Goal: Task Accomplishment & Management: Manage account settings

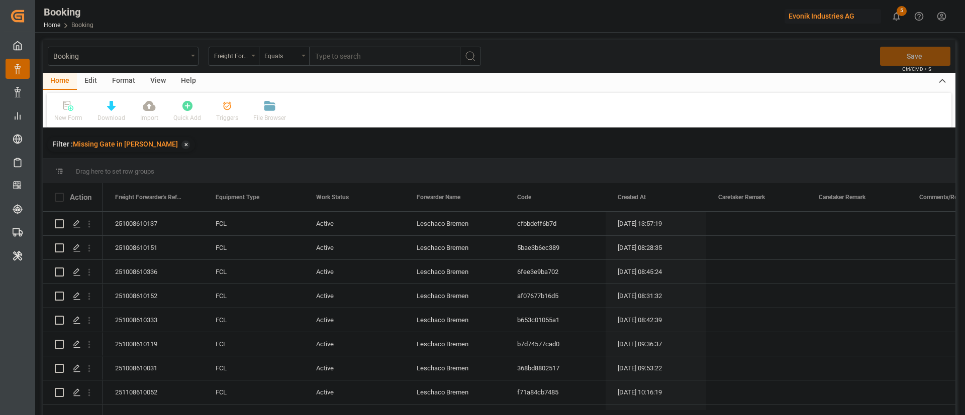
click at [155, 82] on div "View" at bounding box center [158, 81] width 31 height 17
click at [60, 115] on div "Default" at bounding box center [64, 118] width 20 height 9
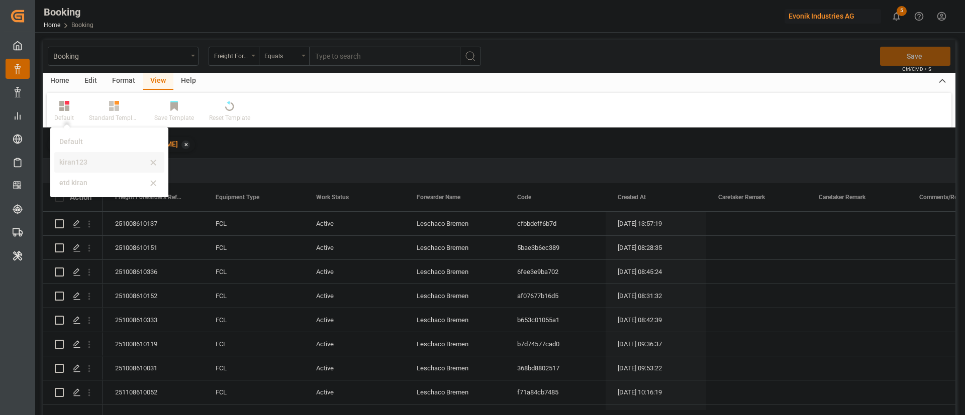
click at [75, 159] on div "kiran123" at bounding box center [103, 162] width 88 height 11
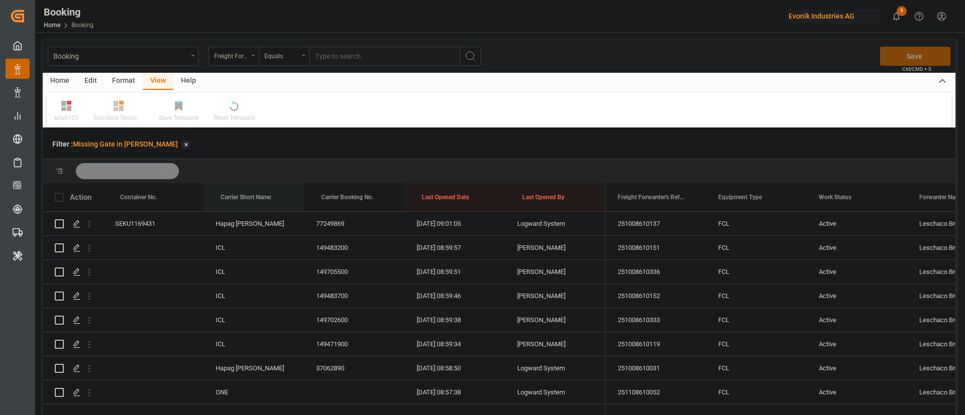
drag, startPoint x: 244, startPoint y: 193, endPoint x: 245, endPoint y: 177, distance: 16.6
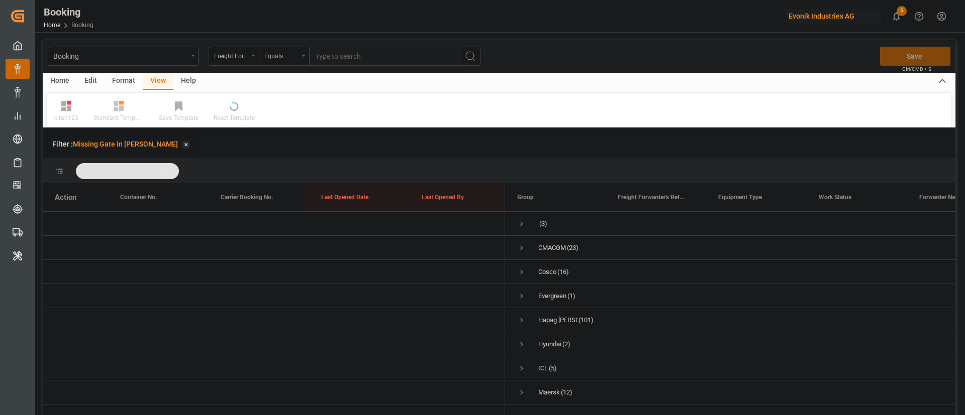
click at [167, 167] on span at bounding box center [167, 171] width 16 height 9
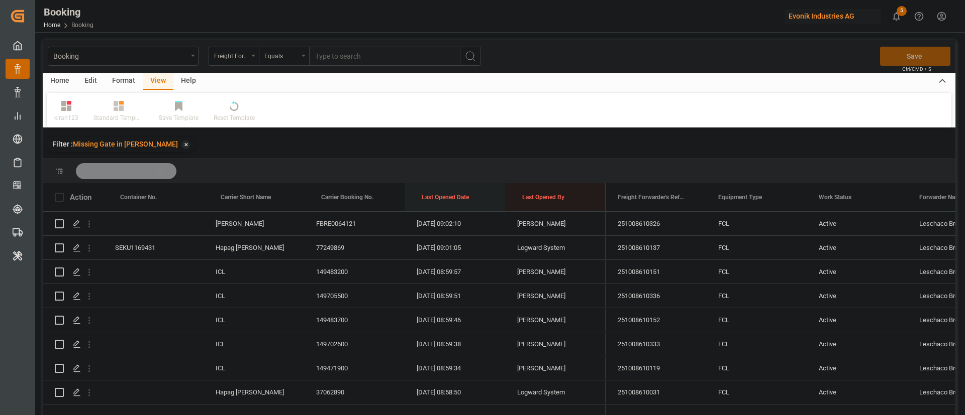
drag, startPoint x: 459, startPoint y: 196, endPoint x: 458, endPoint y: 170, distance: 25.6
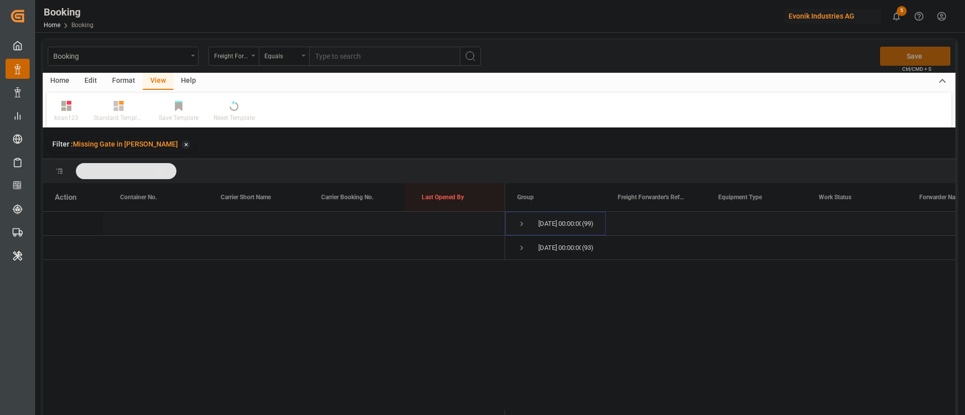
click at [518, 222] on span "Press SPACE to select this row." at bounding box center [521, 224] width 9 height 9
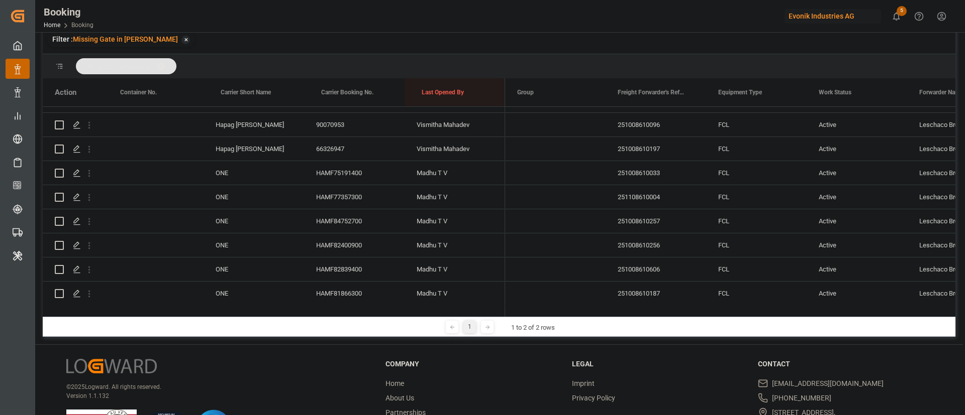
scroll to position [9, 0]
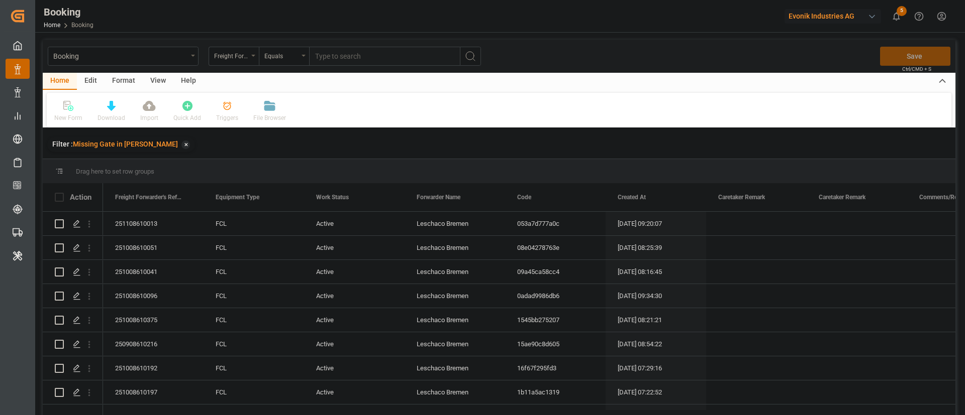
click at [121, 76] on div "Format" at bounding box center [123, 81] width 38 height 17
click at [71, 109] on icon at bounding box center [68, 106] width 9 height 10
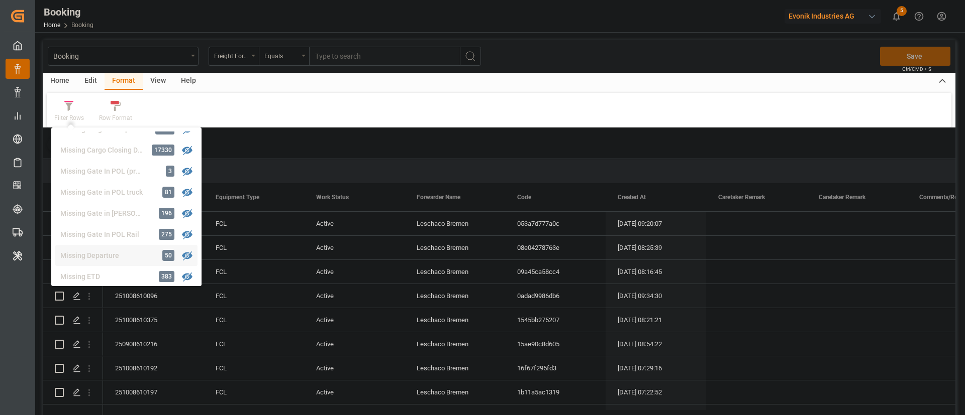
scroll to position [115, 0]
click at [268, 110] on div "Filter Rows GHM Tracking 2944 Karl gross 0 Evonik3rdParty 0 Business Line to be…" at bounding box center [499, 110] width 904 height 35
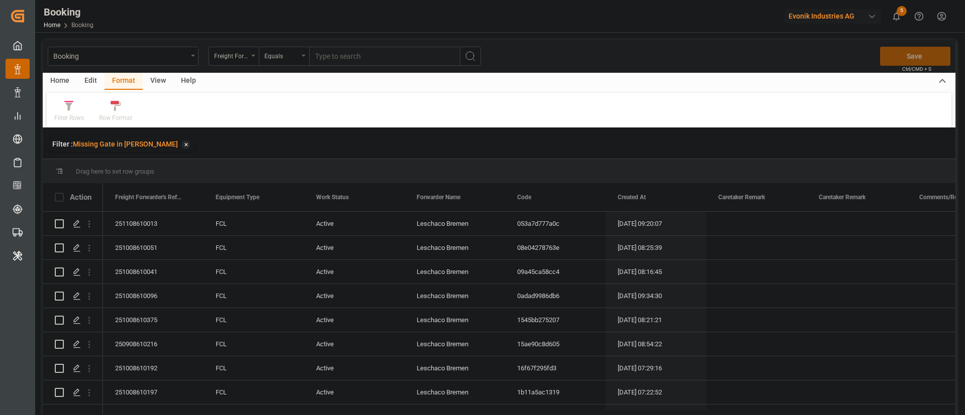
click at [155, 74] on div "View" at bounding box center [158, 81] width 31 height 17
click at [62, 116] on div "Default" at bounding box center [64, 118] width 20 height 9
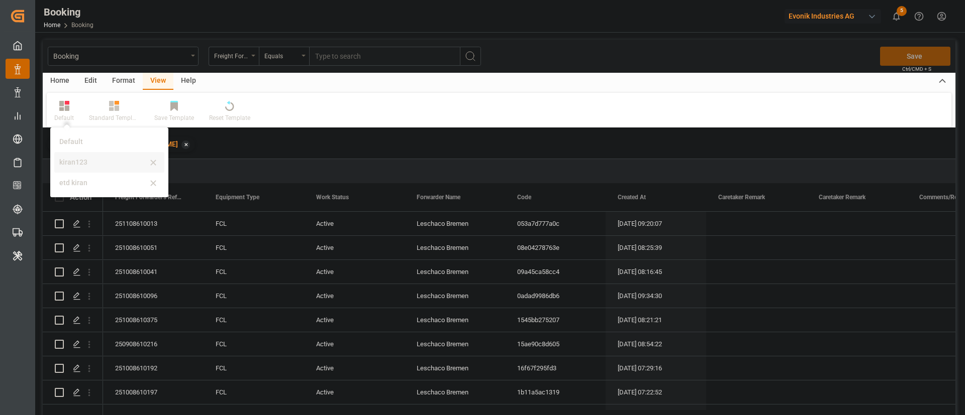
click at [81, 163] on div "kiran123" at bounding box center [103, 162] width 88 height 11
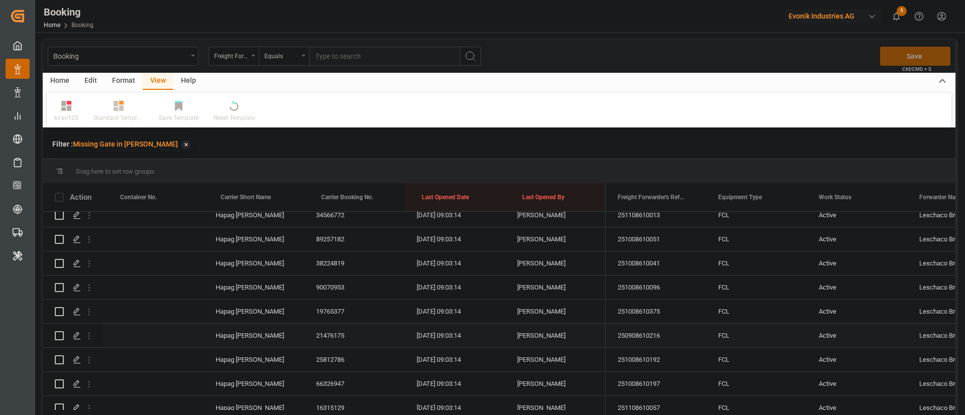
scroll to position [0, 0]
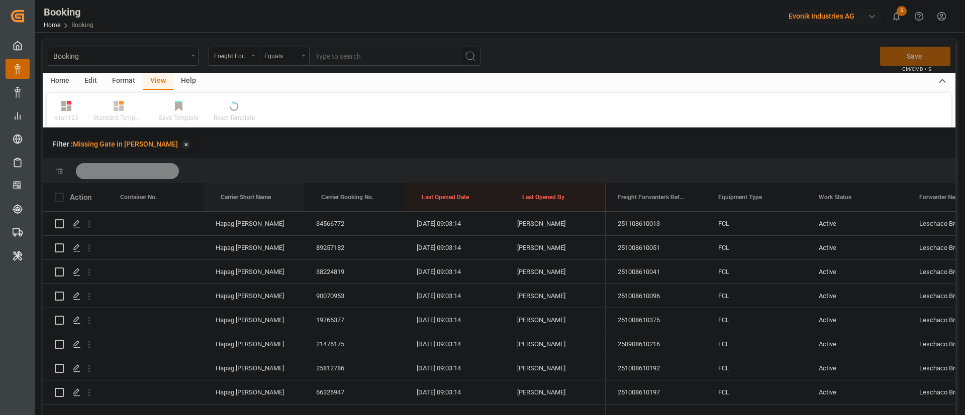
drag, startPoint x: 247, startPoint y: 194, endPoint x: 249, endPoint y: 179, distance: 14.6
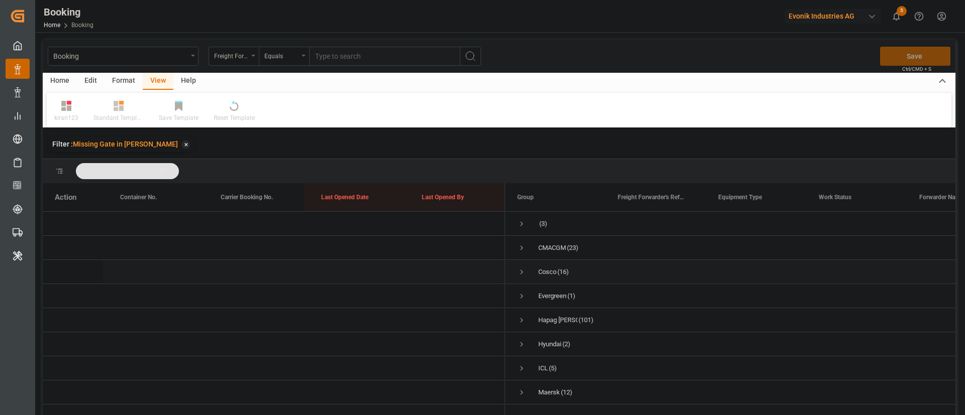
scroll to position [54, 0]
click at [521, 370] on span "Press SPACE to select this row." at bounding box center [521, 374] width 9 height 9
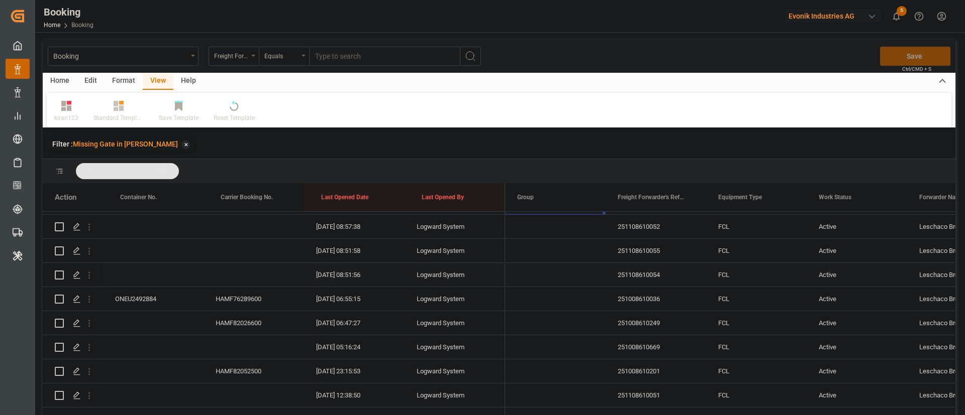
scroll to position [158, 0]
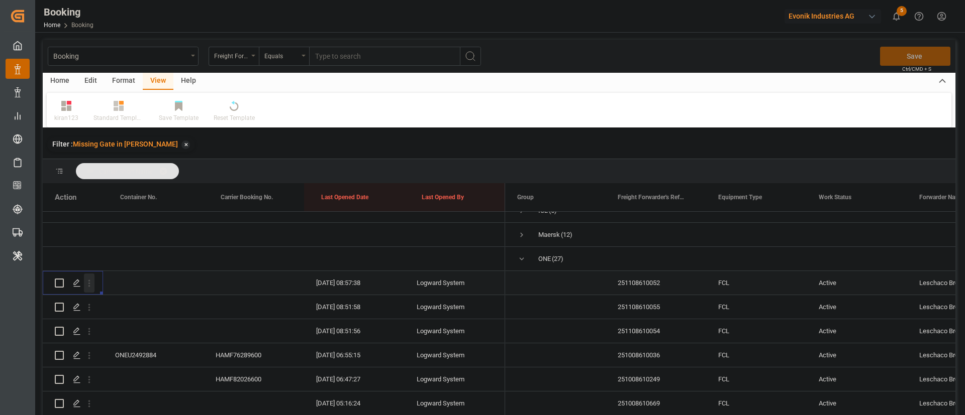
click at [92, 284] on icon "open menu" at bounding box center [89, 283] width 11 height 11
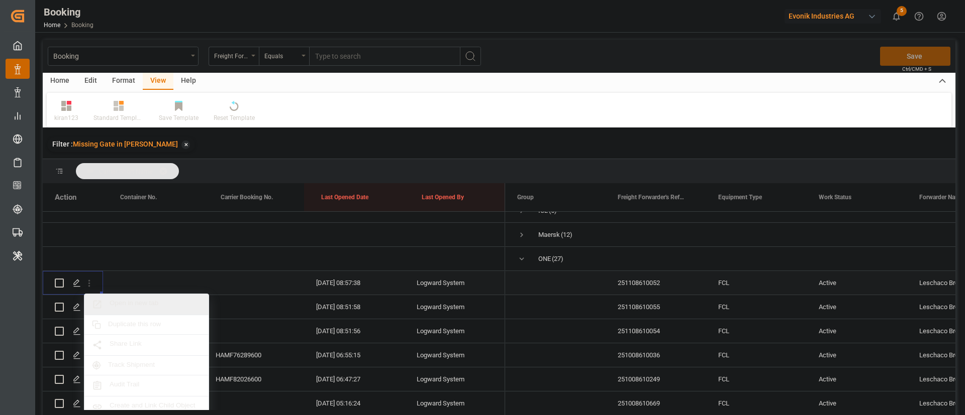
click at [139, 302] on span "Open in new tab" at bounding box center [155, 304] width 91 height 11
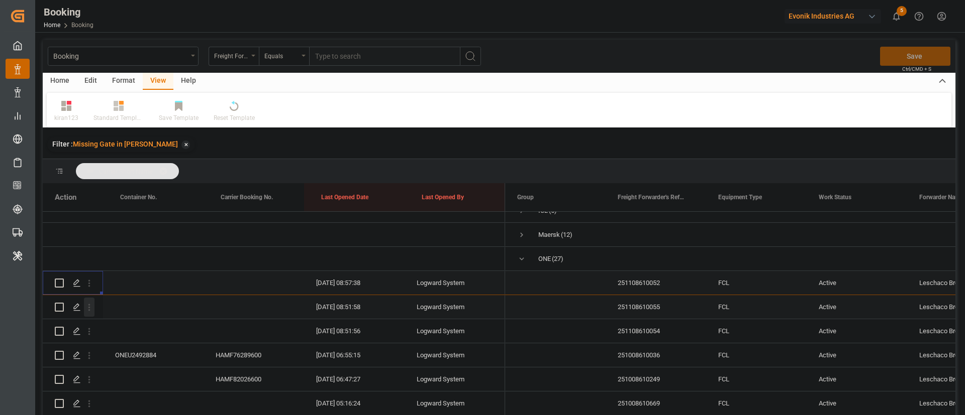
scroll to position [182, 0]
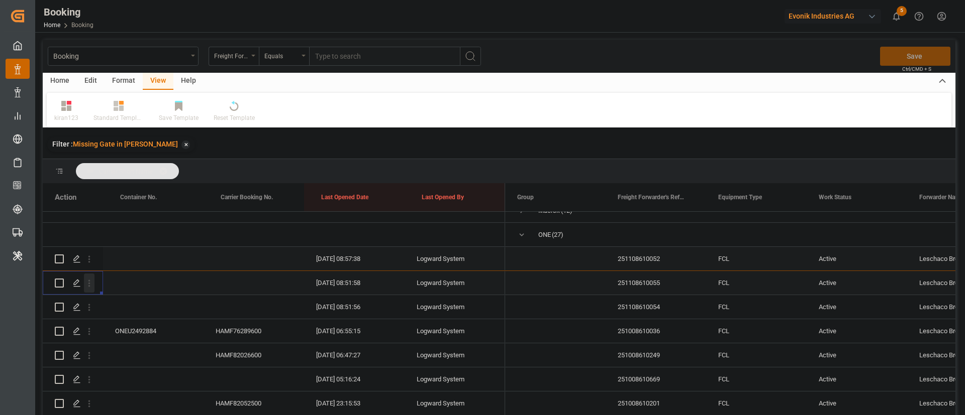
click at [87, 286] on icon "open menu" at bounding box center [89, 283] width 11 height 11
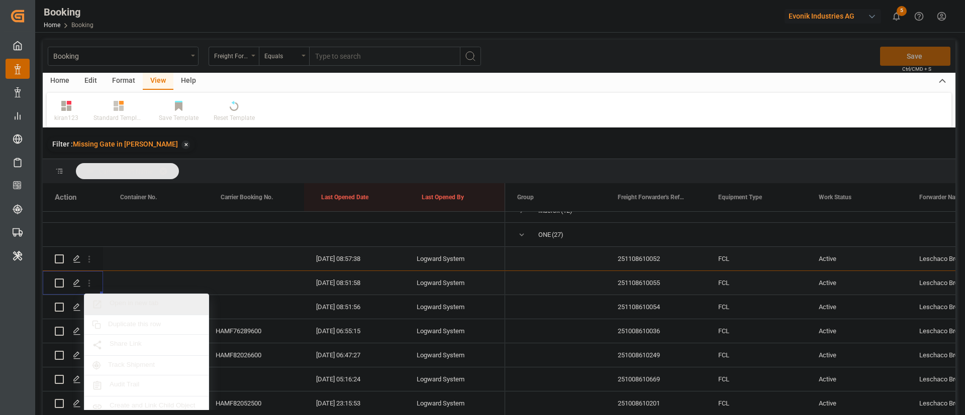
click at [125, 304] on span "Open in new tab" at bounding box center [155, 304] width 91 height 11
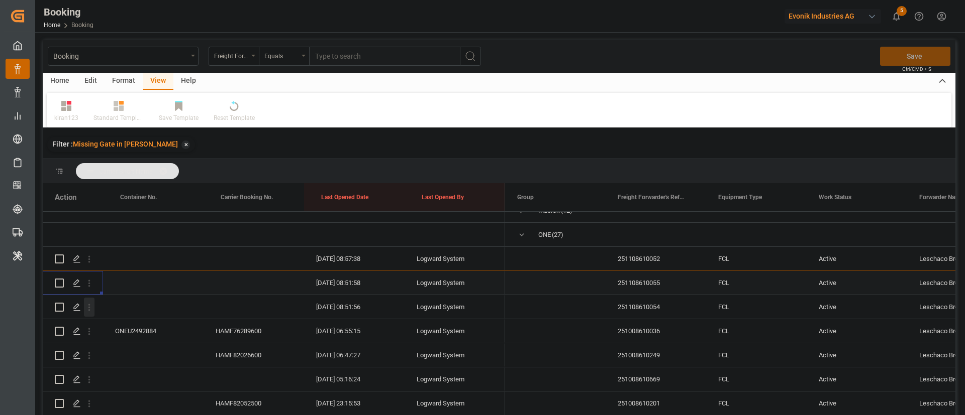
click at [88, 306] on icon "open menu" at bounding box center [89, 307] width 11 height 11
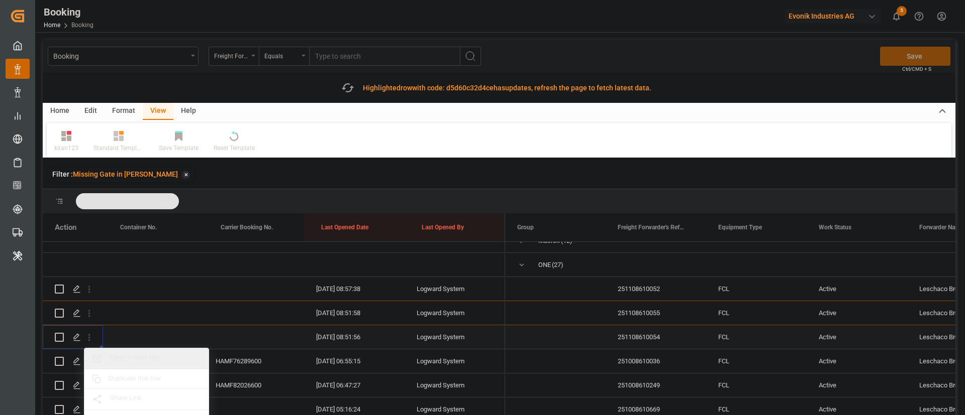
click at [137, 356] on span "Open in new tab" at bounding box center [155, 359] width 91 height 11
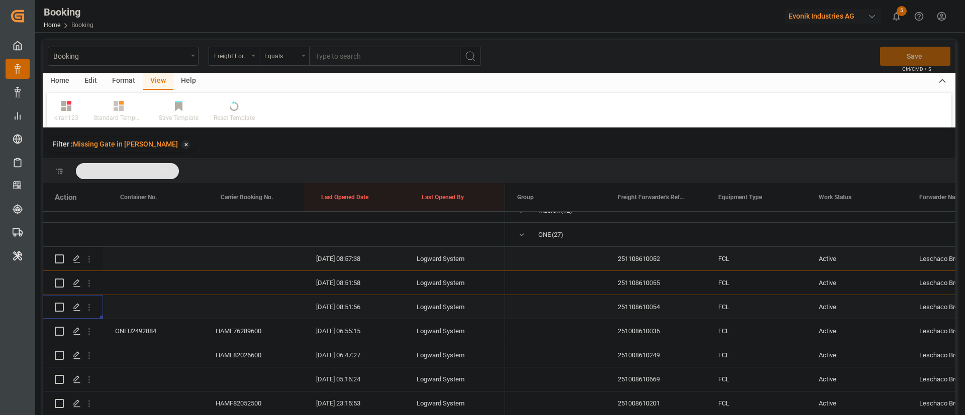
scroll to position [214, 0]
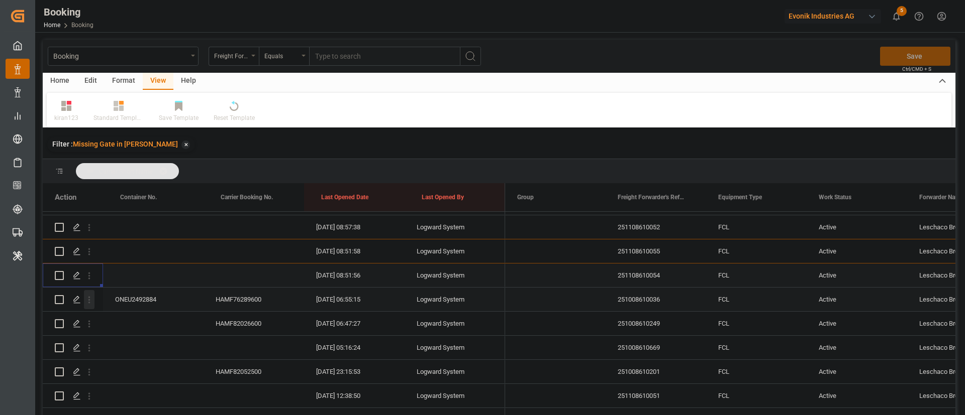
click at [90, 285] on button "open menu" at bounding box center [89, 275] width 11 height 19
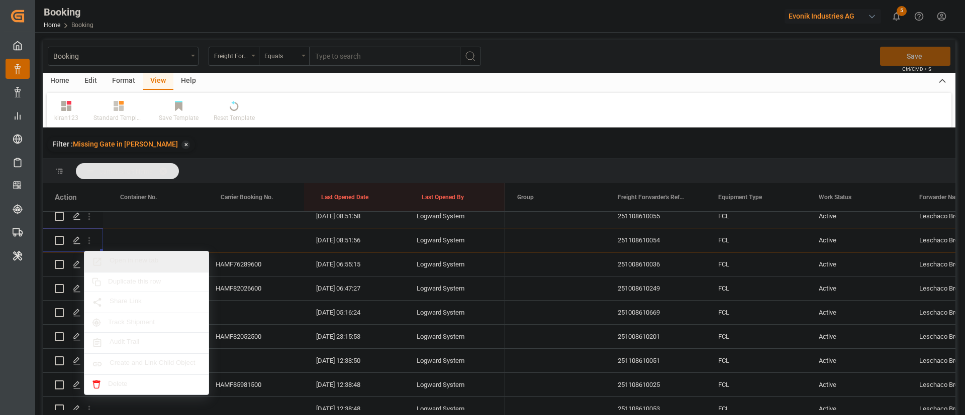
scroll to position [253, 0]
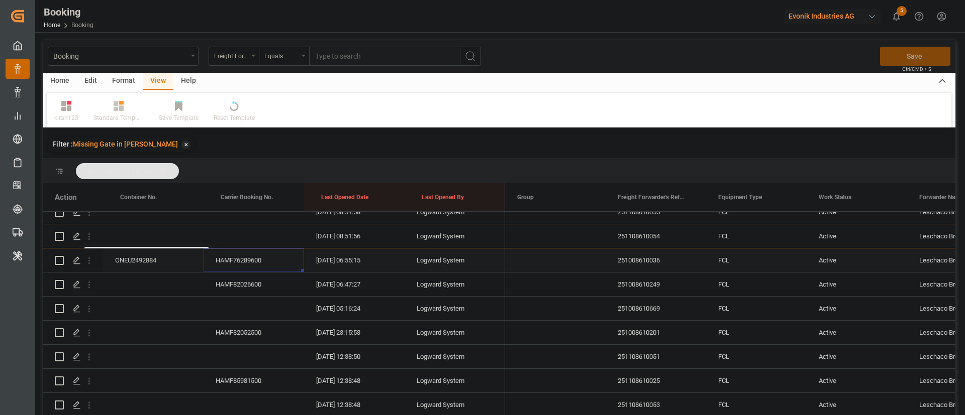
click at [215, 254] on div "HAMF76289600" at bounding box center [253, 261] width 100 height 24
click at [90, 263] on icon "open menu" at bounding box center [89, 261] width 11 height 11
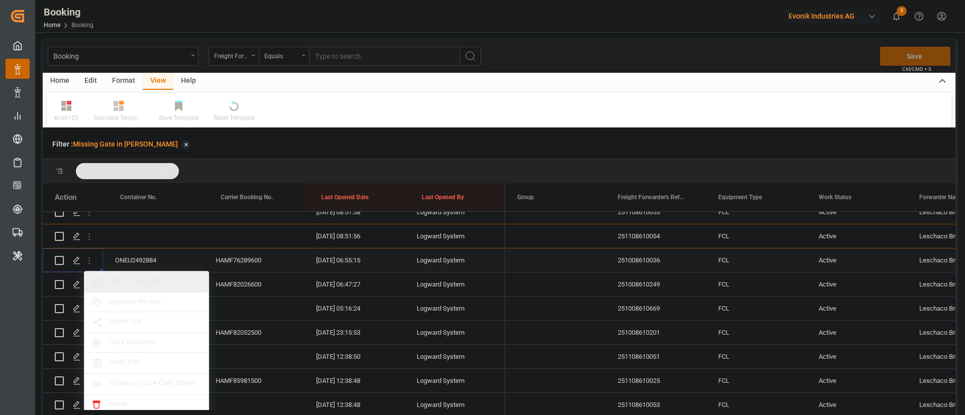
click at [141, 283] on span "Open in new tab" at bounding box center [155, 282] width 91 height 11
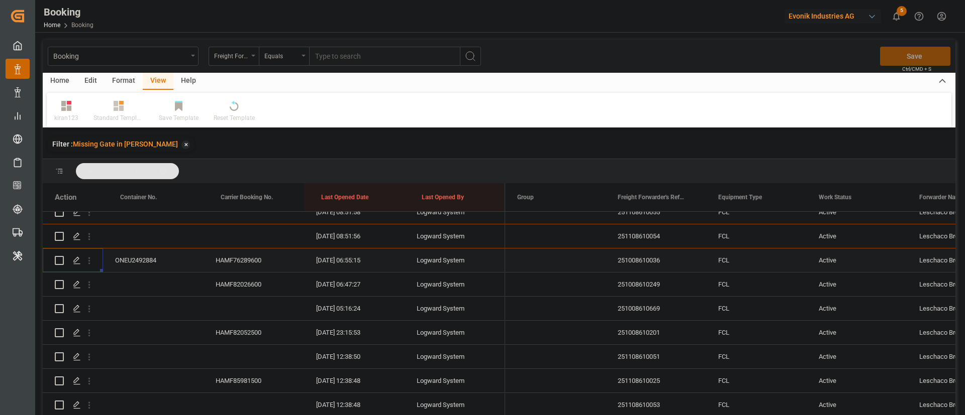
click at [88, 286] on icon "open menu" at bounding box center [89, 285] width 11 height 11
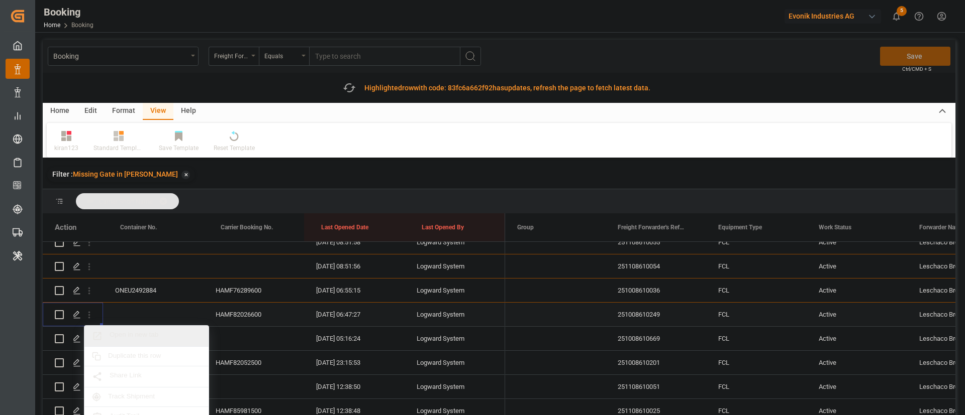
click at [134, 333] on span "Open in new tab" at bounding box center [155, 336] width 91 height 11
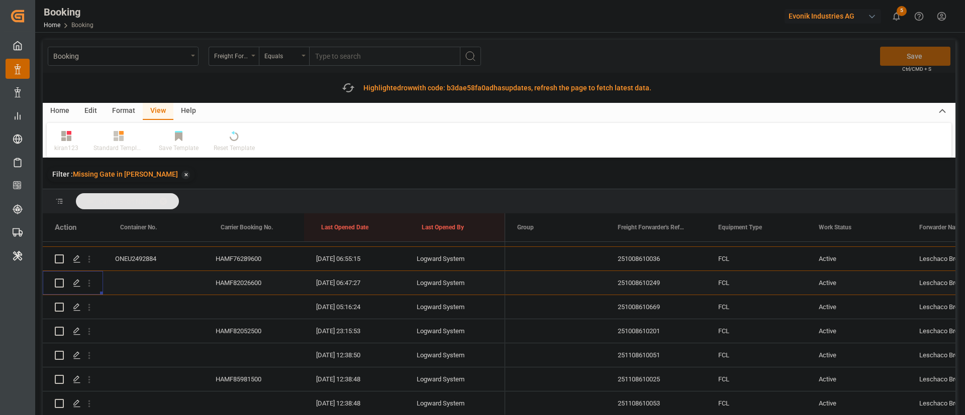
scroll to position [287, 0]
click at [91, 306] on icon "open menu" at bounding box center [89, 304] width 11 height 11
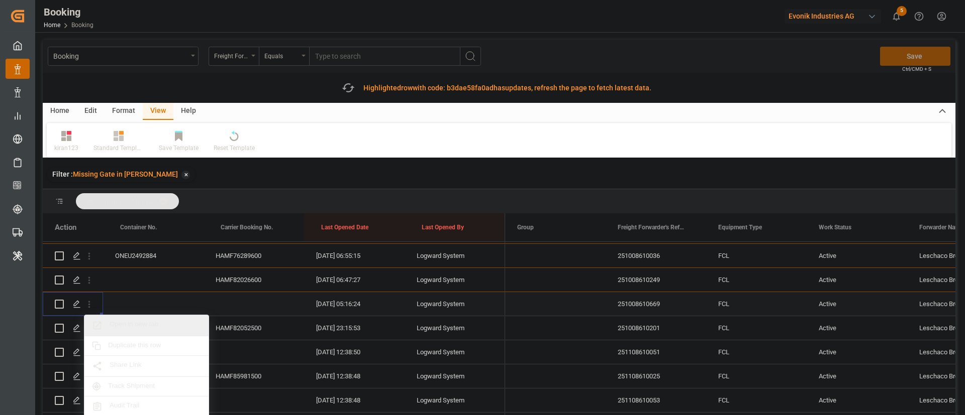
click at [131, 324] on span "Open in new tab" at bounding box center [155, 326] width 91 height 11
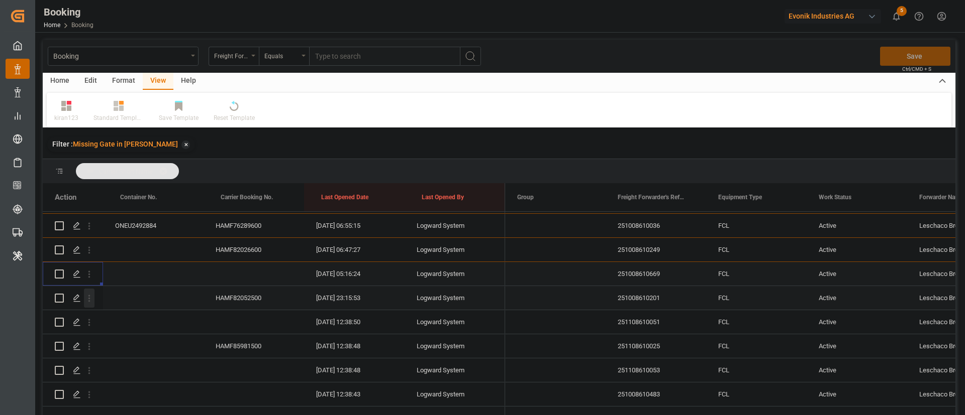
click at [90, 300] on icon "open menu" at bounding box center [89, 298] width 11 height 11
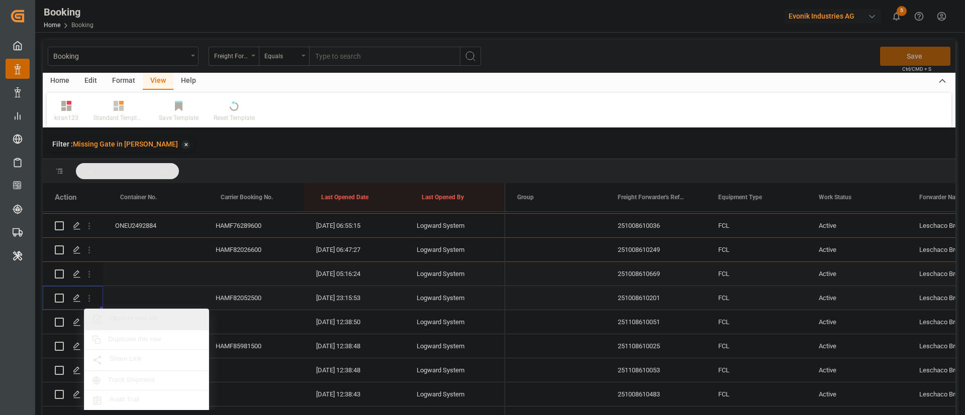
click at [133, 315] on span "Open in new tab" at bounding box center [155, 319] width 91 height 11
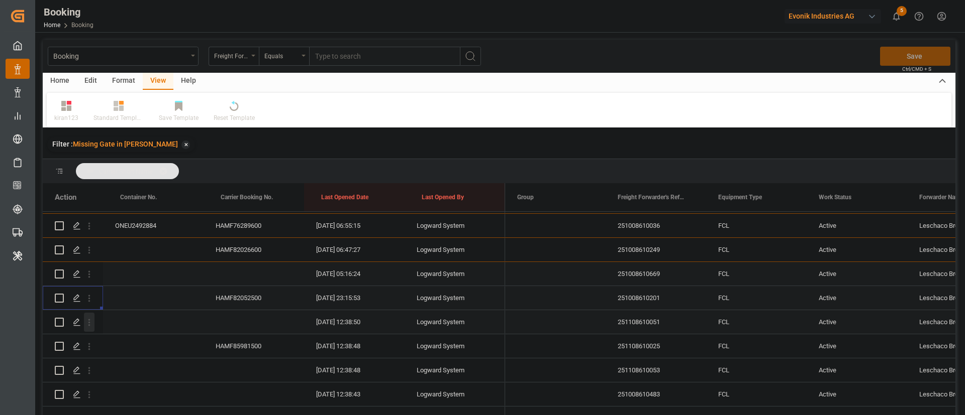
scroll to position [329, 0]
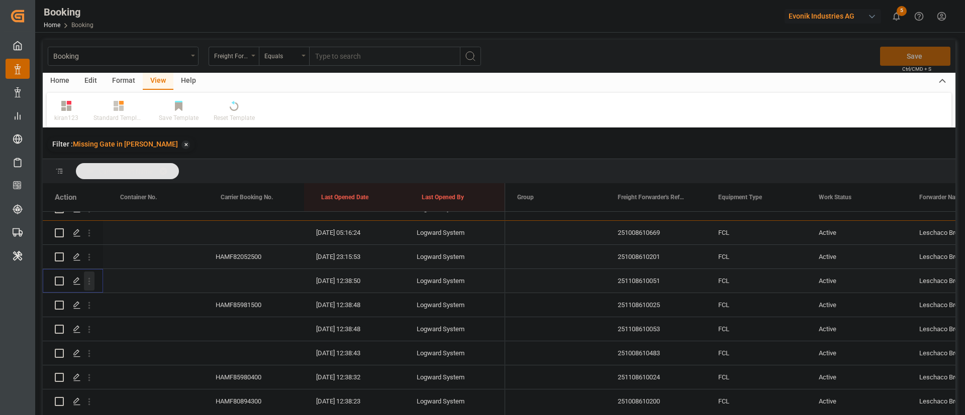
click at [89, 283] on icon "open menu" at bounding box center [89, 281] width 2 height 7
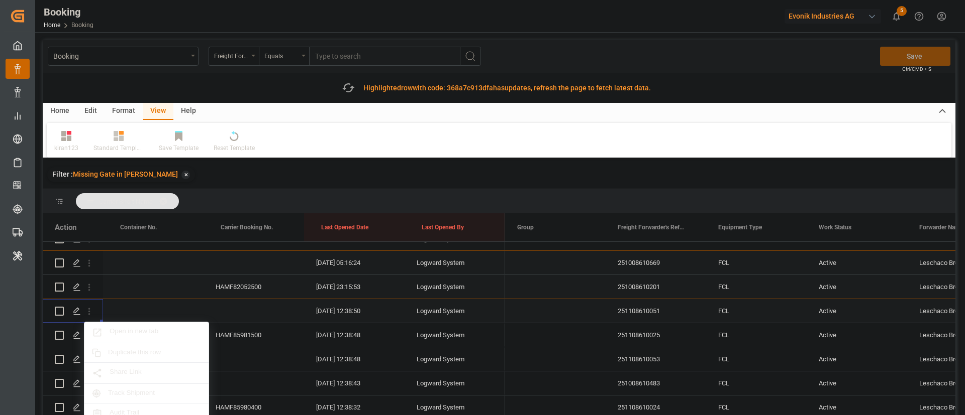
scroll to position [330, 0]
click at [142, 329] on span "Open in new tab" at bounding box center [155, 332] width 91 height 11
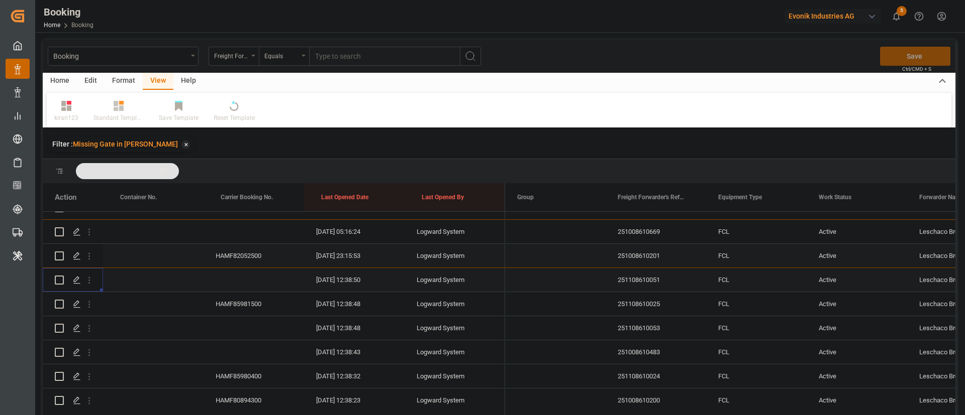
scroll to position [359, 0]
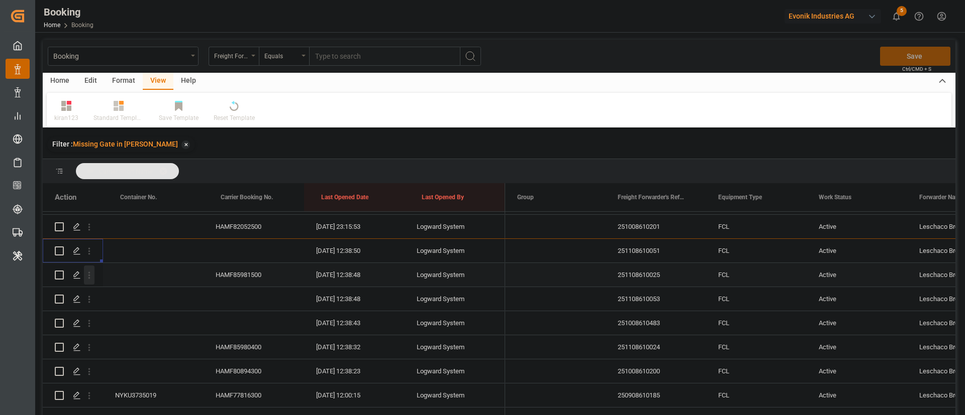
click at [88, 275] on icon "open menu" at bounding box center [89, 275] width 11 height 11
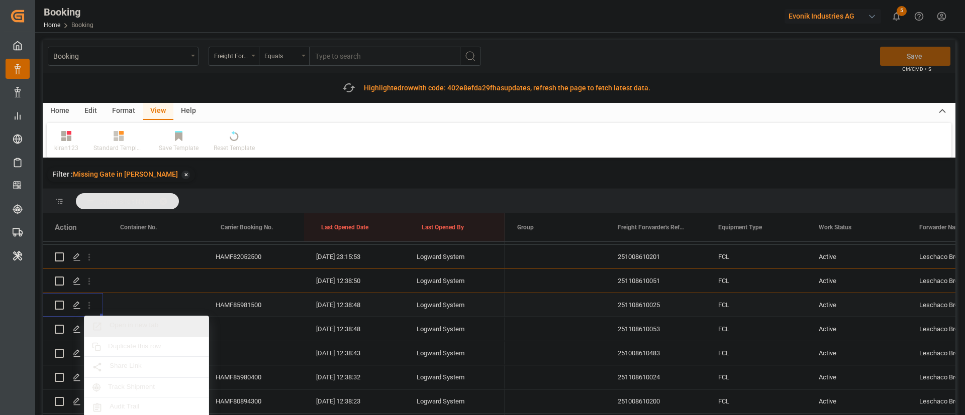
click at [145, 323] on span "Open in new tab" at bounding box center [155, 327] width 91 height 11
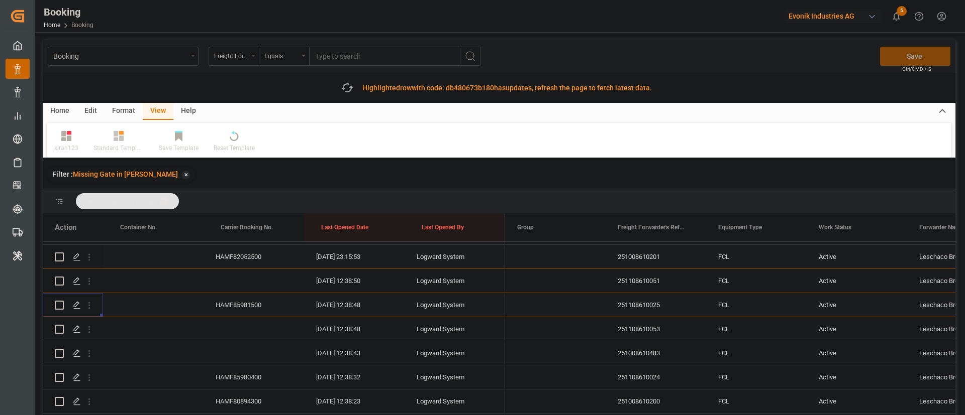
scroll to position [382, 0]
click at [90, 305] on icon "open menu" at bounding box center [89, 306] width 11 height 11
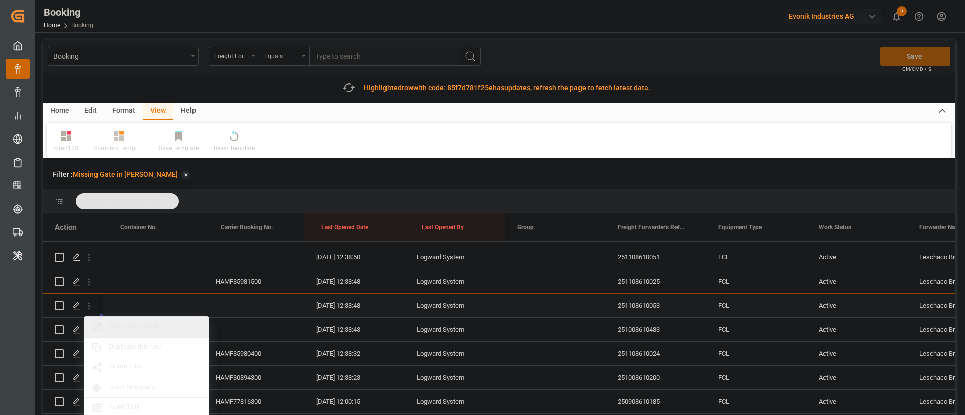
click at [122, 324] on div "Open in new tab Duplicate this row Share Link Track Shipment Audit Trail Create…" at bounding box center [146, 388] width 125 height 144
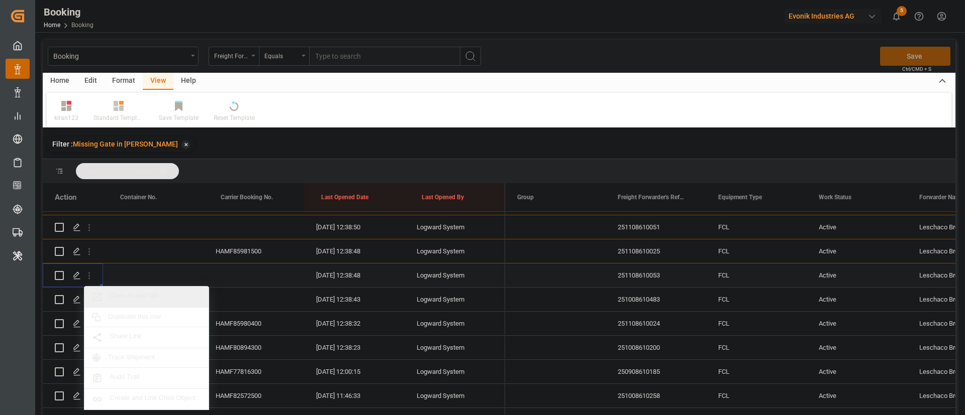
click at [138, 290] on div "Open in new tab" at bounding box center [146, 297] width 124 height 21
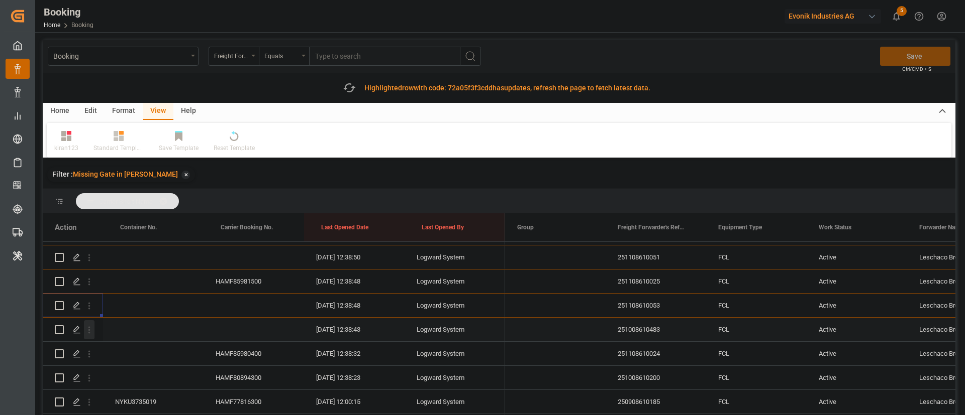
scroll to position [402, 0]
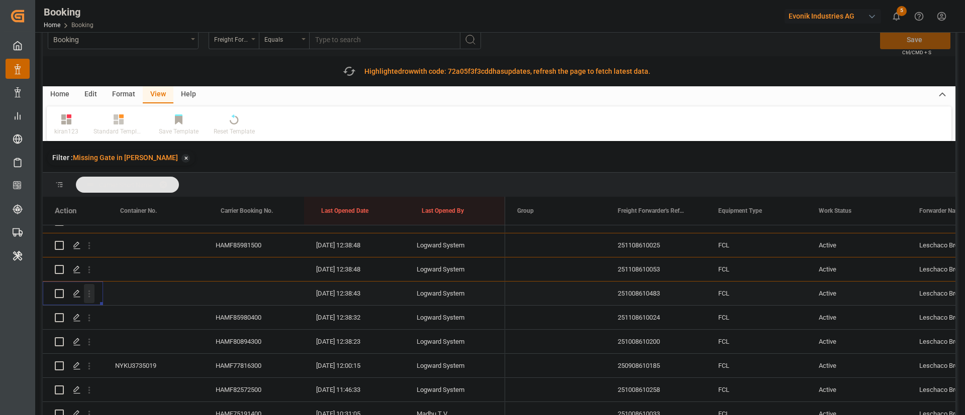
click at [91, 296] on icon "open menu" at bounding box center [89, 294] width 11 height 11
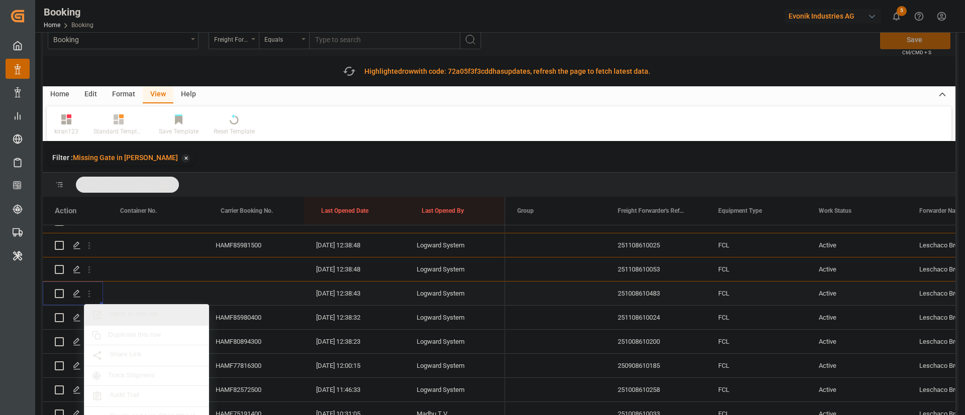
click at [142, 317] on span "Open in new tab" at bounding box center [155, 315] width 91 height 11
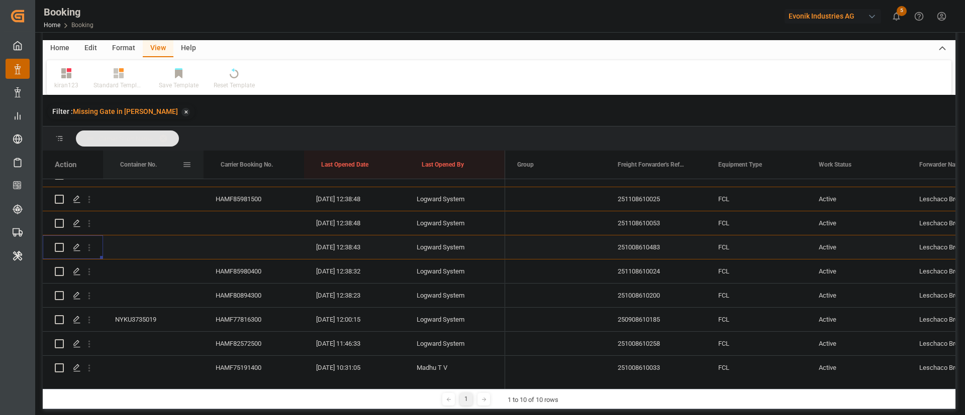
scroll to position [63, 0]
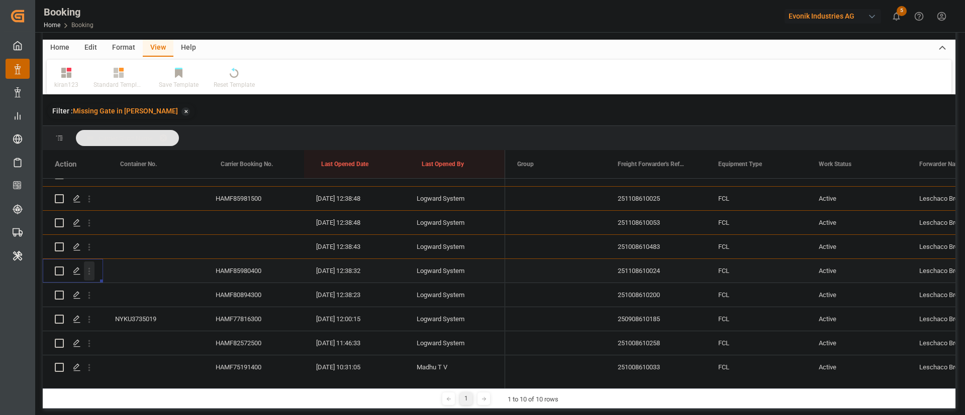
click at [92, 272] on icon "open menu" at bounding box center [89, 271] width 11 height 11
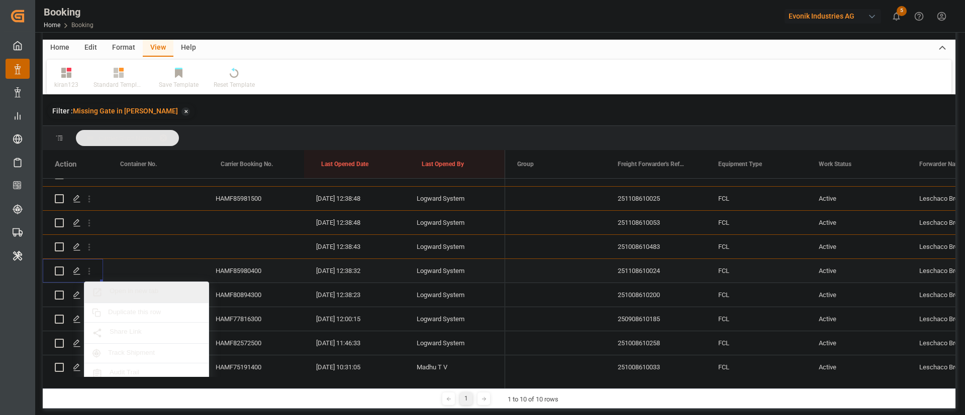
click at [138, 293] on span "Open in new tab" at bounding box center [155, 292] width 91 height 11
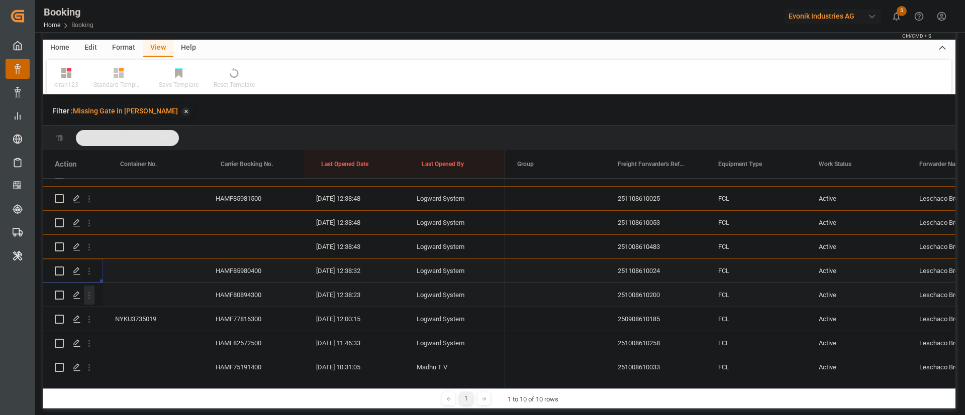
scroll to position [465, 0]
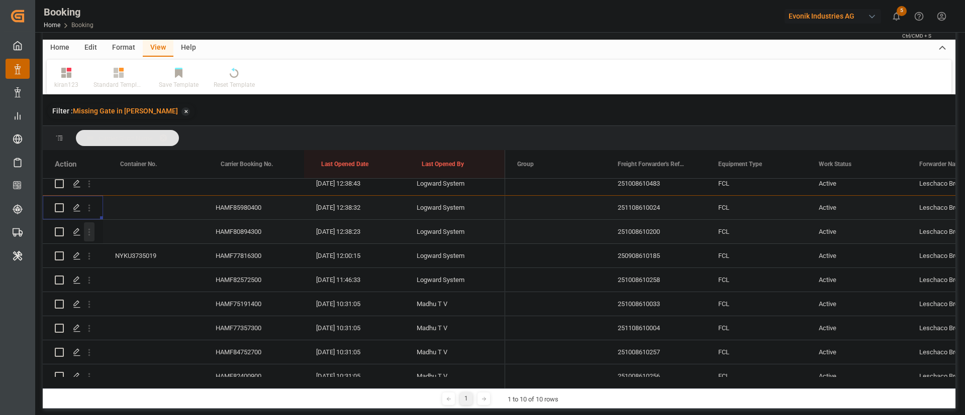
click at [90, 234] on icon "open menu" at bounding box center [89, 232] width 11 height 11
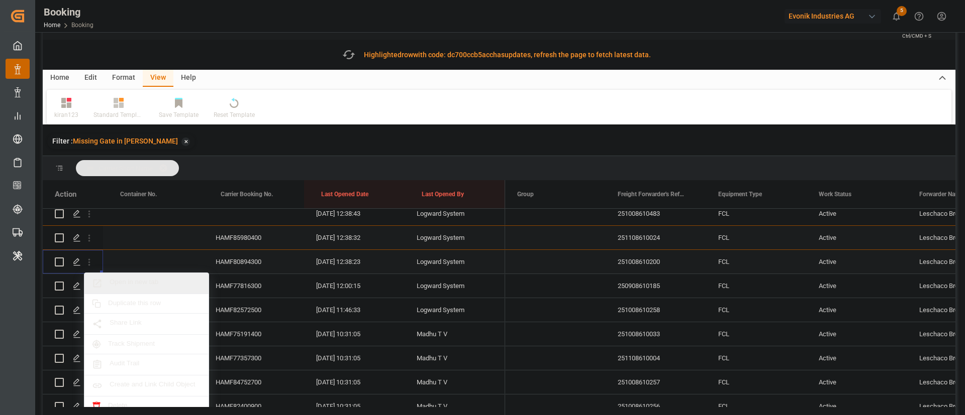
click at [134, 281] on span "Open in new tab" at bounding box center [155, 283] width 91 height 11
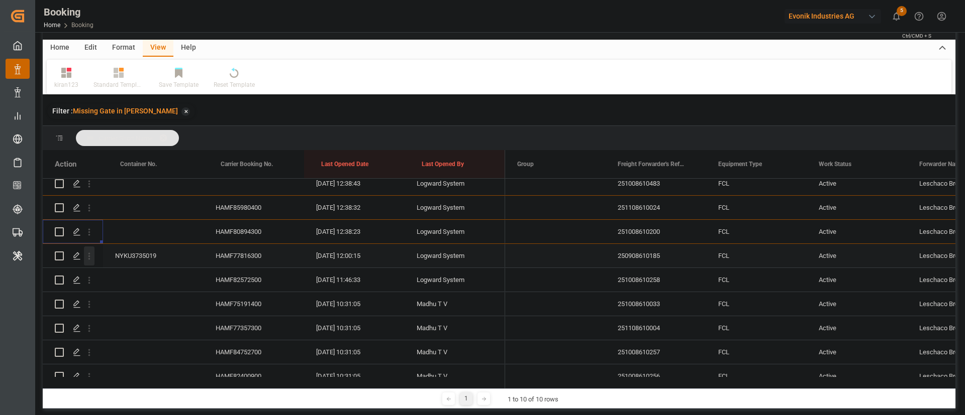
click at [92, 258] on icon "open menu" at bounding box center [89, 256] width 11 height 11
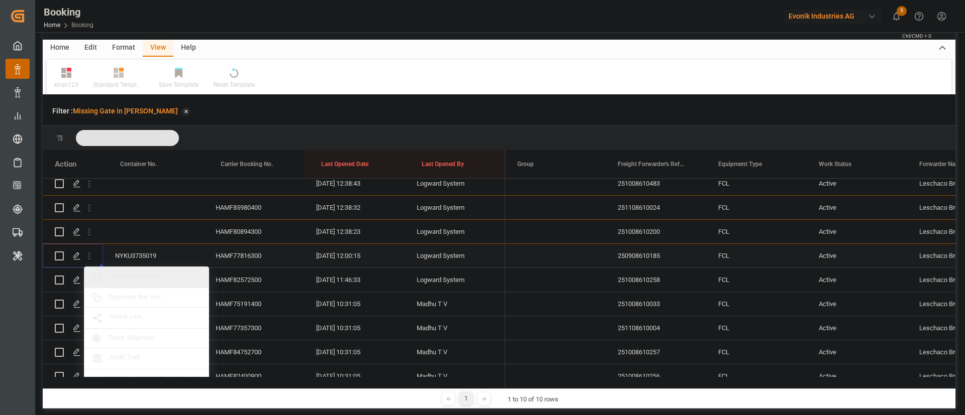
click at [146, 278] on span "Open in new tab" at bounding box center [155, 277] width 91 height 11
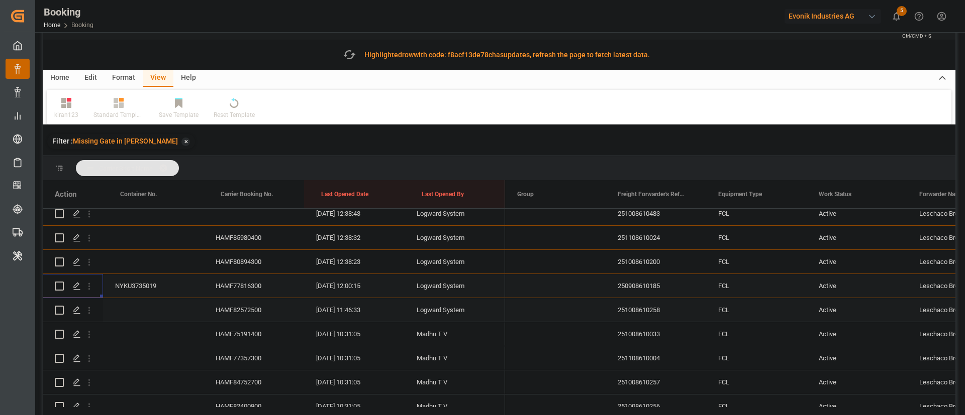
click at [90, 305] on icon "open menu" at bounding box center [89, 310] width 11 height 11
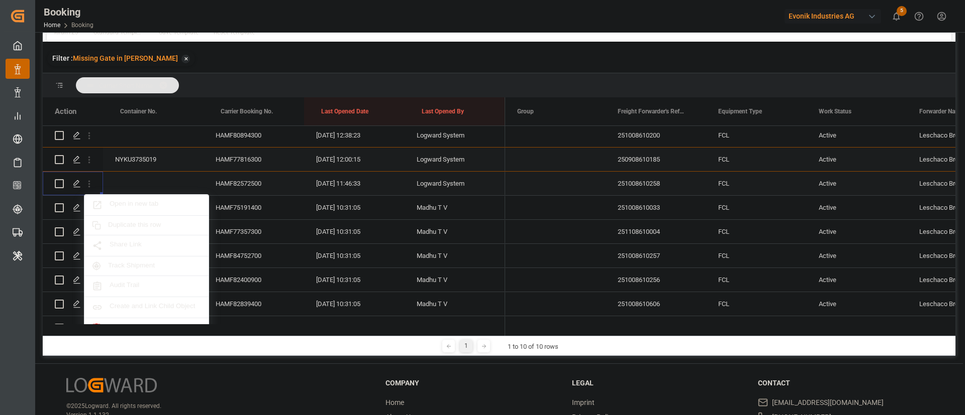
scroll to position [56, 0]
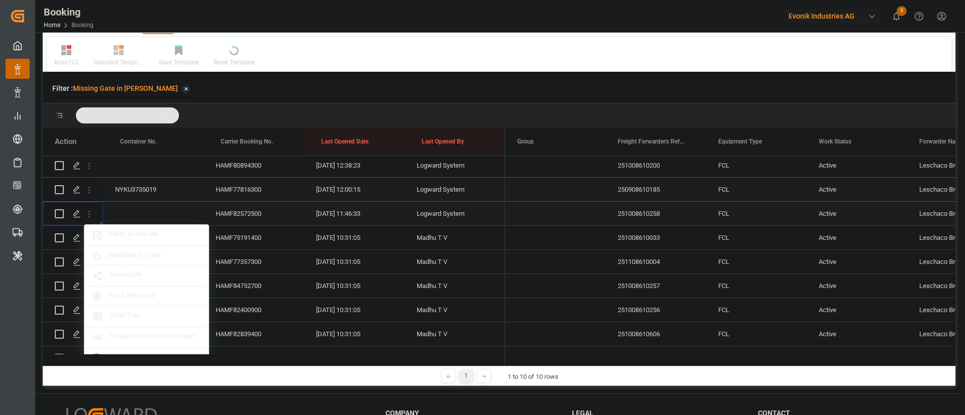
click at [137, 232] on span "Open in new tab" at bounding box center [155, 235] width 91 height 11
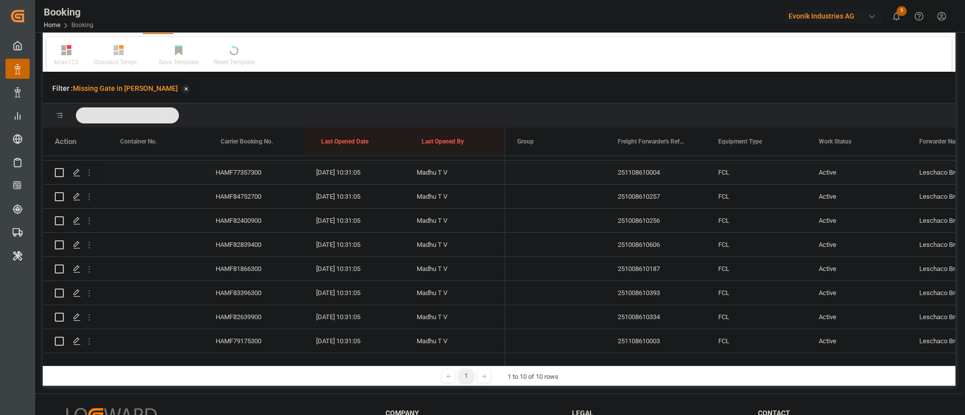
scroll to position [624, 0]
click at [254, 135] on div "HAMF75191400" at bounding box center [253, 123] width 100 height 24
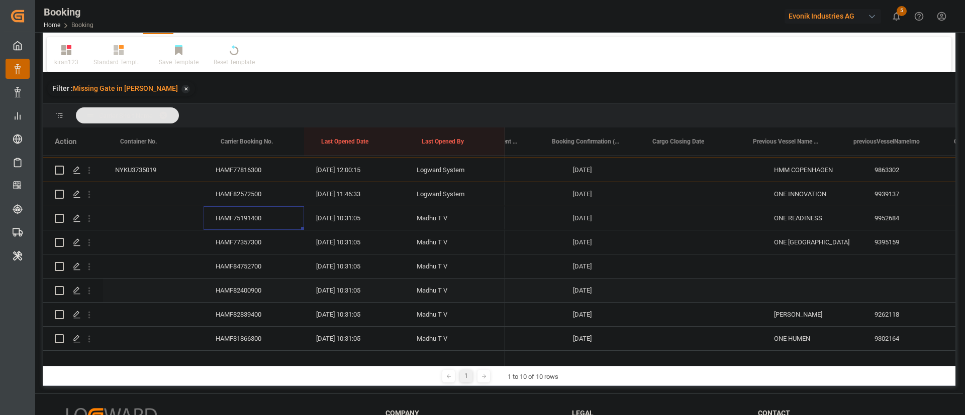
scroll to position [0, 0]
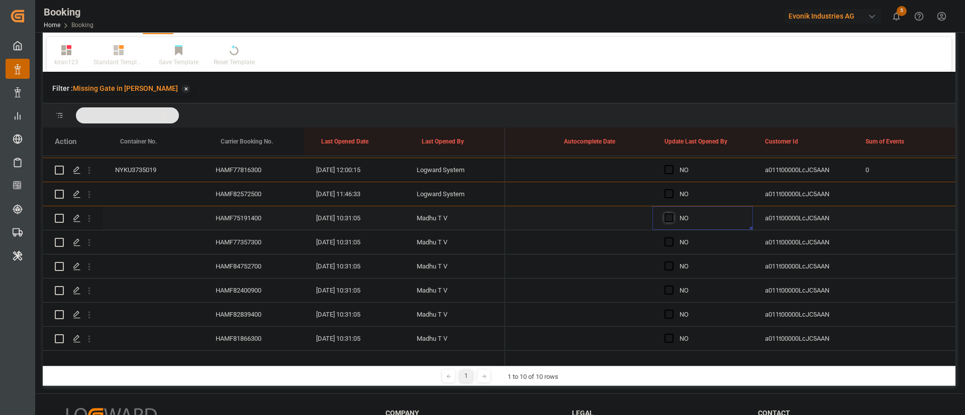
click at [671, 217] on span "Press SPACE to select this row." at bounding box center [668, 218] width 9 height 9
click at [672, 214] on input "Press SPACE to select this row." at bounding box center [672, 214] width 0 height 0
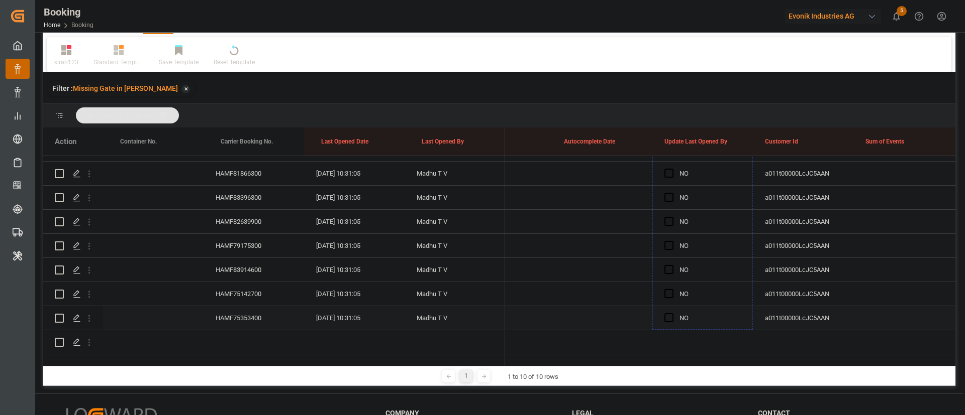
drag, startPoint x: 751, startPoint y: 229, endPoint x: 739, endPoint y: 309, distance: 81.2
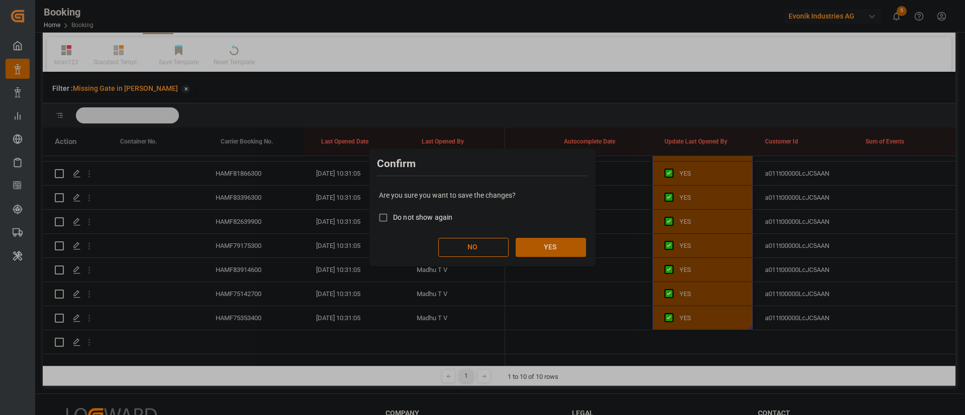
click at [554, 245] on button "YES" at bounding box center [550, 247] width 70 height 19
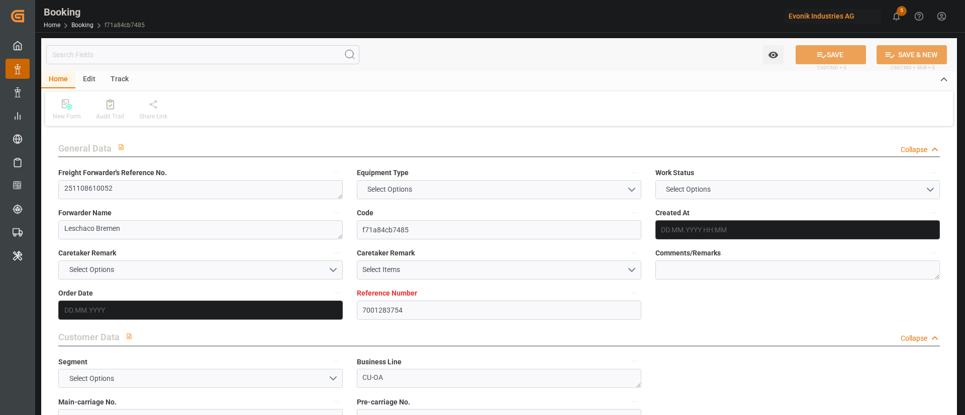
type input "7001283754"
type input "9478494"
type input "ONE"
type input "Ocean Network Express"
type input "EUNWC"
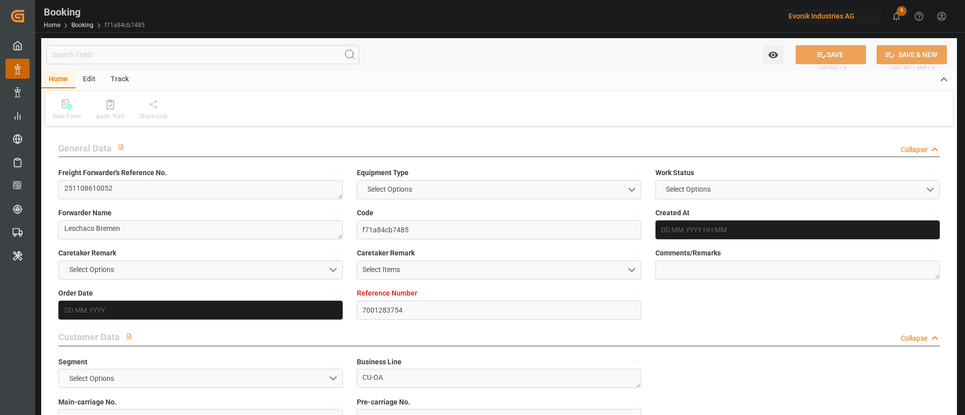
type input "BRIOA"
type input "24.09.2025 10:16"
type input "[DATE]"
type input "23.10.2025"
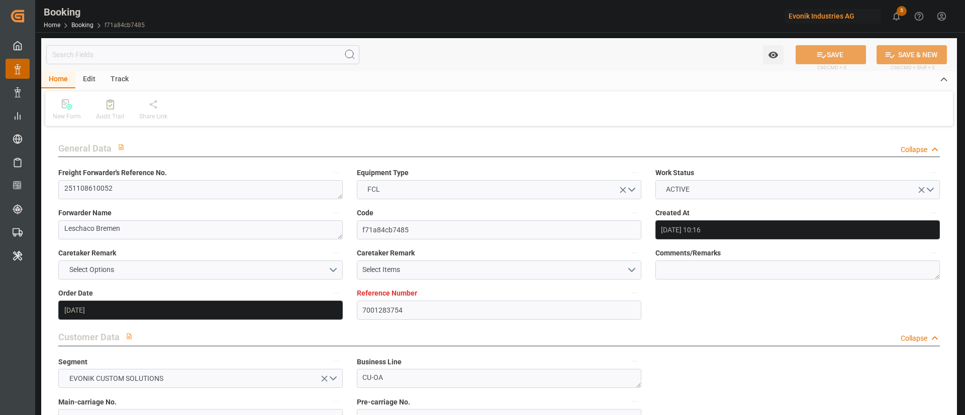
type input "23.10.2025 00:00"
type input "26.09.2025"
type input "30.10.2025 00:00"
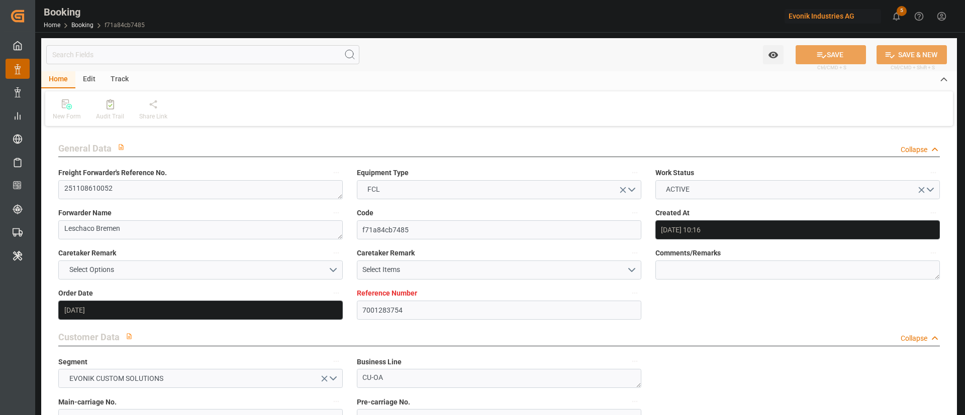
type input "30.10.2025 00:00"
type input "11.12.2025 00:00"
type input "[DATE] 00:00"
type input "26.09.2025 08:57"
click at [194, 191] on textarea "251108610052" at bounding box center [200, 189] width 284 height 19
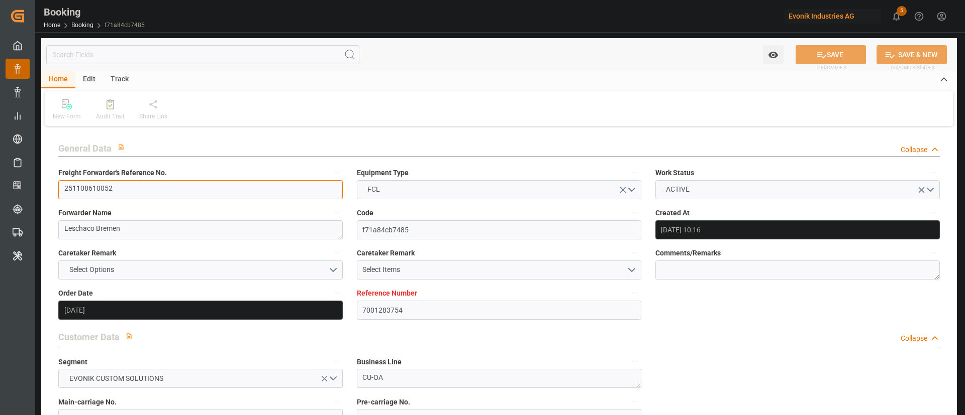
click at [194, 191] on textarea "251108610052" at bounding box center [200, 189] width 284 height 19
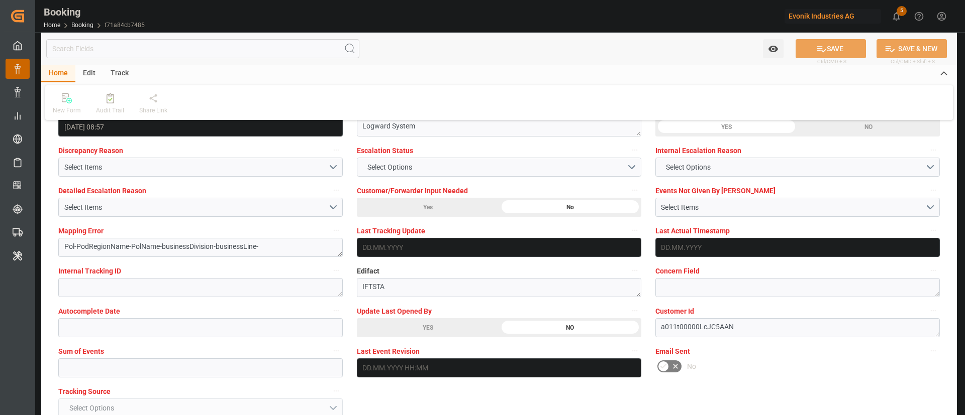
scroll to position [1849, 0]
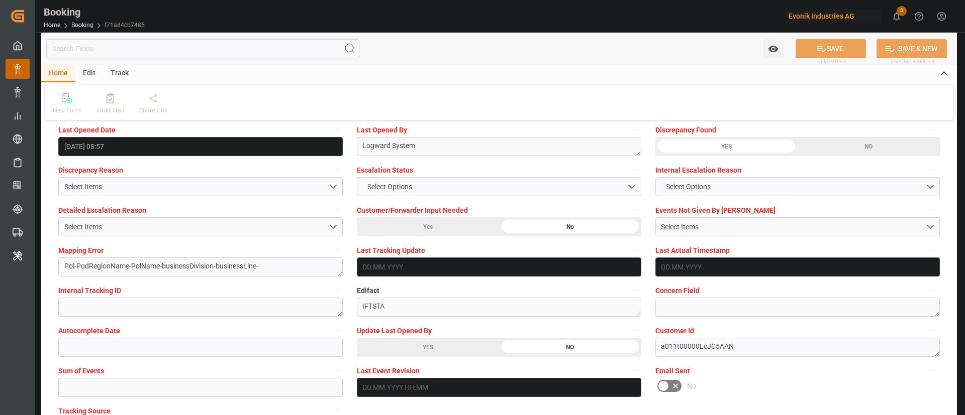
click at [471, 346] on div "YES" at bounding box center [428, 347] width 142 height 19
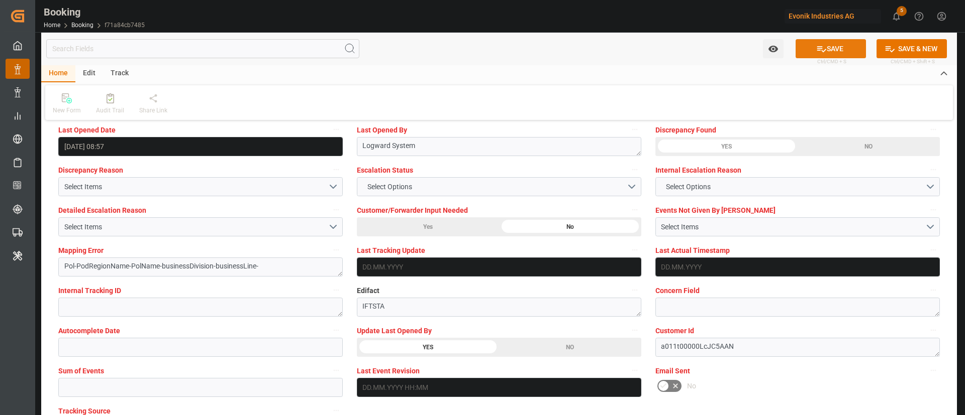
click at [822, 46] on icon at bounding box center [821, 49] width 11 height 11
click at [111, 100] on icon at bounding box center [111, 98] width 8 height 10
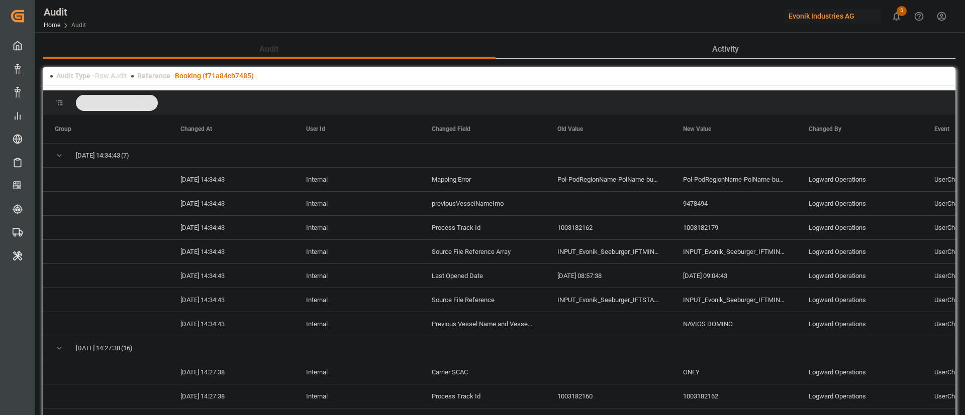
click at [214, 76] on link "Booking (f71a84cb7485)" at bounding box center [214, 76] width 79 height 8
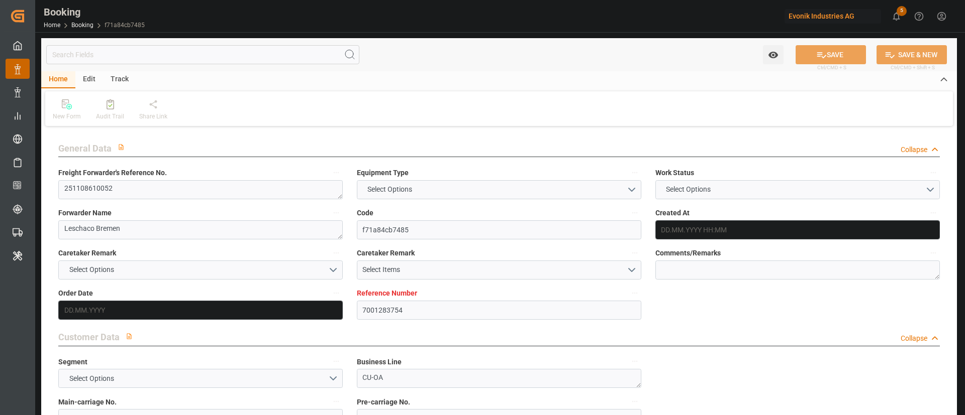
type textarea "251108610052"
type textarea "Leschaco Bremen"
type input "f71a84cb7485"
type input "7001283754"
type textarea "CU-OA"
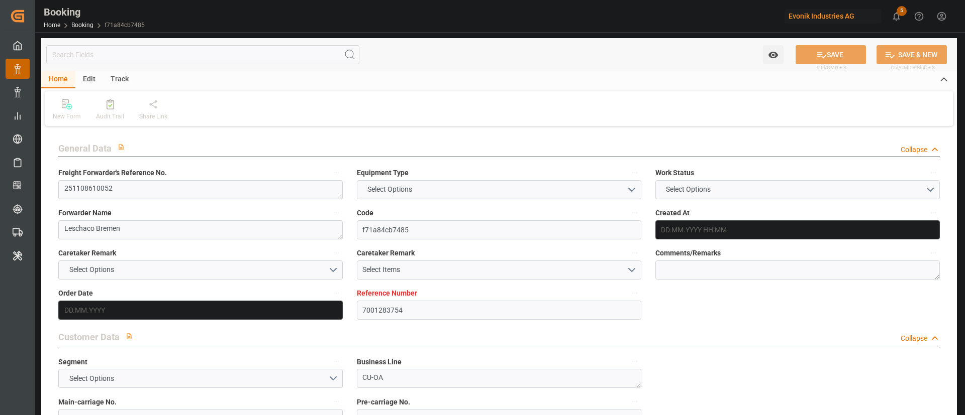
type input "7001283753"
type textarea "[EMAIL_ADDRESS][DOMAIN_NAME]"
type textarea "CFR"
type textarea "ITAPO�"
type textarea "Lauterbourg"
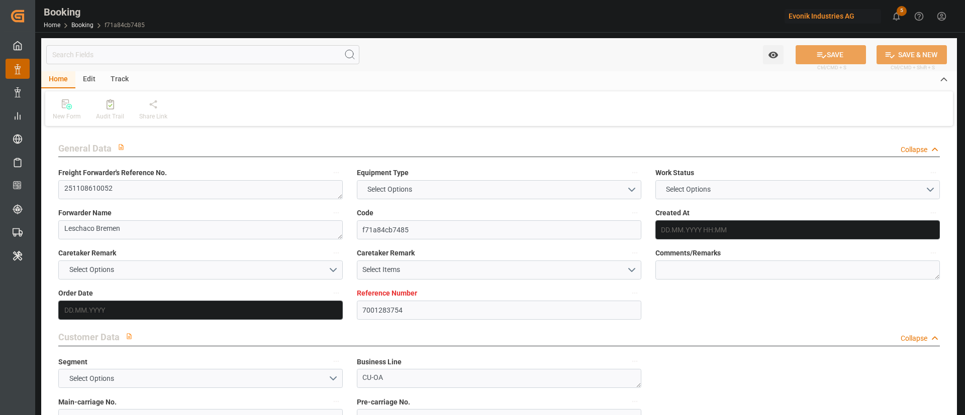
type input "NAVIOS DOMINO"
type input "ONEY"
type input "NWC / EU"
type input "Itapoá"
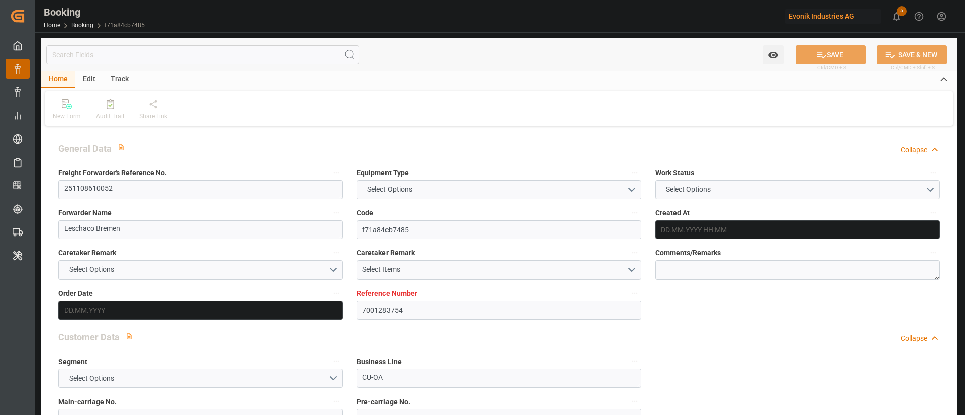
type textarea "INPUT_Evonik_Seeburger_IFTMIN_1003182179_20250926110343933.edi"
type textarea "NWC/[GEOGRAPHIC_DATA] [GEOGRAPHIC_DATA] Continent / [GEOGRAPHIC_DATA]-OA"
type textarea "INPUT_Evonik_Seeburger_IFTMIN_1003175014_20250924121422428.edi,INPUT_Evonik_See…"
type textarea "1003182179"
type textarea "Logward System"
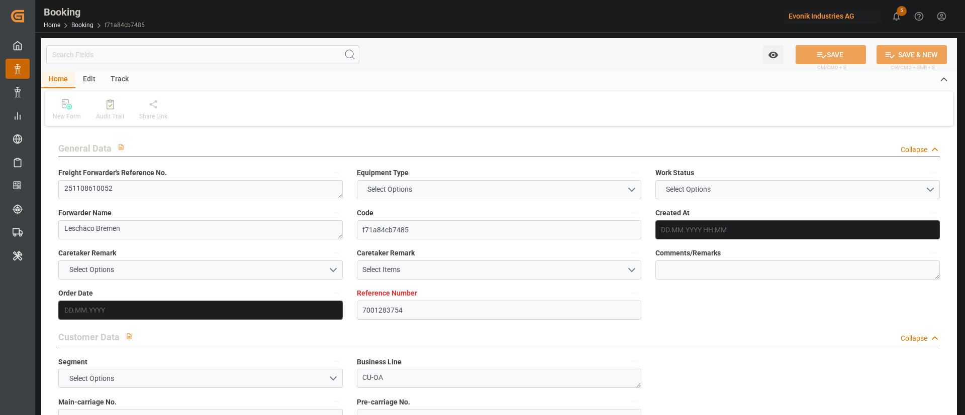
type textarea "Pol-PodRegionName-PolName-businessDivision-businessLine-businessLineCode-"
type textarea "IFTSTA"
type textarea "a011t00000LcJC5AAN"
type textarea "No"
type input "7001283754"
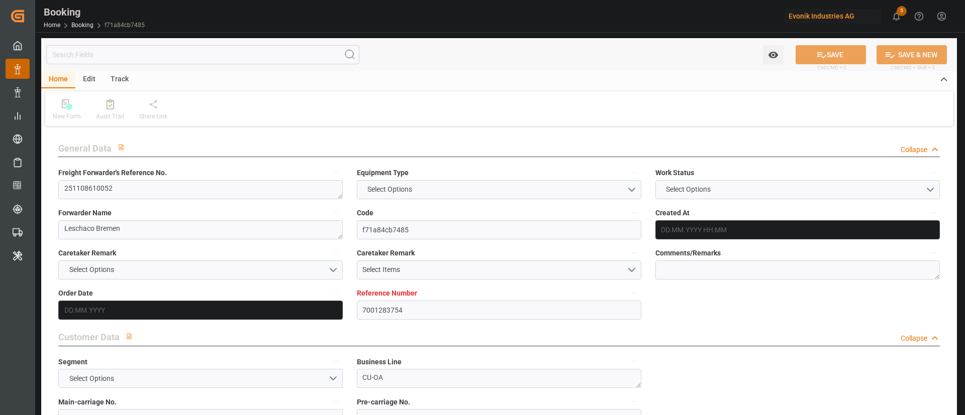
type input "9478494"
type input "ONE"
type input "Ocean Network Express"
type input "EUNWC"
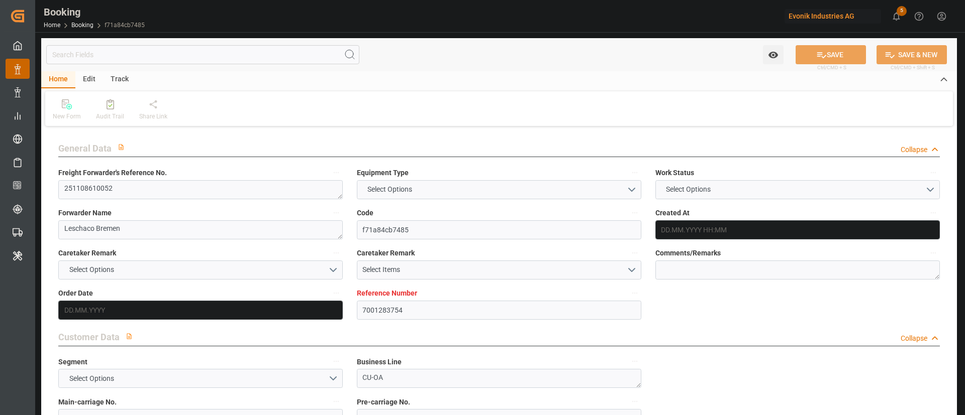
type input "BRIOA"
type input "24.09.2025 10:16"
type input "24.09.2025"
type input "[DATE]"
type input "23.10.2025"
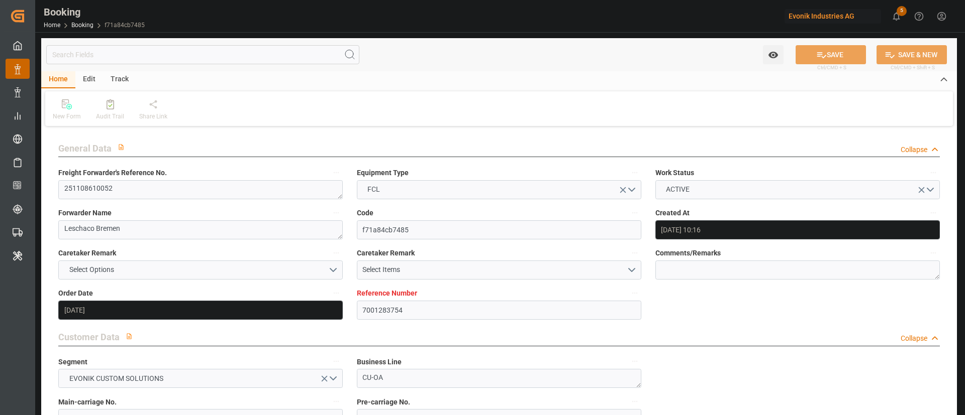
type input "23.10.2025 00:00"
type input "[DATE]"
type input "30.10.2025 00:00"
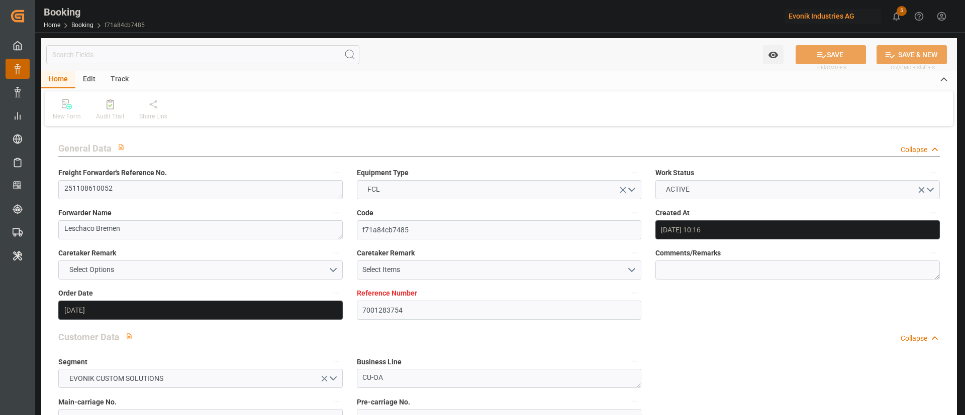
type input "30.10.2025 00:00"
type input "11.12.2025 00:00"
type input "[DATE] 00:00"
type input "26.09.2025 09:04"
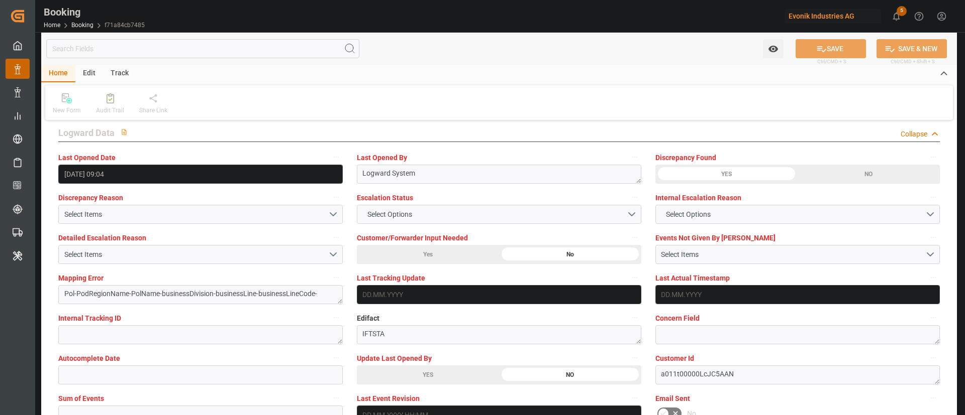
scroll to position [1822, 0]
click at [436, 373] on div "YES" at bounding box center [428, 374] width 142 height 19
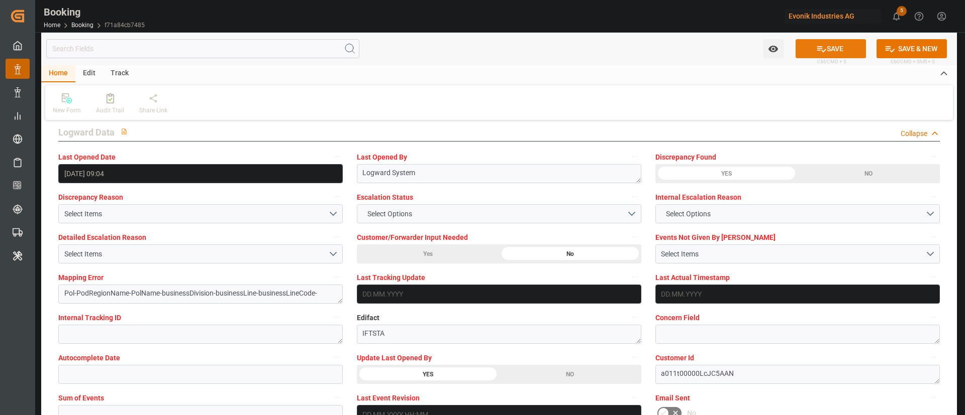
click at [828, 49] on button "SAVE" at bounding box center [830, 48] width 70 height 19
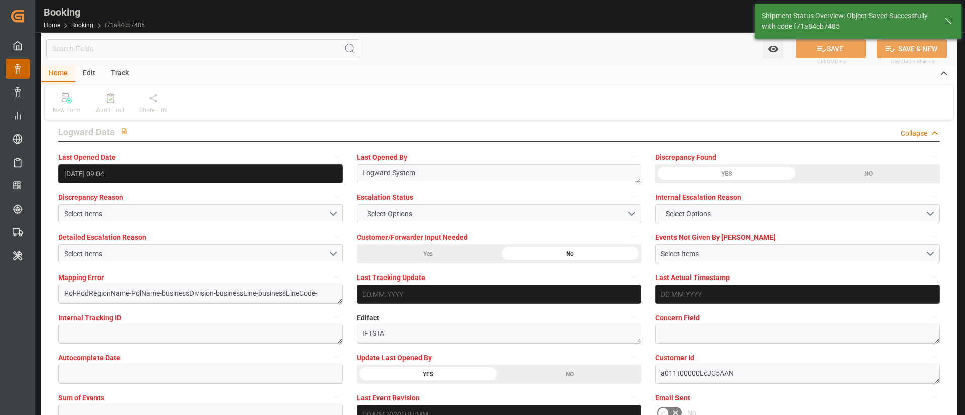
type textarea "Kiran Hari"
type textarea "Pol-PodRegionName-businessDivision-businessLine-"
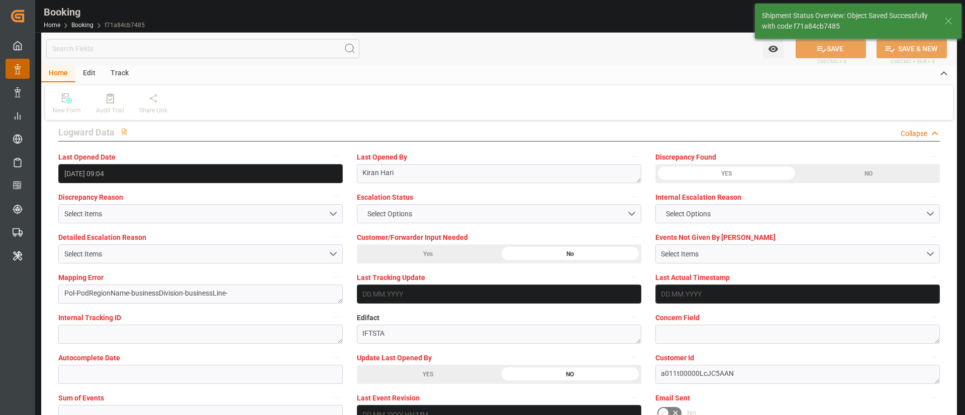
type input "26.09.2025 09:10"
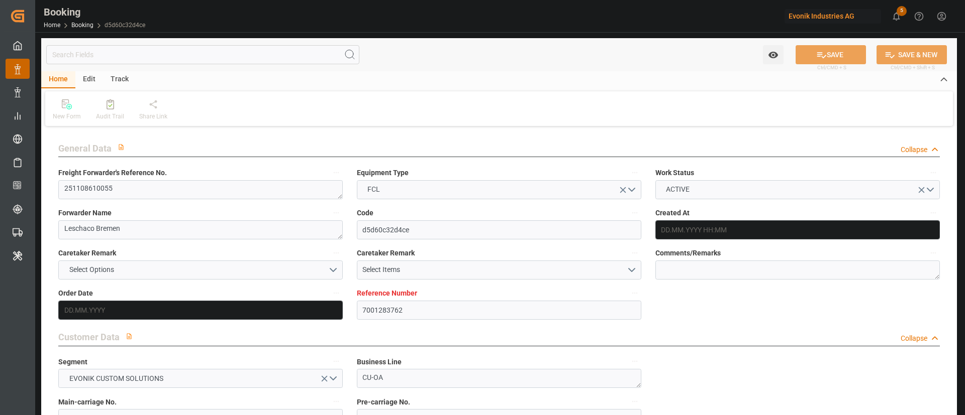
type input "7001283762"
type input "9360910"
type input "ONE"
type input "Ocean Network Express"
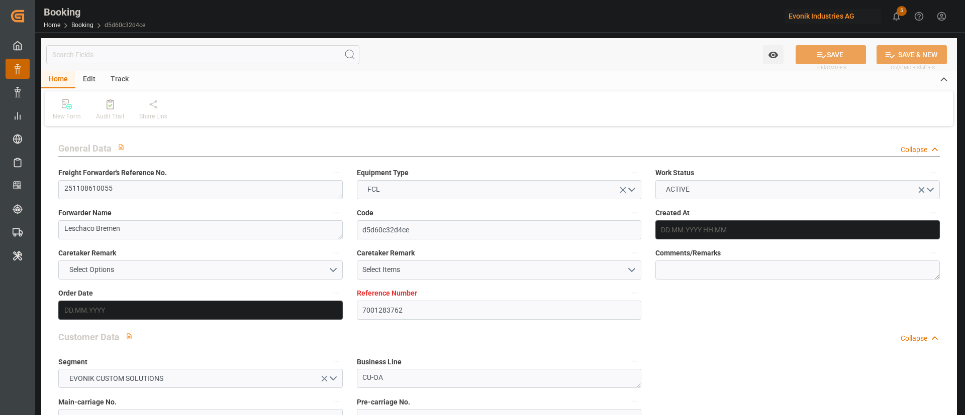
type input "EUNWC"
type input "BRIOA"
type input "[DATE] 10:17"
type input "[DATE]"
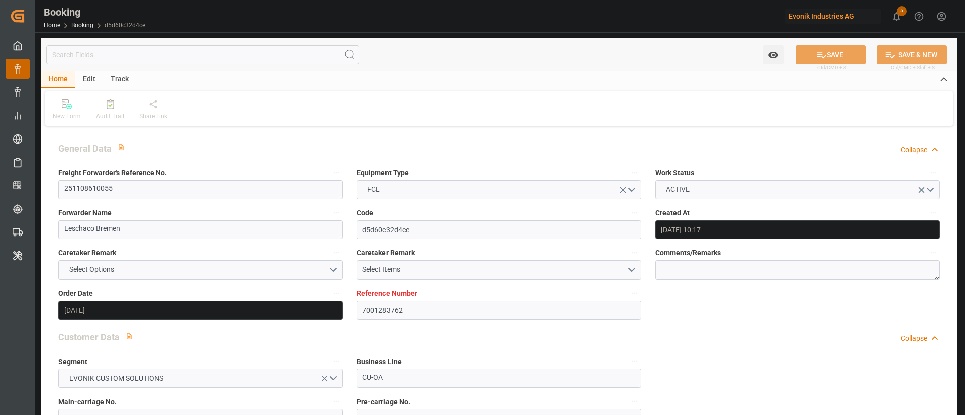
type input "[DATE]"
type input "[DATE] 00:00"
type input "31.10.2025 00:00"
type input "25.09.2025"
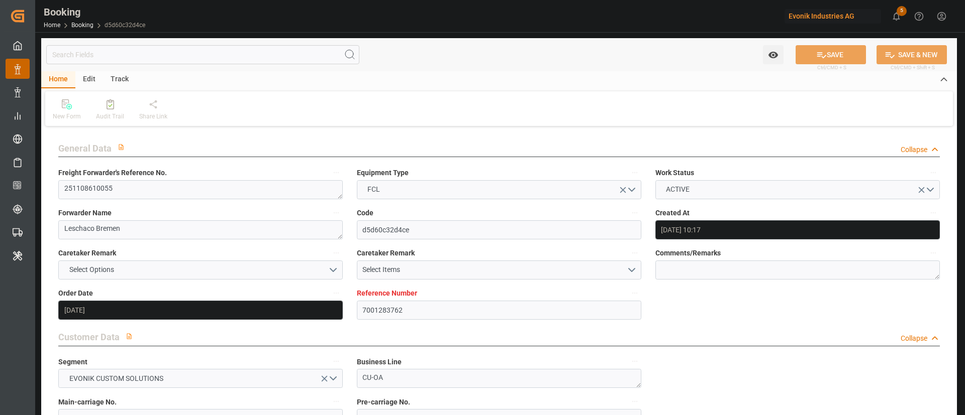
type input "13.11.2025 00:00"
type input "[DATE] 00:00"
type input "[DATE] 08:51"
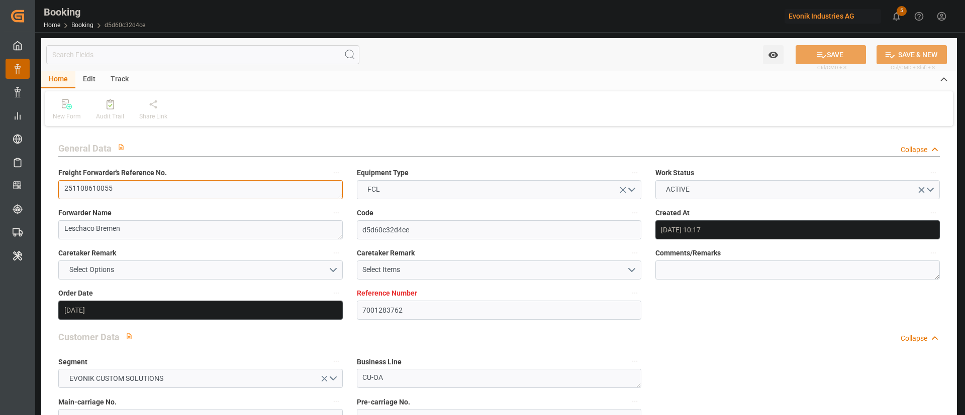
click at [140, 190] on textarea "251108610055" at bounding box center [200, 189] width 284 height 19
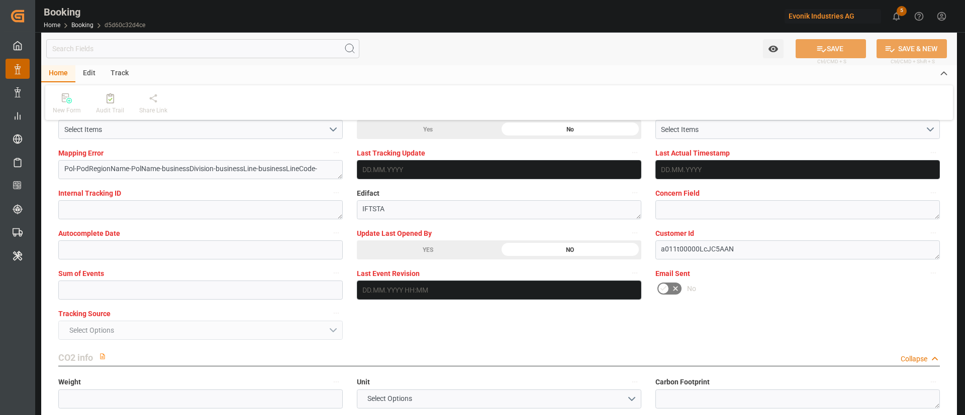
scroll to position [1978, 0]
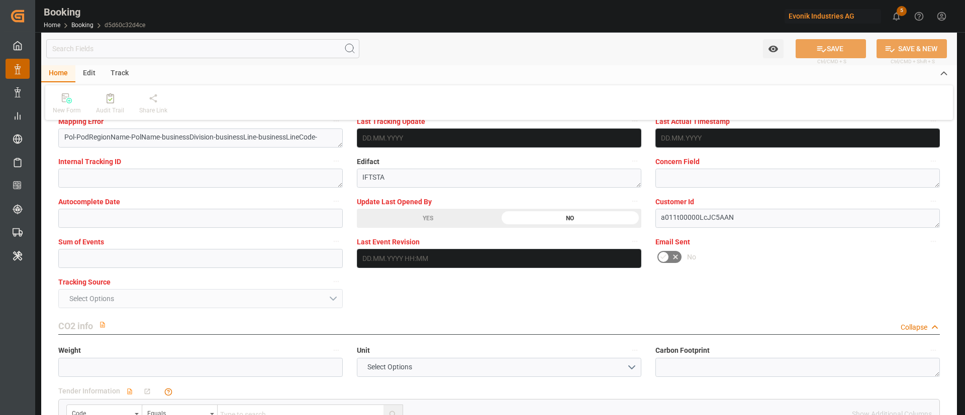
click at [389, 213] on div "YES" at bounding box center [428, 218] width 142 height 19
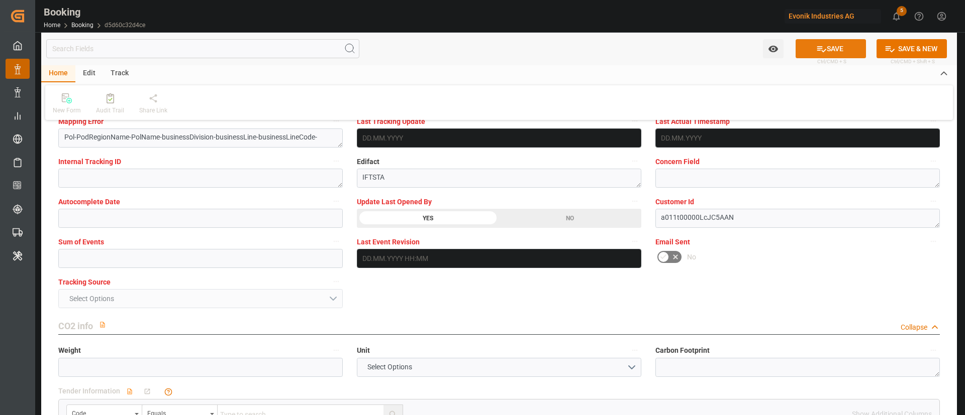
click at [820, 46] on icon at bounding box center [821, 49] width 11 height 11
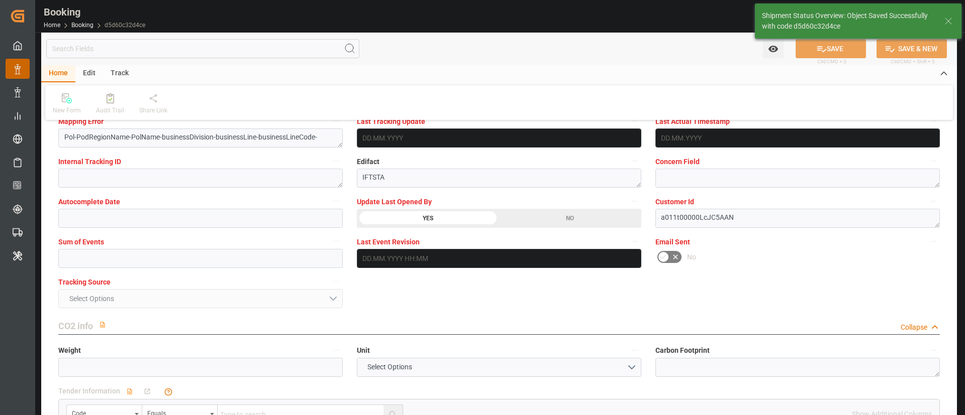
type textarea "Kiran Hari"
type textarea "Pol-PodRegionName-businessDivision-businessLine-"
type input "26.09.2025 09:09"
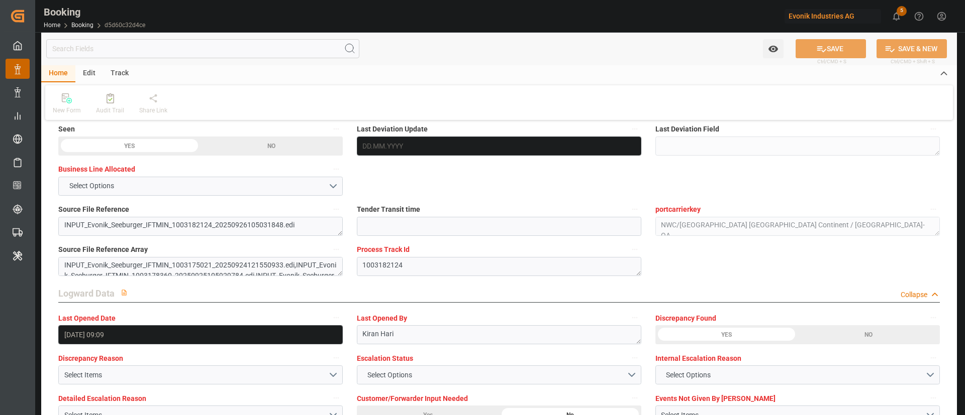
scroll to position [1660, 0]
click at [115, 96] on div at bounding box center [110, 98] width 28 height 11
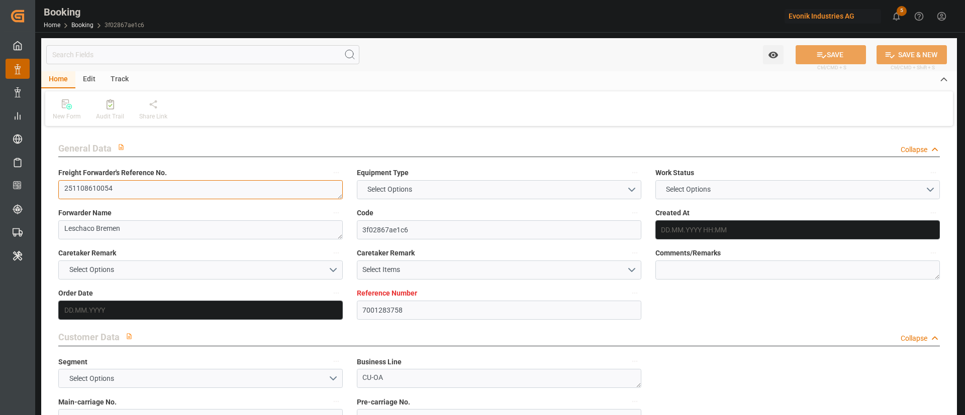
click at [170, 186] on textarea "251108610054" at bounding box center [200, 189] width 284 height 19
type input "7001283758"
type input "9360910"
type input "ONE"
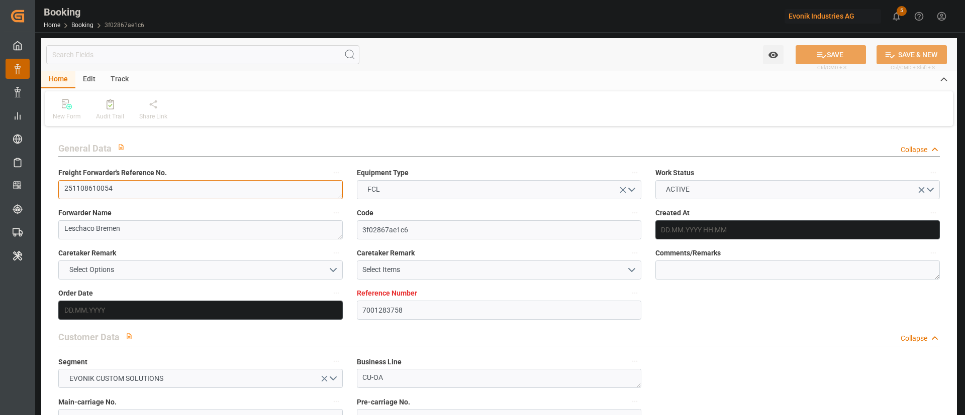
type input "Ocean Network Express"
type input "EUNWC"
type input "BRIOA"
click at [170, 186] on textarea "251108610054" at bounding box center [200, 189] width 284 height 19
type input "[DATE] 10:16"
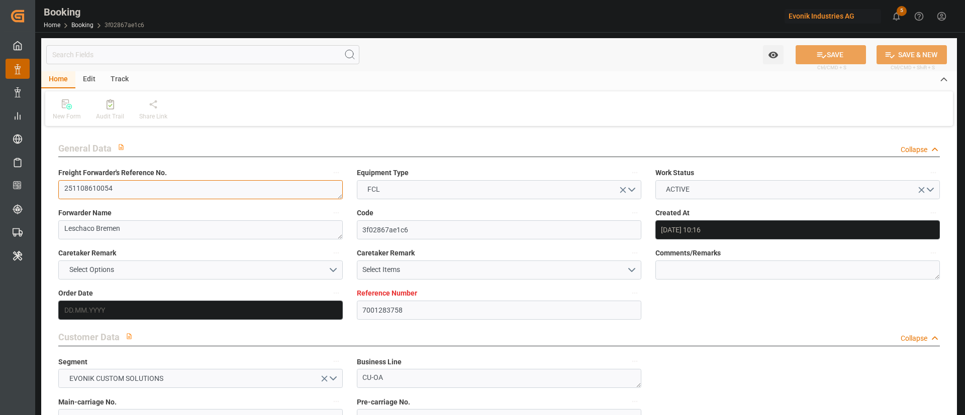
type input "[DATE]"
type input "[DATE] 00:00"
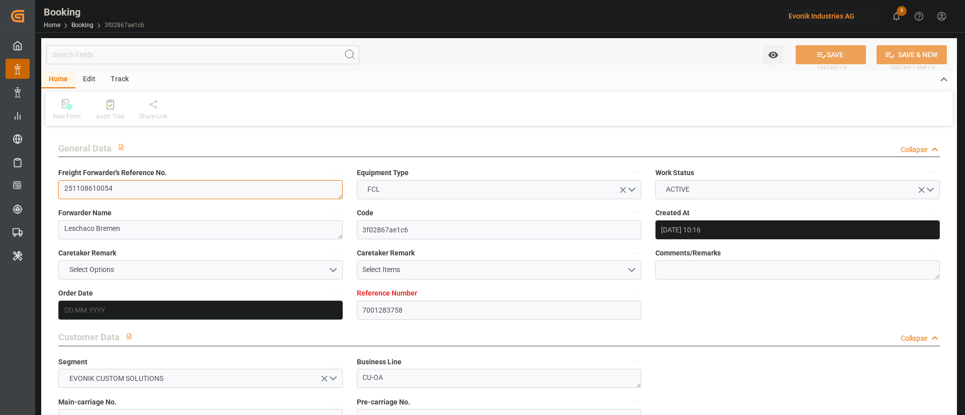
type input "[DATE]"
type input "[DATE] 00:00"
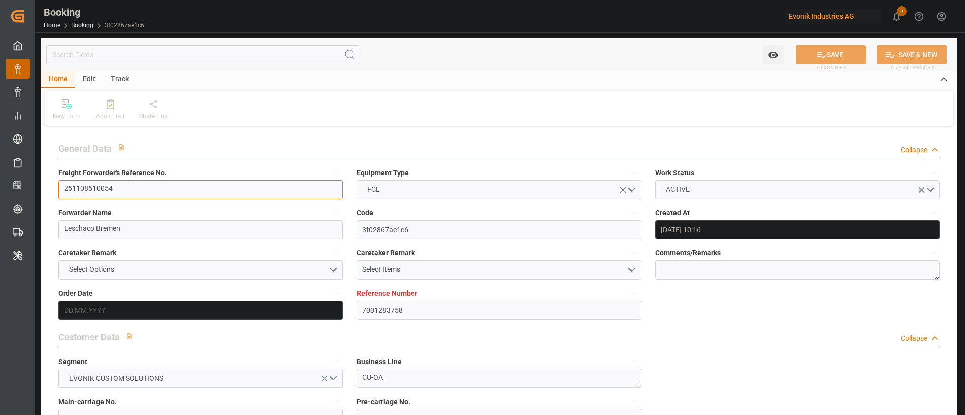
type input "[DATE] 00:00"
type input "[DATE] 08:51"
click at [170, 186] on textarea "251108610054" at bounding box center [200, 189] width 284 height 19
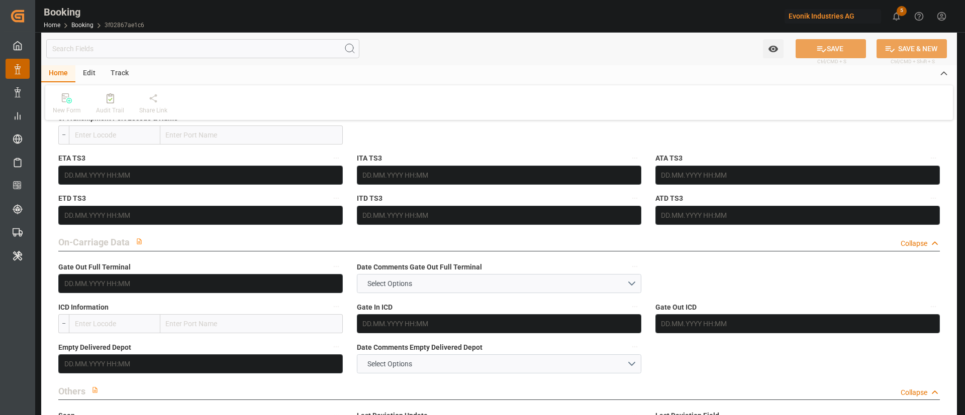
scroll to position [1308, 0]
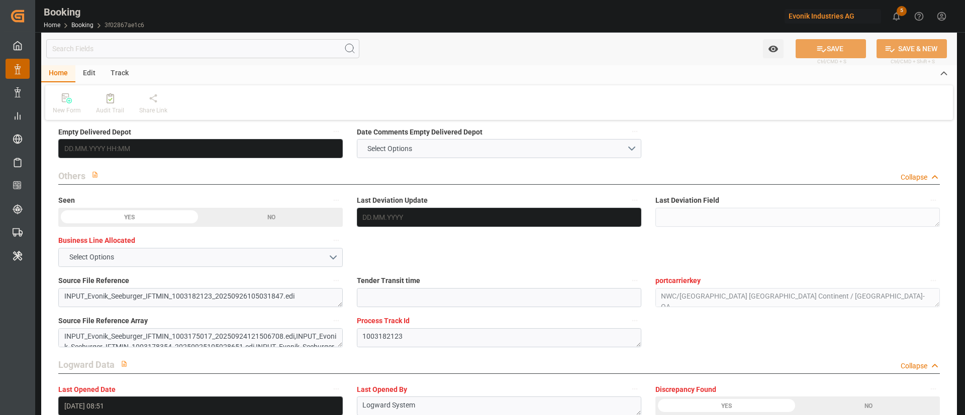
drag, startPoint x: 187, startPoint y: 194, endPoint x: 197, endPoint y: 190, distance: 11.5
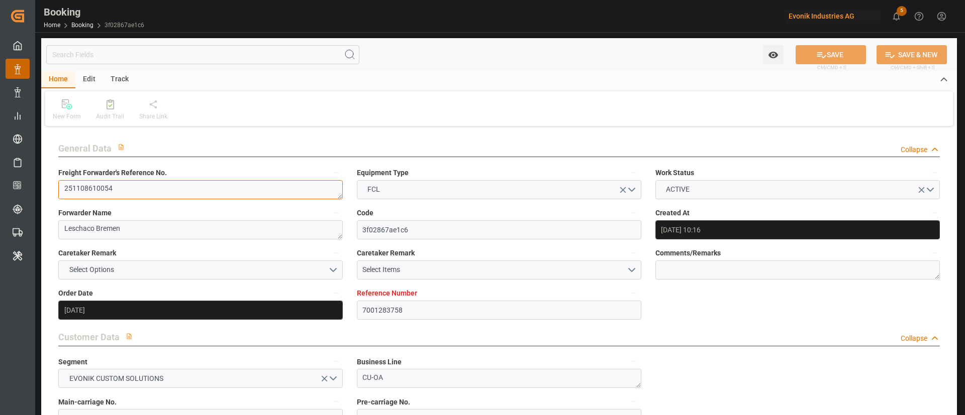
click at [241, 194] on textarea "251108610054" at bounding box center [200, 189] width 284 height 19
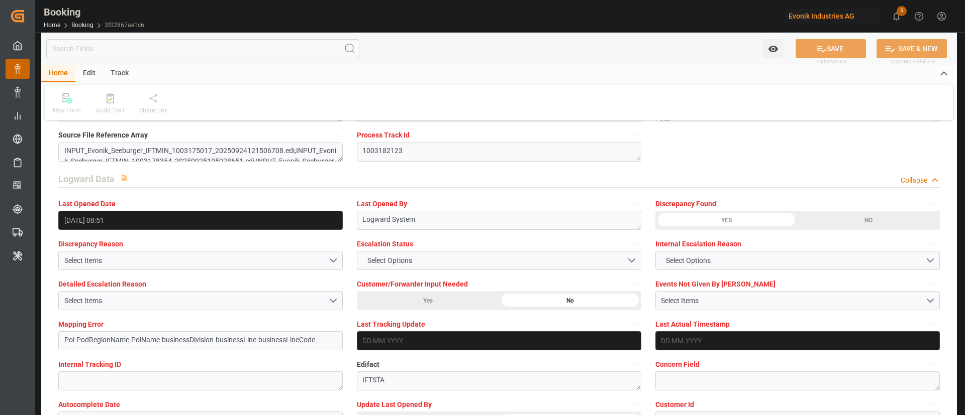
scroll to position [1858, 0]
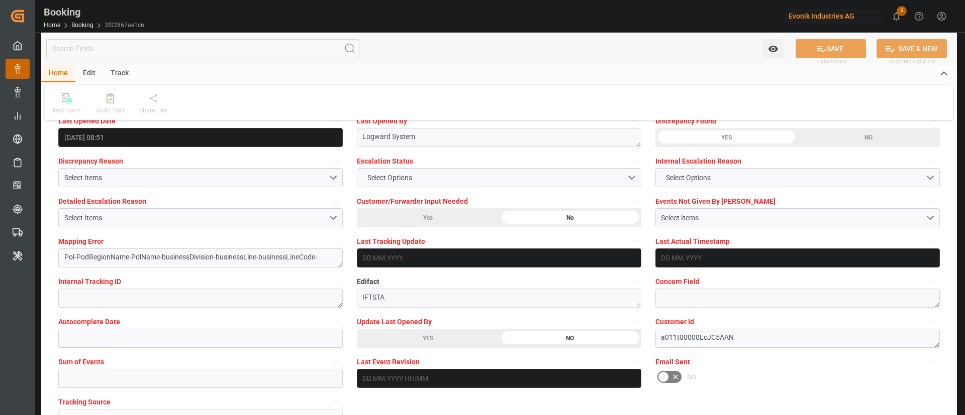
click at [414, 338] on div "YES" at bounding box center [428, 338] width 142 height 19
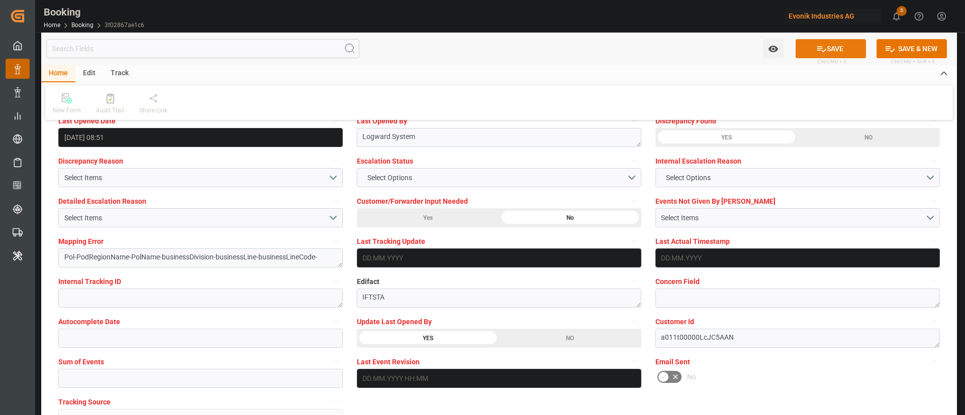
click at [836, 48] on button "SAVE" at bounding box center [830, 48] width 70 height 19
type textarea "Kiran Hari"
type textarea "Pol-PodRegionName-businessDivision-businessLine-"
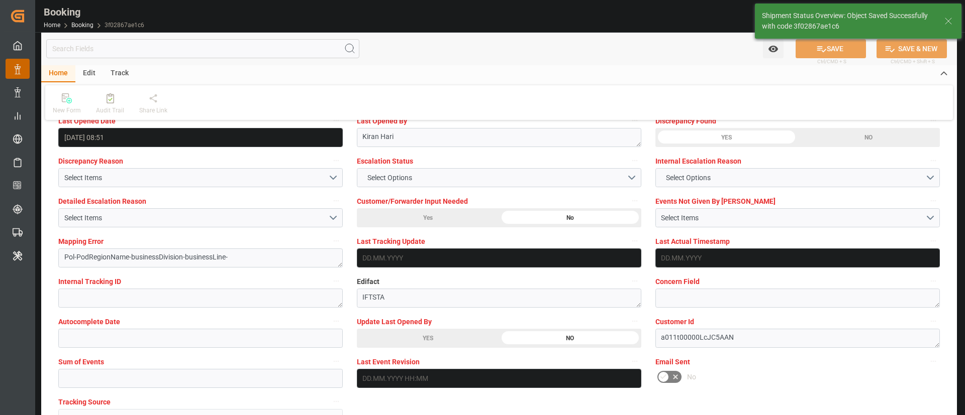
type input "26.09.2025 09:11"
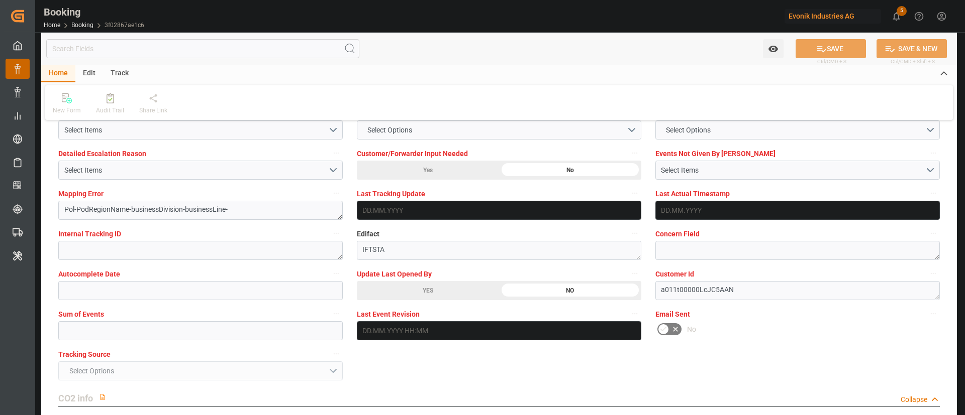
scroll to position [1906, 0]
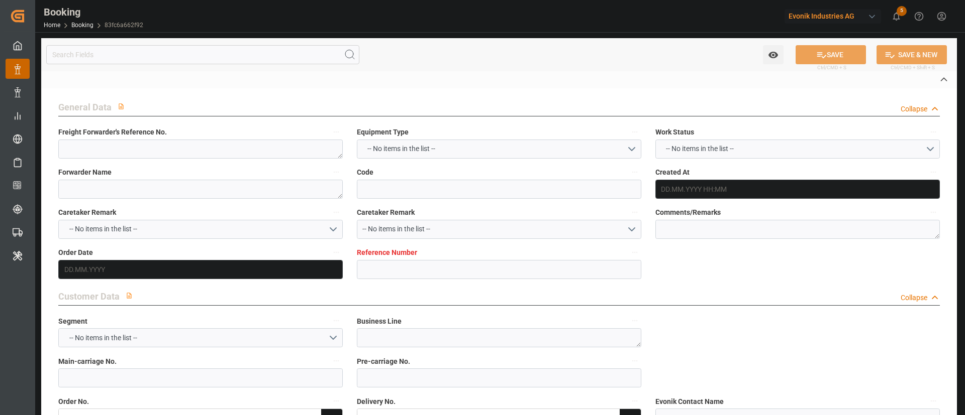
type textarea "251008610036"
type textarea "Leschaco Bremen"
type input "83fc6a662f92"
type input "7001252457"
type textarea "CU-OA"
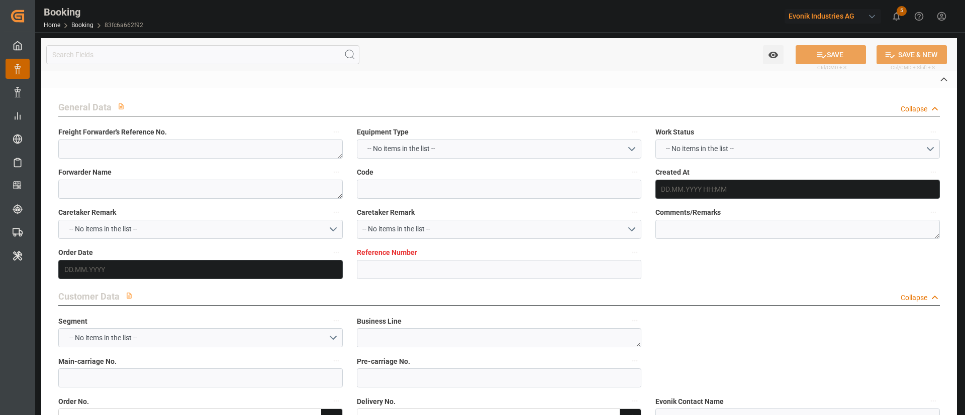
type input "7001252456"
type textarea "[EMAIL_ADDRESS][DOMAIN_NAME]"
type textarea "CFR"
type textarea "[GEOGRAPHIC_DATA]"
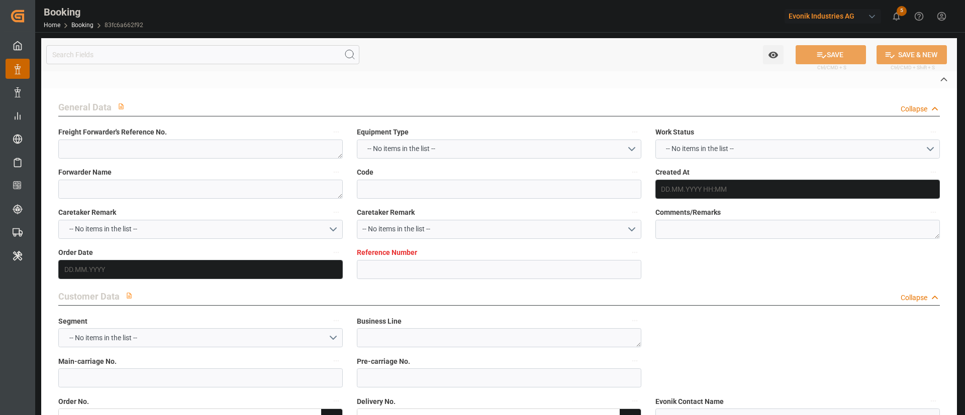
type textarea "ONEU2492884"
type input "ONE [GEOGRAPHIC_DATA]"
type input "ONEY"
type textarea "HAMF76289600"
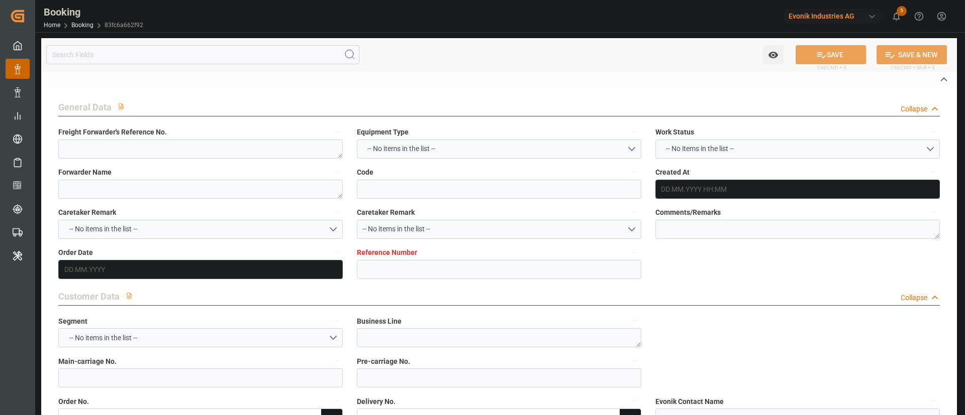
type input "[GEOGRAPHIC_DATA]"
type textarea "eta"
type textarea "INPUT_Evonik_Seeburger_IFTMIN_1003181714_20250926085325281.edi"
type textarea "NWC/[GEOGRAPHIC_DATA] [GEOGRAPHIC_DATA] Continent / [GEOGRAPHIC_DATA]-OA"
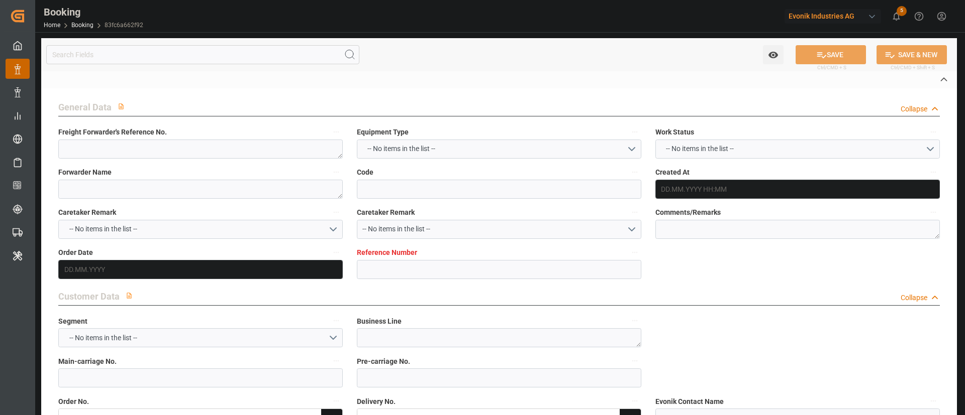
type textarea "INPUT_Evonik_Seeburger_IFTMIN_1003066536_20250819115628854.edi,INPUT_Evonik_See…"
type textarea "1003181714"
type textarea "Logward System"
type textarea "businessDivision-businessLine-businessLineCode-"
type textarea "IFTSTA"
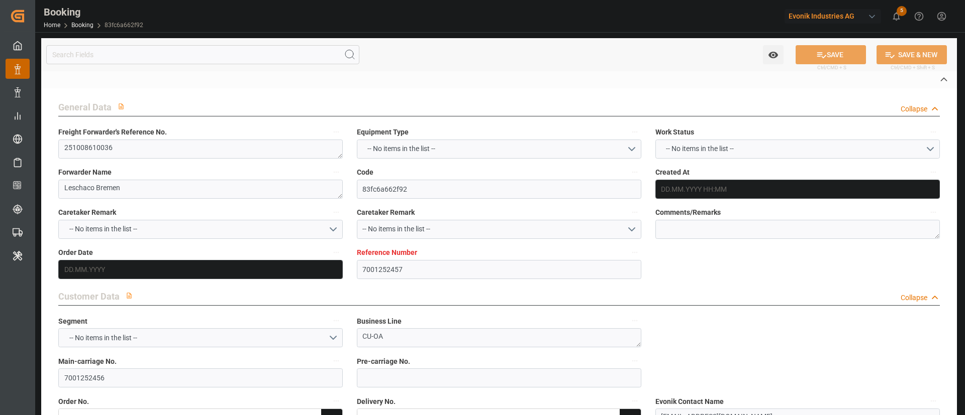
type textarea "a011t00000LcJC5AAN"
type textarea "No"
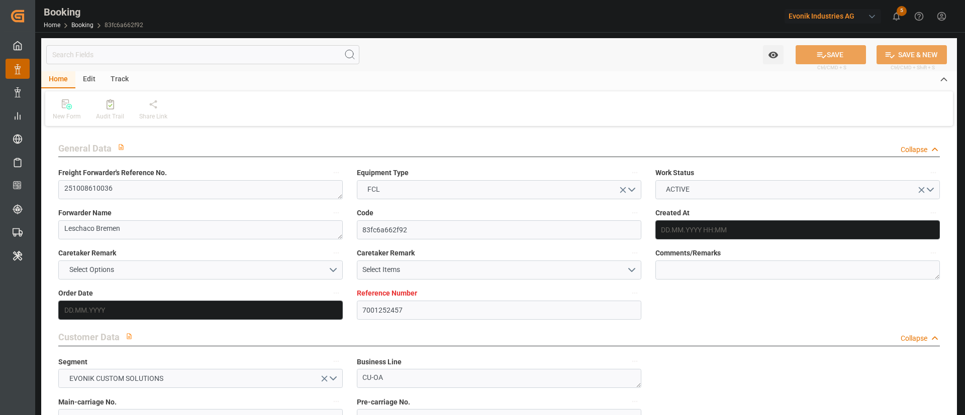
type input "7001252457"
type input "9395159"
type input "ONE"
type input "Ocean Network Express"
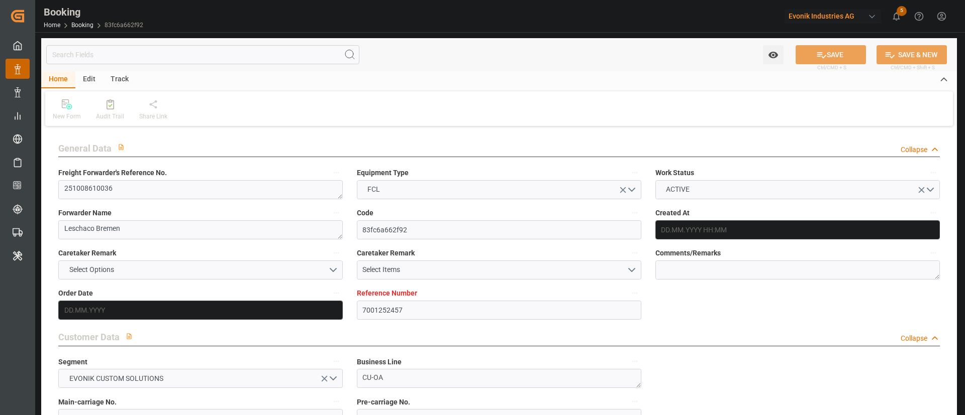
type input "NLRTM"
type input "JPTYO"
type input "19.08.2025 10:02"
type input "19.08.2025"
type input "01.12.2025"
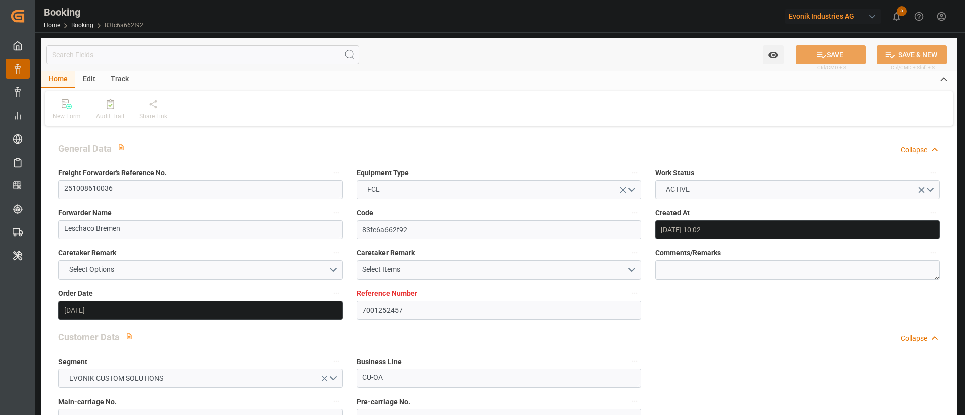
type input "[DATE]"
type input "26.09.2025 00:00"
type input "25.08.2025"
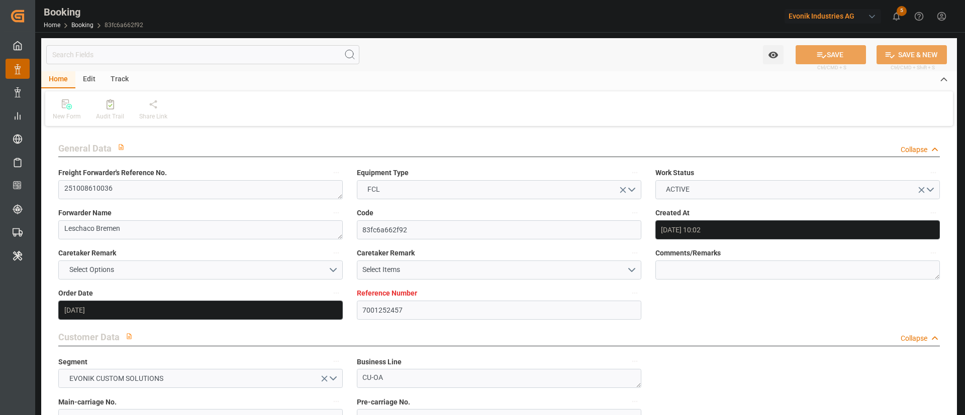
type input "05.10.2025 00:00"
type input "27.11.2025 00:00"
type input "01.12.2025 00:00"
type input "19.08.2025"
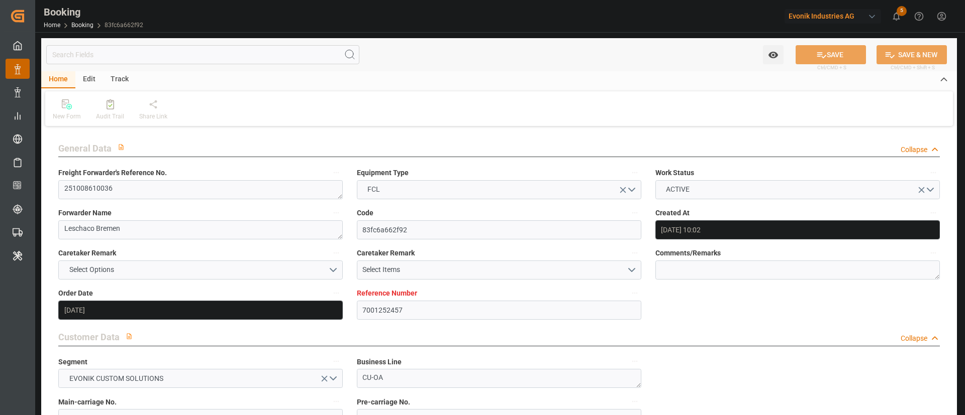
type input "26.09.2025 06:55"
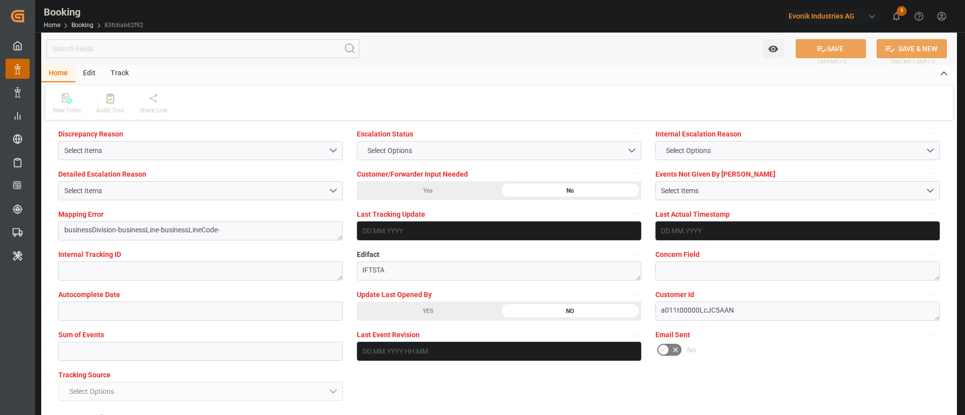
scroll to position [1897, 0]
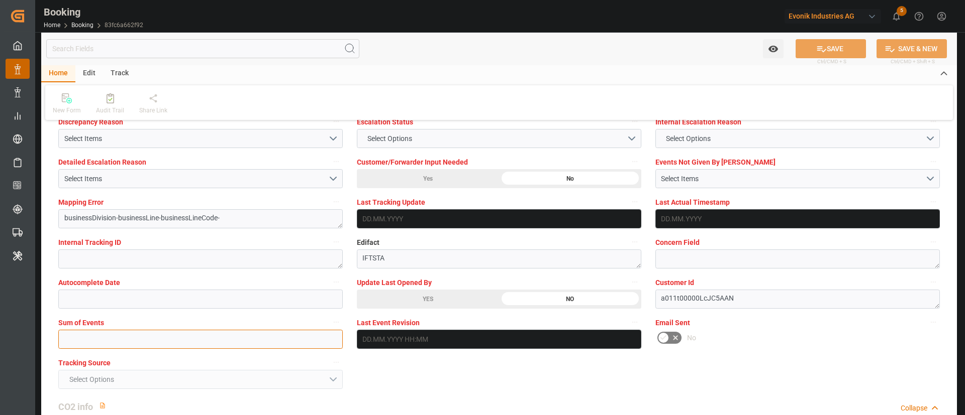
click at [212, 338] on input "text" at bounding box center [200, 339] width 284 height 19
type input "0"
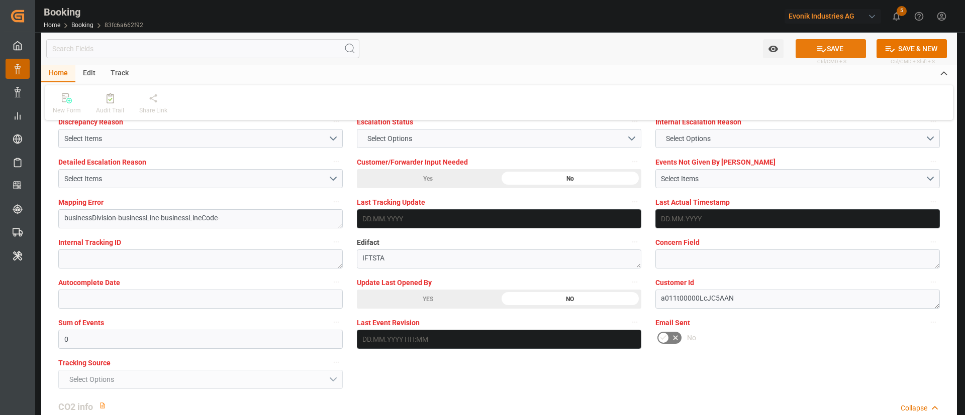
click at [853, 45] on button "SAVE" at bounding box center [830, 48] width 70 height 19
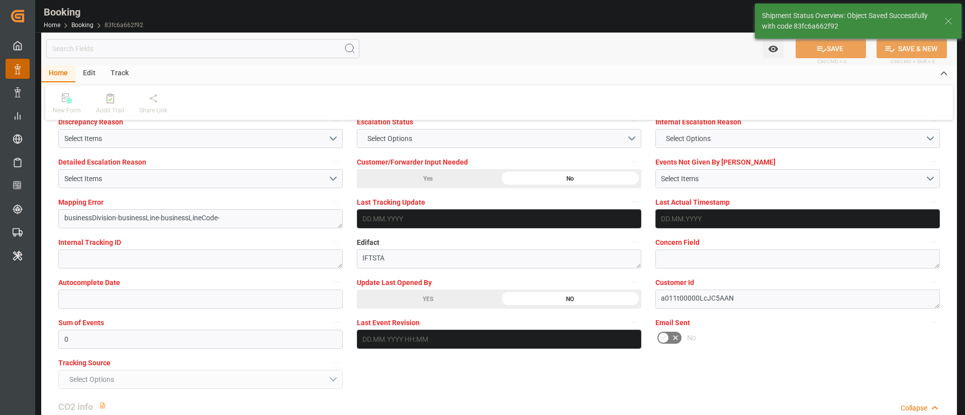
type textarea "Kiran Hari"
type textarea "businessDivision-businessLine-"
type input "26.09.2025 09:13"
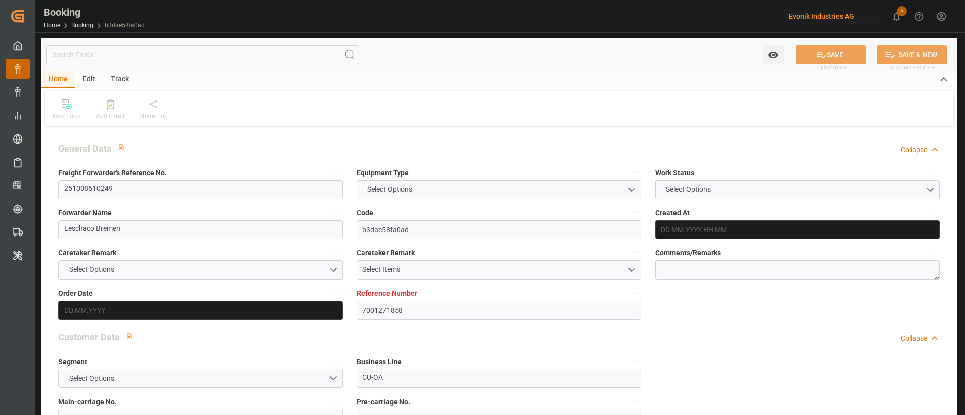
type textarea "251008610249"
type textarea "Leschaco Bremen"
type input "b3dae58fa0ad"
type input "7001271858"
type textarea "CU-OA"
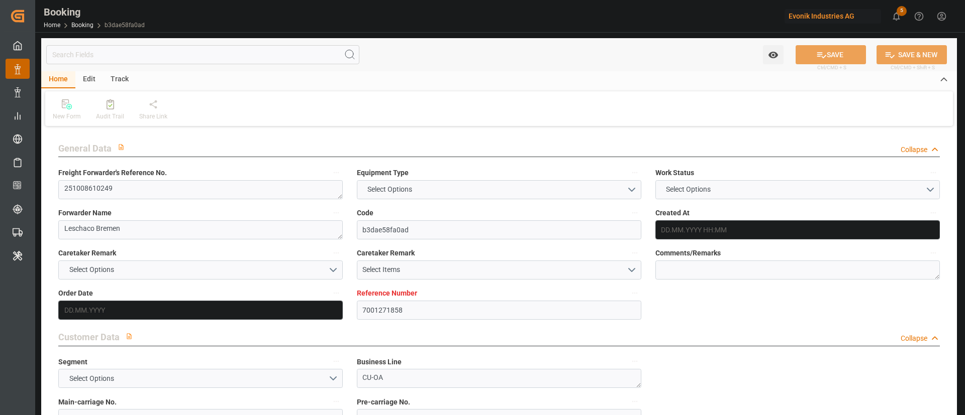
type input "7001271857"
type textarea "malina.korrell@evonik.com"
type textarea "CFR"
type textarea "MOMBASA"
type textarea "Weiterstadt"
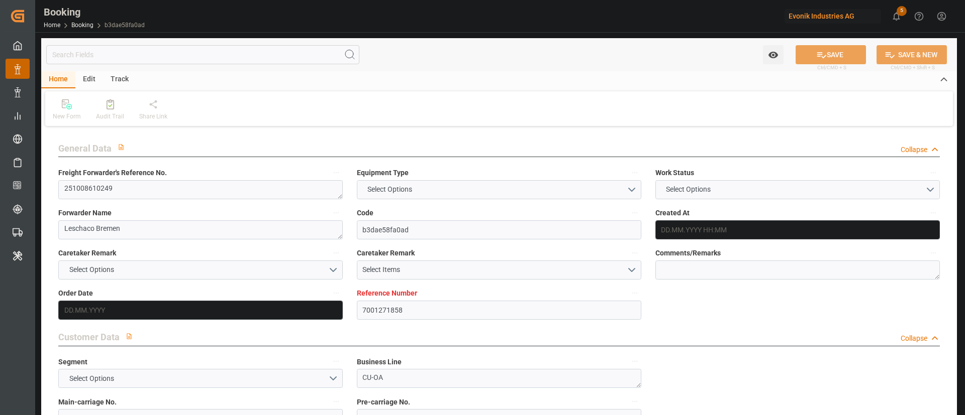
type input "YM TROPHY"
type input "ONEY"
type textarea "HAMF82026600"
type input "Antwerp"
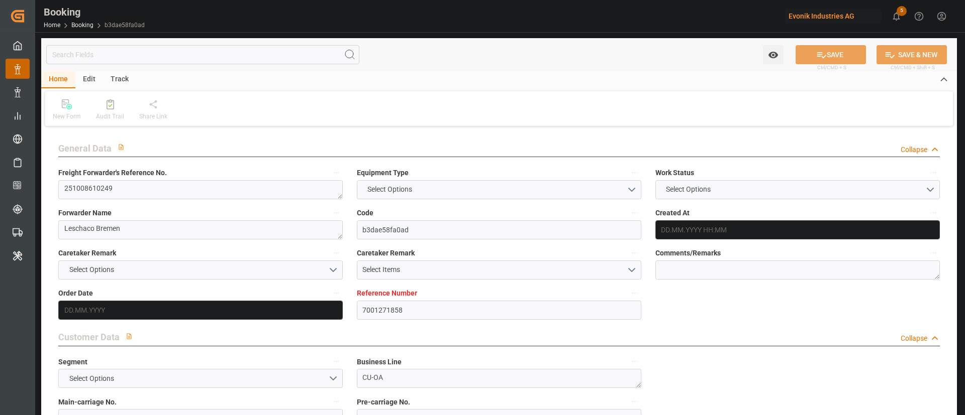
type input "Mombasa"
type input "Singapore"
type textarea "INPUT_Evonik_Seeburger_IFTMIN_1003181672_20250926084556842.edi"
type textarea "NWC/UK North West Continent / UK_KEMBA_ONEY_CU-OA"
type textarea "INPUT_Evonik_Seeburger_IFTMIN_1003133079_20250910110534792.edi,INPUT_Evonik_See…"
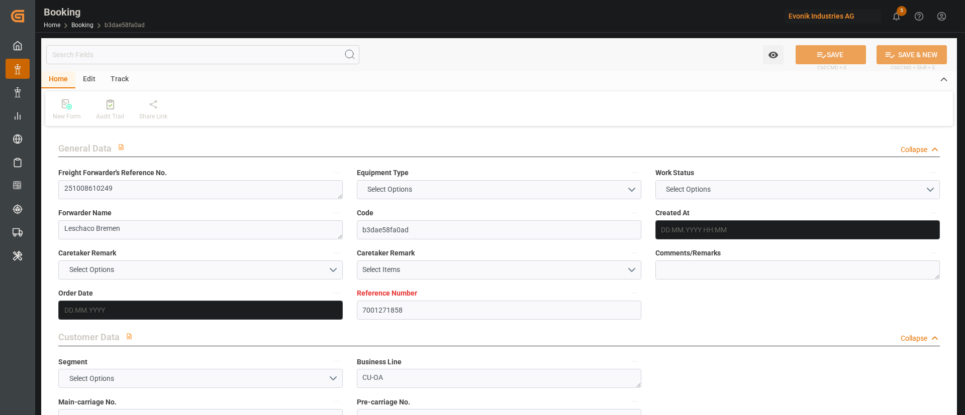
type textarea "1003181672"
type textarea "Logward System"
type textarea "businessDivision-businessLine-businessLineCode-"
type textarea "IFTSTA"
type textarea "a011t00000LcJC5AAN"
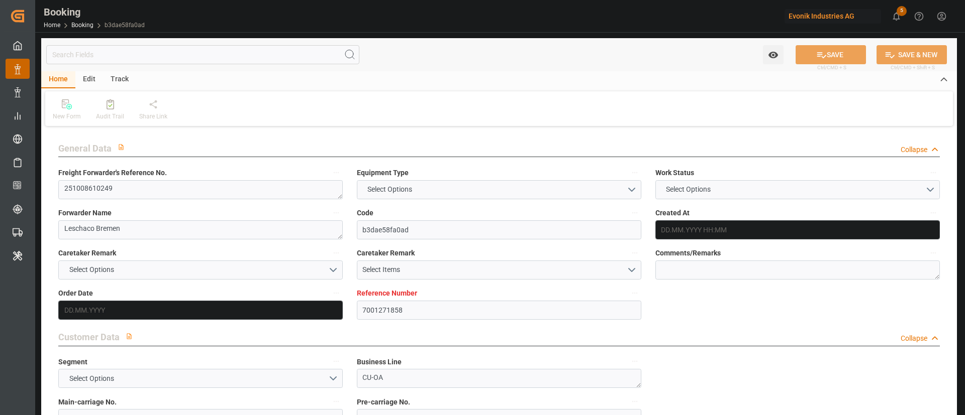
type textarea "Yes"
type input "7001271858"
type input "9789996"
type input "ONE"
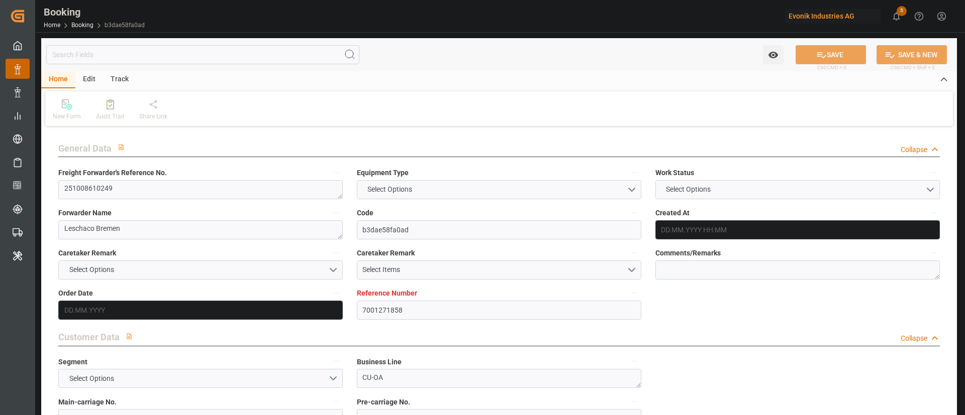
type input "Ocean Network Express"
type input "BEANR"
type input "KEMBA"
type input "SGSIN"
type input "10.09.2025 09:06"
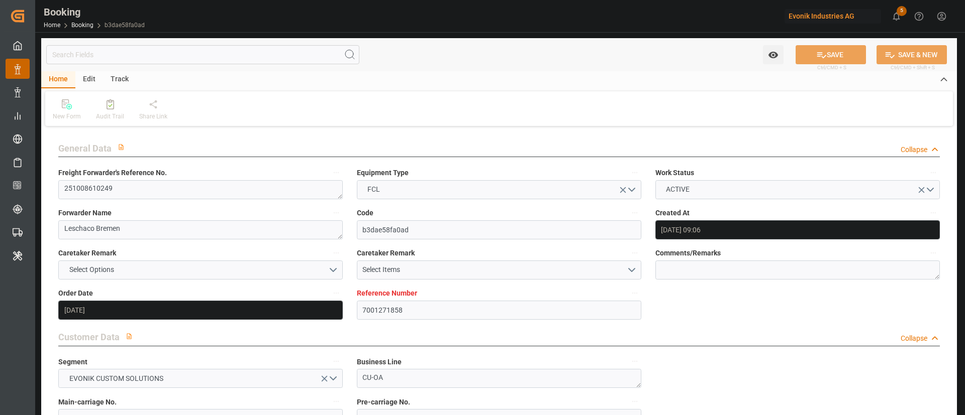
type input "10.09.2025"
type input "19.12.2025"
type input "24.09.2025"
type input "24.09.2025 00:00"
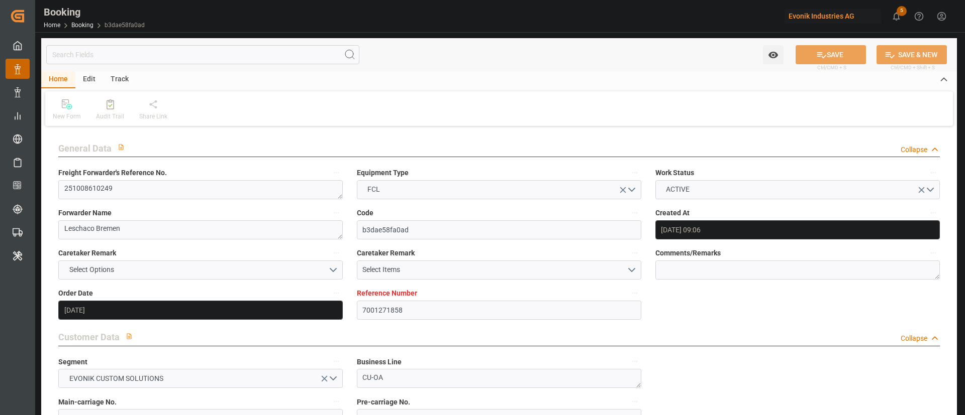
type input "[DATE]"
type input "12.10.2025 00:00"
type input "04.12.2025 00:00"
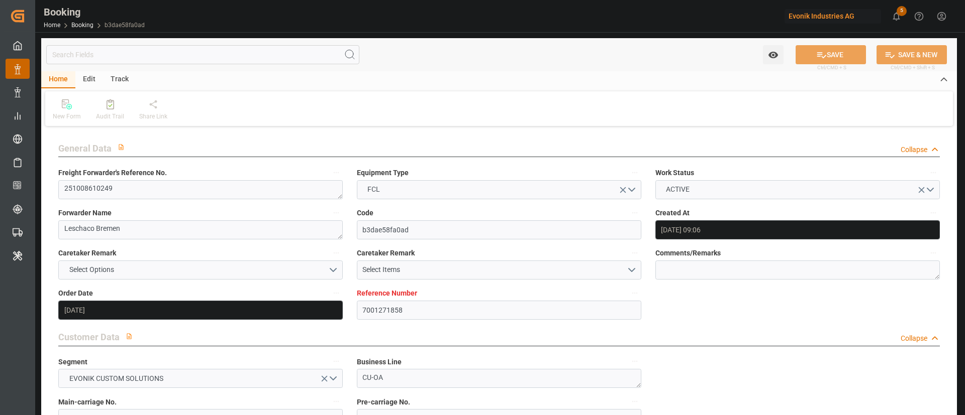
type input "19.12.2025 00:00"
type input "25.11.2025 00:00"
type input "19.11.2025 00:00"
type input "02.12.2025 00:00"
type input "21.11.2025 00:00"
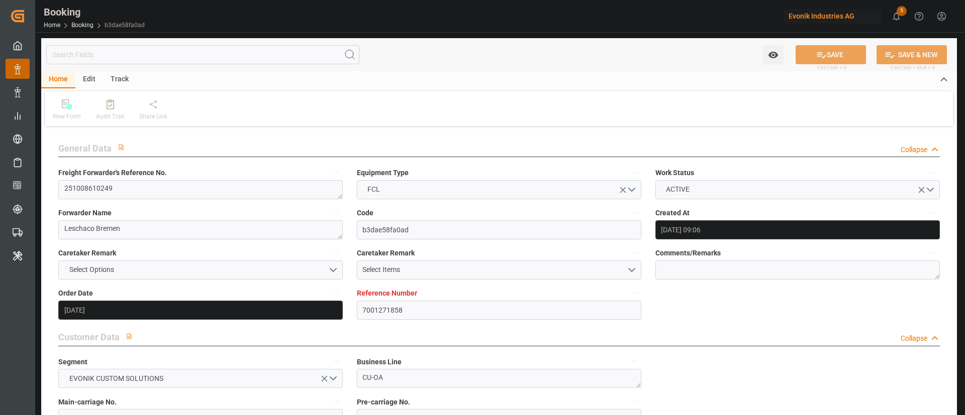
type input "26.09.2025 06:47"
click at [152, 191] on textarea "251008610249" at bounding box center [200, 189] width 284 height 19
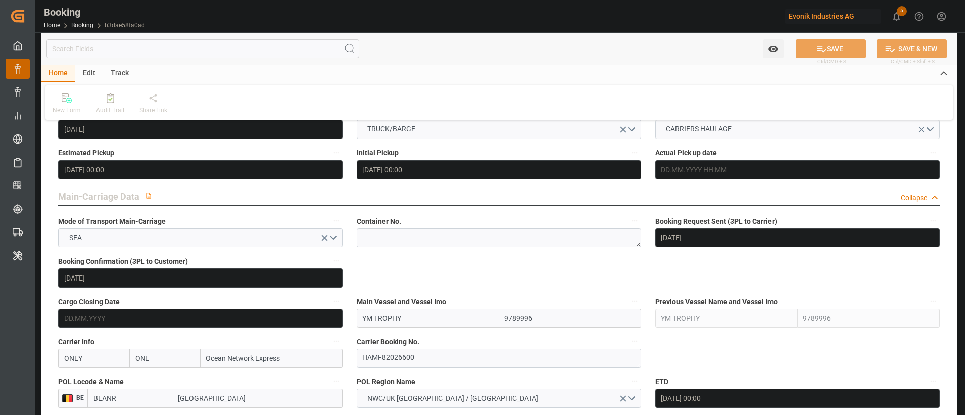
scroll to position [625, 0]
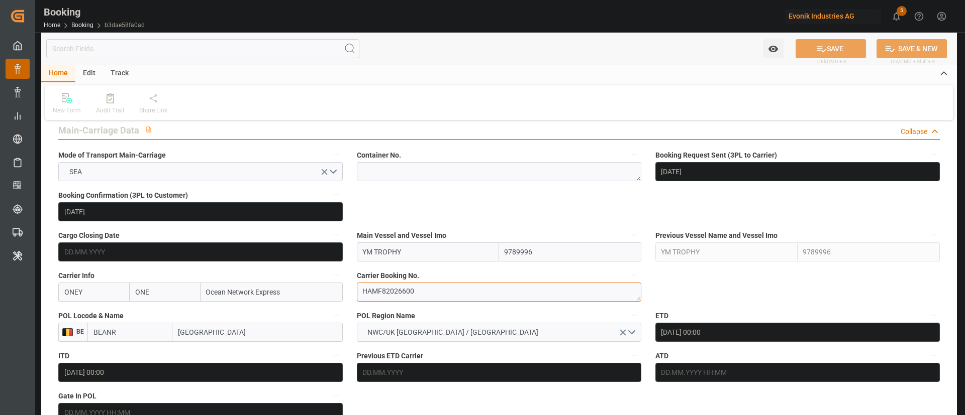
click at [392, 293] on textarea "HAMF82026600" at bounding box center [499, 292] width 284 height 19
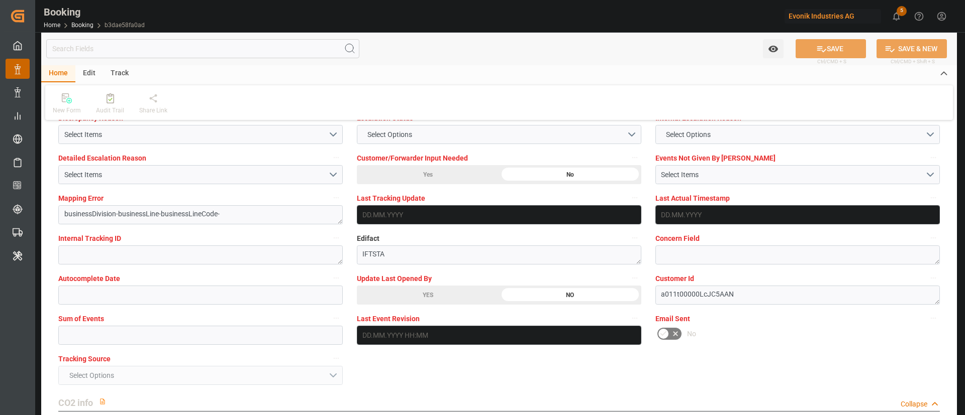
scroll to position [1905, 0]
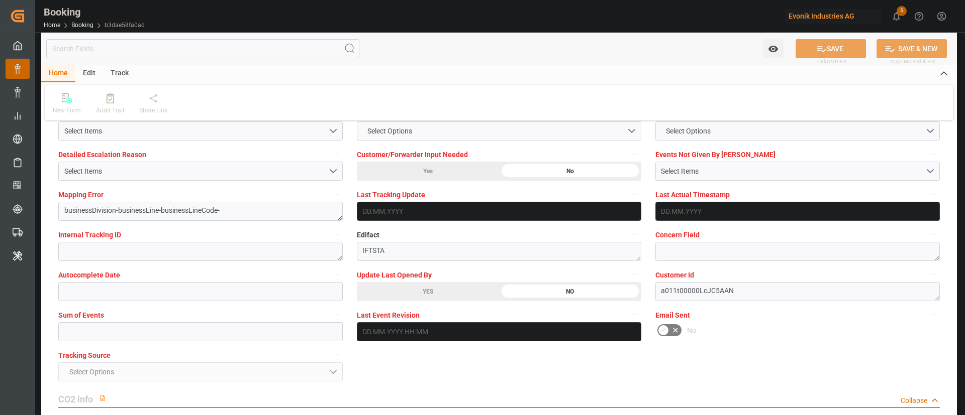
click at [410, 289] on div "YES" at bounding box center [428, 291] width 142 height 19
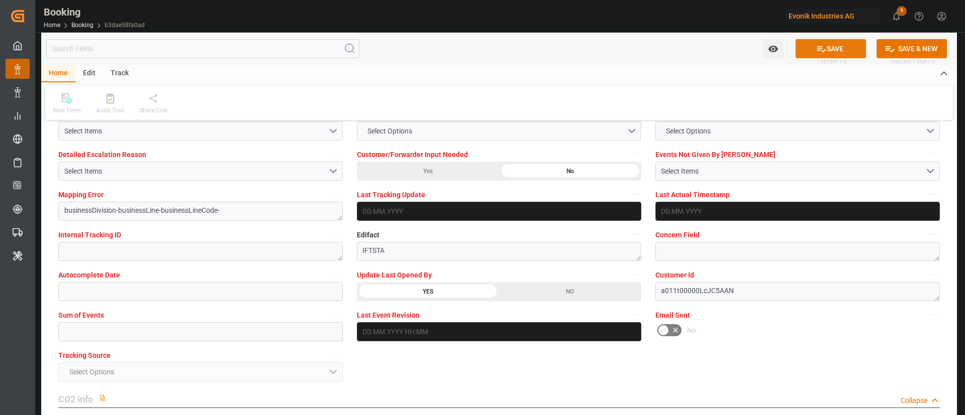
click at [822, 49] on icon at bounding box center [821, 49] width 11 height 11
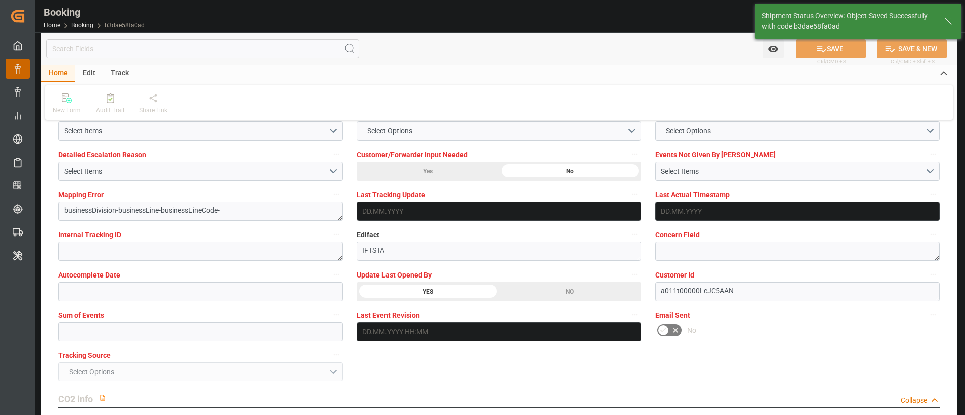
type textarea "Kiran Hari"
type textarea "businessDivision-businessLine-"
type input "26.09.2025 09:15"
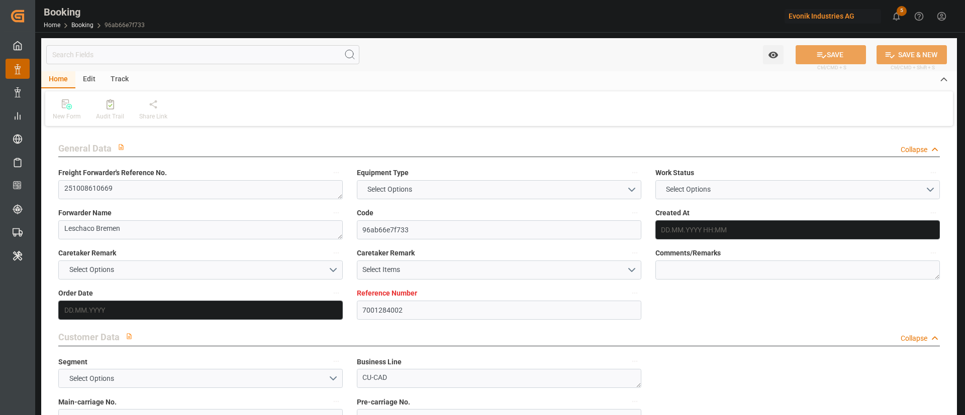
type textarea "251008610669"
type textarea "Leschaco Bremen"
type input "96ab66e7f733"
type input "7001284002"
type textarea "CU-CAD"
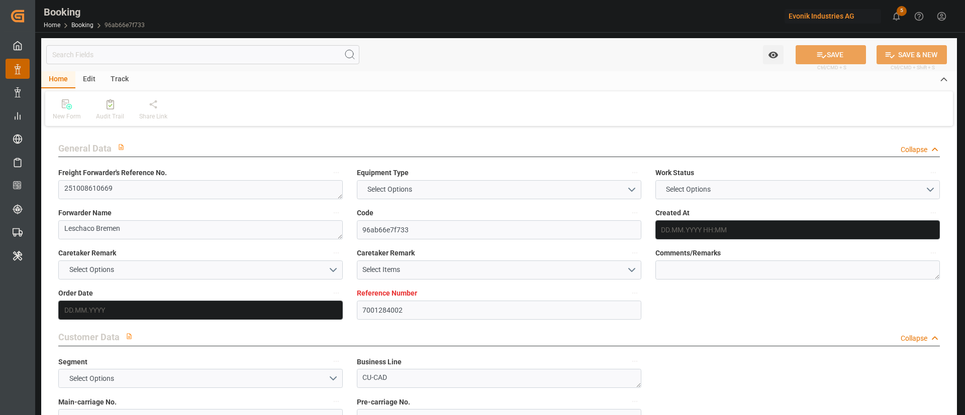
type input "7001284001"
type textarea "[PERSON_NAME][EMAIL_ADDRESS][DOMAIN_NAME]"
type textarea "CIF"
type textarea "[GEOGRAPHIC_DATA], [GEOGRAPHIC_DATA]"
type textarea "[GEOGRAPHIC_DATA]"
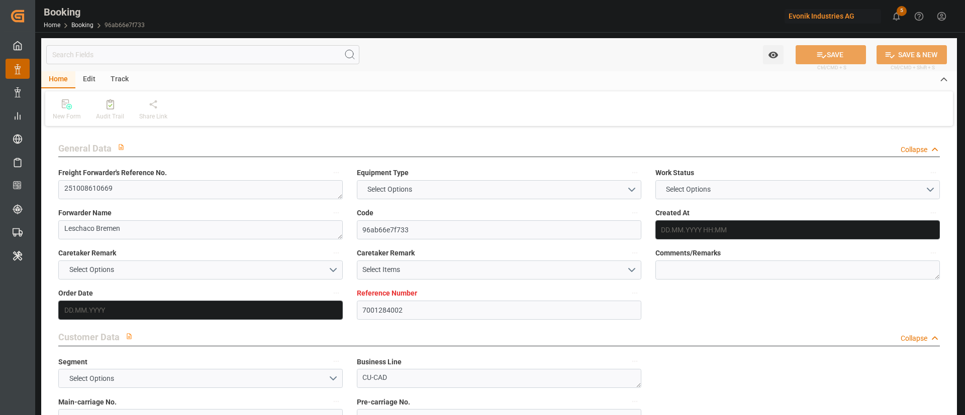
type input "MSC NERANO"
type input "ONEY"
type input "NWC / EU"
type input "[GEOGRAPHIC_DATA] ([GEOGRAPHIC_DATA])"
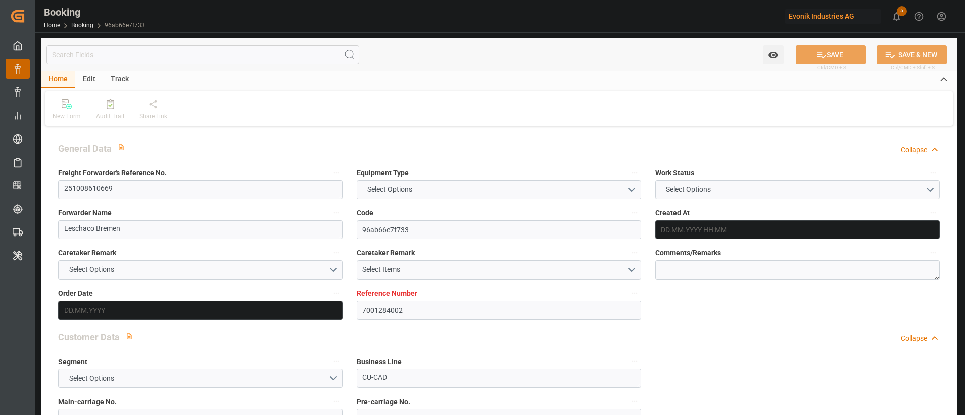
type textarea "INPUT_Evonik_Seeburger_IFTMIN_1003181359_20250926071455505.edi"
type textarea "NWC/UK North West Continent / UK_MYPKG_ONEY_CU-CAD"
type textarea "INPUT_Evonik_Seeburger_IFTMIN_1003175566_20250924150846007.edi,INPUT_Evonik_See…"
type textarea "1003181359"
type textarea "Logward System"
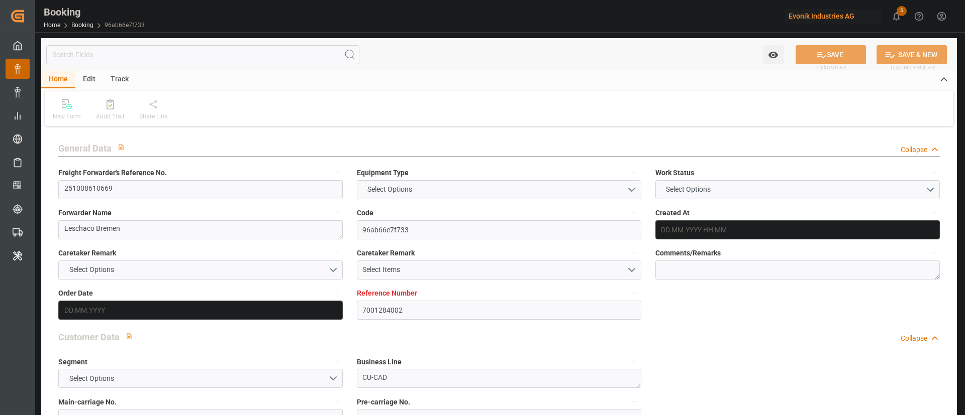
type textarea "Pol-PodRegionName-businessDivision-businessLine-businessLineCode-"
type textarea "IFTSTA"
type textarea "a011t00000LcJC5AAN"
type textarea "No"
type input "7001284002"
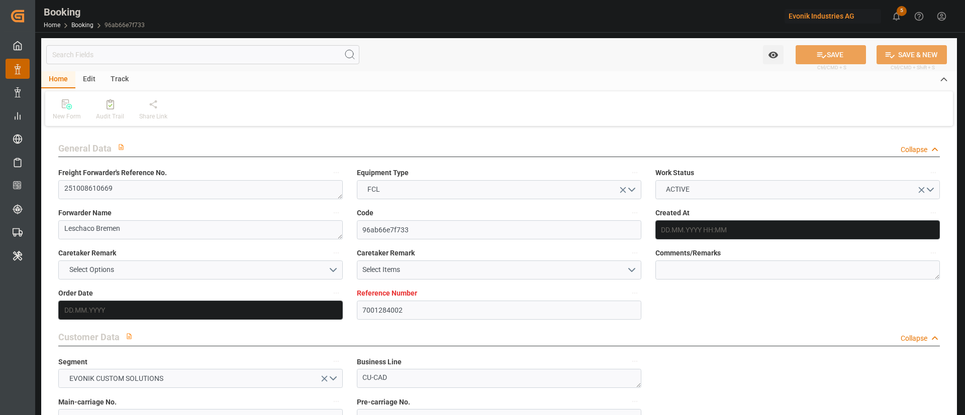
type input "ONE"
type input "Ocean Network Express"
type input "EUNWC"
type input "MYPKG"
type input "24.09.2025 13:12"
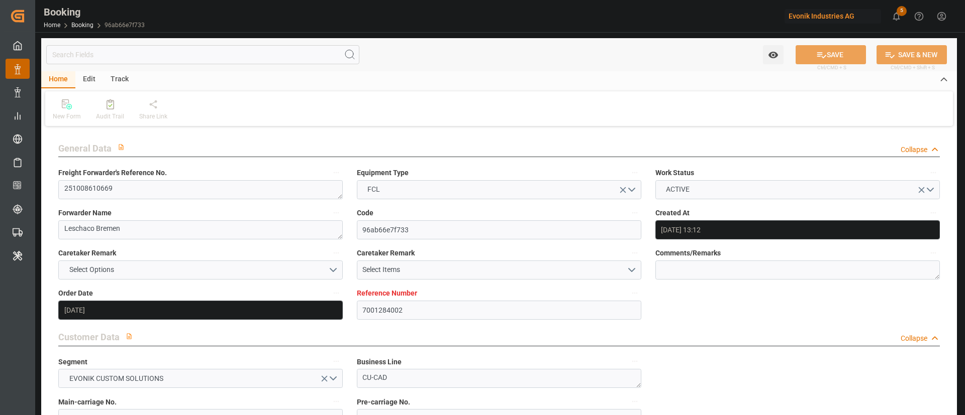
type input "24.09.2025"
type input "05.12.2025"
type input "15.10.2025"
type input "15.10.2025 00:00"
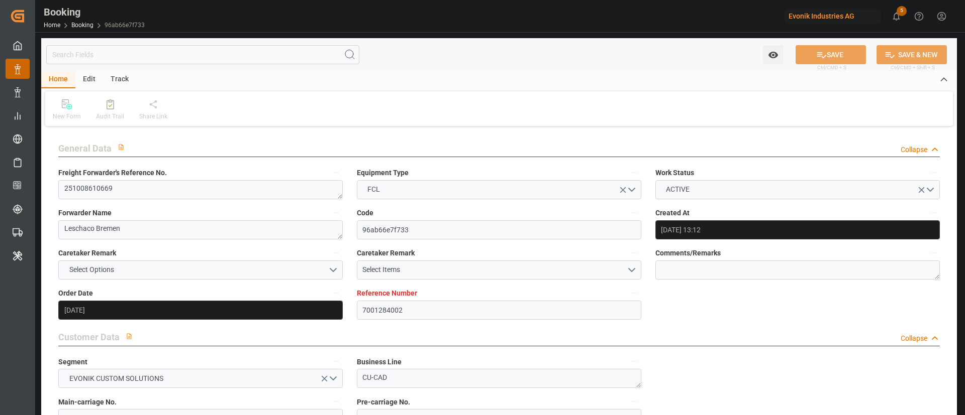
type input "26.09.2025"
type input "23.10.2025 00:00"
type input "05.12.2025 00:00"
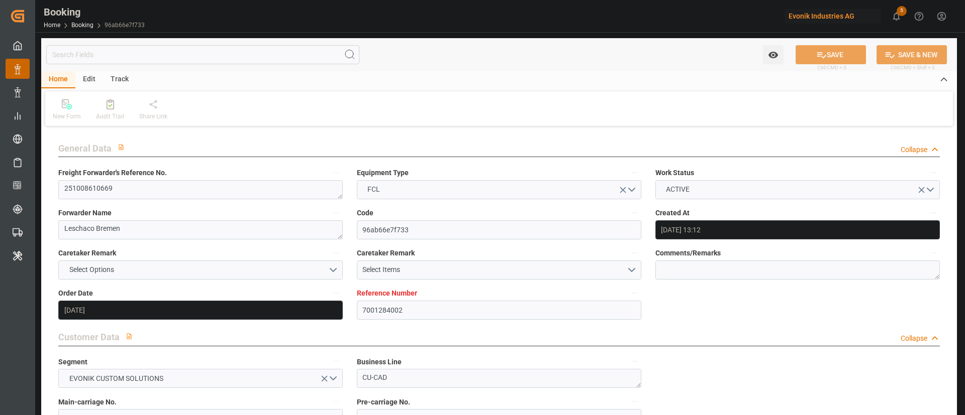
type input "05.12.2025 00:00"
type input "26.09.2025 05:16"
click at [122, 188] on textarea "251008610669" at bounding box center [200, 189] width 284 height 19
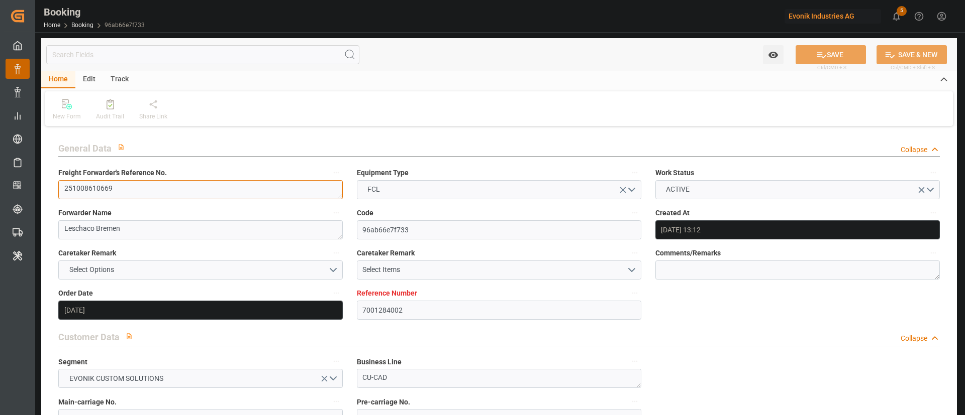
click at [122, 188] on textarea "251008610669" at bounding box center [200, 189] width 284 height 19
click at [186, 191] on textarea "251008610669" at bounding box center [200, 189] width 284 height 19
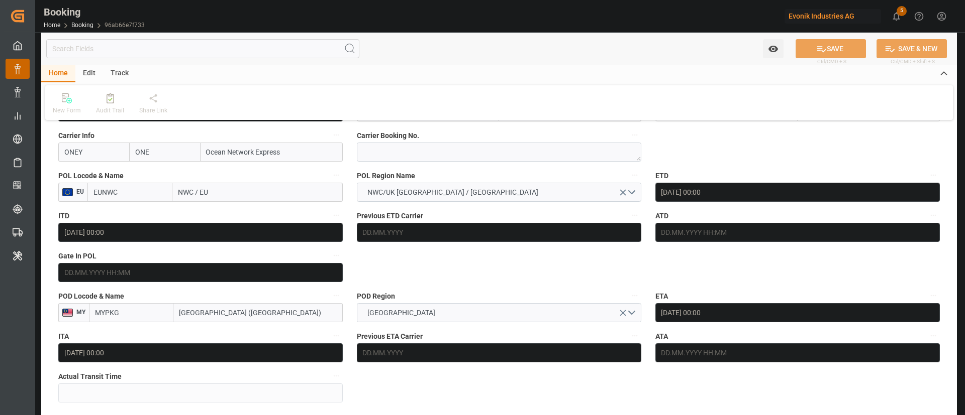
scroll to position [917, 0]
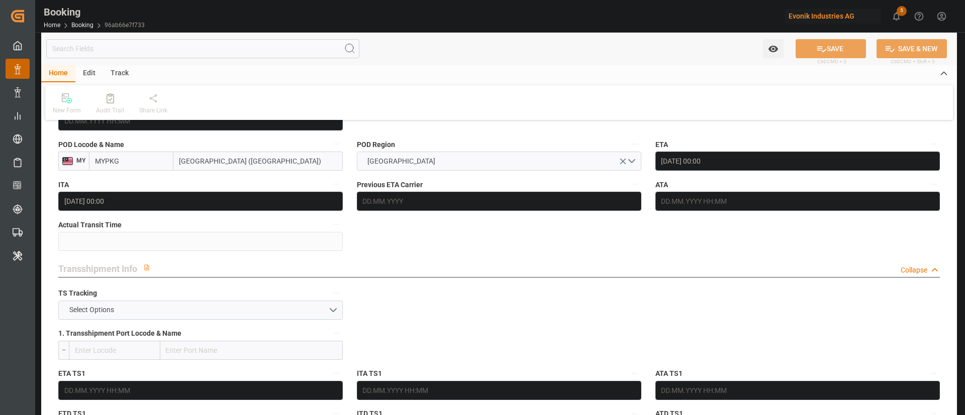
drag, startPoint x: 286, startPoint y: 304, endPoint x: 377, endPoint y: 331, distance: 94.3
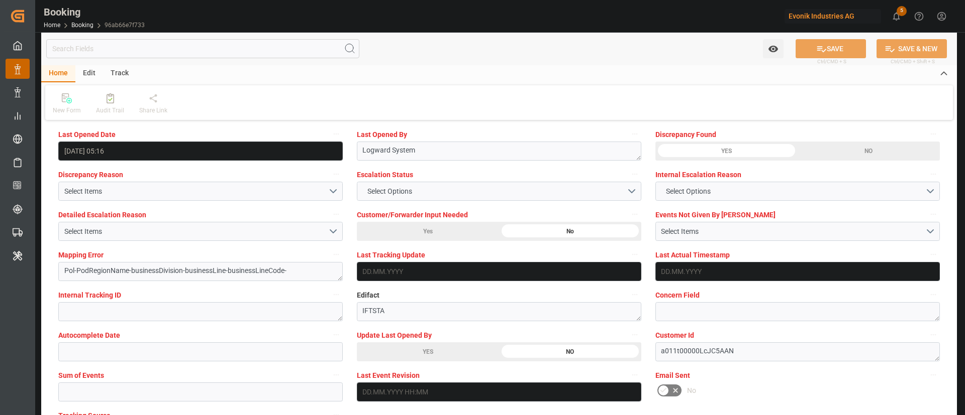
scroll to position [1846, 0]
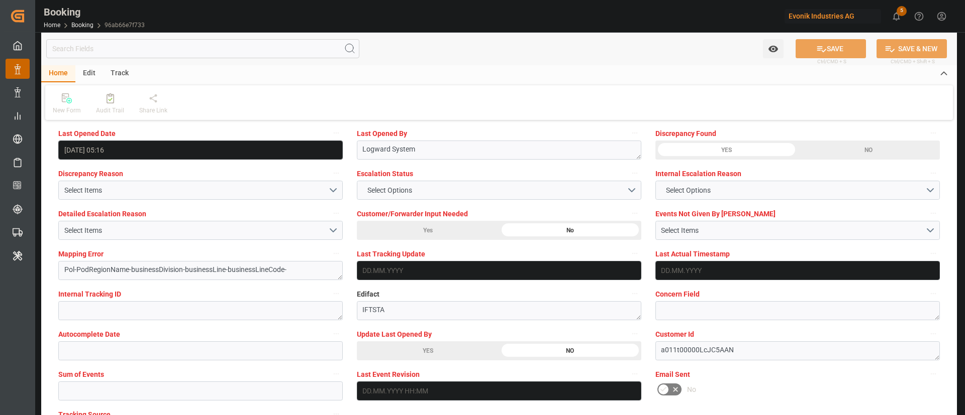
click at [396, 346] on div "YES" at bounding box center [428, 351] width 142 height 19
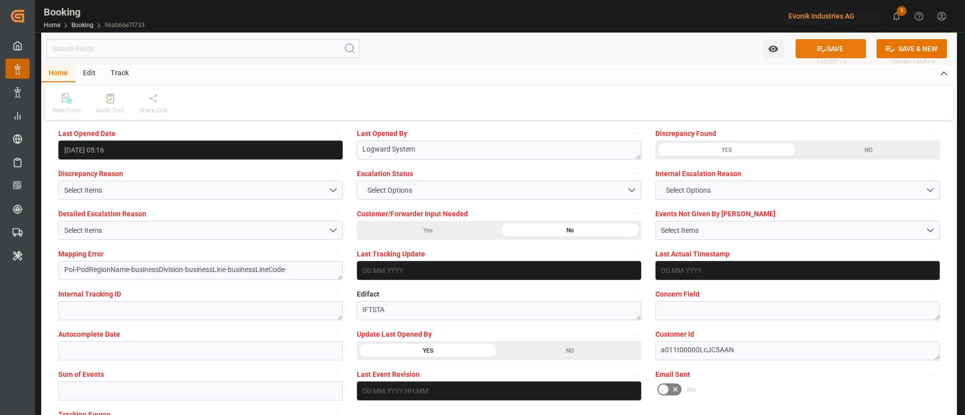
click at [813, 48] on button "SAVE" at bounding box center [830, 48] width 70 height 19
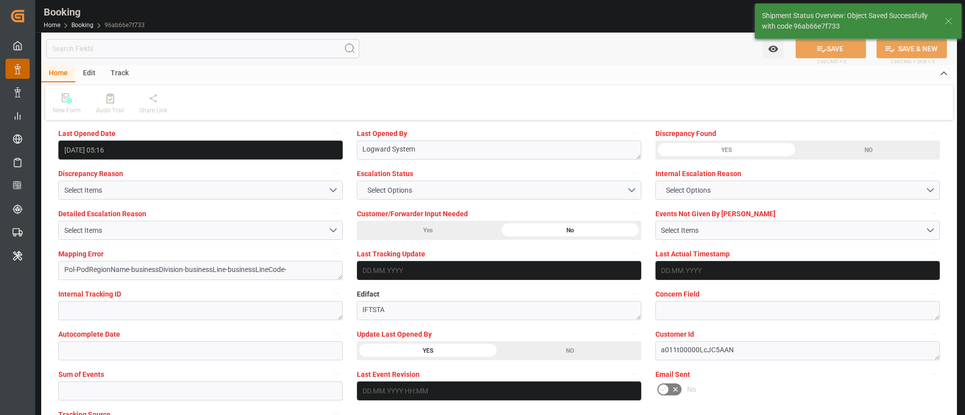
type textarea "Kiran Hari"
type textarea "Pol-PodRegionName-businessDivision-businessLine-"
type input "26.09.2025 09:17"
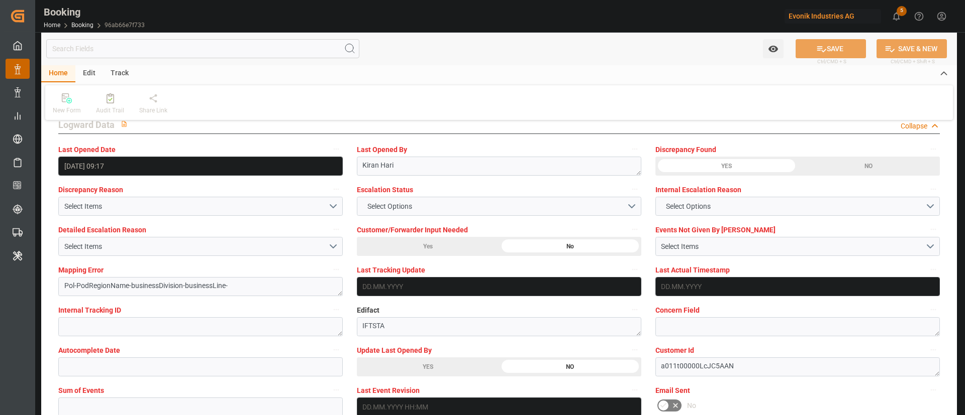
scroll to position [1829, 0]
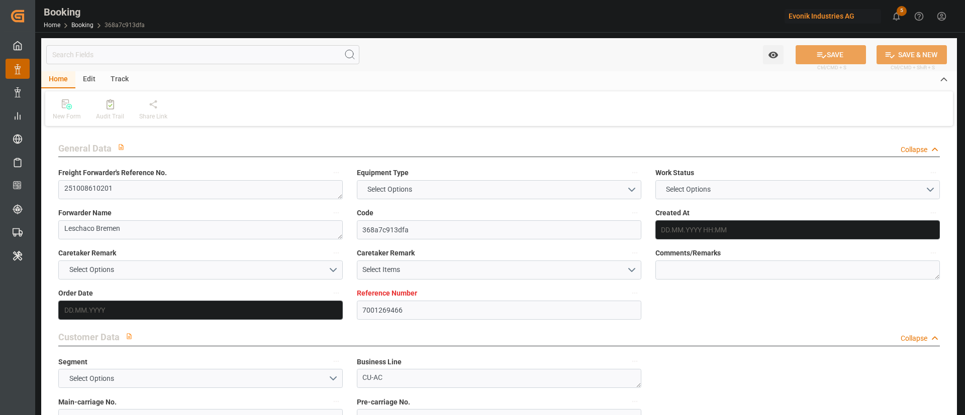
type textarea "251008610201"
type textarea "Leschaco Bremen"
type input "368a7c913dfa"
type input "7001269466"
type textarea "CU-AC"
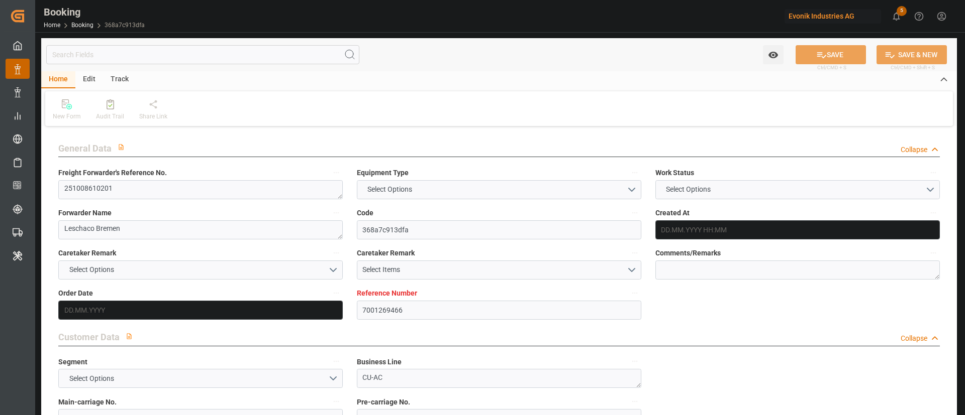
type input "7001269465"
type textarea "[PERSON_NAME][EMAIL_ADDRESS][PERSON_NAME][DOMAIN_NAME]"
type textarea "CIF"
type textarea "[GEOGRAPHIC_DATA]"
type textarea "Gross-[GEOGRAPHIC_DATA]"
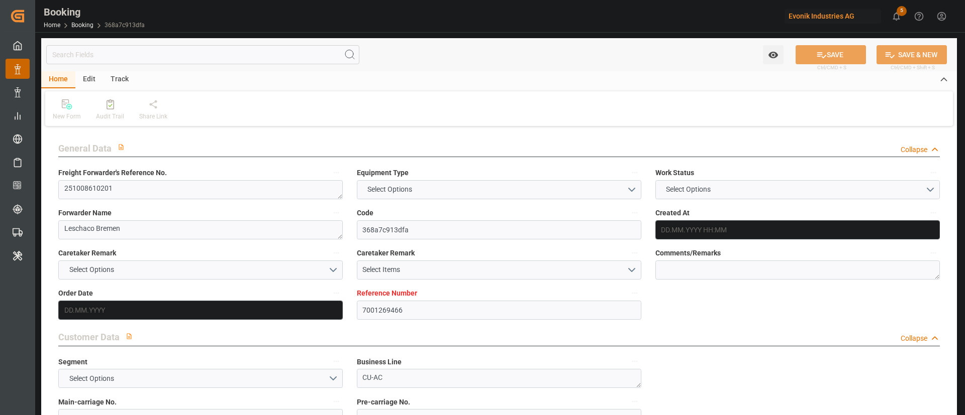
type input "ONE TRUST"
type input "ONEY"
type textarea "HAMF82052500"
type input "[GEOGRAPHIC_DATA]"
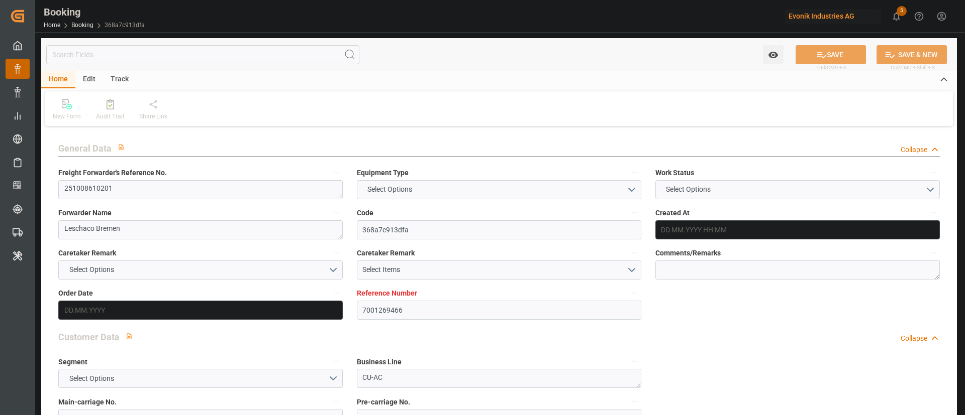
type input "[GEOGRAPHIC_DATA]"
type textarea "INPUT_Evonik_Seeburger_IFTMIN_1003136690_20250911114505883.edi"
type textarea "NWC/[GEOGRAPHIC_DATA] [GEOGRAPHIC_DATA] Continent / [GEOGRAPHIC_DATA]-AC"
type textarea "INPUT_Evonik_Seeburger_IFTMIN_1003124806_20250908113544988.edi,INPUT_Evonik_See…"
type textarea "1003136690"
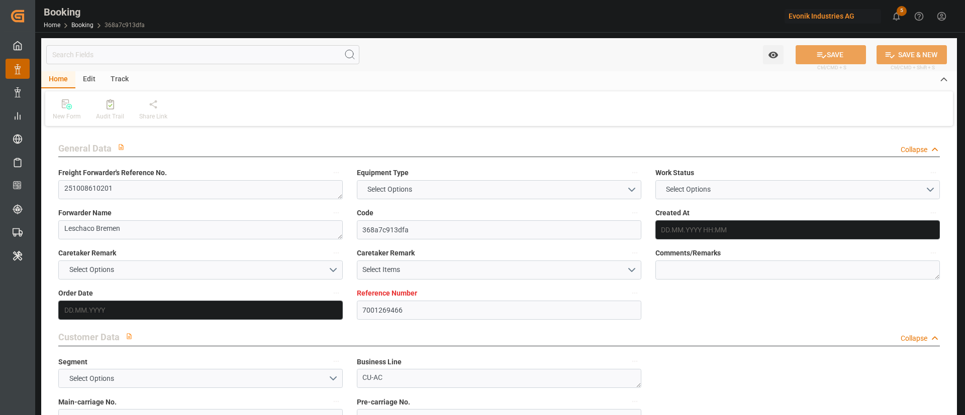
type textarea "Logward System"
type textarea "Pod-PodRegionName-businessDivision-businessLine-"
type textarea "IFTSTA"
type textarea "a011t00000LcJC5AAN"
type textarea "No"
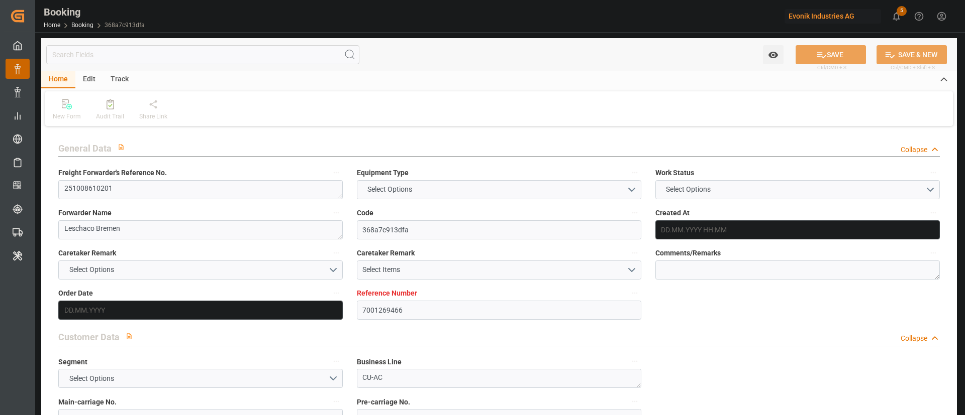
type input "[GEOGRAPHIC_DATA]"
type input "SHANGHAI PT"
type input "029E"
type input "VESSEL"
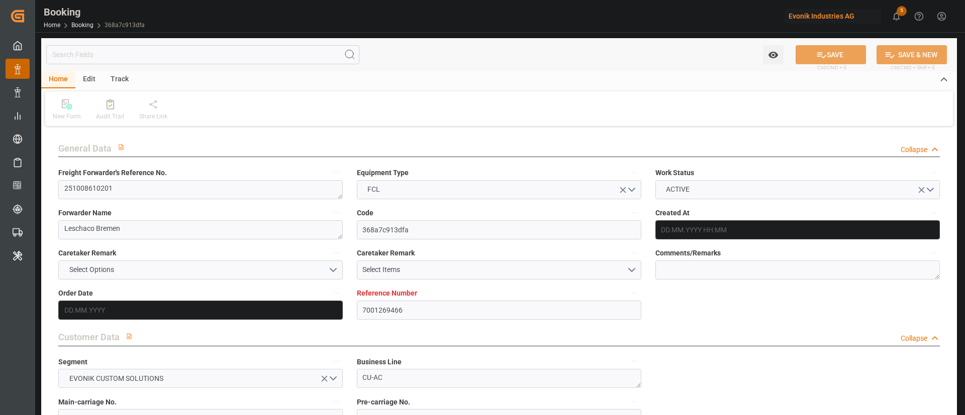
type input "7001269466"
type input "9769283"
type input "ONE"
type input "Ocean Network Express"
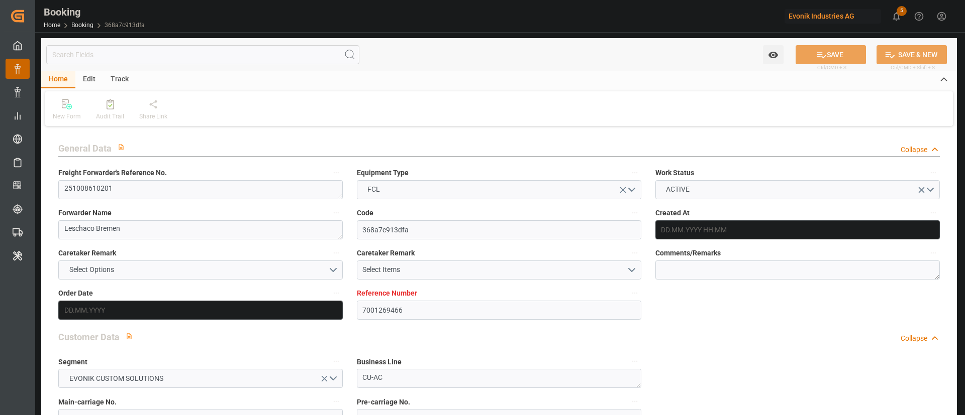
type input "NLRTM"
type input "CNSGH"
type input "NLRTM"
type input "CNSHG"
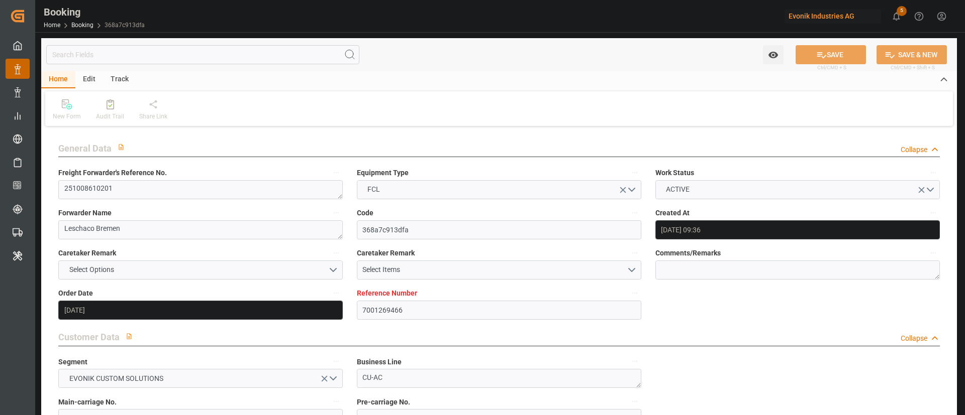
scroll to position [562, 0]
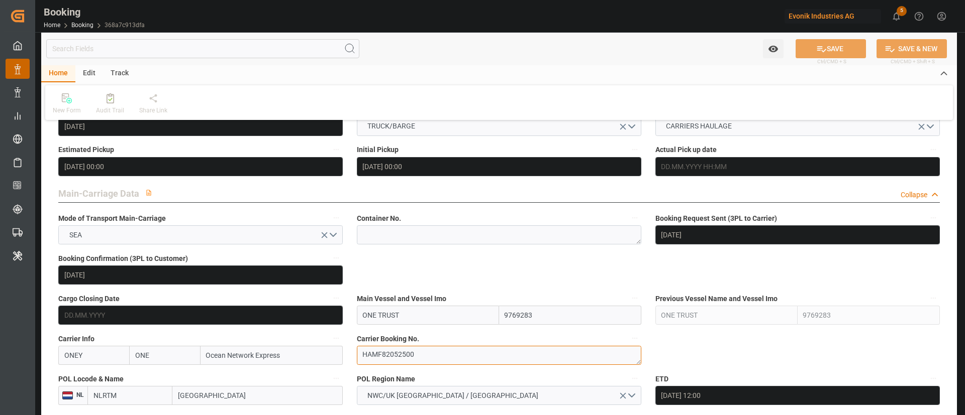
type input "08.09.2025 09:36"
type input "08.09.2025"
type input "24.11.2025"
type input "27.09.2025"
type input "26.09.2025 00:00"
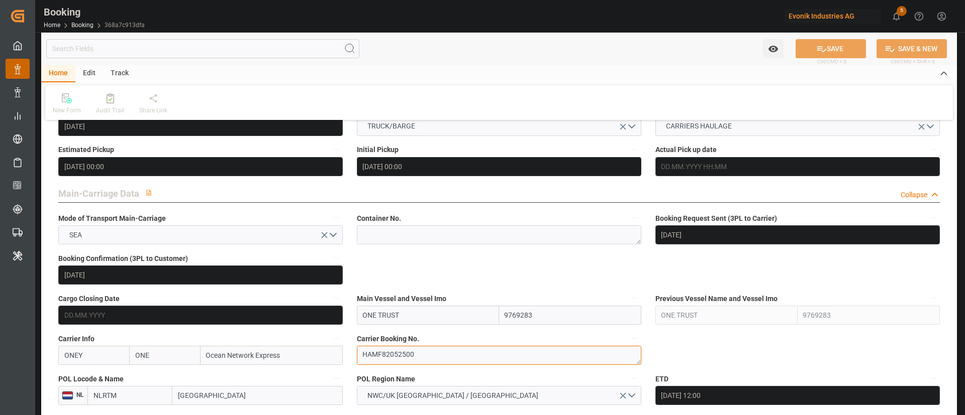
type input "27.09.2025 00:00"
type input "11.09.2025"
type input "09.10.2025 12:00"
type input "04.10.2025 00:00"
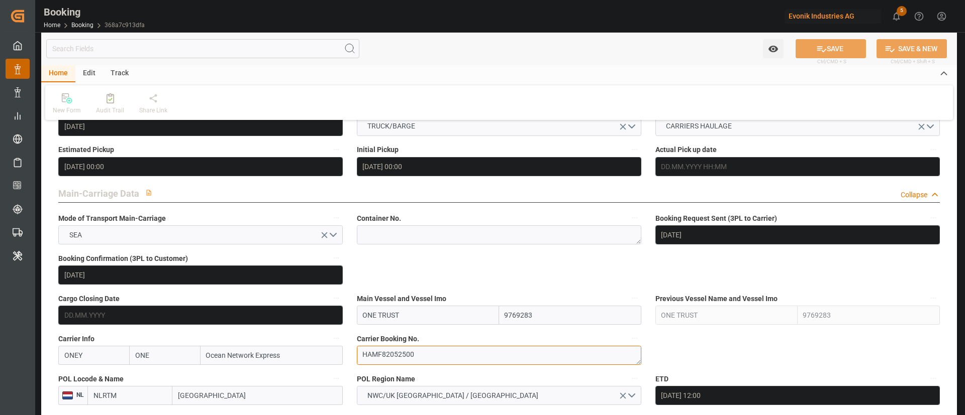
type input "30.11.2025 16:00"
type input "24.11.2025 00:00"
type input "25.09.2025 23:15"
type input "[DATE]"
type input "09.10.2025 12:00"
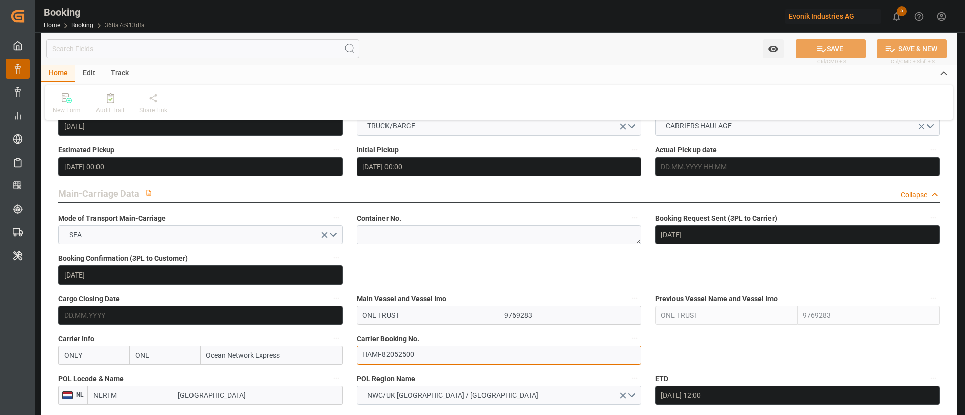
type input "30.11.2025 16:00"
click at [376, 230] on textarea at bounding box center [499, 235] width 284 height 19
paste textarea "KKTU8251324"
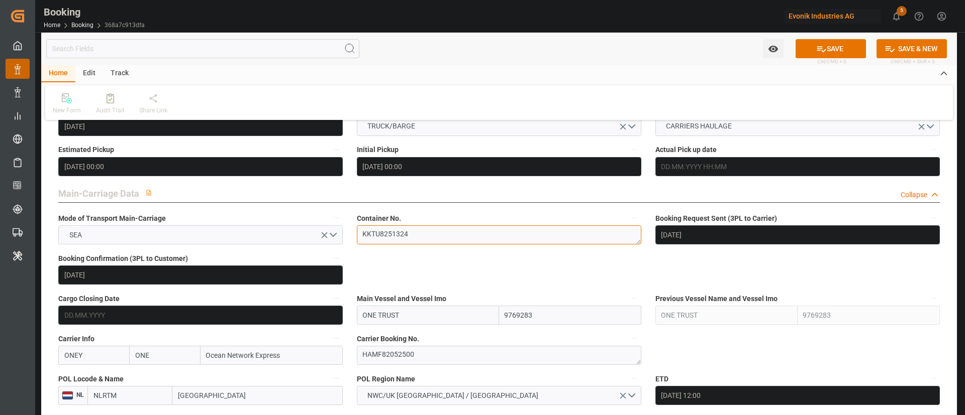
type textarea "KKTU8251324"
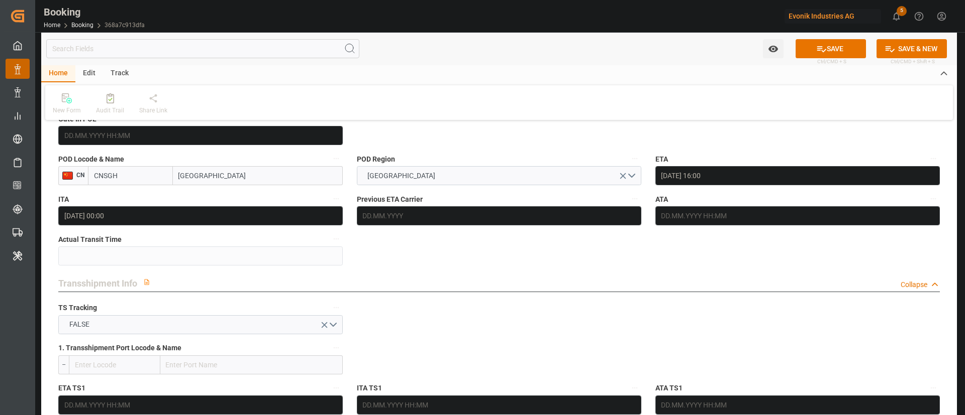
scroll to position [1905, 0]
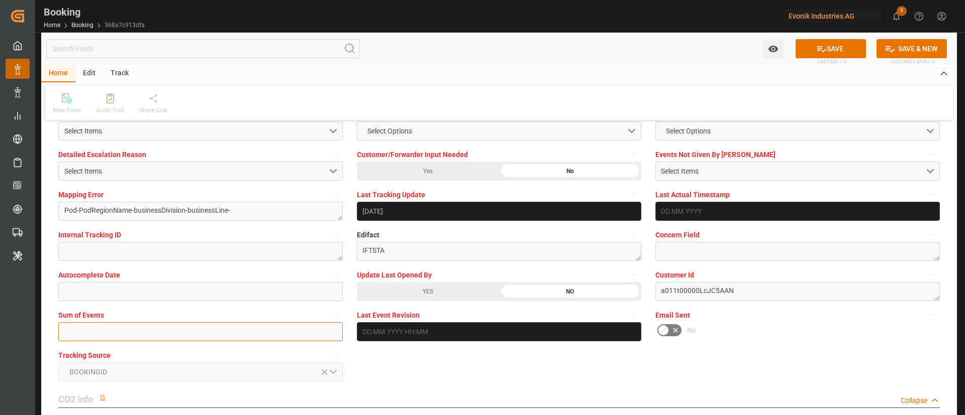
click at [223, 330] on input "text" at bounding box center [200, 332] width 284 height 19
type input "0"
click at [817, 47] on icon at bounding box center [821, 49] width 9 height 6
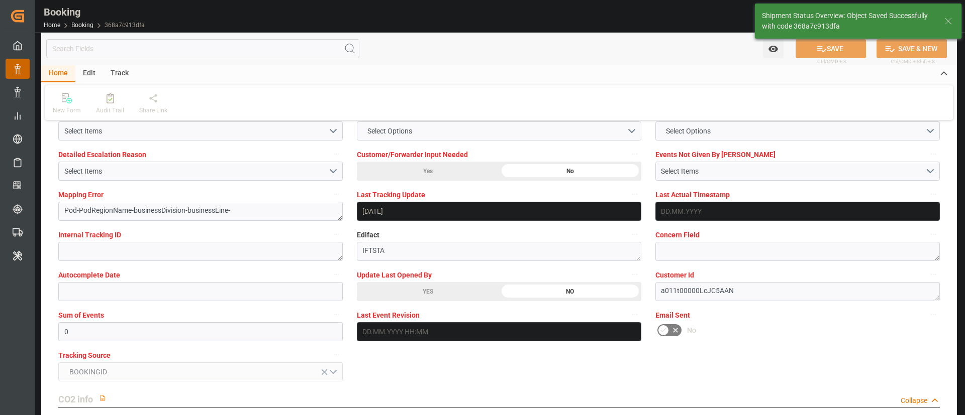
type textarea "Kiran Hari"
type input "26.09.2025 09:18"
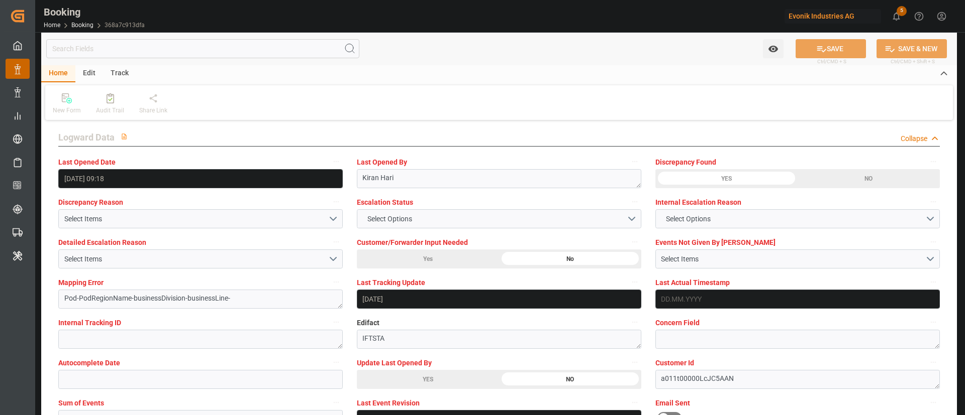
scroll to position [1819, 0]
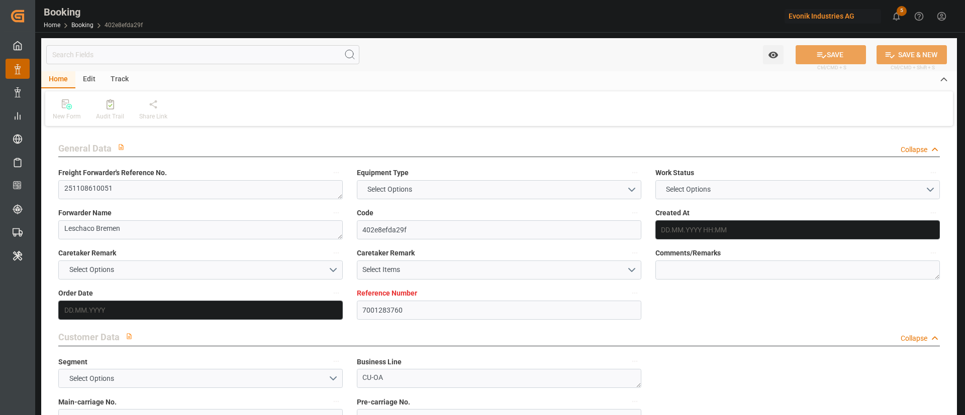
type input "7001283760"
type input "9478494"
type input "ONE"
type input "Ocean Network Express"
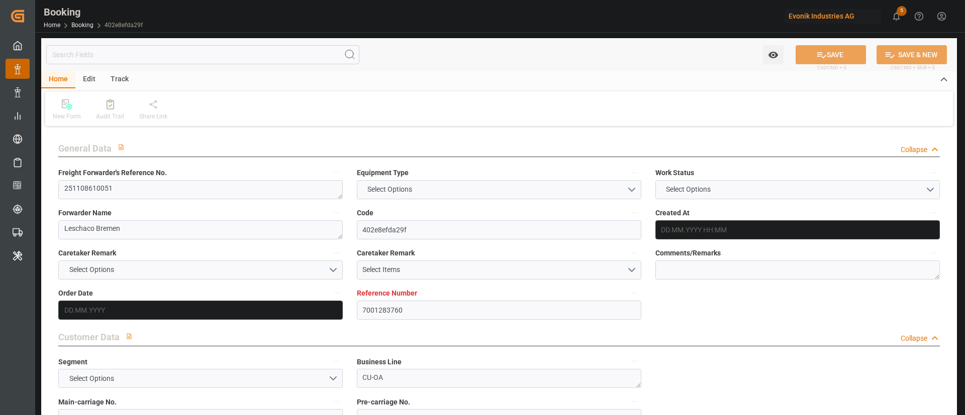
type input "EUNWC"
type input "BRIOA"
type input "[DATE] 10:16"
type input "[DATE]"
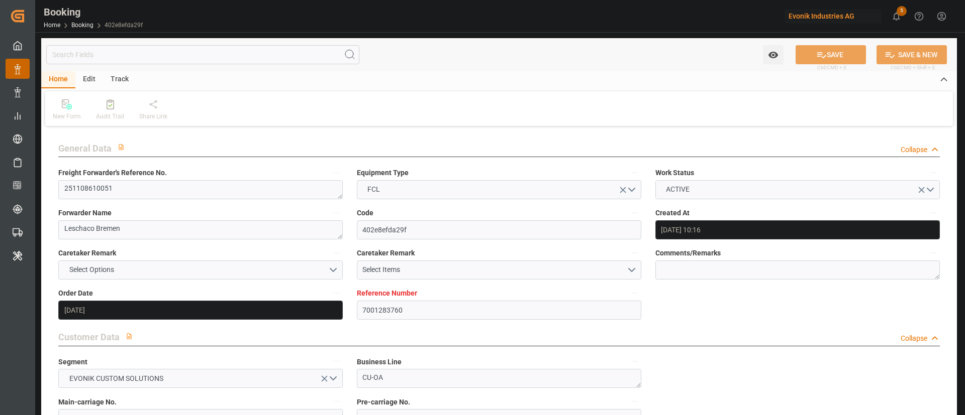
type input "[DATE]"
type input "[DATE] 00:00"
type input "[DATE]"
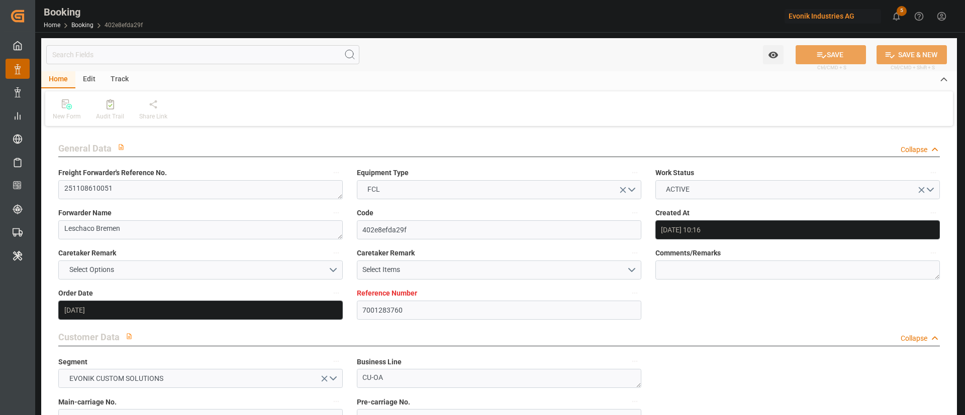
type input "[DATE] 00:00"
type input "06.11.2025 00:00"
type input "11.12.2025 00:00"
type input "01.12.2025 00:00"
type input "[DATE] 12:38"
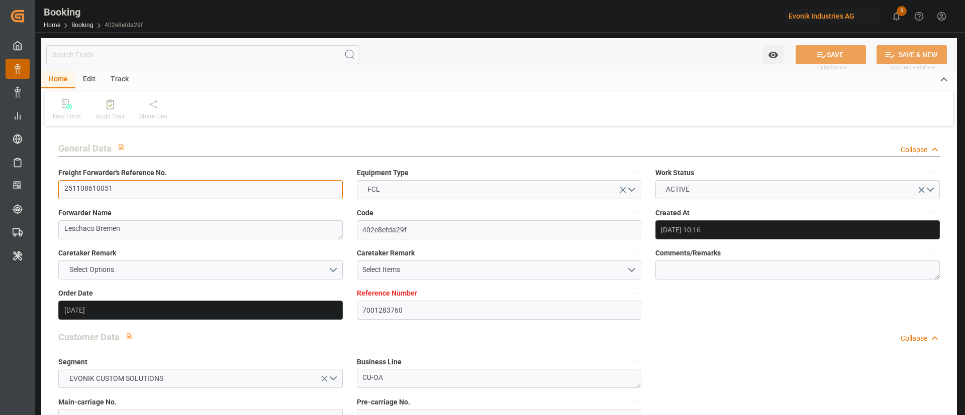
click at [171, 192] on textarea "251108610051" at bounding box center [200, 189] width 284 height 19
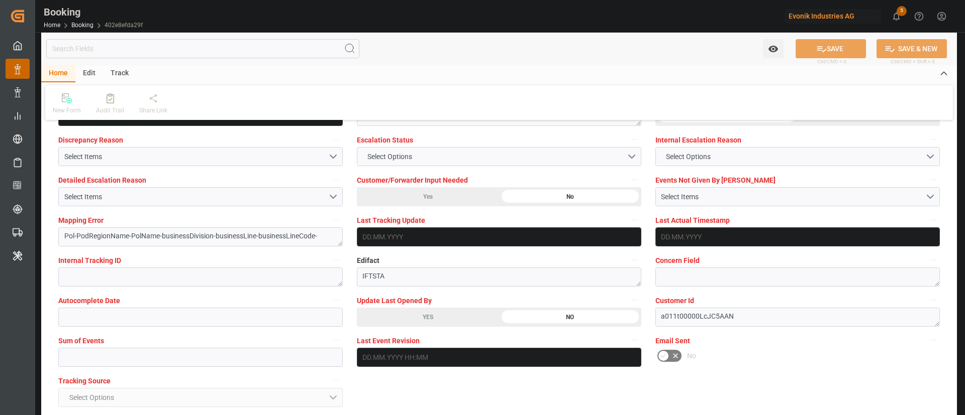
scroll to position [1889, 0]
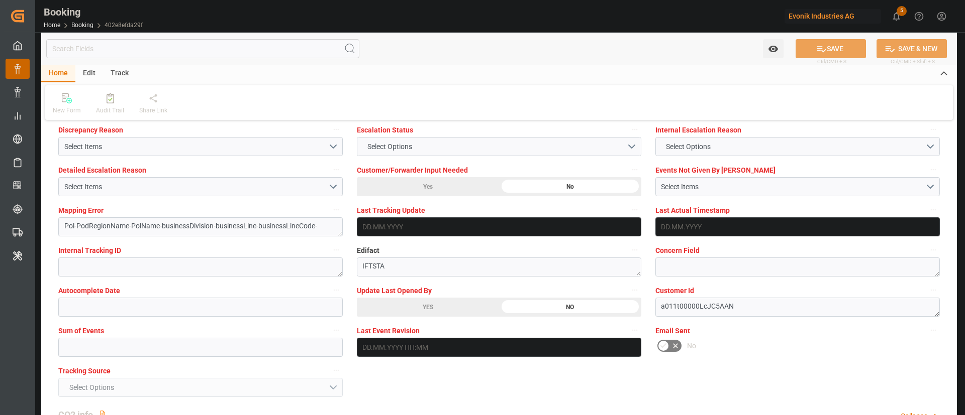
click at [433, 305] on div "YES" at bounding box center [428, 307] width 142 height 19
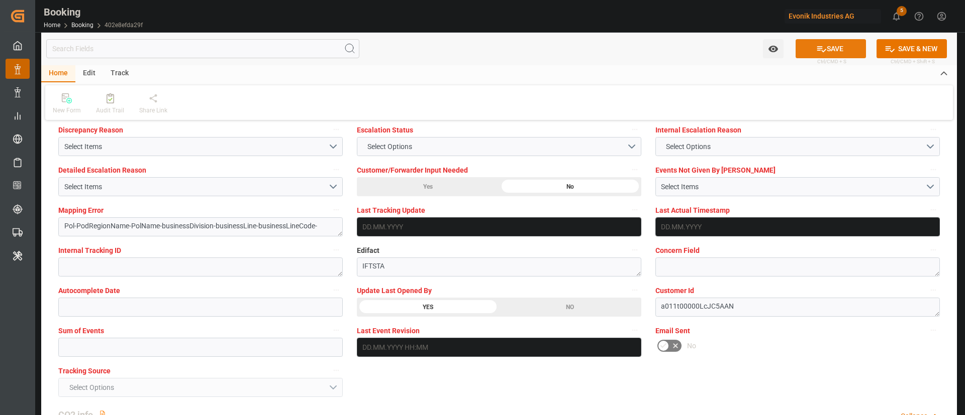
click at [833, 47] on button "SAVE" at bounding box center [830, 48] width 70 height 19
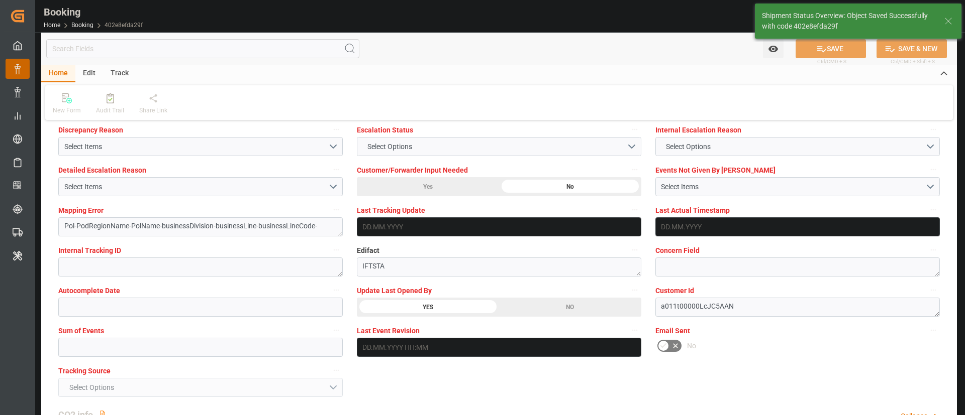
type textarea "Kiran Hari"
type textarea "Pol-PodRegionName-businessDivision-businessLine-"
type input "26.09.2025 09:20"
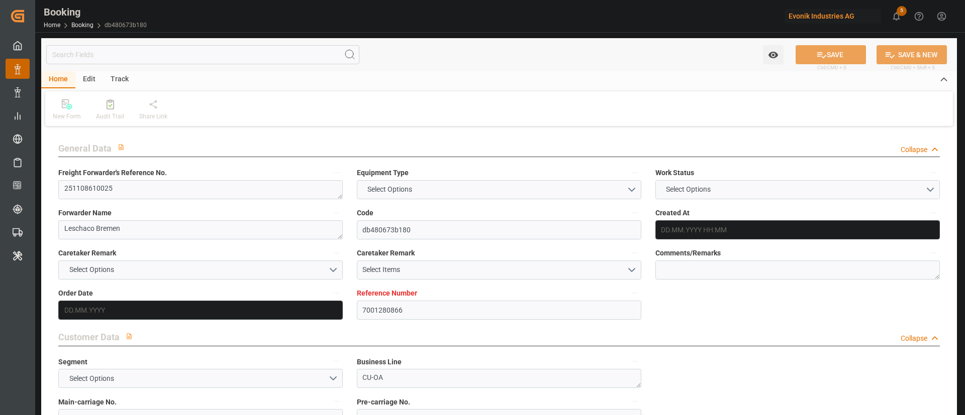
type input "7001280866"
type input "9302138"
type input "ONE"
type input "Ocean Network Express"
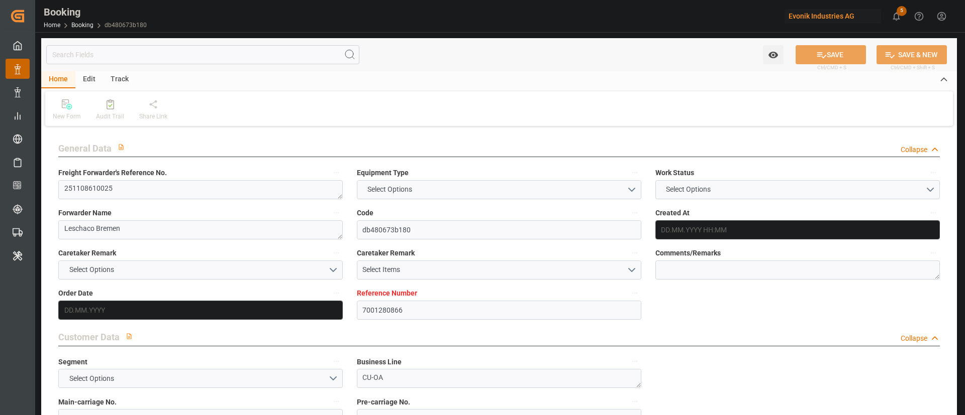
type input "NLRTM"
type input "JPTYO"
type input "[DATE] 08:52"
type input "[DATE]"
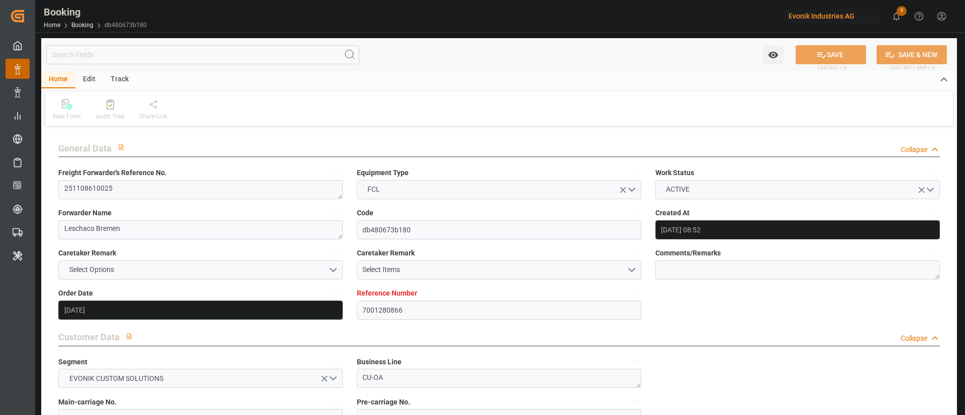
type input "[DATE]"
type input "[DATE] 00:00"
type input "[DATE]"
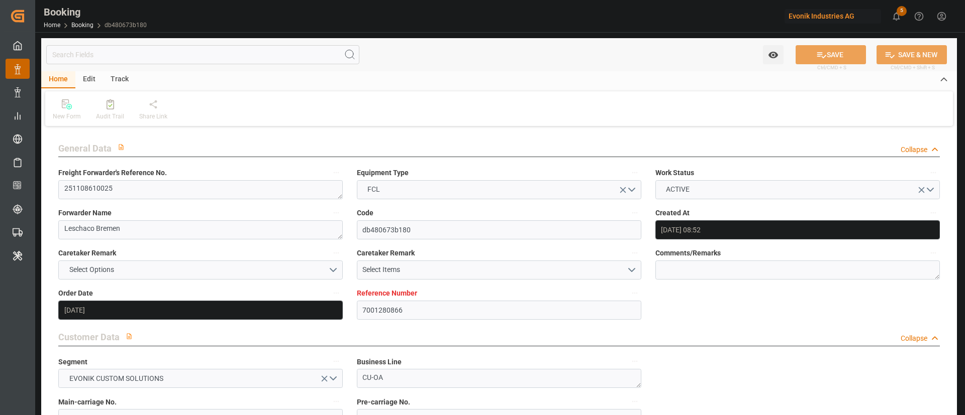
type input "[DATE] 00:00"
type input "01.01.2026 00:00"
type input "05.01.2026 00:00"
type input "[DATE] 12:38"
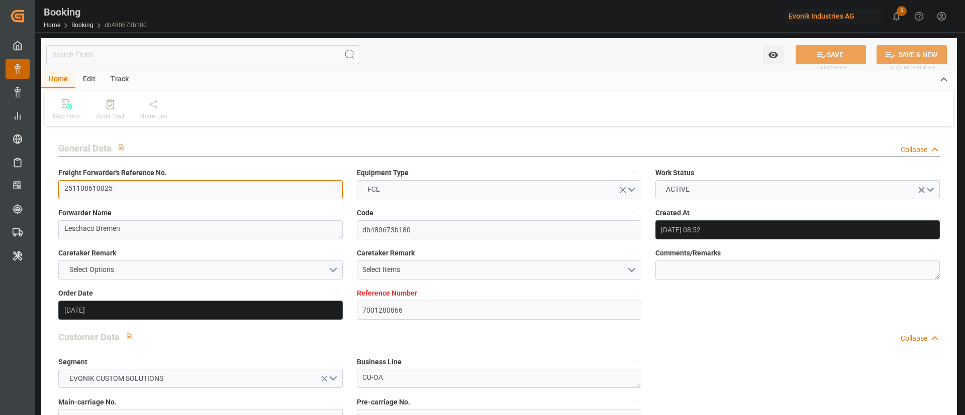
click at [171, 186] on textarea "251108610025" at bounding box center [200, 189] width 284 height 19
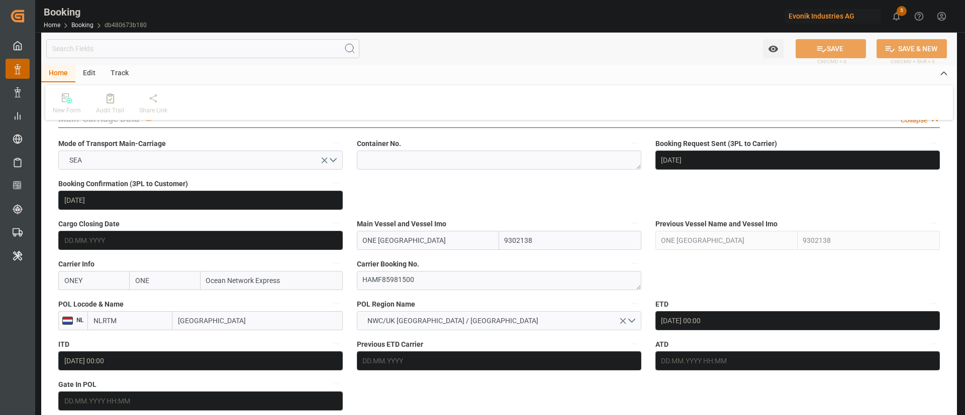
scroll to position [636, 0]
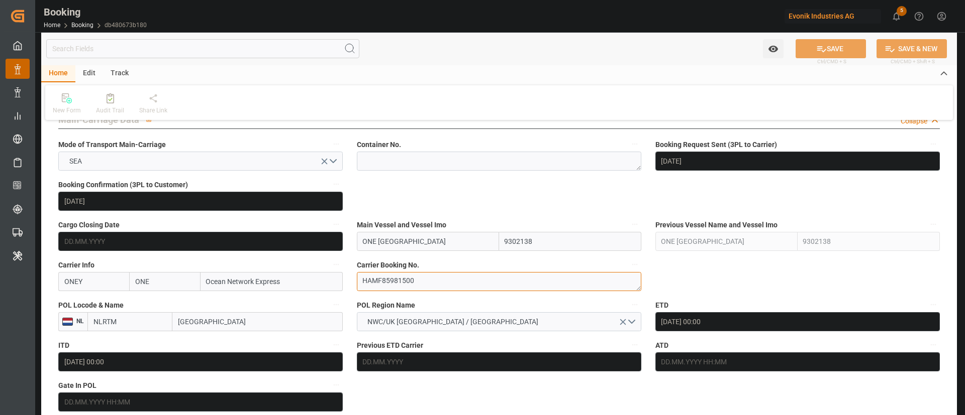
click at [455, 282] on textarea "HAMF85981500" at bounding box center [499, 281] width 284 height 19
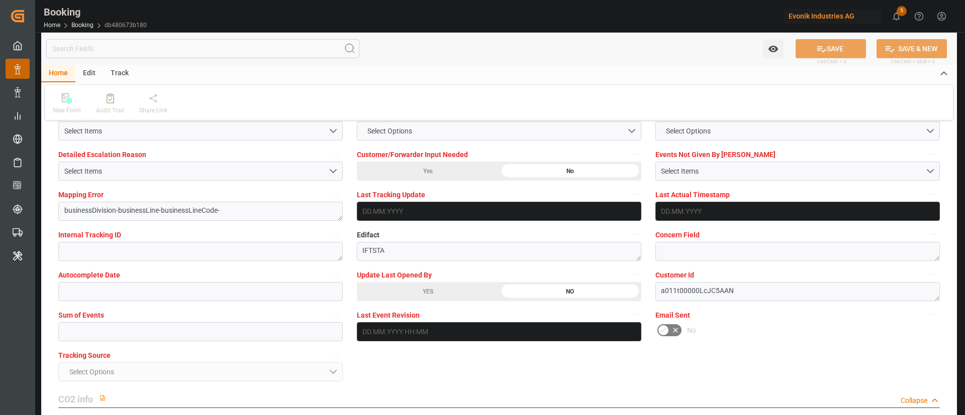
scroll to position [1935, 0]
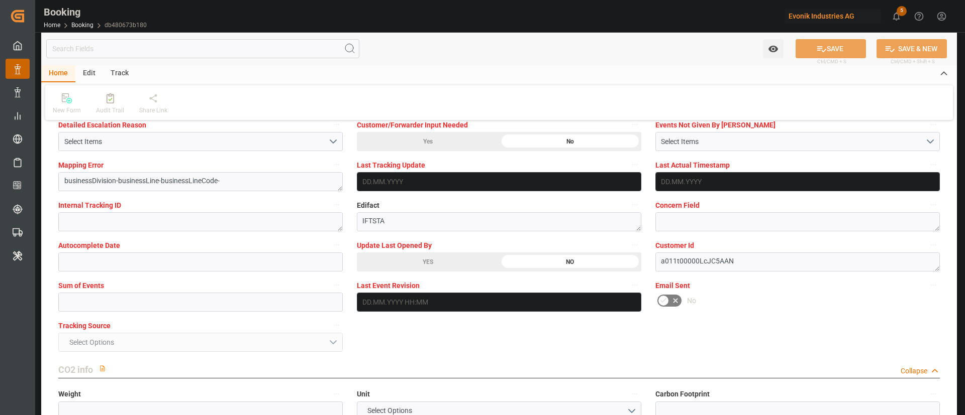
click at [431, 263] on div "YES" at bounding box center [428, 262] width 142 height 19
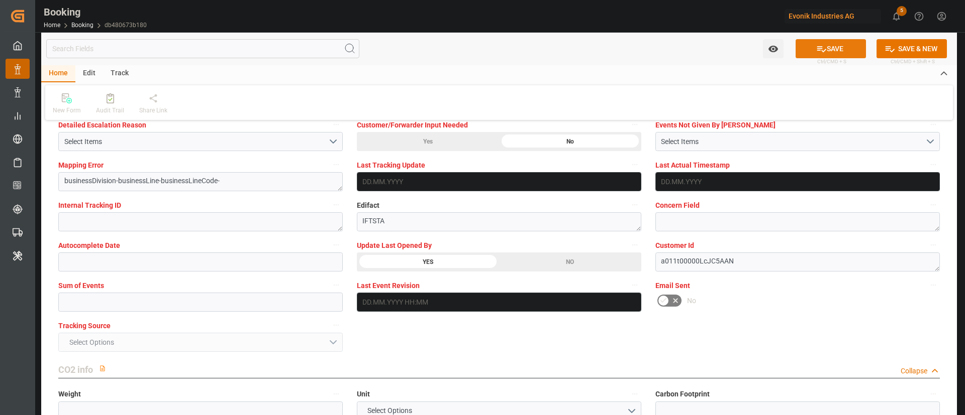
click at [816, 45] on icon at bounding box center [821, 49] width 11 height 11
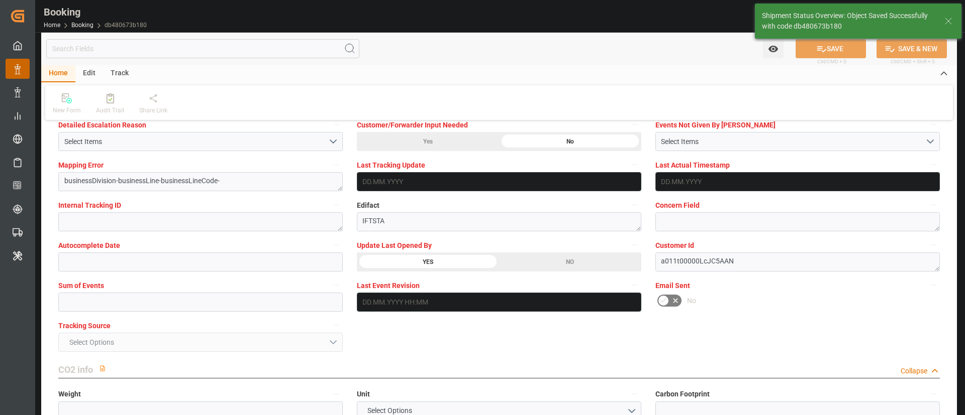
type textarea "Kiran Hari"
type textarea "businessDivision-businessLine-"
type input "26.09.2025 09:22"
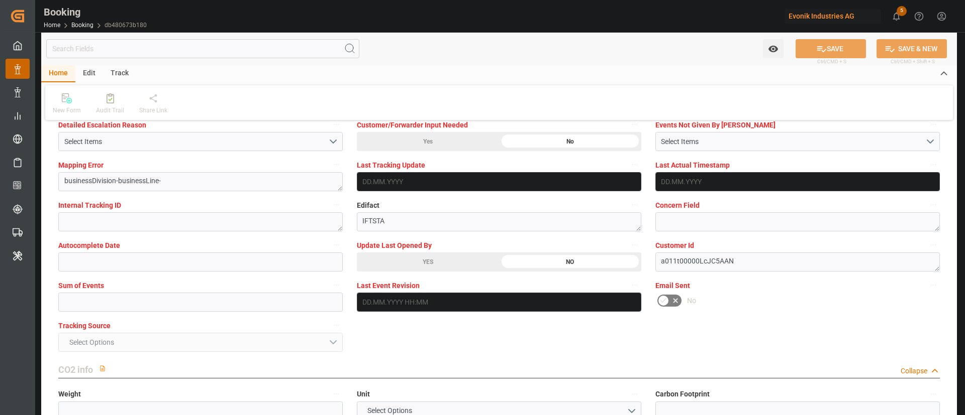
scroll to position [1807, 0]
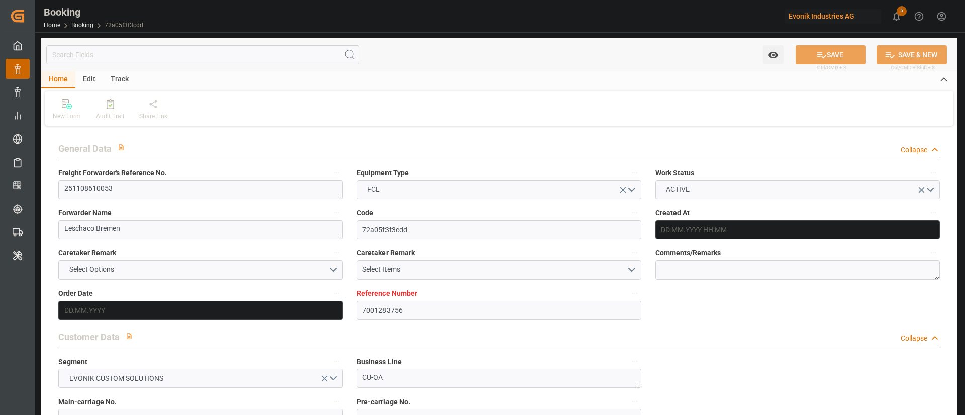
type input "7001283756"
type input "9478494"
type input "ONE"
type input "Ocean Network Express"
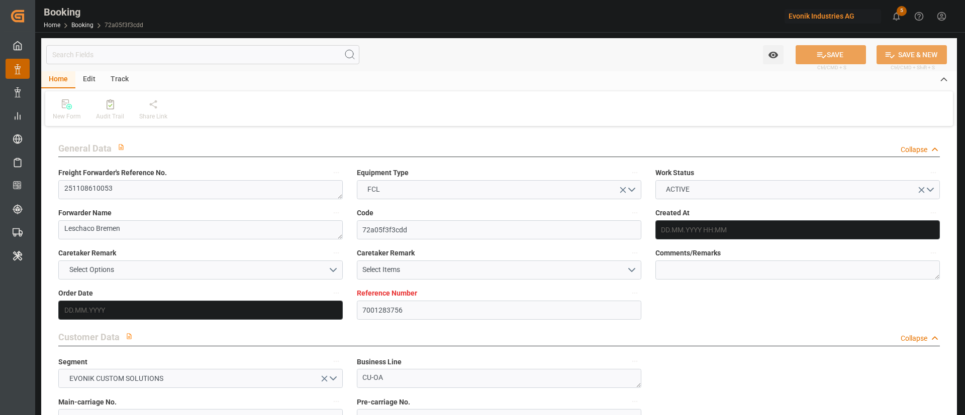
type input "EUNWC"
type input "BRIOA"
type input "[DATE] 10:16"
type input "[DATE]"
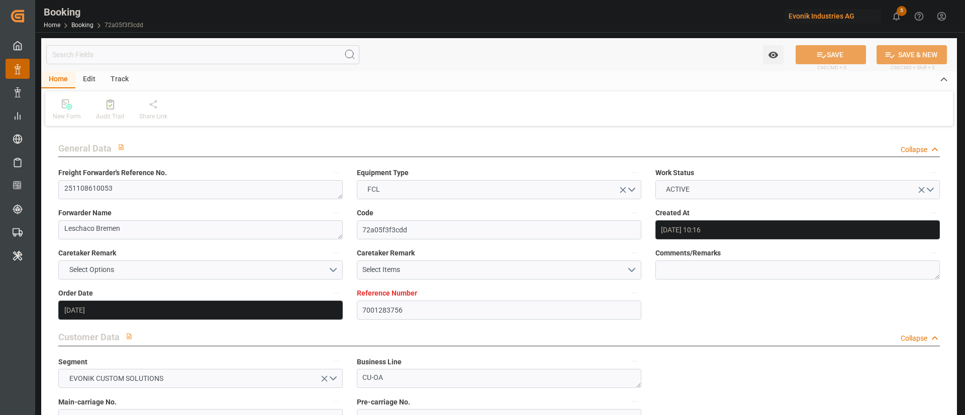
type input "[DATE]"
type input "[DATE] 00:00"
type input "29.10.2025 00:00"
type input "[DATE]"
type input "25.09.2025"
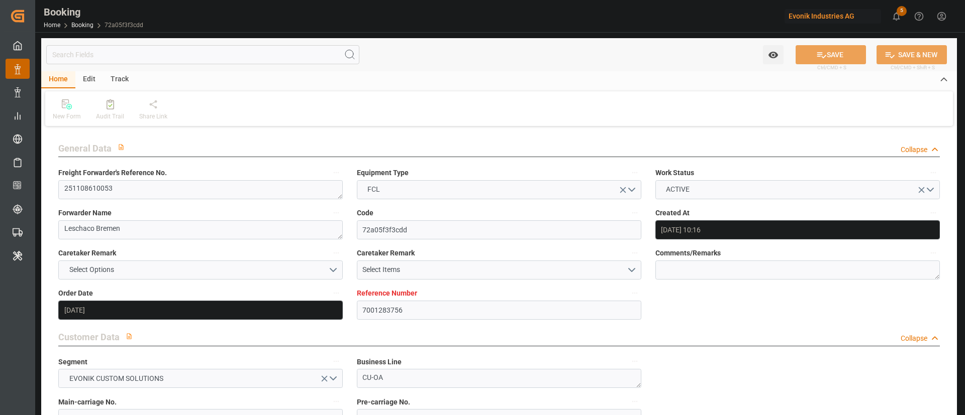
type input "06.11.2025 00:00"
type input "11.12.2025 00:00"
type input "01.12.2025 00:00"
type input "[DATE] 12:38"
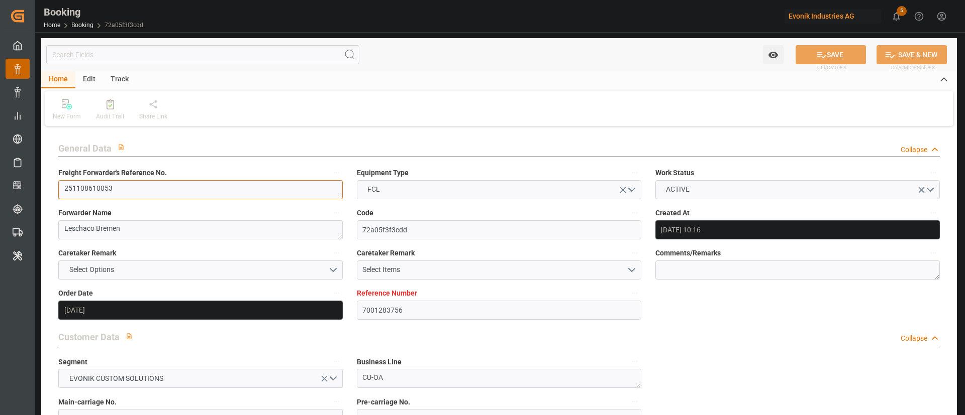
click at [188, 188] on textarea "251108610053" at bounding box center [200, 189] width 284 height 19
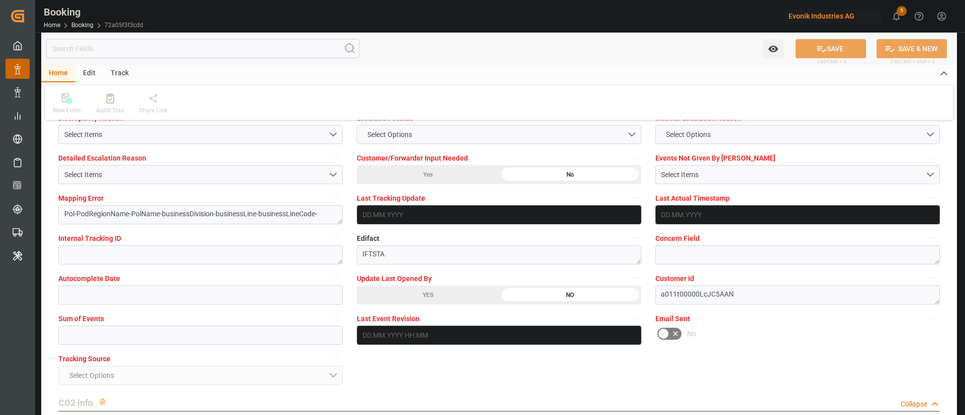
scroll to position [1902, 0]
click at [381, 293] on div "YES" at bounding box center [428, 294] width 142 height 19
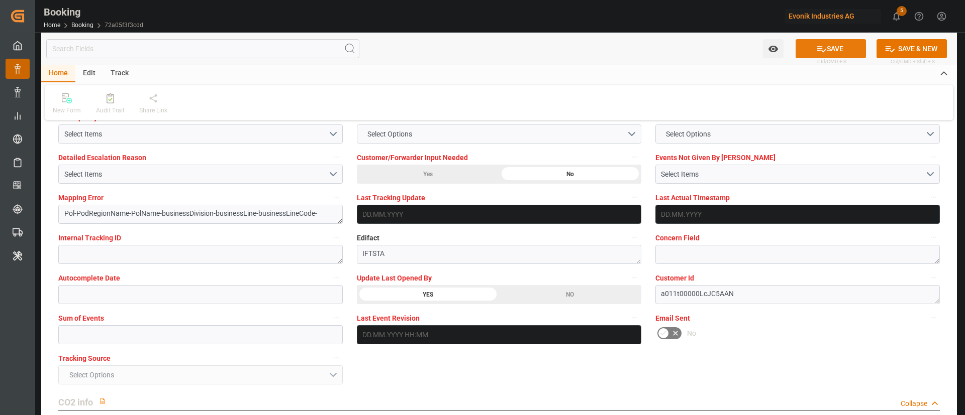
click at [820, 46] on icon at bounding box center [821, 49] width 11 height 11
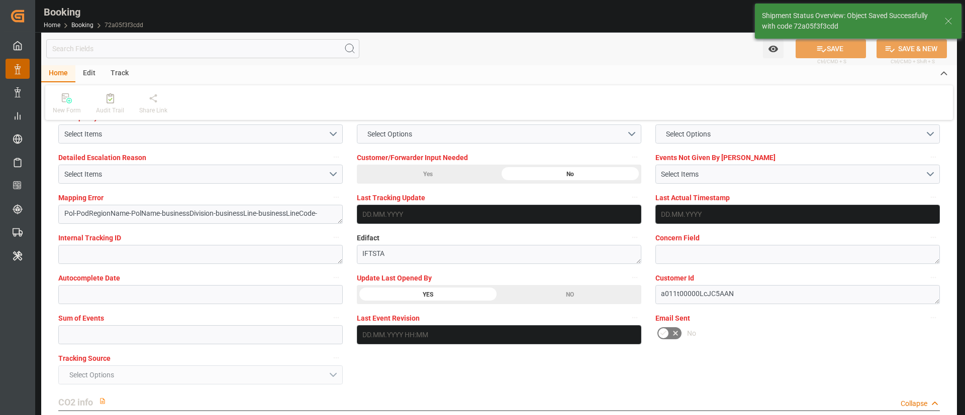
type textarea "Kiran Hari"
type textarea "Pol-PodRegionName-businessDivision-businessLine-"
type input "26.09.2025 09:23"
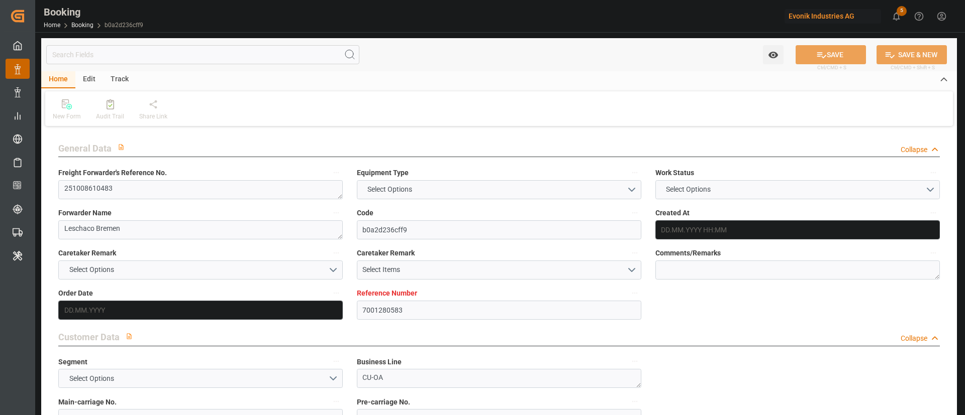
type input "7001280583"
type input "ONE"
type input "Ocean Network Express"
type input "EUNWC"
type input "KEMBA"
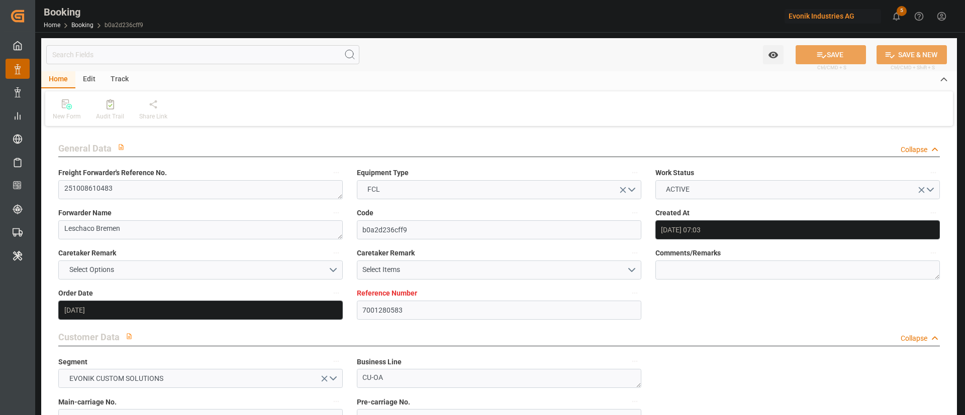
type input "22.09.2025 07:03"
type input "[DATE]"
type input "02.01.2026"
type input "08.10.2025"
type input "08.10.2025 00:00"
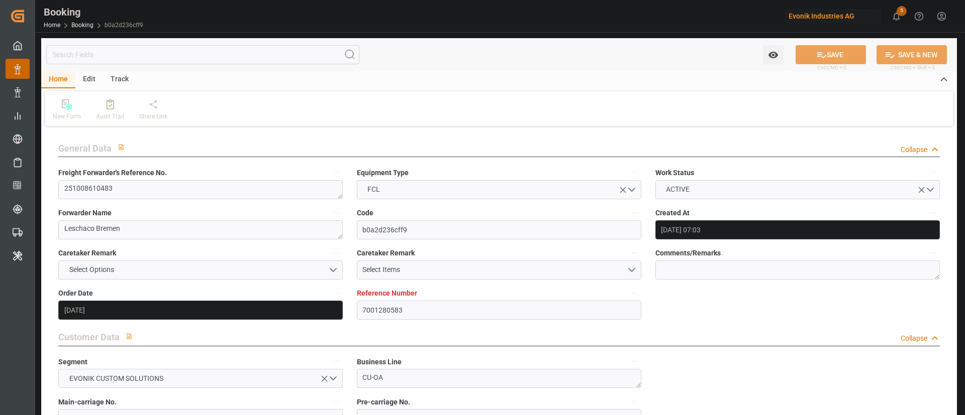
type input "08.10.2025 00:00"
type input "[DATE]"
type input "25.09.2025"
type input "19.10.2025 00:00"
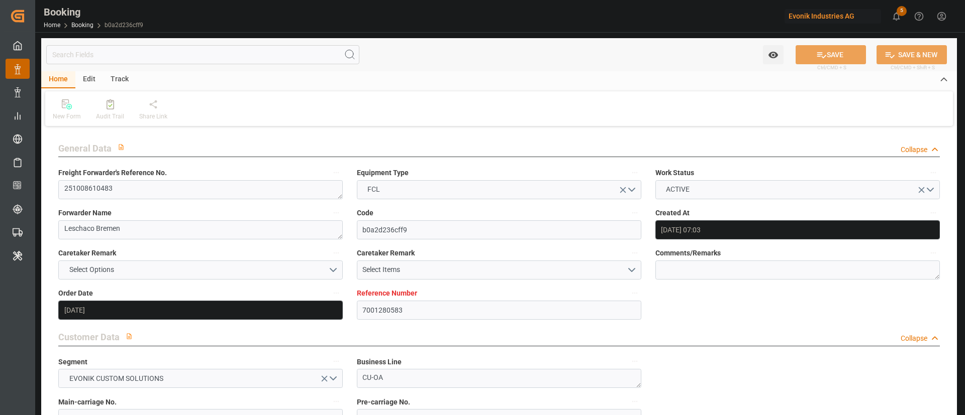
type input "11.12.2025 00:00"
type input "02.01.2026 00:00"
type input "[DATE] 12:38"
click at [221, 185] on textarea "251008610483" at bounding box center [200, 189] width 284 height 19
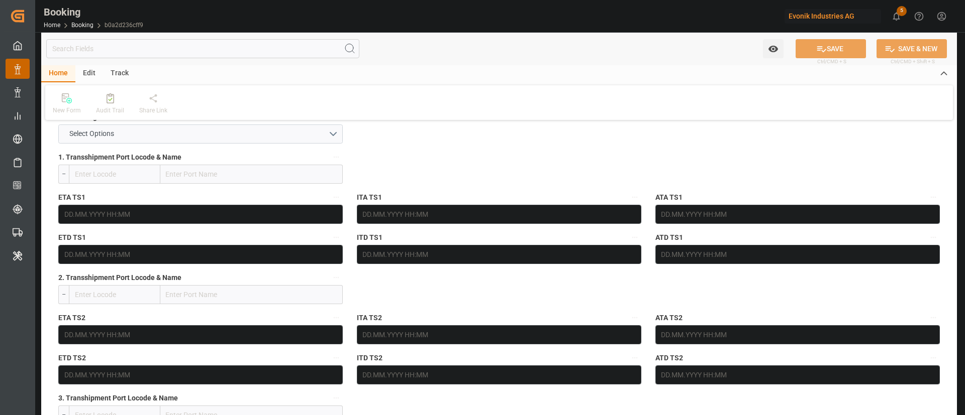
scroll to position [1938, 0]
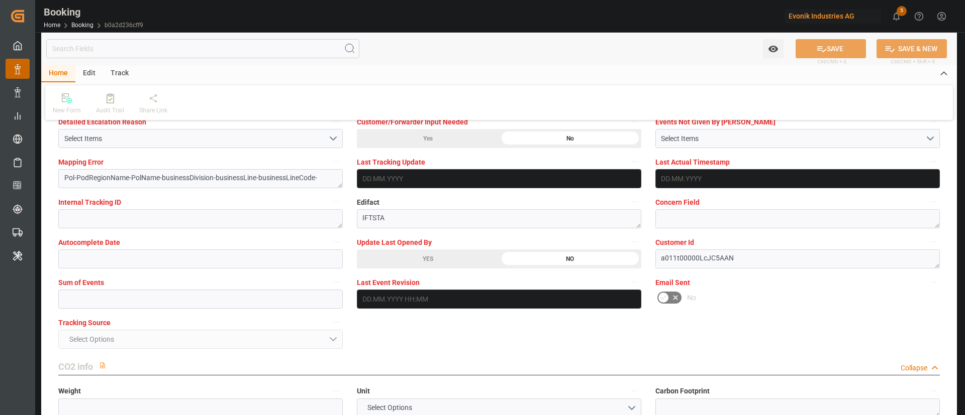
click at [383, 259] on div "YES" at bounding box center [428, 259] width 142 height 19
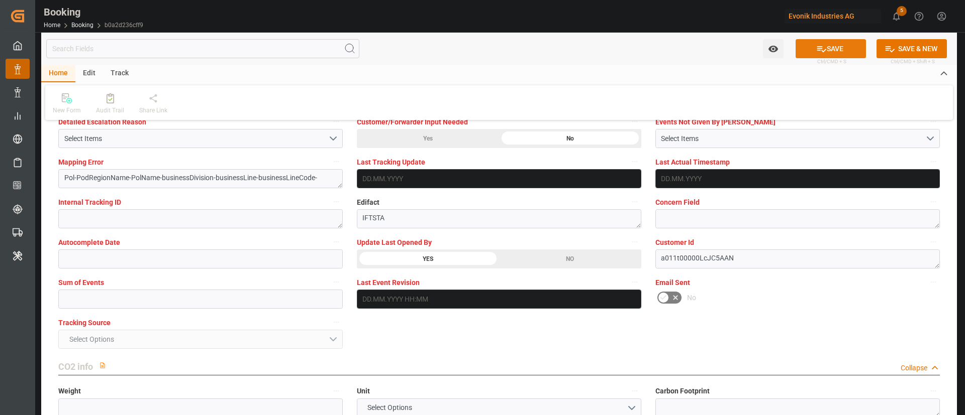
click at [826, 42] on button "SAVE" at bounding box center [830, 48] width 70 height 19
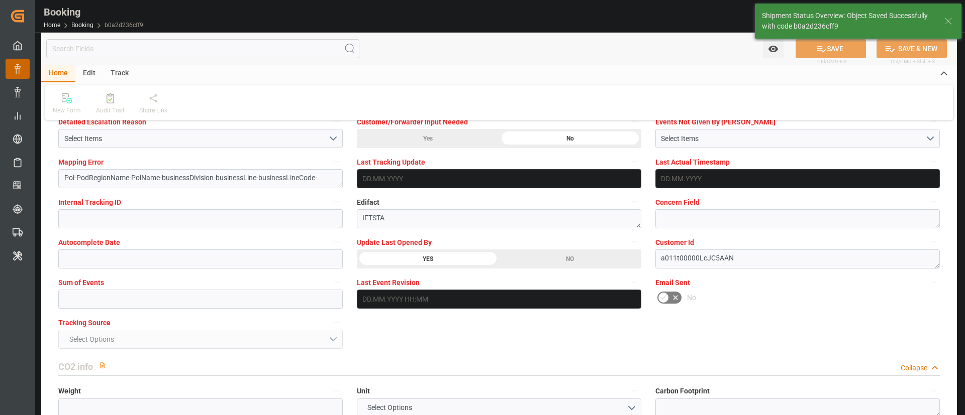
type textarea "Kiran Hari"
type textarea "Pol-PodRegionName-businessDivision-businessLine-"
type input "26.09.2025 09:24"
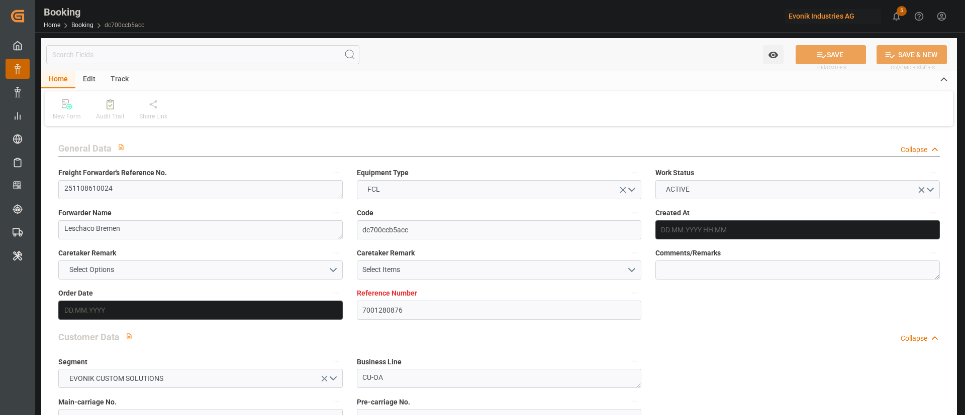
type input "7001280876"
type input "9302138"
type input "ONE"
type input "Ocean Network Express"
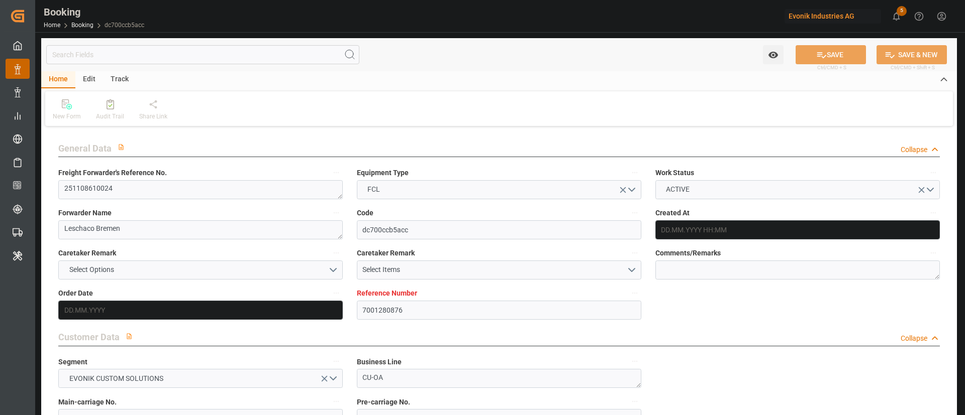
type input "NLRTM"
type input "JPTYO"
type input "[DATE] 08:56"
type input "[DATE]"
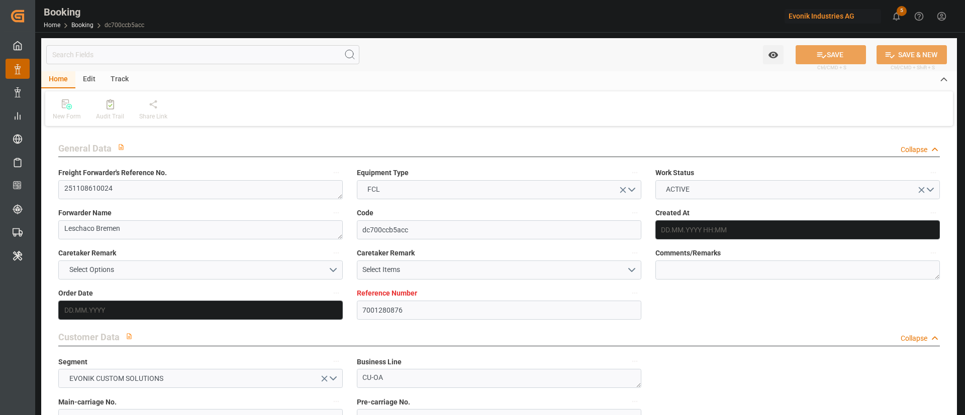
type input "[DATE]"
type input "[DATE] 00:00"
type input "24.09.2025"
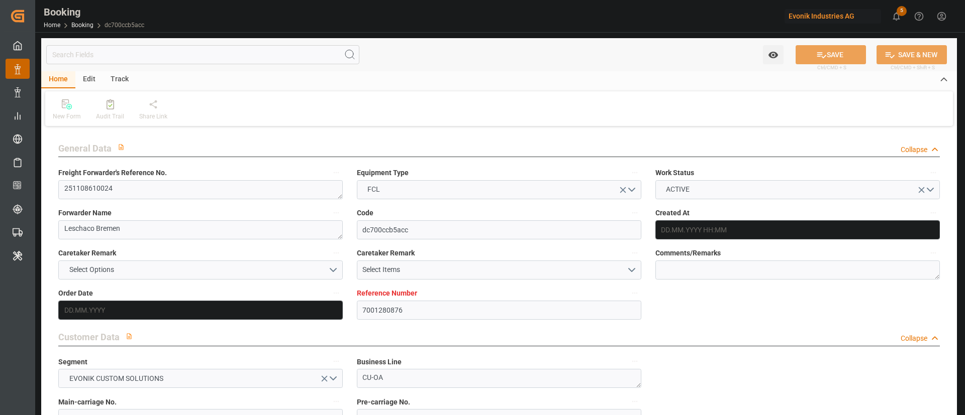
type input "10.11.2025 00:00"
type input "01.01.2026 00:00"
type input "05.01.2026 00:00"
type input "25.09.2025 12:38"
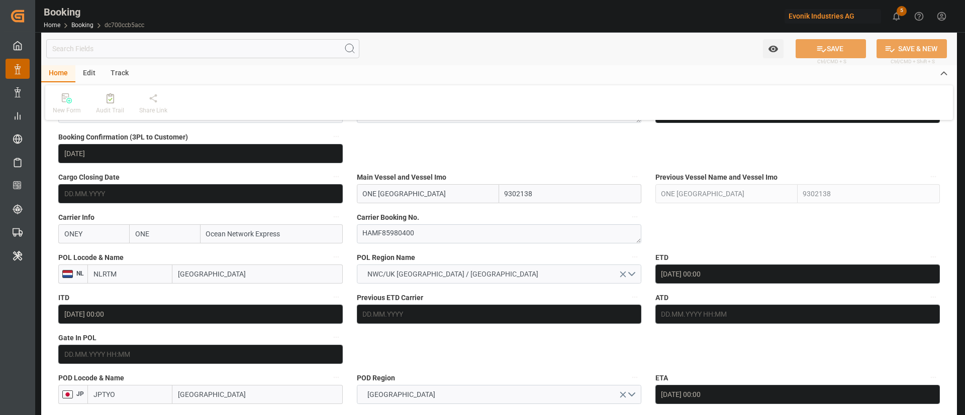
scroll to position [685, 0]
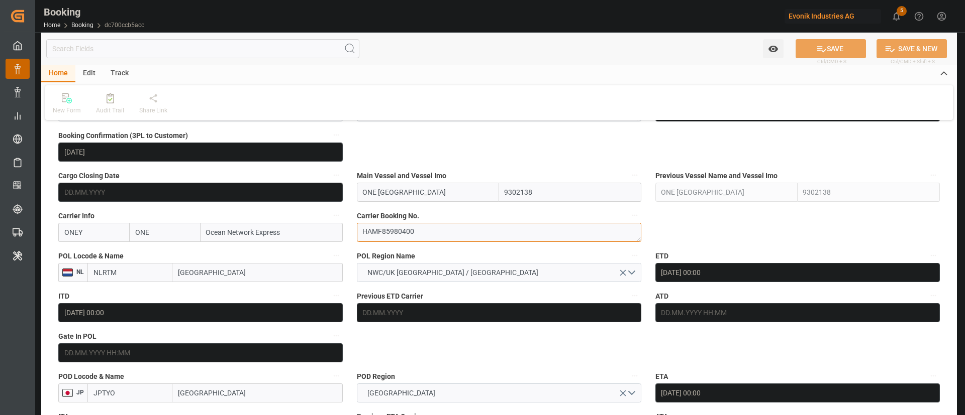
click at [388, 229] on textarea "HAMF85980400" at bounding box center [499, 232] width 284 height 19
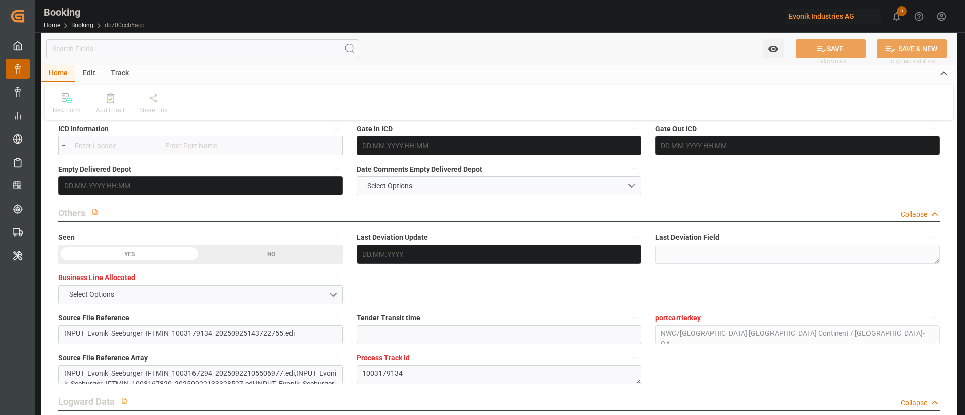
scroll to position [1795, 0]
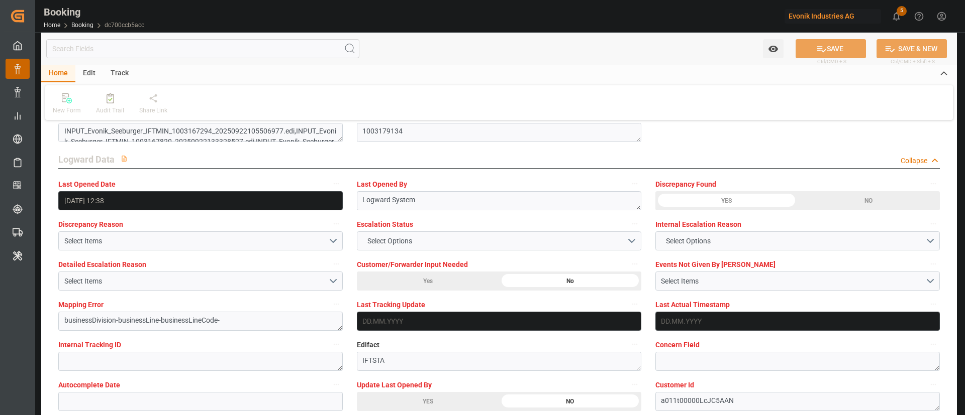
click at [454, 375] on div "Update Last Opened By YES NO" at bounding box center [499, 395] width 298 height 40
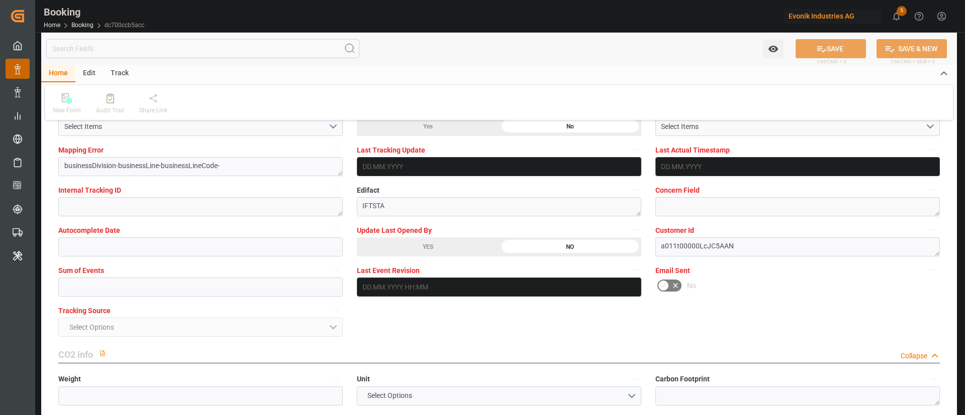
click at [461, 251] on div "YES" at bounding box center [428, 247] width 142 height 19
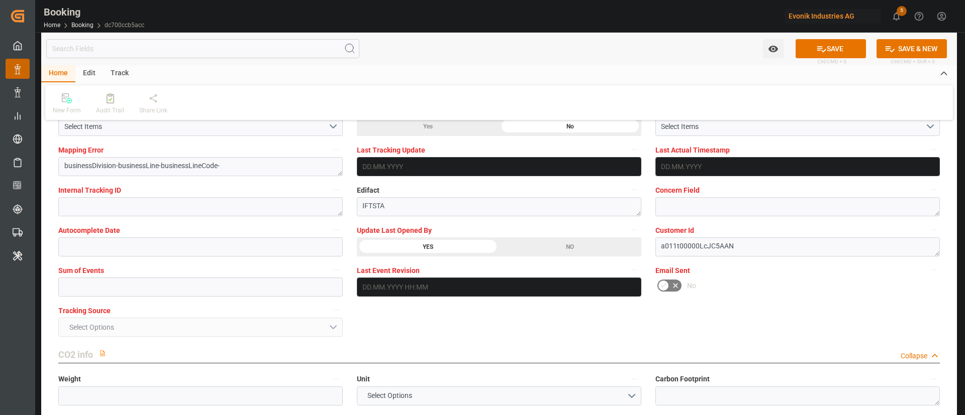
click at [823, 48] on icon at bounding box center [821, 49] width 11 height 11
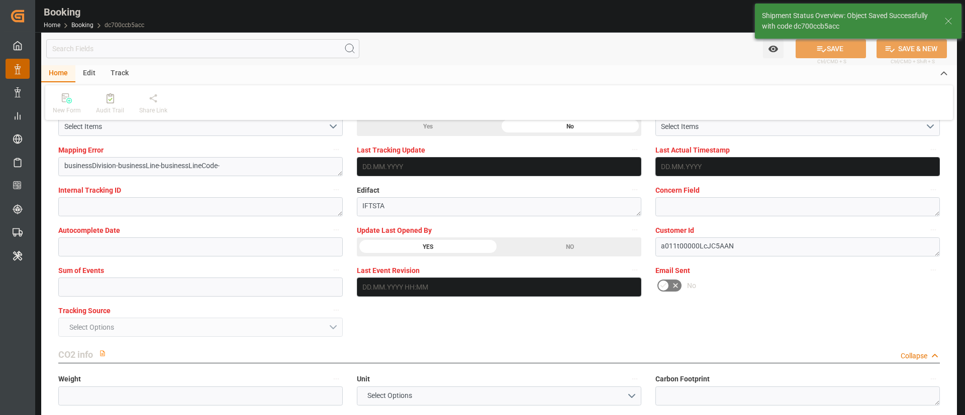
type textarea "Kiran Hari"
type textarea "businessDivision-businessLine-"
type input "26.09.2025 09:26"
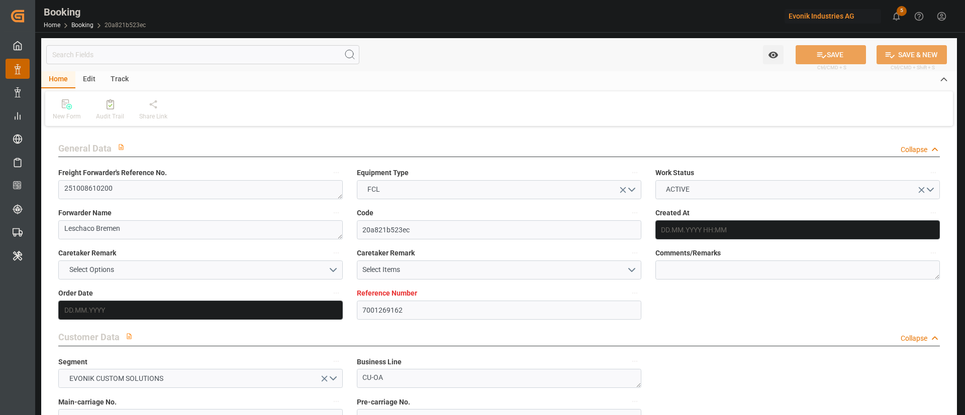
type input "7001269162"
type input "9312999"
type input "ONE"
type input "Ocean Network Express"
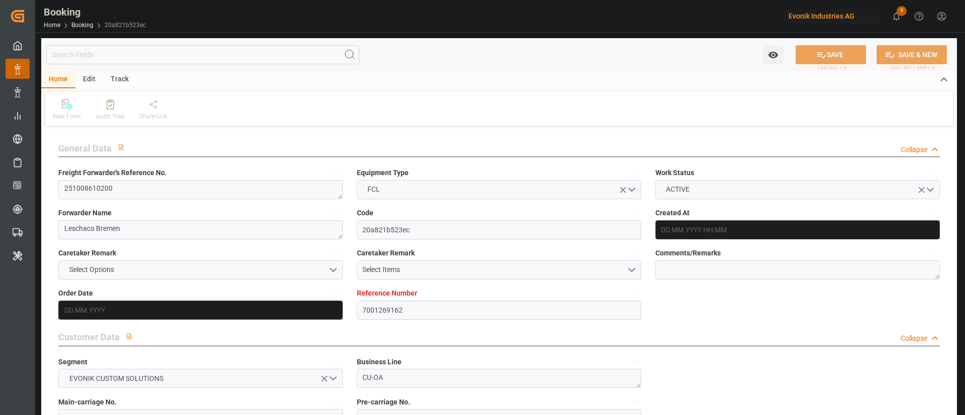
type input "NLRTM"
type input "JPTYO"
type input "08.09.2025 07:00"
type input "08.09.2025"
type input "15.01.2026"
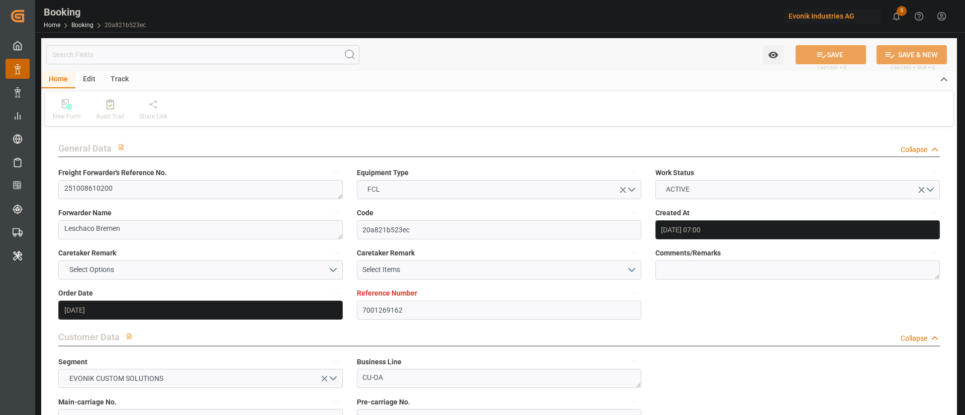
type input "10.10.2025"
type input "10.10.2025 00:00"
type input "08.09.2025"
type input "[DATE]"
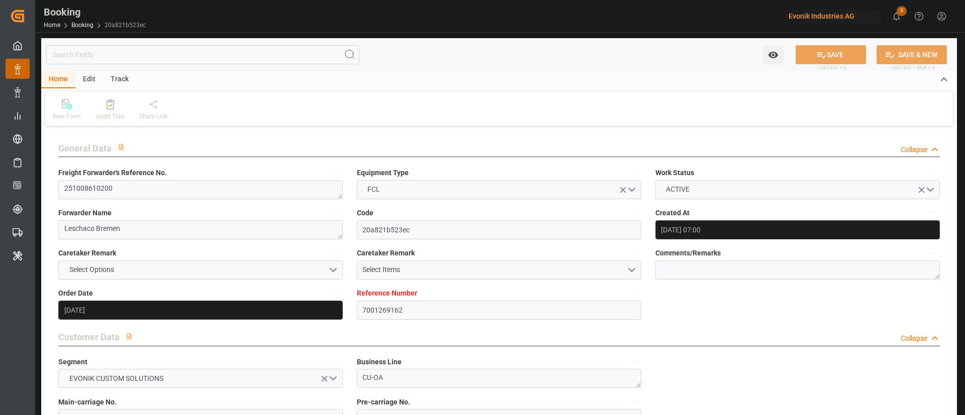
type input "19.10.2025 00:00"
type input "20.10.2025 00:00"
type input "[DATE] 00:00"
type input "15.01.2026 00:00"
type input "25.09.2025 12:38"
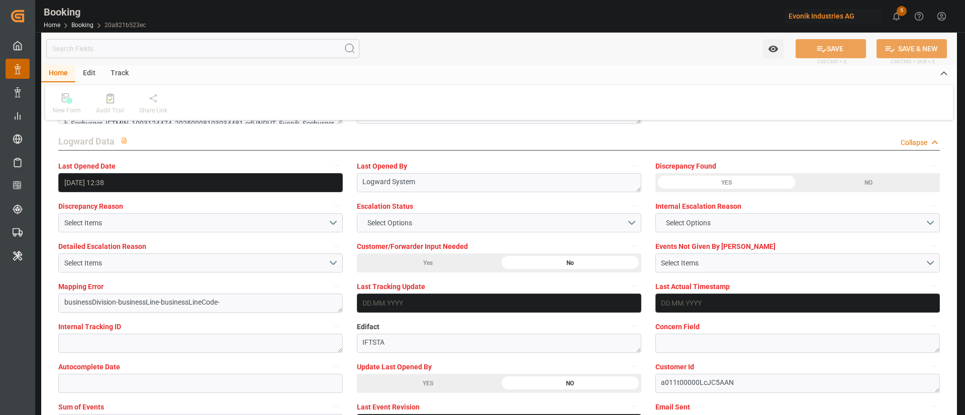
scroll to position [1814, 0]
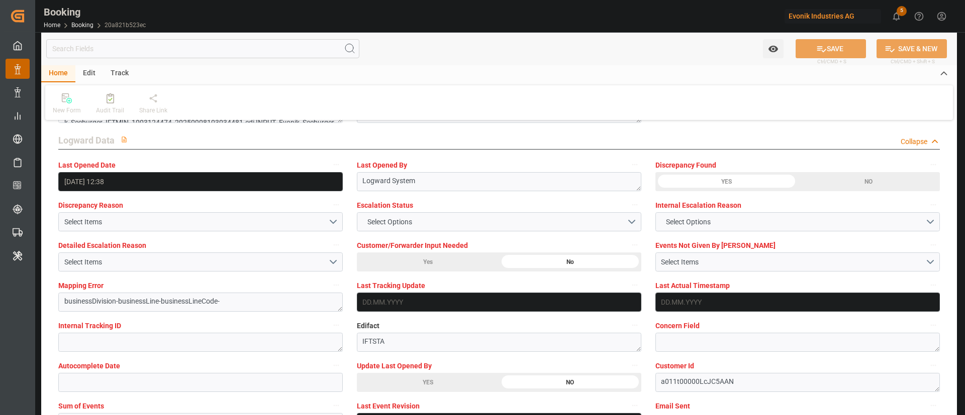
click at [417, 376] on div "YES" at bounding box center [428, 382] width 142 height 19
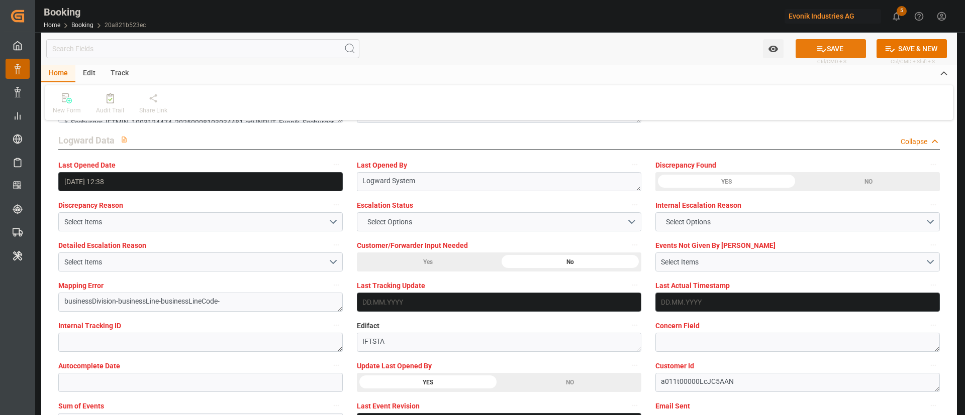
click at [826, 46] on button "SAVE" at bounding box center [830, 48] width 70 height 19
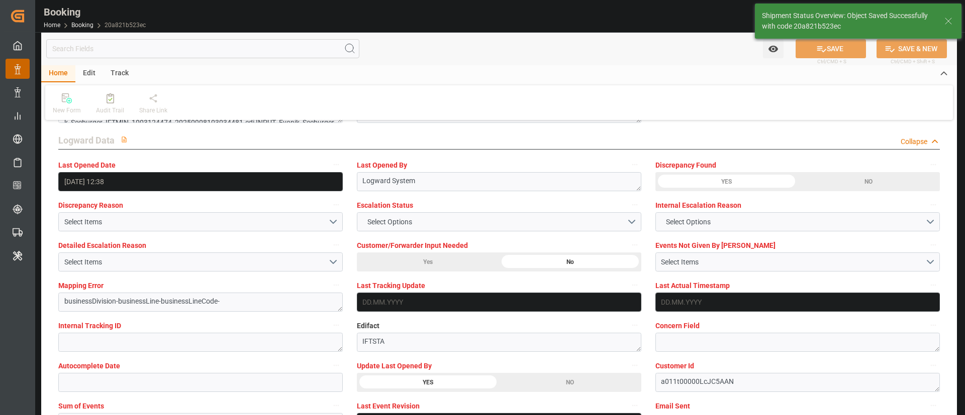
type textarea "Kiran Hari"
type textarea "businessDivision-businessLine-"
type input "26.09.2025 09:27"
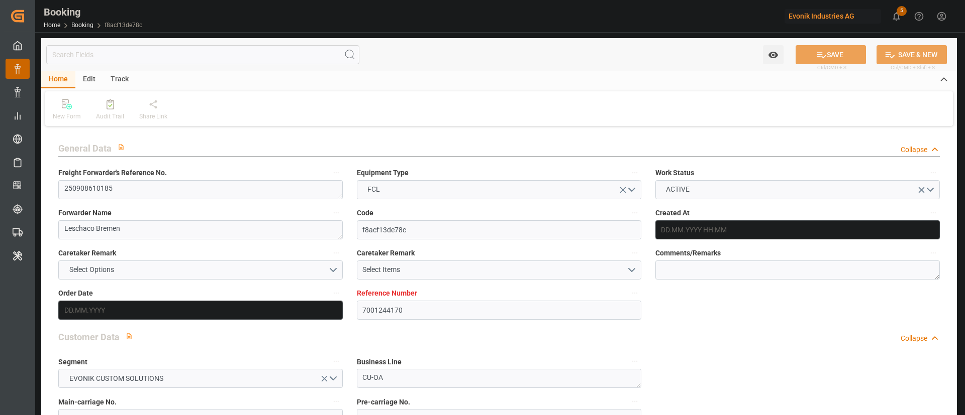
type input "7001244170"
type input "9863302"
type input "ONE"
type input "Ocean Network Express"
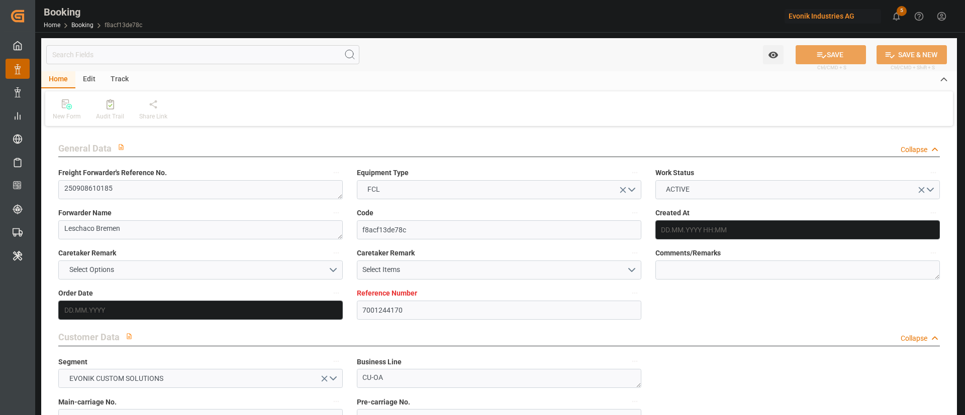
type input "NLRTM"
type input "JPOSA"
type input "KRPUS"
type input "0"
type input "08.08.2025 08:08"
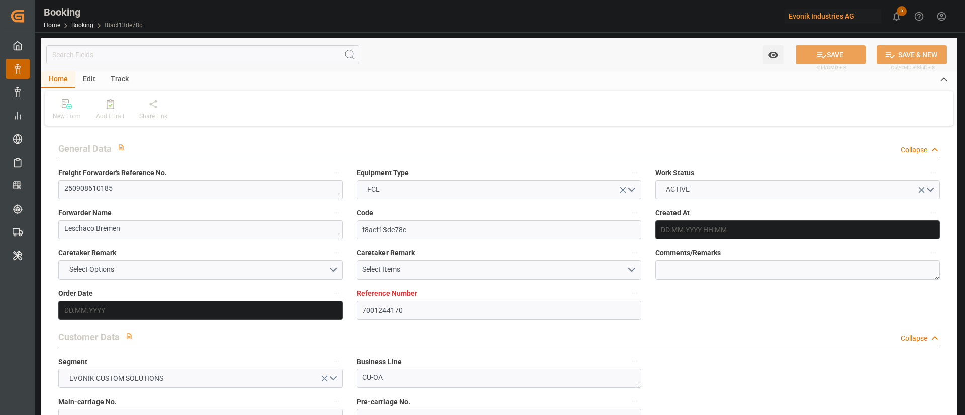
type input "08.08.2025"
type input "25.11.2025"
type input "19.09.2025"
type input "22.09.2025 00:00"
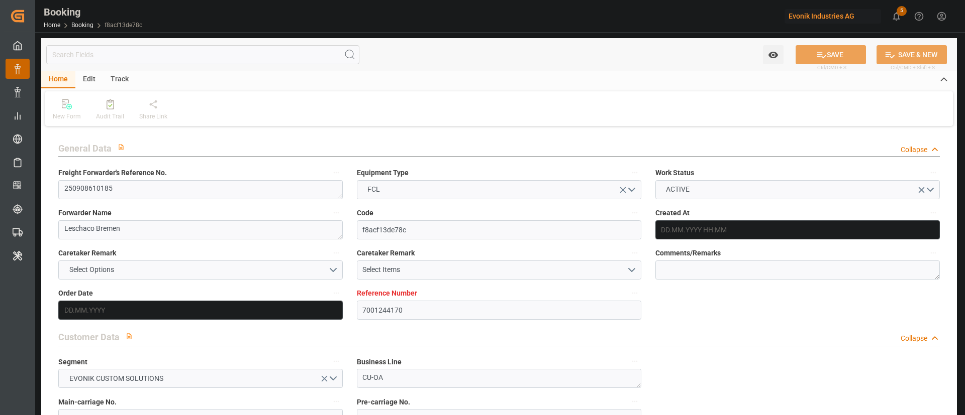
type input "19.09.2025 00:00"
type input "28.08.2025"
type input "[DATE]"
type input "[DATE] 00:00"
type input "30.09.2025 00:00"
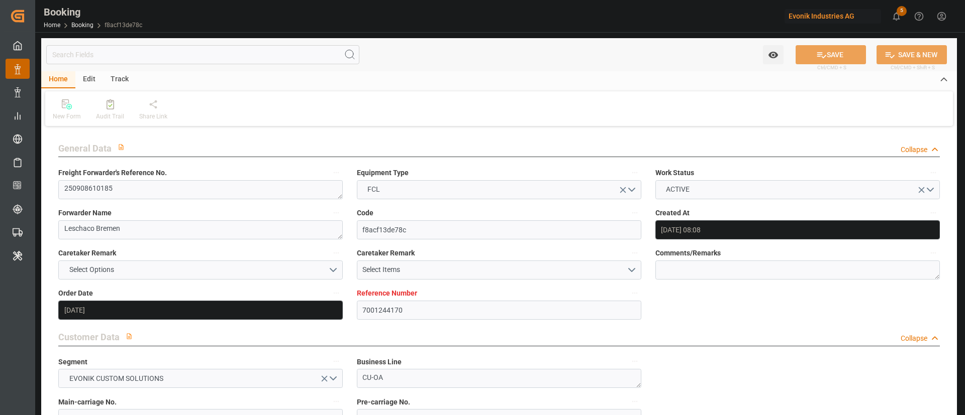
type input "19.12.2025 00:00"
type input "25.11.2025 00:00"
type input "05.12.2025 00:00"
type input "[DATE] 00:00"
type input "16.12.2025 00:00"
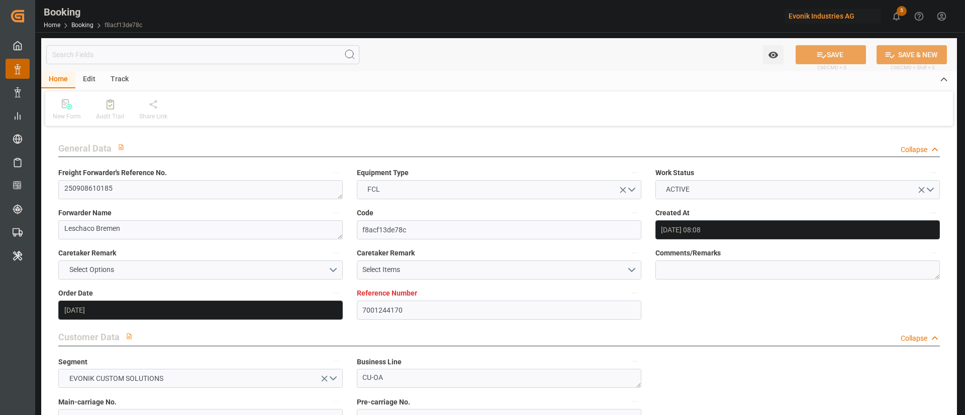
type input "02.12.2025 00:00"
type input "08.08.2025"
type input "25.09.2025 12:00"
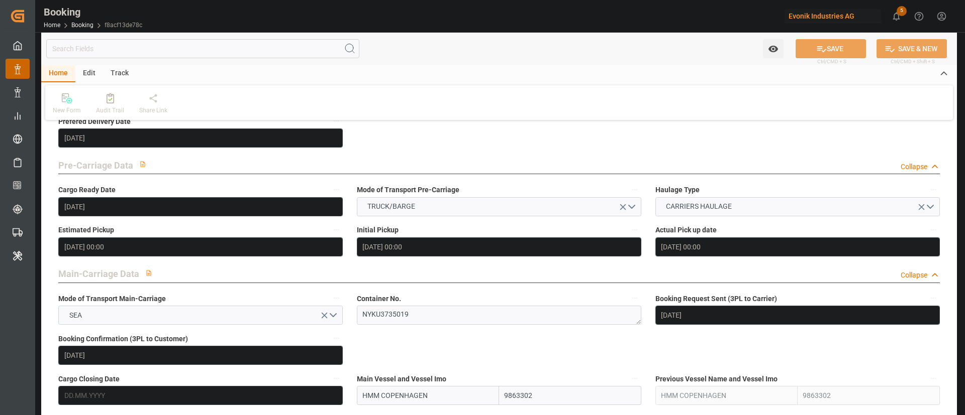
scroll to position [484, 0]
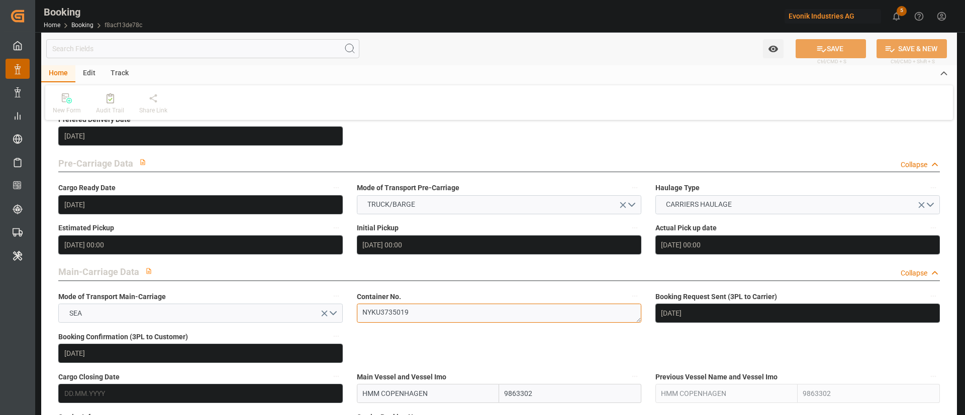
click at [423, 316] on textarea "NYKU3735019" at bounding box center [499, 313] width 284 height 19
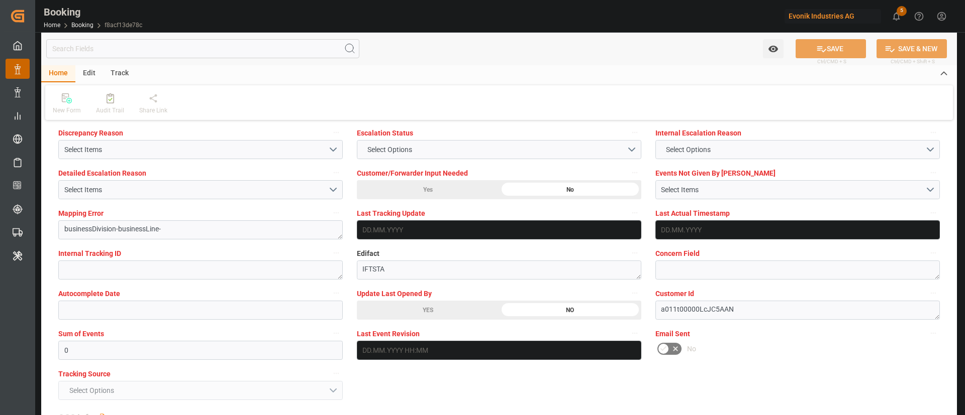
scroll to position [1900, 0]
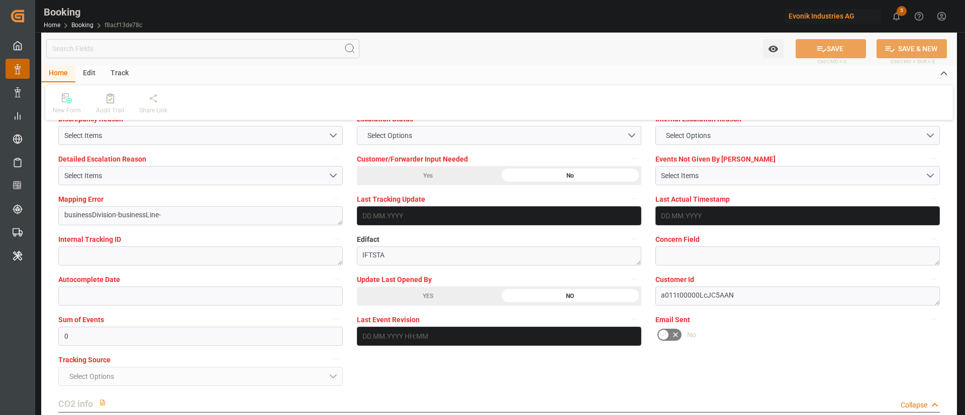
click at [462, 297] on div "YES" at bounding box center [428, 296] width 142 height 19
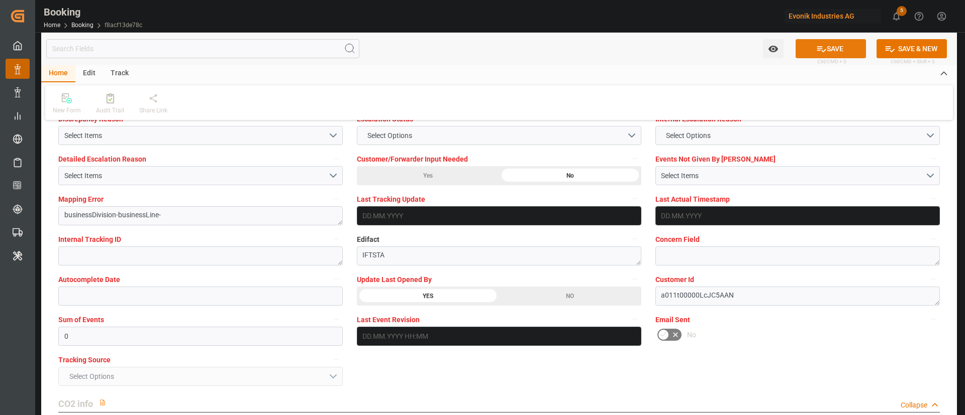
click at [834, 49] on button "SAVE" at bounding box center [830, 48] width 70 height 19
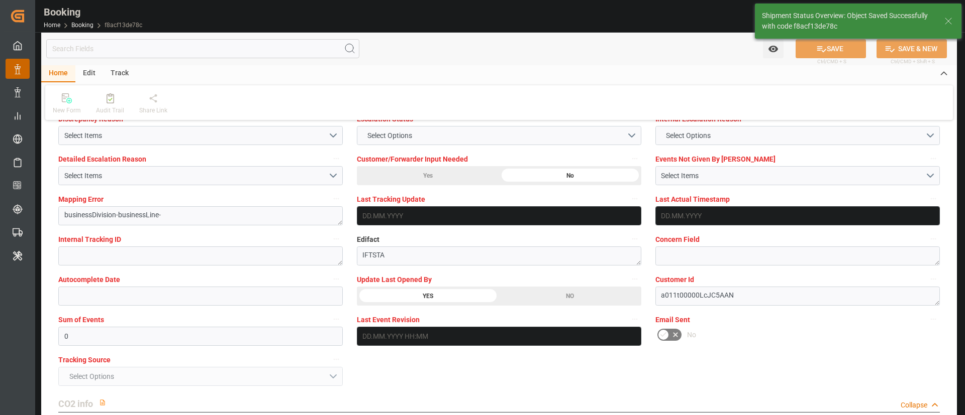
type textarea "Kiran Hari"
type input "26.09.2025 09:29"
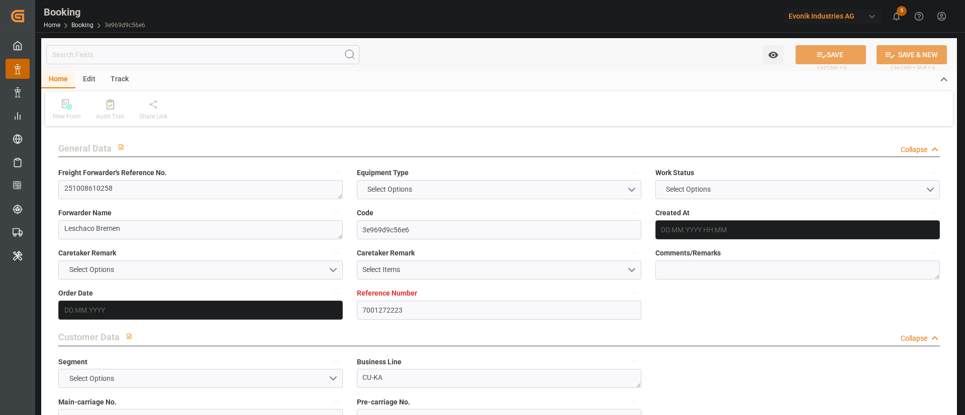
type input "7001272223"
type input "9939137"
type input "ONE"
type input "Ocean Network Express"
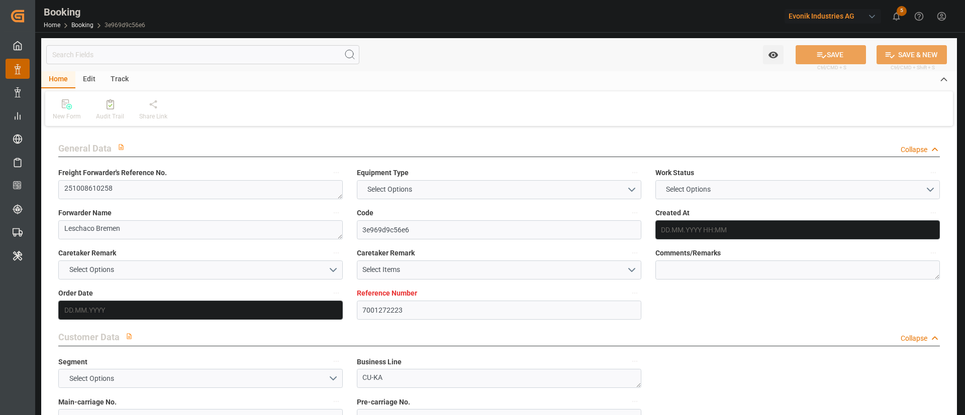
type input "NLRTM"
type input "JPYOK"
type input "SGSIN"
type input "[DATE] 14:09"
type input "[DATE]"
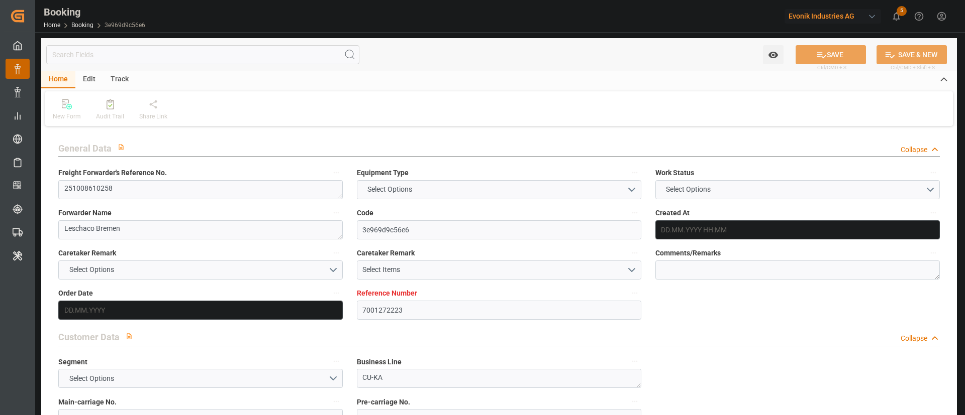
type input "[DATE]"
type input "[DATE] 00:00"
type input "[DATE]"
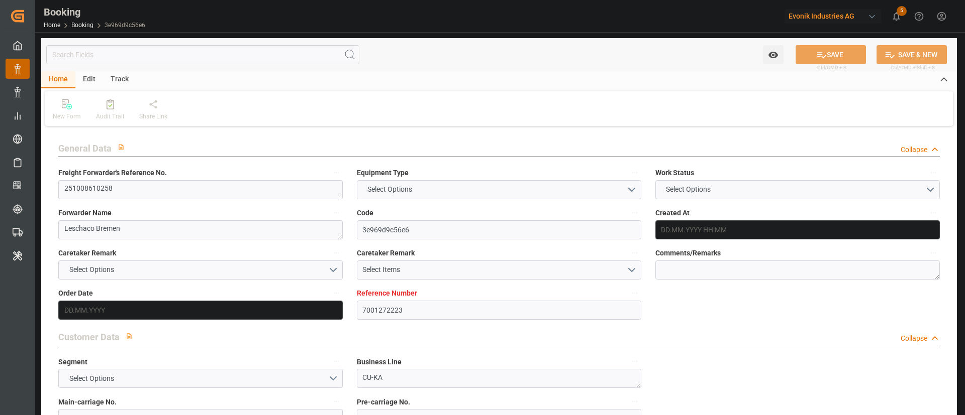
type input "[DATE]"
type input "[DATE] 00:00"
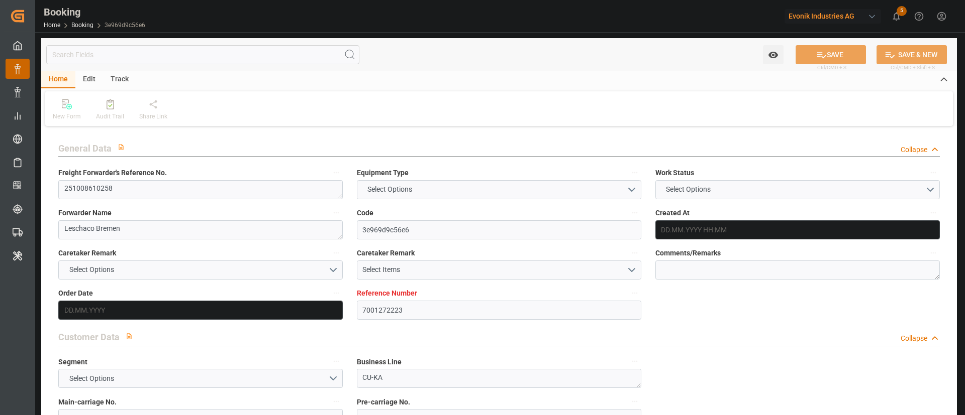
type input "[DATE] 00:00"
type input "[DATE] 11:46"
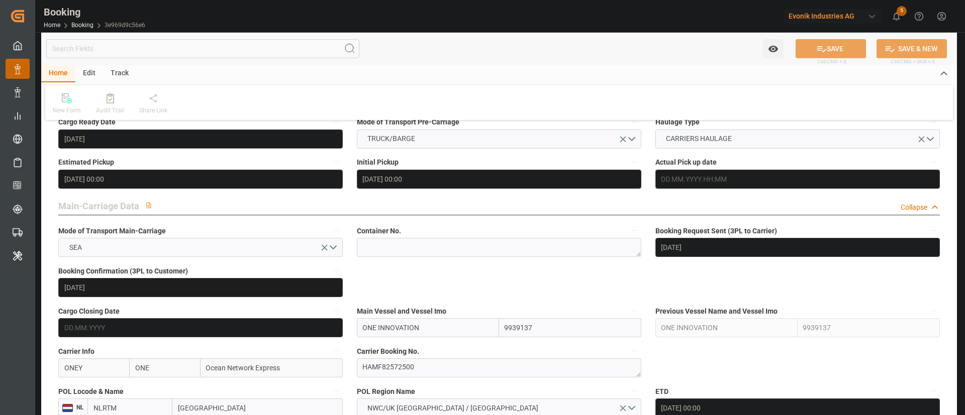
scroll to position [551, 0]
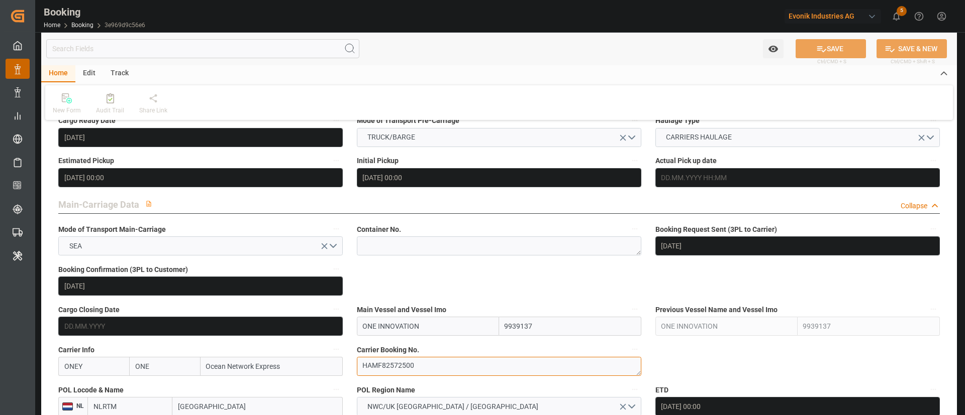
click at [435, 357] on textarea "HAMF82572500" at bounding box center [499, 366] width 284 height 19
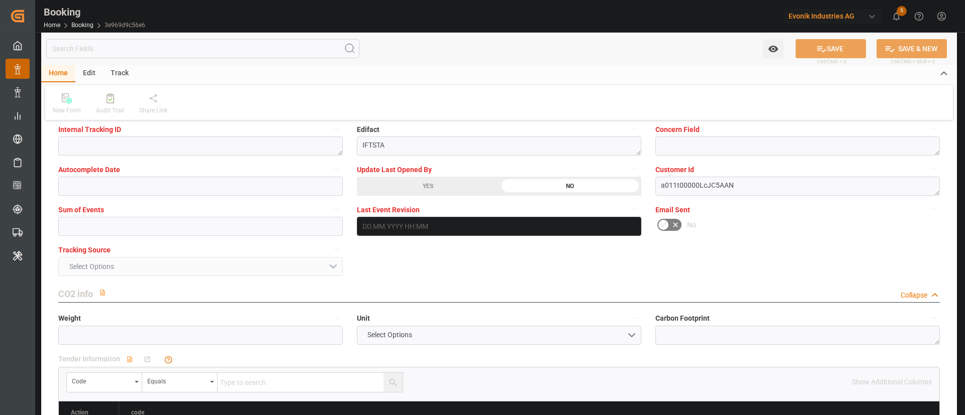
scroll to position [2012, 0]
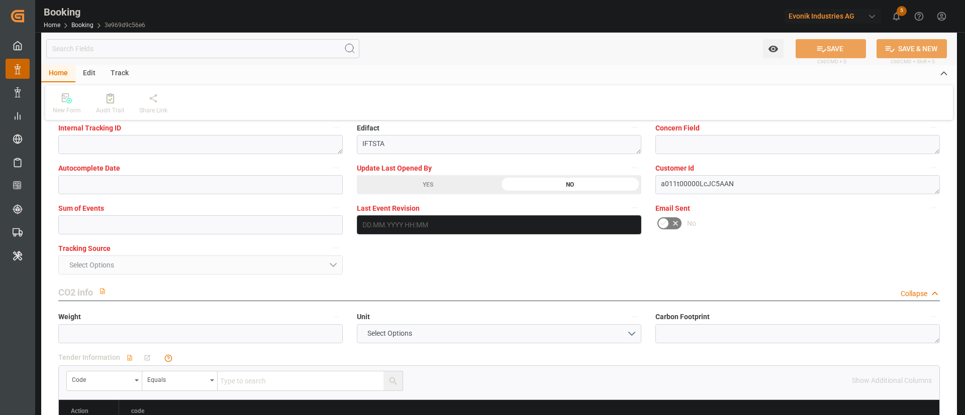
click at [456, 187] on div "YES" at bounding box center [428, 184] width 142 height 19
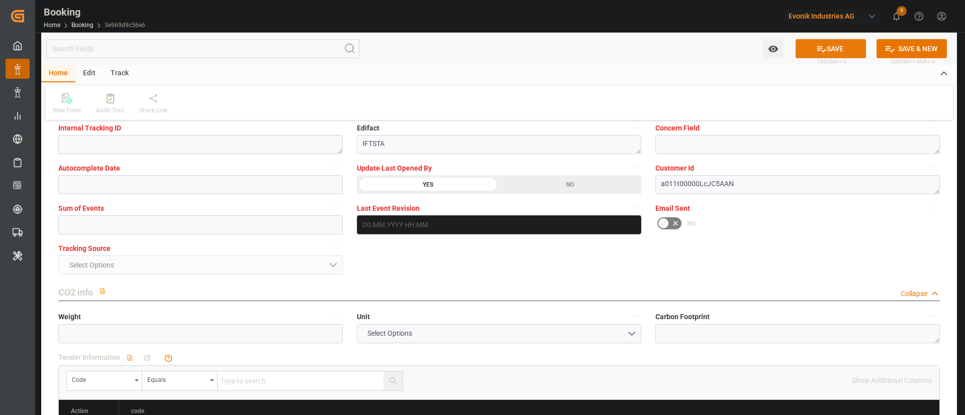
click at [822, 46] on icon at bounding box center [821, 49] width 11 height 11
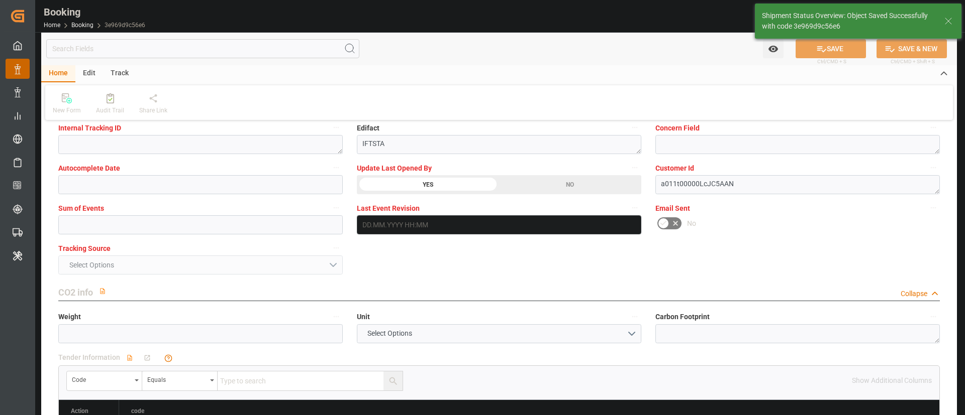
type textarea "Kiran Hari"
type input "26.09.2025 09:30"
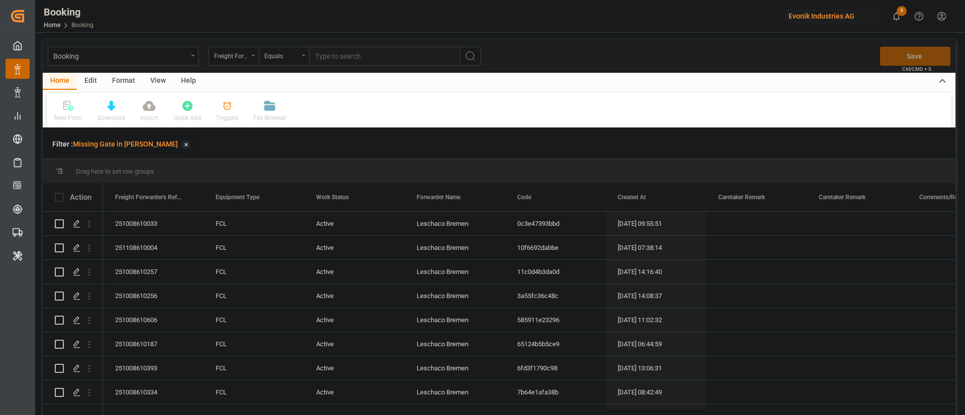
click at [122, 77] on div "Format" at bounding box center [123, 81] width 38 height 17
click at [64, 114] on div "Filter Rows" at bounding box center [69, 118] width 30 height 9
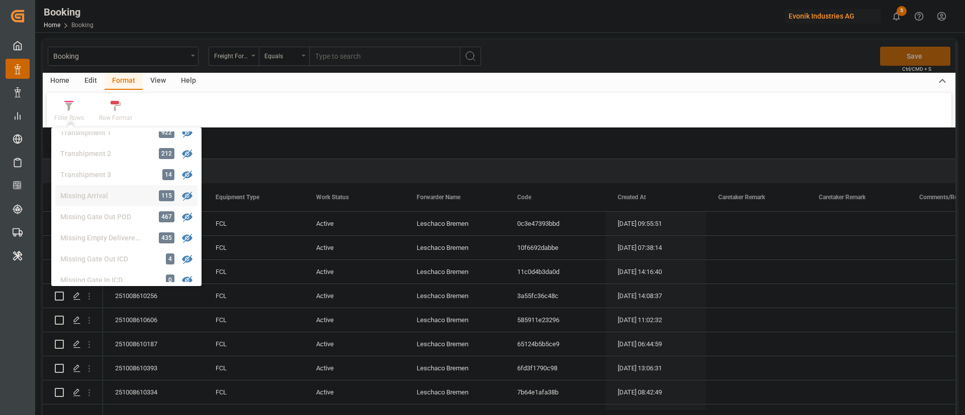
scroll to position [348, 0]
click at [120, 231] on div "Missing Empty Delivered Depot 435" at bounding box center [126, 237] width 142 height 21
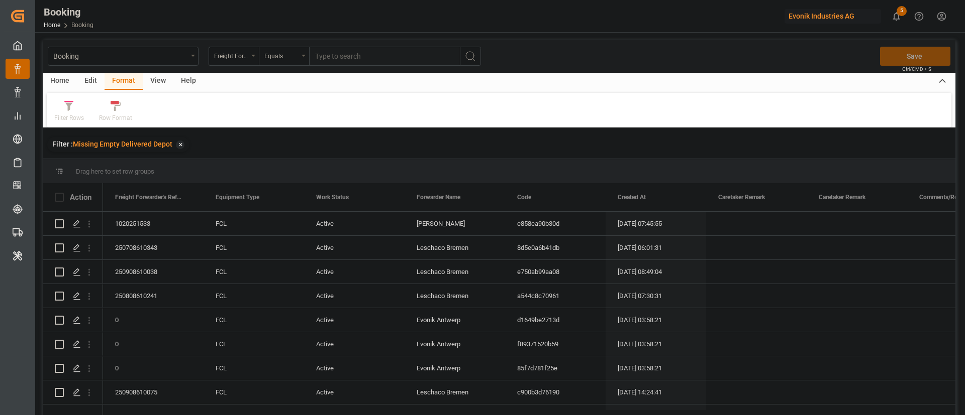
click at [158, 78] on div "View" at bounding box center [158, 81] width 31 height 17
click at [59, 110] on icon at bounding box center [64, 106] width 10 height 10
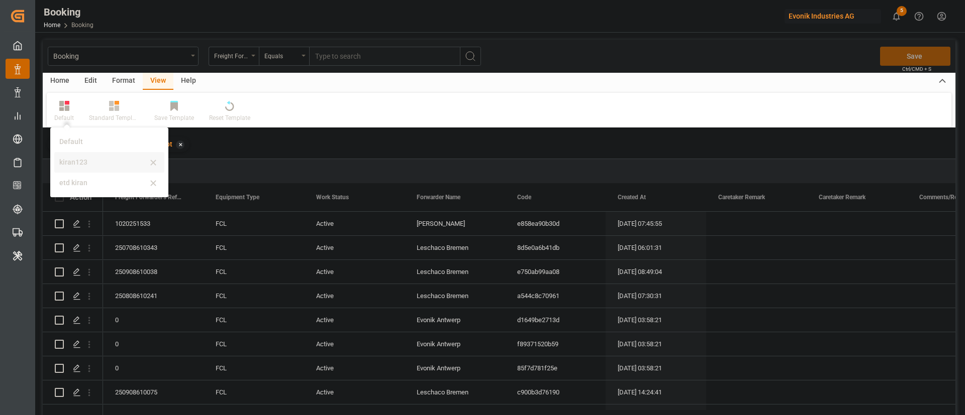
click at [88, 164] on div "kiran123" at bounding box center [103, 162] width 88 height 11
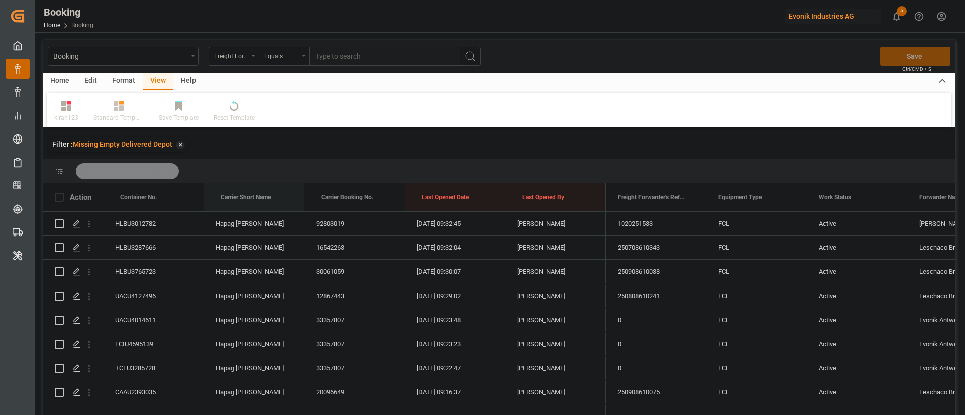
drag, startPoint x: 258, startPoint y: 196, endPoint x: 265, endPoint y: 167, distance: 30.0
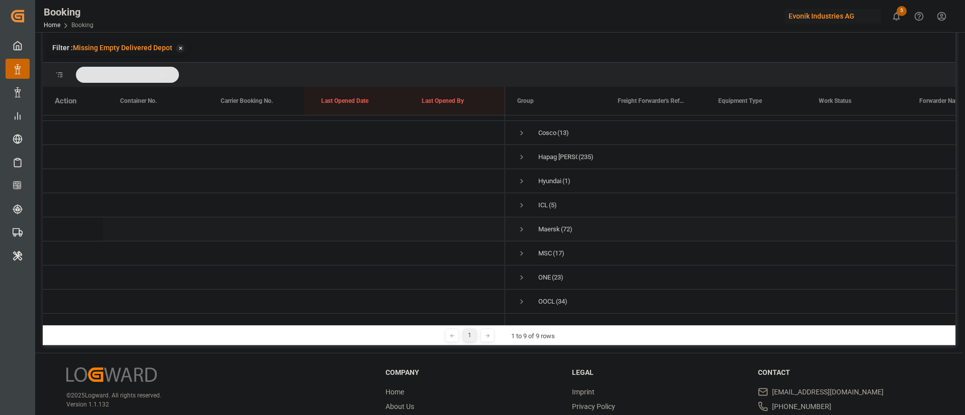
scroll to position [99, 0]
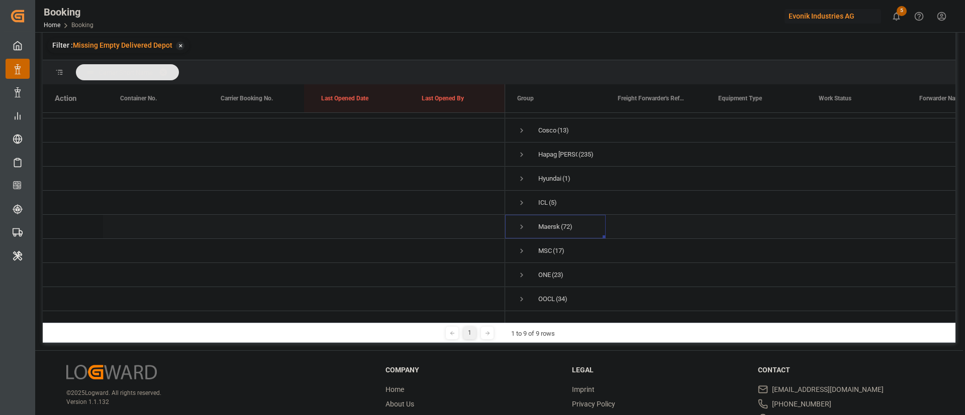
click at [520, 223] on span "Press SPACE to select this row." at bounding box center [521, 227] width 9 height 9
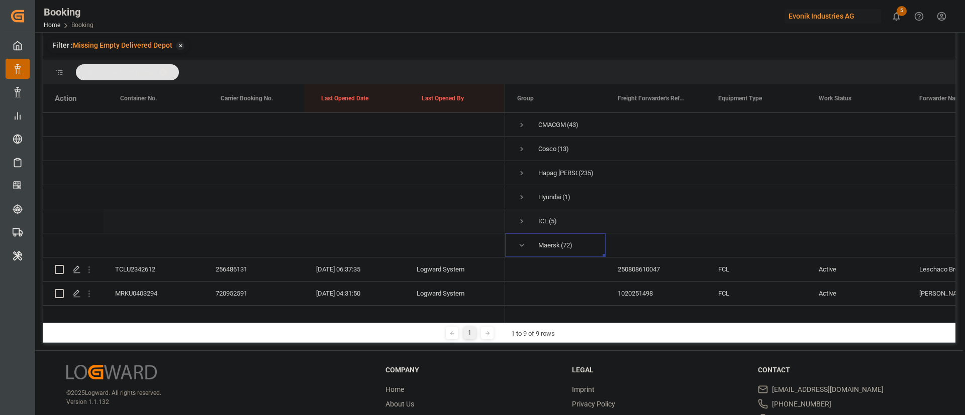
scroll to position [43, 0]
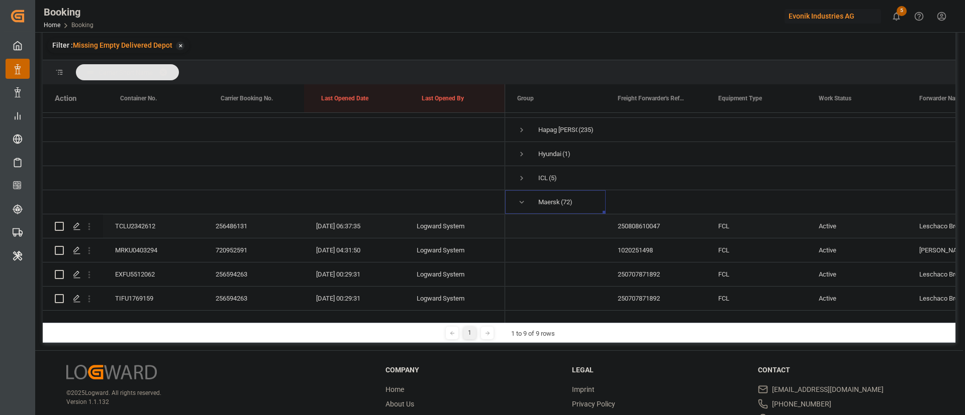
click at [138, 224] on div "TCLU2342612" at bounding box center [153, 227] width 100 height 24
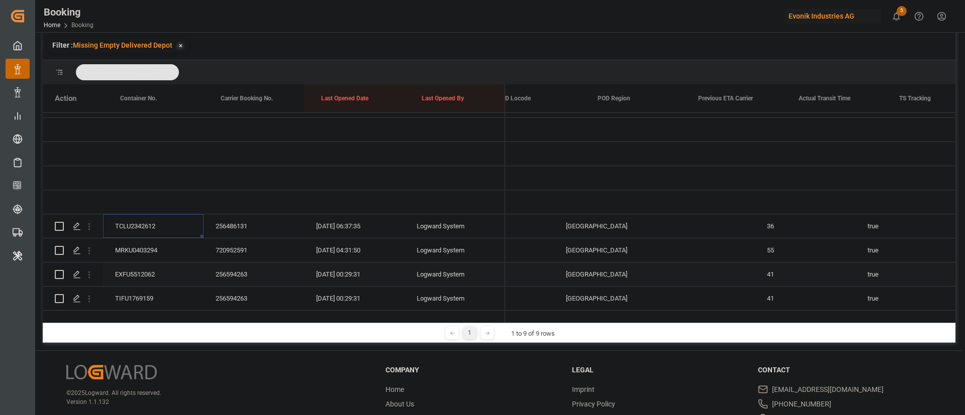
scroll to position [0, 0]
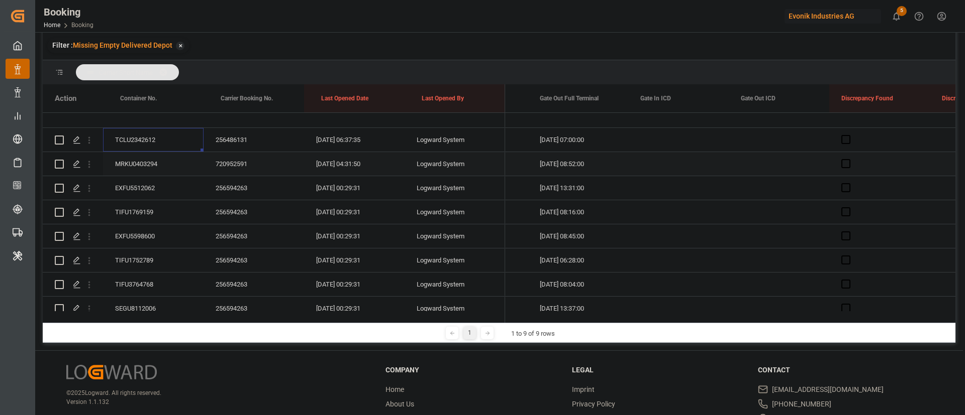
click at [145, 164] on div "MRKU0403294" at bounding box center [153, 164] width 100 height 24
click at [89, 168] on icon "open menu" at bounding box center [89, 164] width 2 height 7
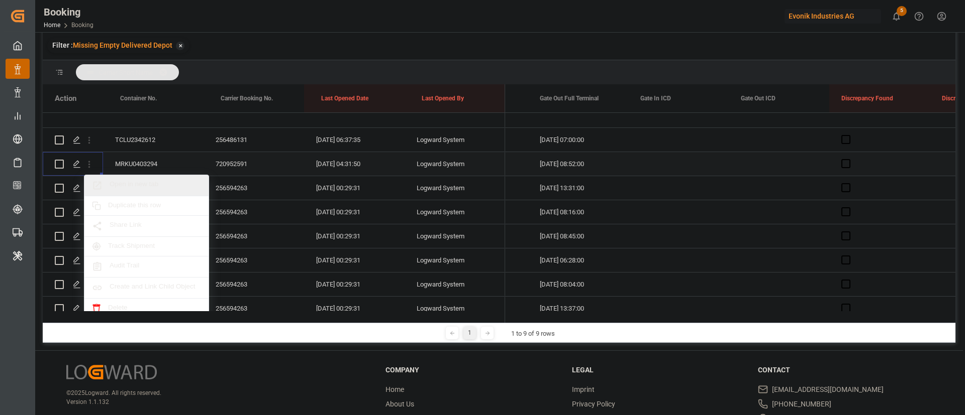
click at [156, 189] on span "Open in new tab" at bounding box center [155, 185] width 91 height 11
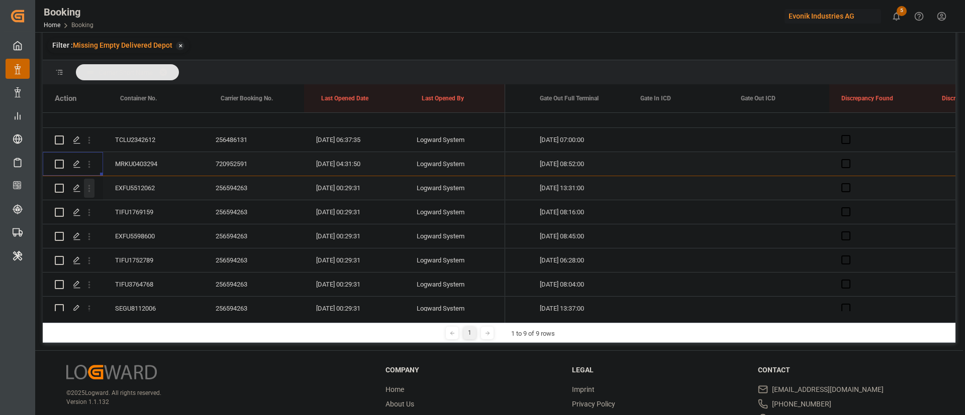
click at [88, 190] on icon "open menu" at bounding box center [89, 188] width 11 height 11
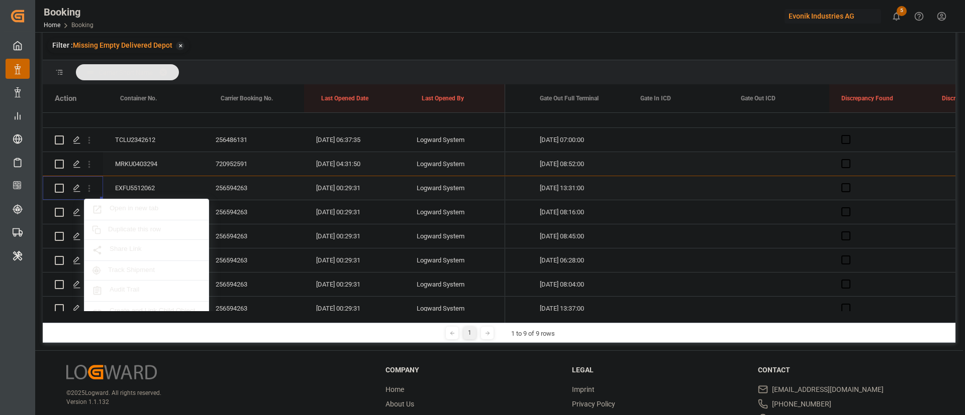
click at [170, 209] on span "Open in new tab" at bounding box center [155, 209] width 91 height 11
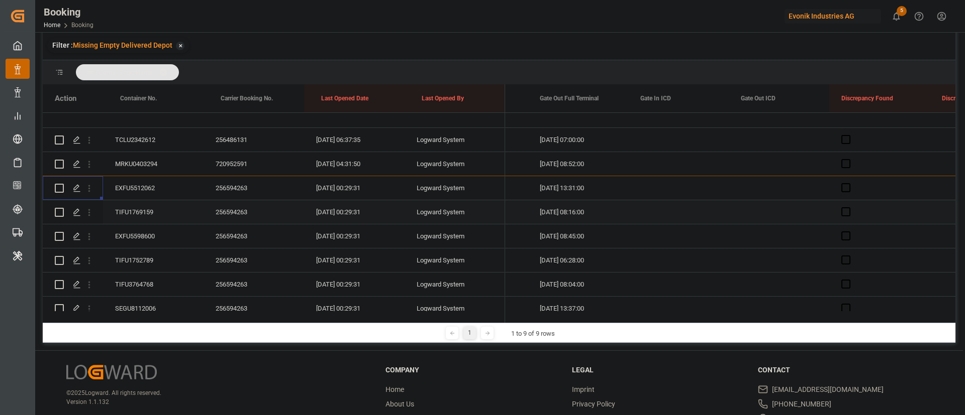
click at [152, 212] on div "TIFU1769159" at bounding box center [153, 212] width 100 height 24
click at [166, 239] on div "EXFU5598600" at bounding box center [153, 237] width 100 height 24
click at [141, 257] on div "TIFU1752789" at bounding box center [153, 261] width 100 height 24
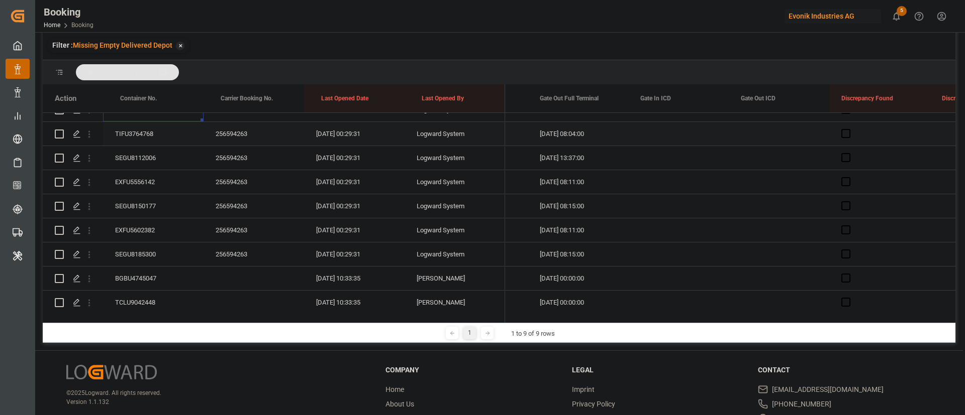
click at [153, 130] on div "TIFU3764768" at bounding box center [153, 134] width 100 height 24
click at [90, 159] on icon "open menu" at bounding box center [89, 158] width 2 height 7
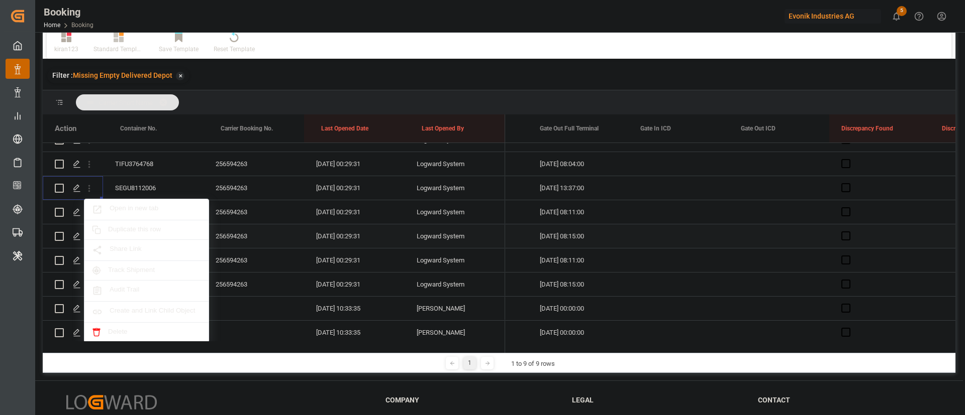
scroll to position [129, 0]
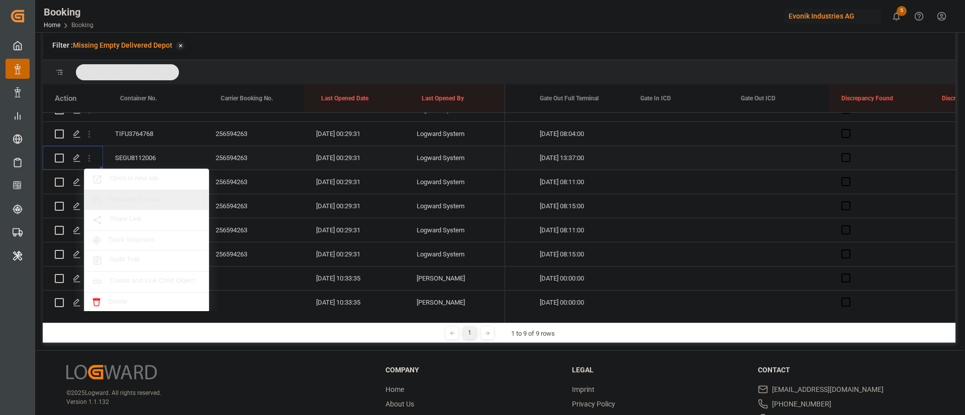
click at [226, 150] on div "256594263" at bounding box center [253, 158] width 100 height 24
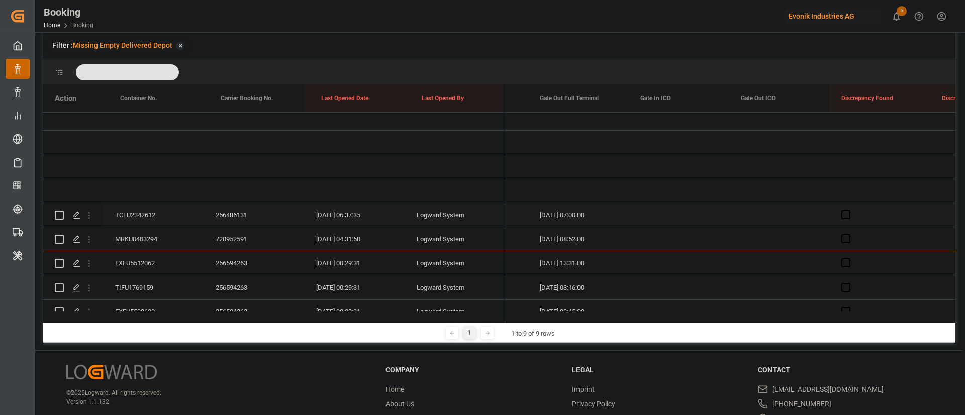
scroll to position [130, 0]
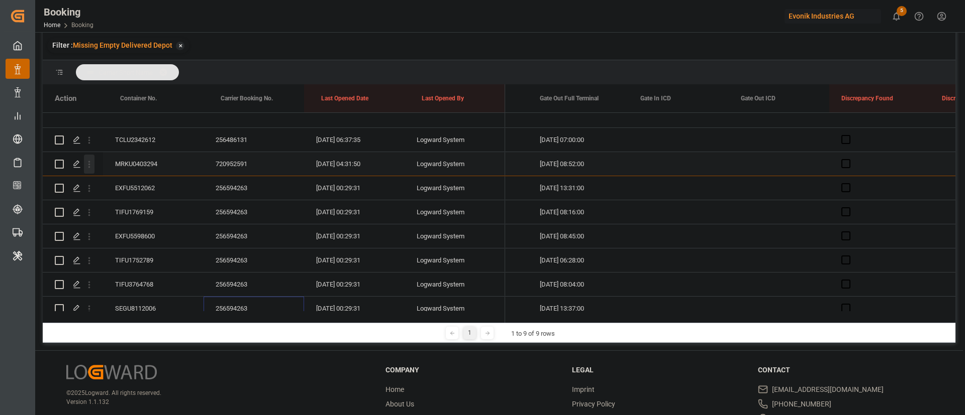
click at [94, 165] on icon "open menu" at bounding box center [89, 164] width 11 height 11
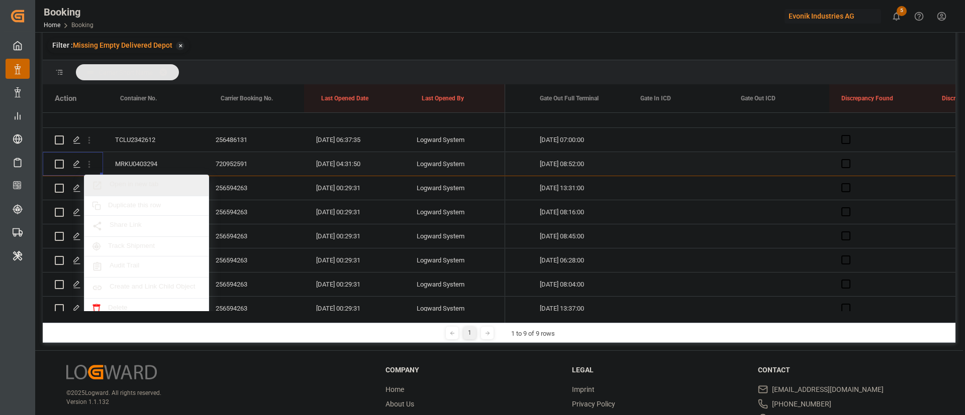
click at [147, 183] on span "Open in new tab" at bounding box center [155, 185] width 91 height 11
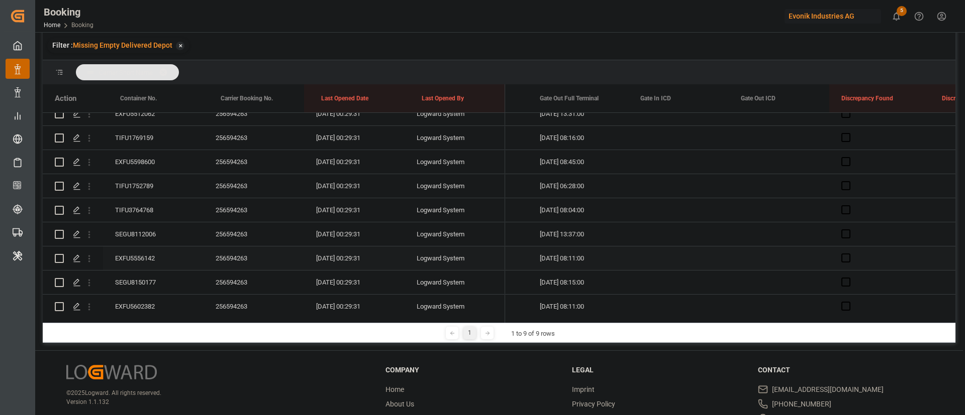
scroll to position [205, 0]
click at [150, 231] on div "SEGU8112006" at bounding box center [153, 234] width 100 height 24
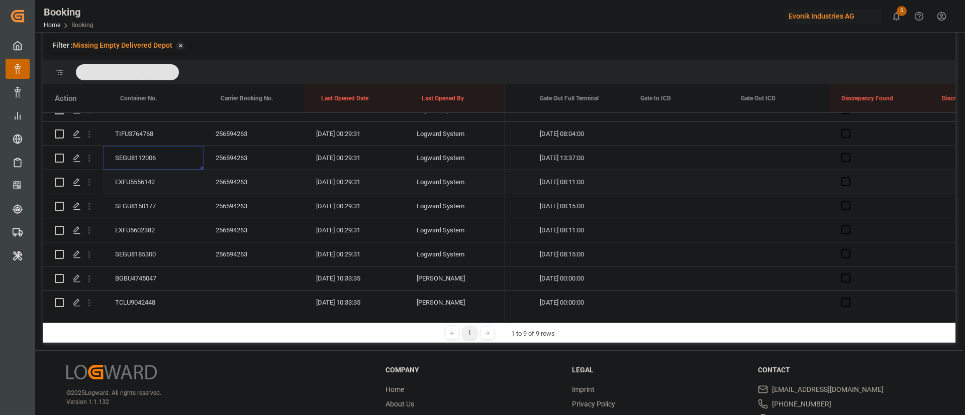
click at [154, 177] on div "EXFU5556142" at bounding box center [153, 182] width 100 height 24
click at [161, 200] on div "SEGU8150177" at bounding box center [153, 206] width 100 height 24
click at [152, 224] on div "EXFU5602382" at bounding box center [153, 231] width 100 height 24
click at [142, 252] on div "SEGU8185300" at bounding box center [153, 255] width 100 height 24
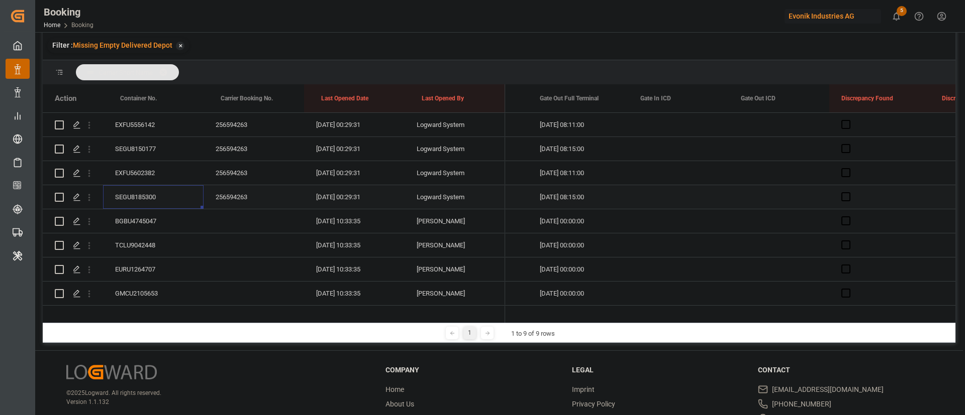
scroll to position [356, 0]
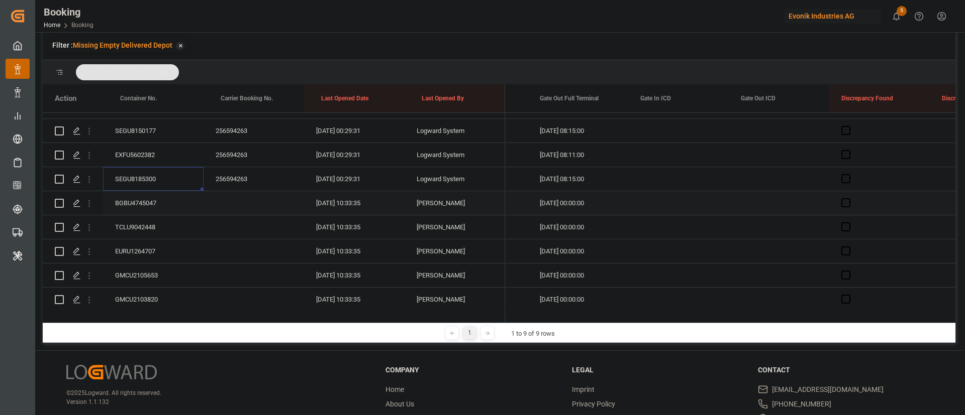
click at [142, 198] on div "BGBU4745047" at bounding box center [153, 203] width 100 height 24
click at [156, 225] on div "TCLU9042448" at bounding box center [153, 228] width 100 height 24
click at [155, 250] on div "EURU1264707" at bounding box center [153, 252] width 100 height 24
click at [144, 206] on div "GMCU2105653" at bounding box center [153, 200] width 100 height 24
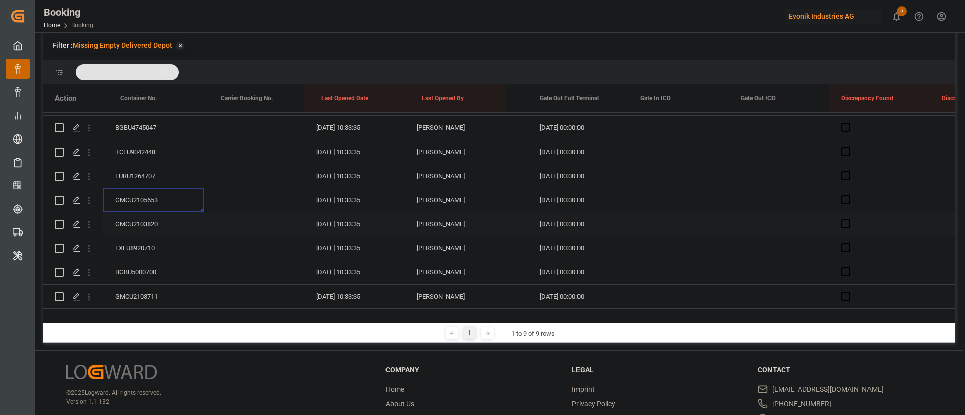
click at [139, 220] on div "GMCU2103820" at bounding box center [153, 224] width 100 height 24
click at [148, 243] on div "EXFU8920710" at bounding box center [153, 249] width 100 height 24
click at [155, 261] on div "BGBU5000700" at bounding box center [153, 273] width 100 height 24
click at [153, 220] on div "GMCU2103711" at bounding box center [153, 221] width 100 height 24
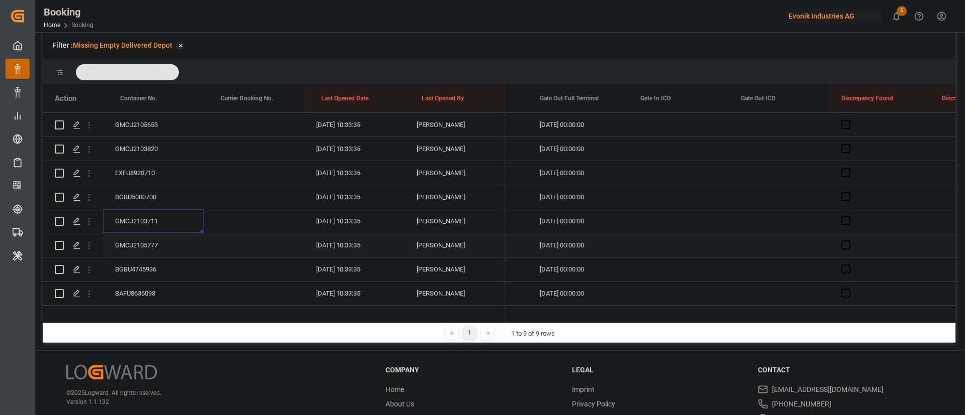
click at [151, 244] on div "GMCU2105777" at bounding box center [153, 246] width 100 height 24
click at [144, 265] on div "BGBU4745936" at bounding box center [153, 270] width 100 height 24
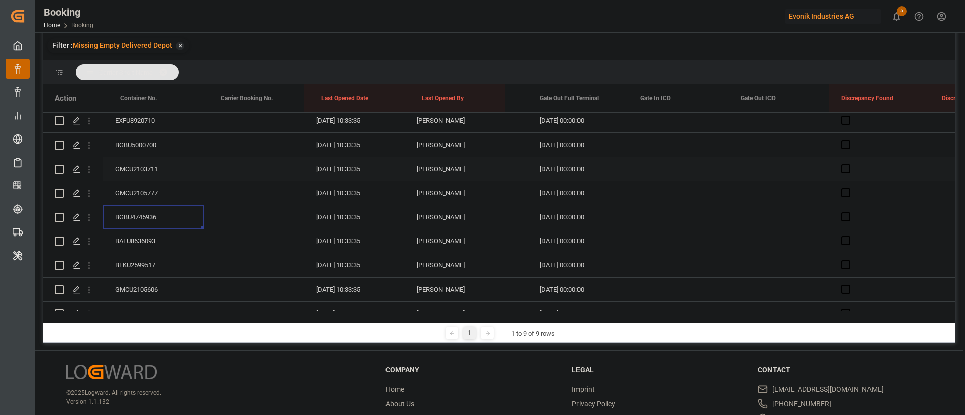
scroll to position [582, 0]
click at [158, 214] on div "BAFU8636093" at bounding box center [153, 218] width 100 height 24
click at [135, 178] on div "BLKU2599517" at bounding box center [153, 167] width 100 height 24
click at [160, 196] on div "GMCU2105606" at bounding box center [153, 191] width 100 height 24
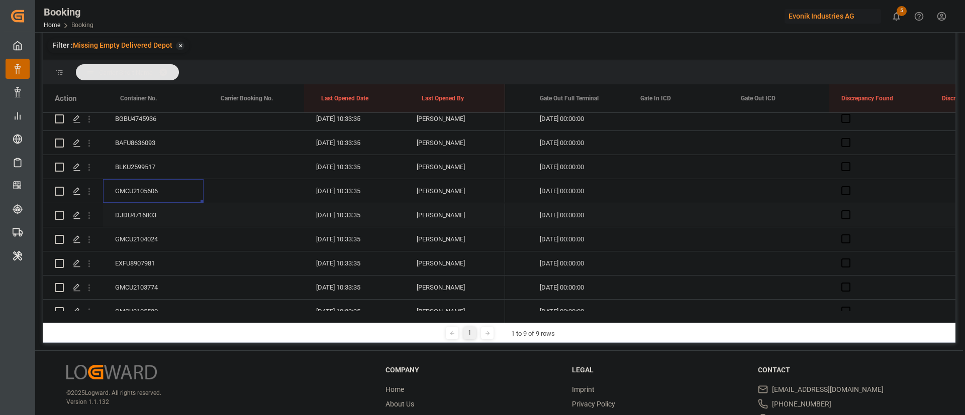
click at [153, 217] on div "DJDU4716803" at bounding box center [153, 215] width 100 height 24
click at [151, 232] on div "GMCU2104024" at bounding box center [153, 240] width 100 height 24
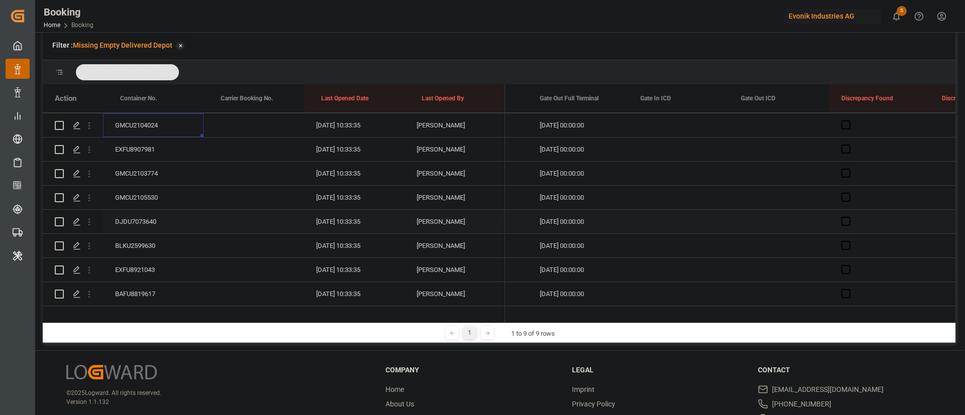
scroll to position [732, 0]
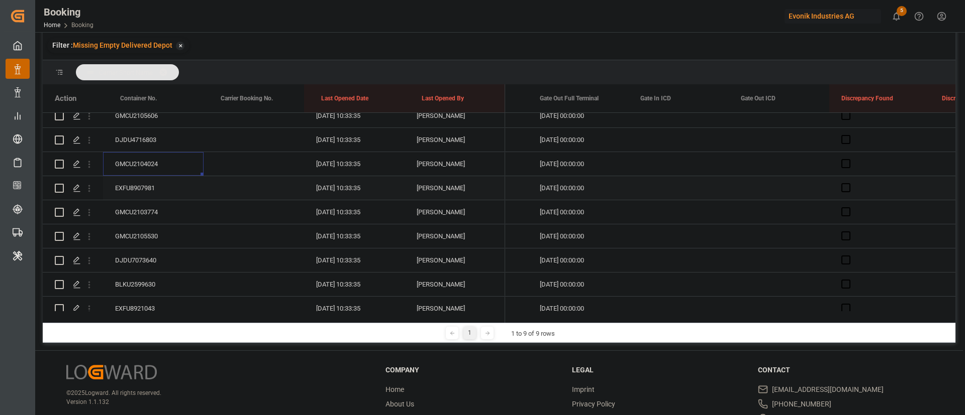
click at [149, 185] on div "EXFU8907981" at bounding box center [153, 188] width 100 height 24
click at [135, 208] on div "GMCU2103774" at bounding box center [153, 212] width 100 height 24
click at [136, 237] on div "GMCU2105530" at bounding box center [153, 237] width 100 height 24
click at [149, 182] on div "DJDU7073640" at bounding box center [153, 185] width 100 height 24
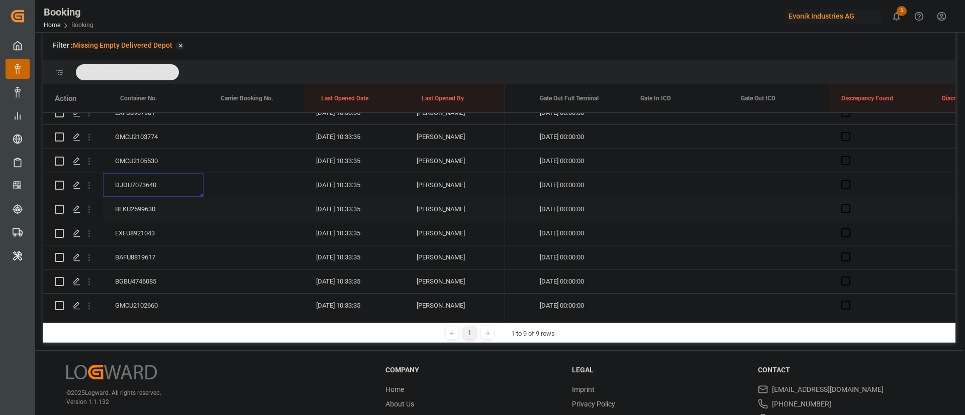
click at [142, 202] on div "BLKU2599630" at bounding box center [153, 209] width 100 height 24
click at [143, 254] on div "EXFU8921043" at bounding box center [153, 255] width 100 height 24
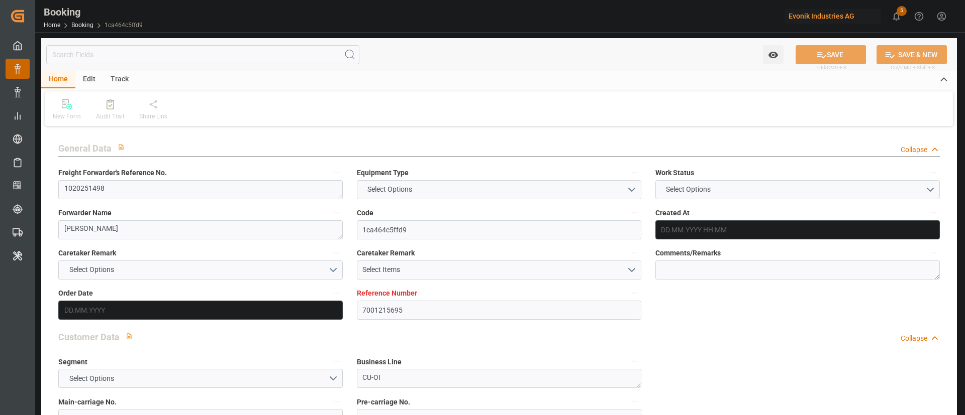
type textarea "1020251498"
type textarea "[PERSON_NAME]"
type input "1ca464c5ffd9"
type input "7001215695"
type textarea "CU-OI"
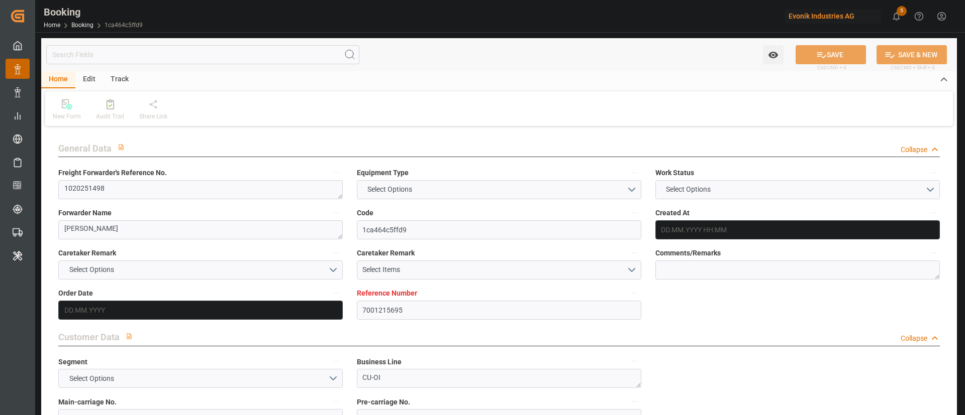
type input "7001215694"
type textarea "[PERSON_NAME][EMAIL_ADDRESS][PERSON_NAME][DOMAIN_NAME]"
type textarea "CIF"
type textarea "HUANGPU"
type textarea "Essen"
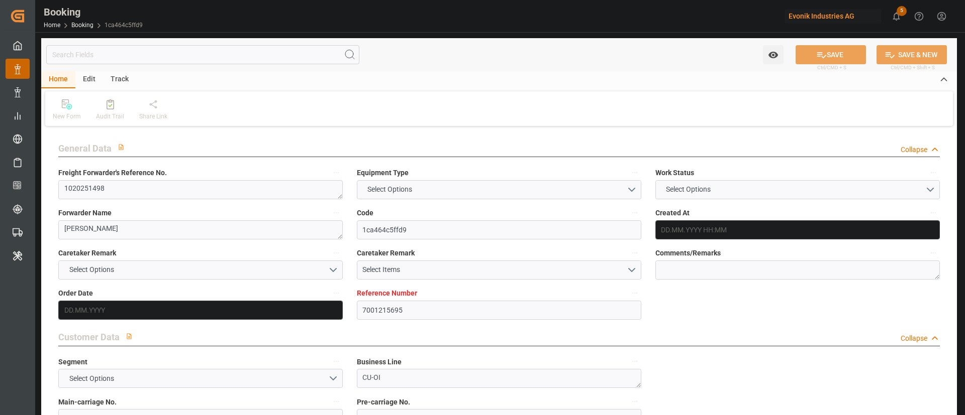
type textarea "MRKU0403294"
type input "[PERSON_NAME]"
type input "MAEU"
type textarea "720952591"
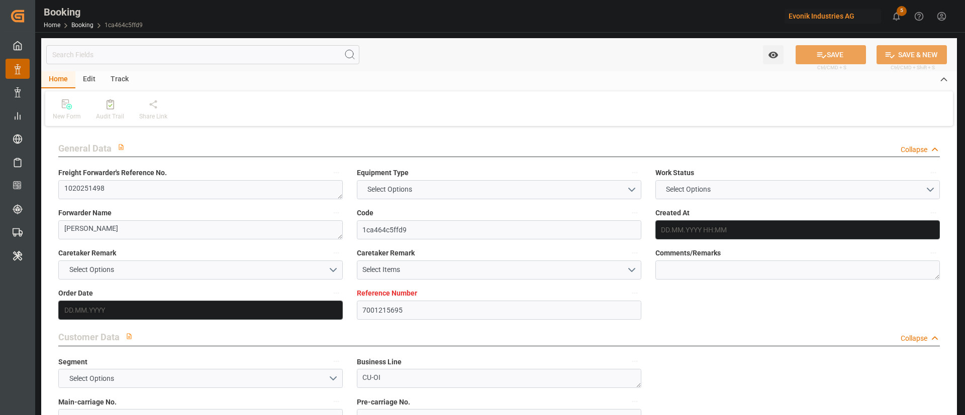
type input "[GEOGRAPHIC_DATA]"
type input "Huangpu Pt"
type input "TANJUNG PELEPAS"
type input "NANSHA PT"
type textarea "vesselName etd eta"
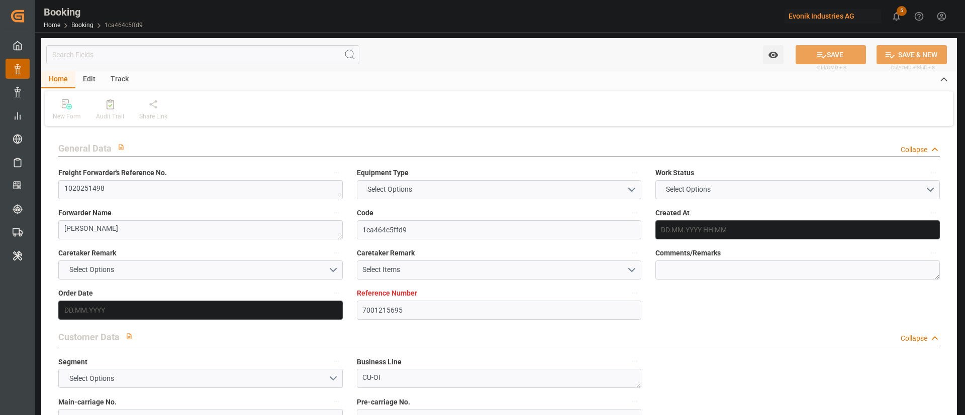
type textarea "INPUT_Evonik_Seeburger_IFTMIN_1003068581_20250819232004563.edi"
type textarea "NWC/[GEOGRAPHIC_DATA] [GEOGRAPHIC_DATA] / [GEOGRAPHIC_DATA]-OI"
type textarea "INPUT_Evonik_Seeburger_IFTMIN_1002931593_20250708073112416.edi,INPUT_Evonik_See…"
type textarea "1003068581"
type textarea "Logward System"
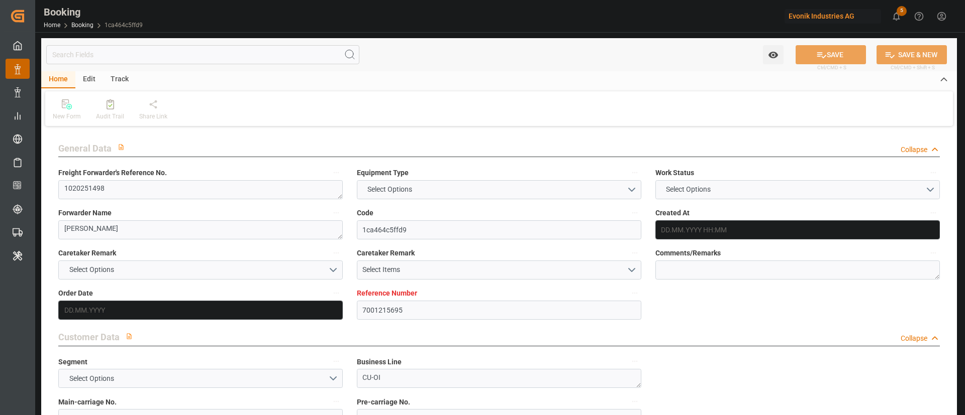
type textarea "businessDivision-businessLine-"
type textarea "IFTMIN"
type textarea "a011t00000LcJC5AAN"
type textarea "Yes"
type input "[GEOGRAPHIC_DATA]"
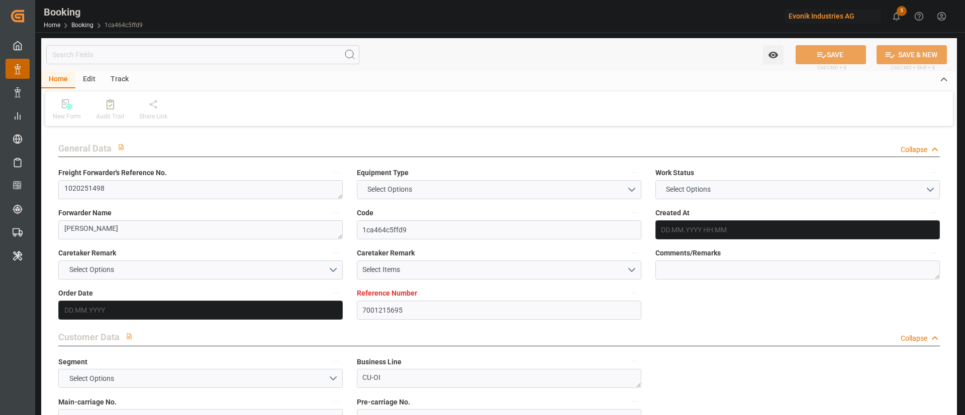
type input "HUANGPU PT"
type input "DUISBURG"
type input "DE"
type input "TRUCK"
type input "DUISBURG"
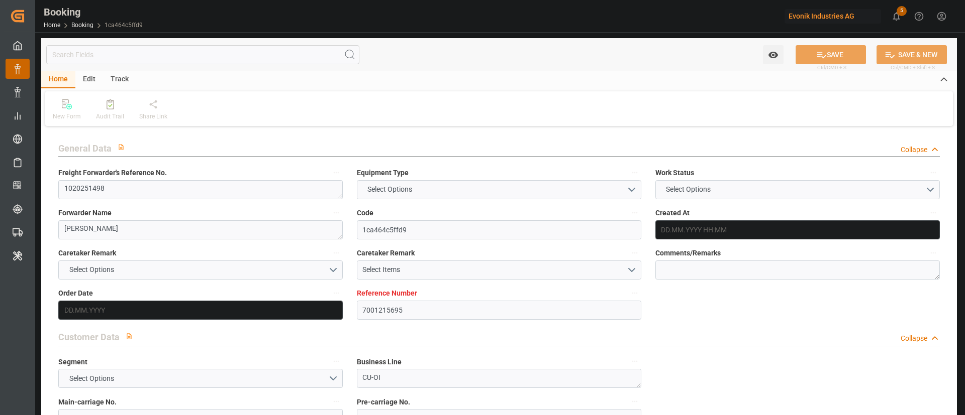
type input "DE"
type input "TRUCK"
type input "529E"
type input "VESSEL"
type input "MAERSK XIAMEN"
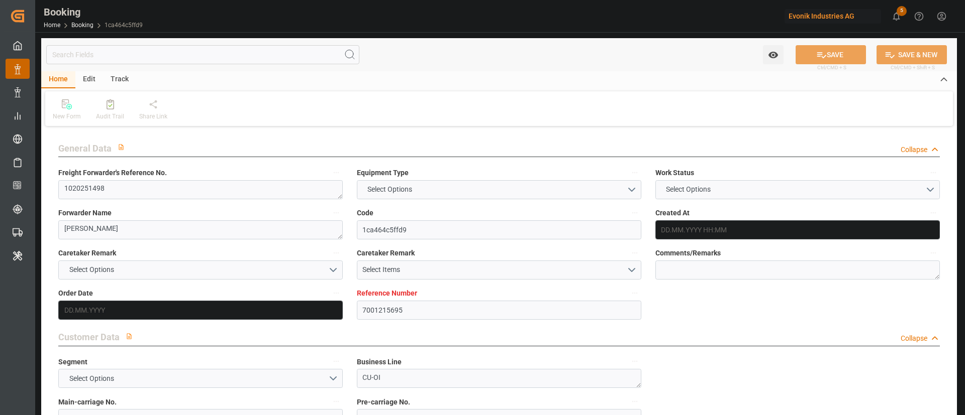
type input "SI LU 188"
type input "535E"
type input "0916"
type input "TRUCK"
type input "7001215695"
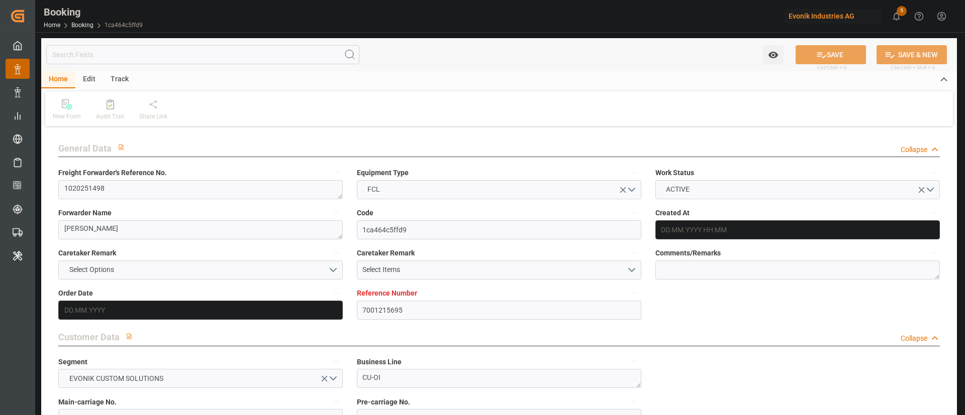
type input "9619983"
type input "Maersk"
type input "Maersk Line AS"
type input "NLRTM"
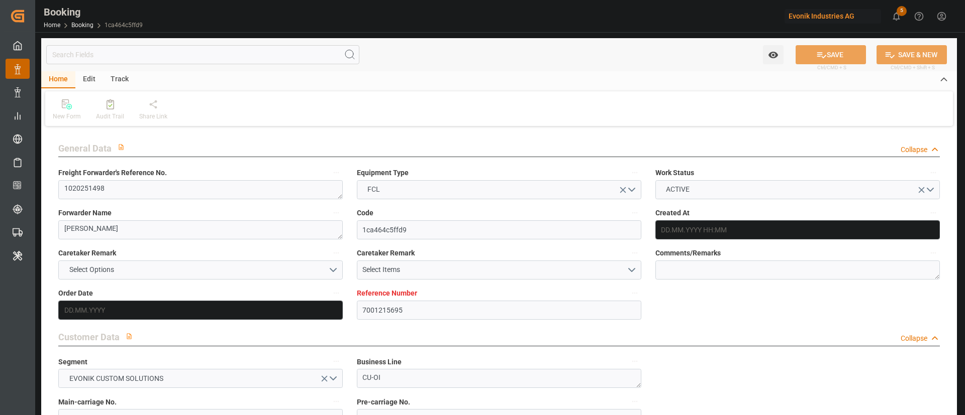
type input "CNHUA"
type input "55"
type input "MYTPP"
type input "CNNSA"
type input "0"
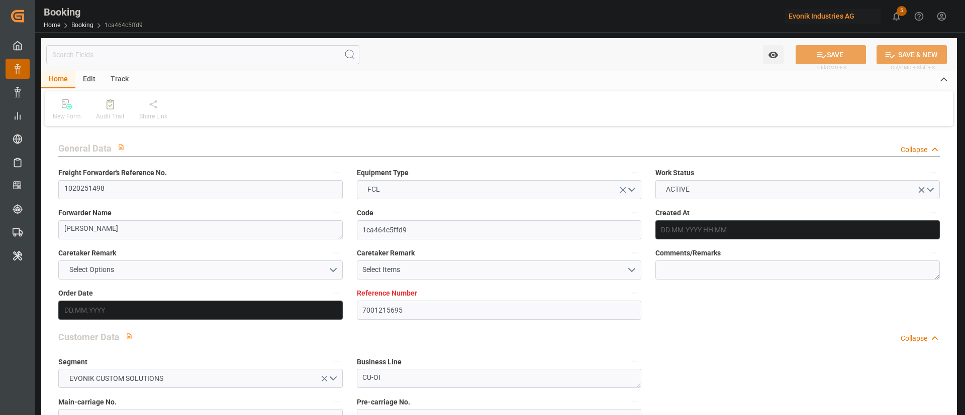
type input "NLRTM"
type input "CNHUA"
type input "9858723"
type input "08.07.2025 05:32"
type input "08.07.2025"
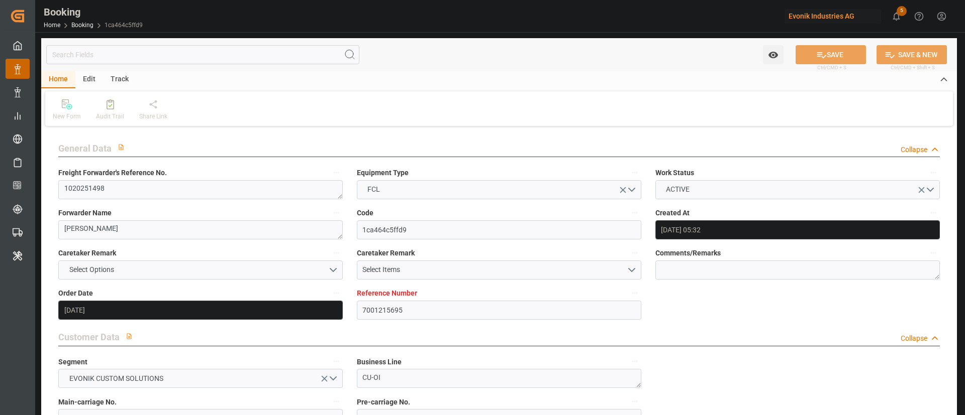
type input "20.09.2025"
type input "28.07.2025"
type input "28.07.2025 00:00"
type input "28.07.2025 17:25"
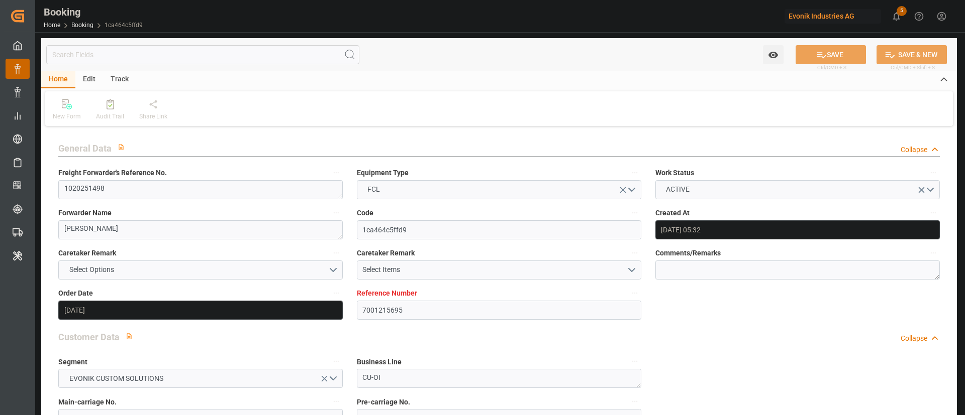
type input "25.07.2025 20:25"
type input "17.09.2025 11:00"
type input "13.09.2025 00:00"
type input "21.09.2025 00:00"
type input "29.08.2025 01:30"
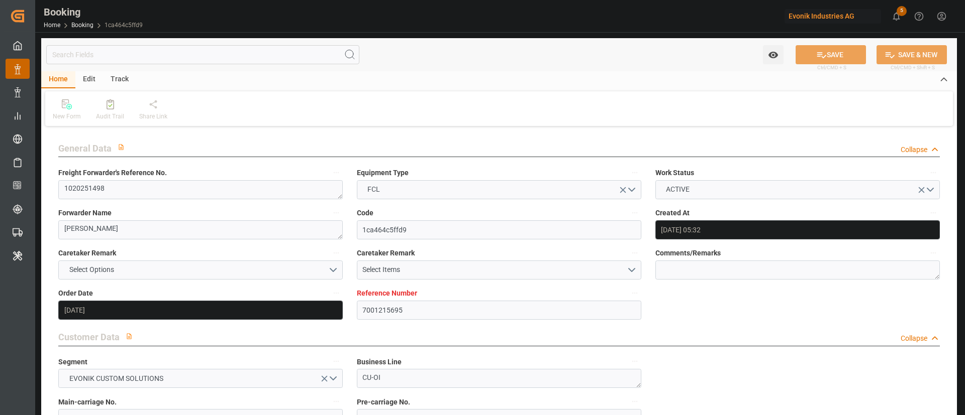
type input "30.08.2025 00:00"
type input "29.08.2025 01:45"
type input "08.09.2025 15:00"
type input "06.09.2025 00:00"
type input "08.09.2025 16:36"
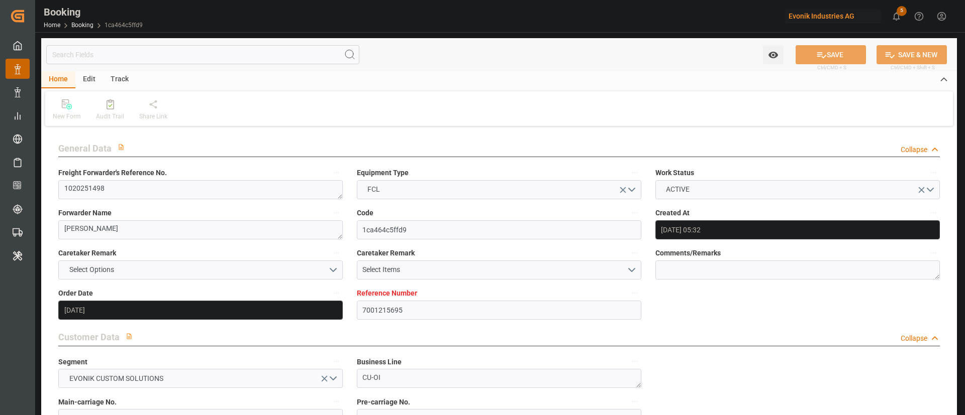
type input "13.09.2025 09:00"
type input "10.09.2025 00:00"
type input "15.09.2025 07:35"
type input "17.09.2025 00:00"
type input "11.09.2025 00:00"
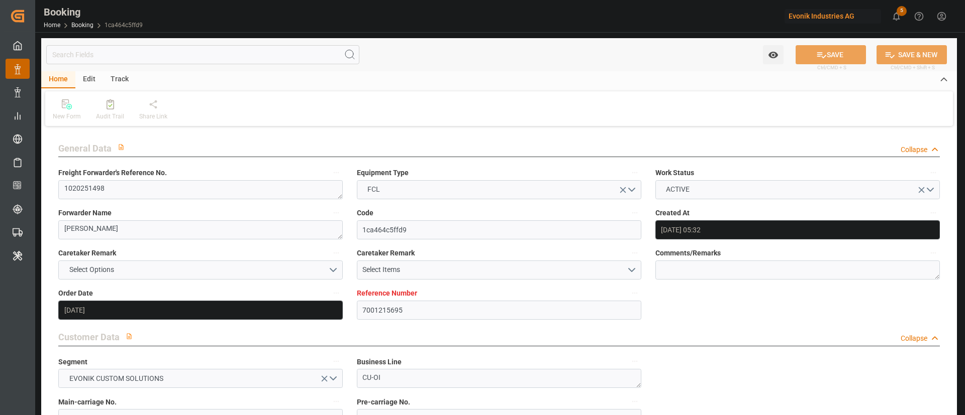
type input "15.09.2025 00:00"
type input "26.09.2025 08:52"
type input "[DATE]"
type input "26.09.2025 04:31"
type input "[DATE]"
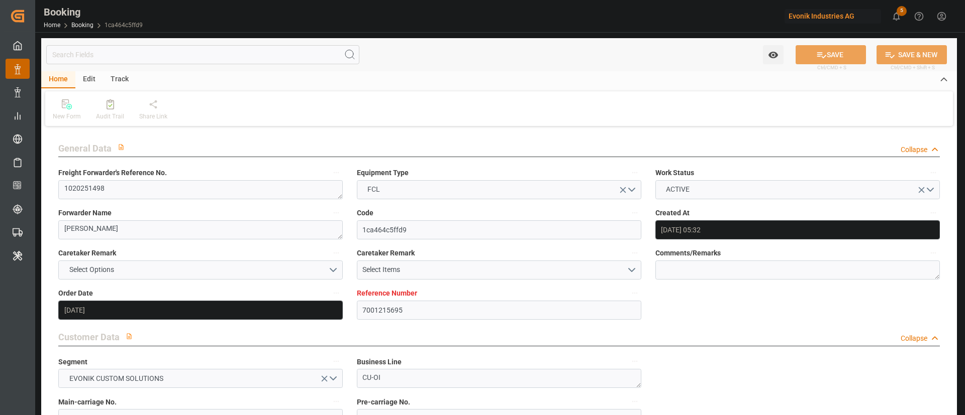
type input "22.07.2025 16:54"
type input "24.07.2025 23:59"
type input "27.07.2025 13:19"
type input "28.07.2025 19:09"
type input "29.08.2025 01:00"
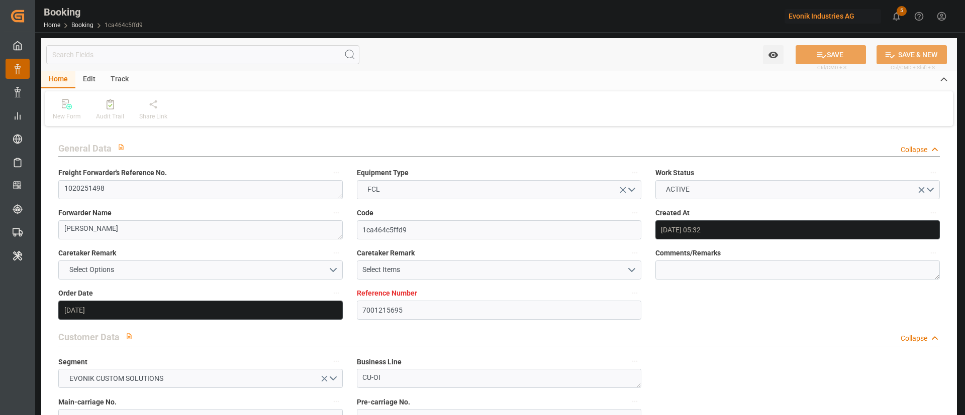
type input "29.08.2025 01:14"
type input "29.08.2025 18:25"
type input "08.09.2025 15:37"
type input "08.09.2025 16:45"
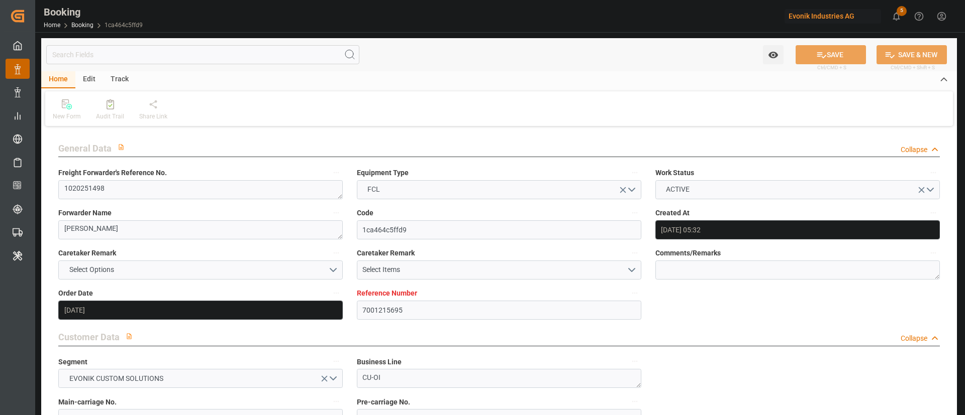
type input "08.09.2025 17:20"
type input "13.09.2025 09:00"
type input "15.09.2025 07:10"
type input "13.09.2025 14:20"
type input "15.09.2025 15:30"
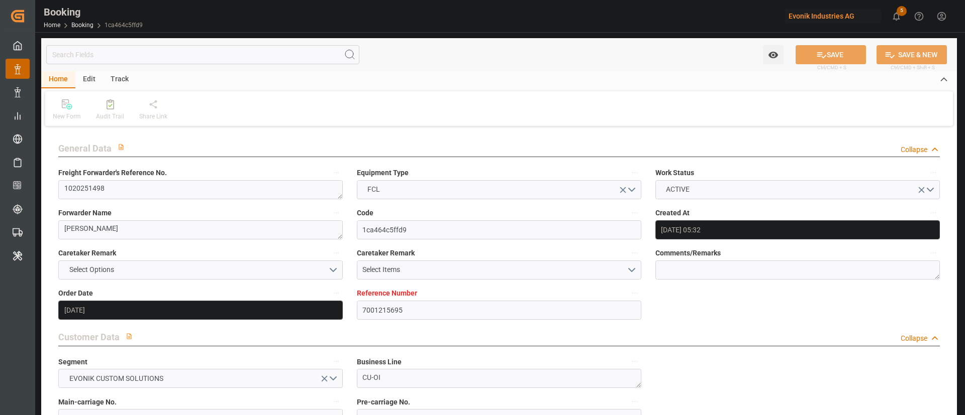
type input "20.09.2025 23:02"
type input "13.09.2025 11:00"
type input "15.09.2025 07:10"
type input "13.09.2025 11:51"
type input "21.09.2025 23:12"
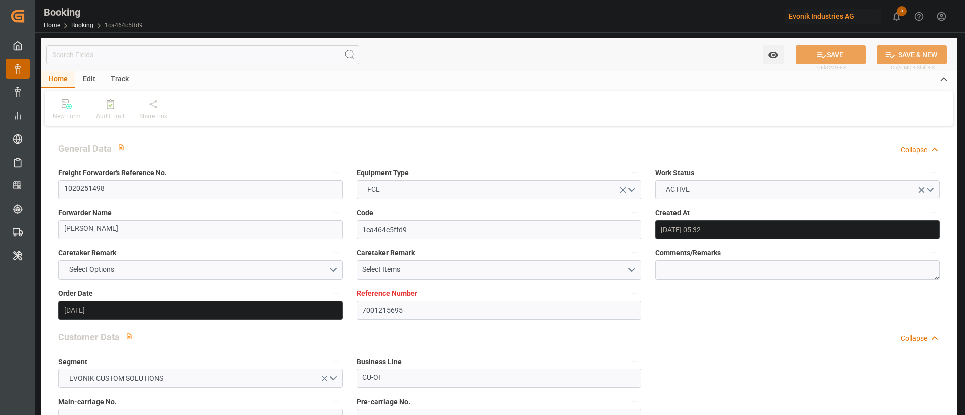
type input "20.09.2025 23:02"
type input "25.09.2025 23:12"
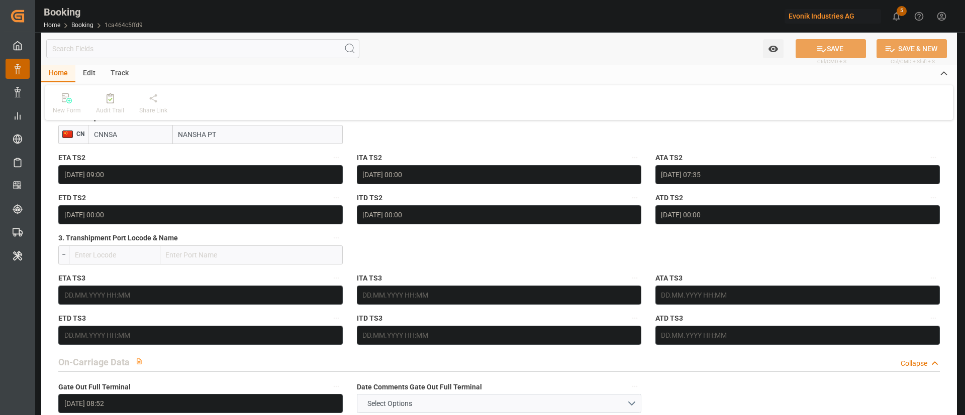
scroll to position [1403, 0]
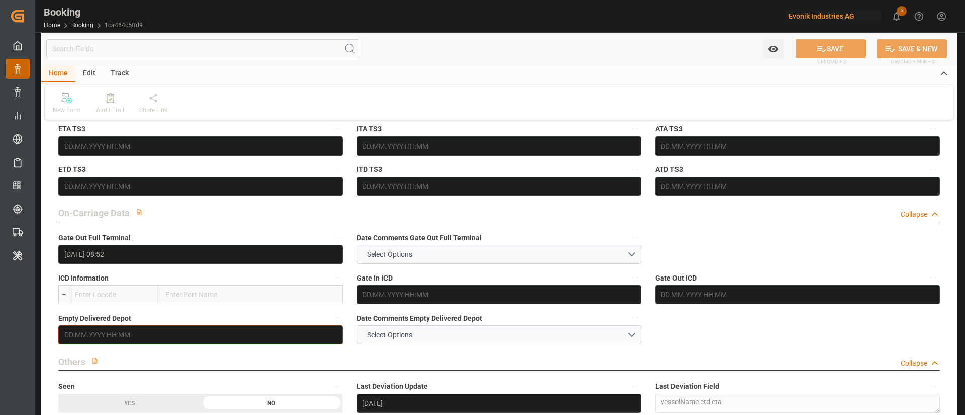
click at [192, 336] on input "text" at bounding box center [200, 335] width 284 height 19
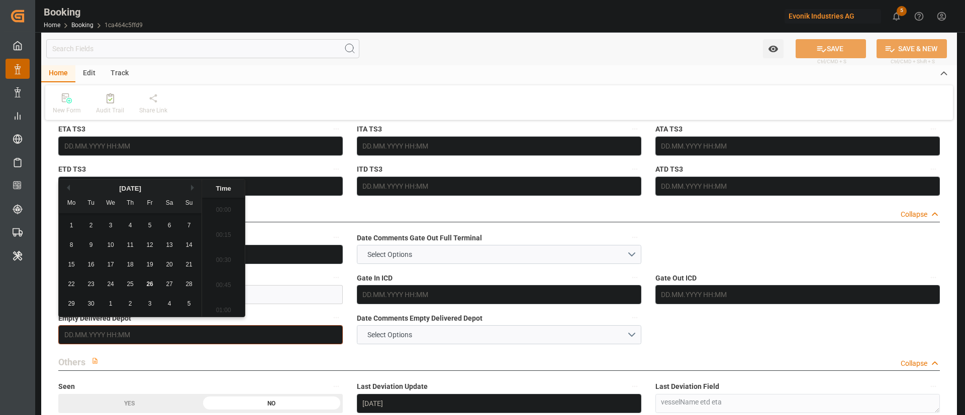
scroll to position [1460, 0]
click at [147, 283] on span "26" at bounding box center [149, 284] width 7 height 7
type input "[DATE] 00:00"
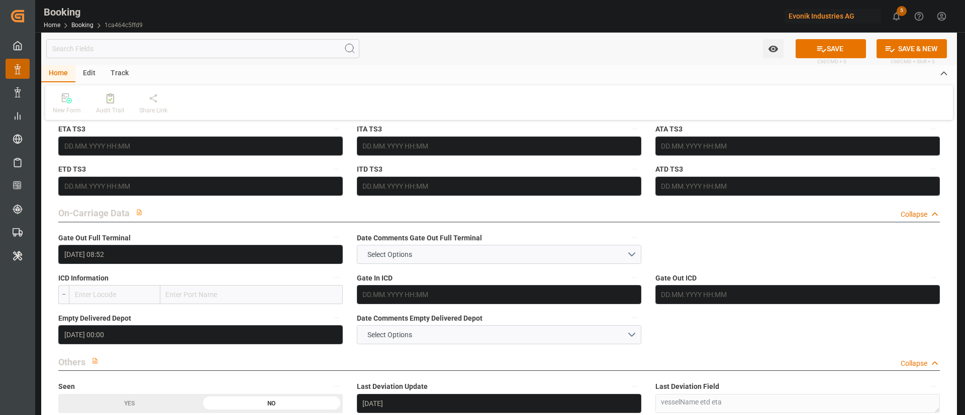
click at [819, 53] on icon at bounding box center [821, 49] width 11 height 11
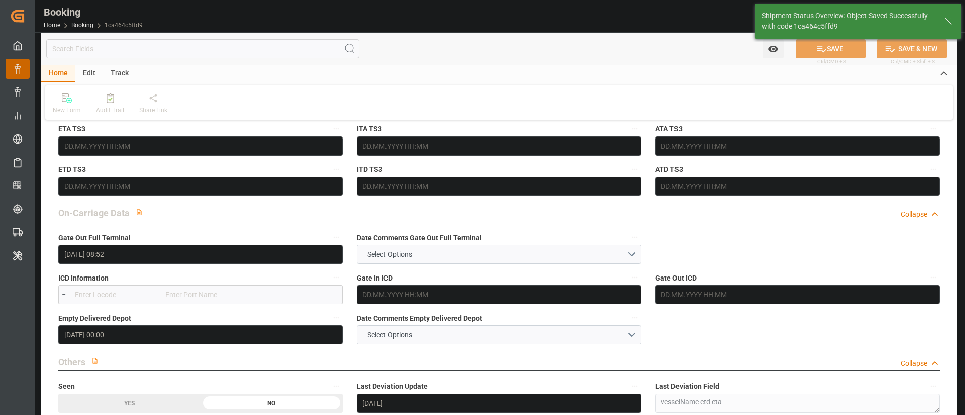
type textarea "Kiran Hari"
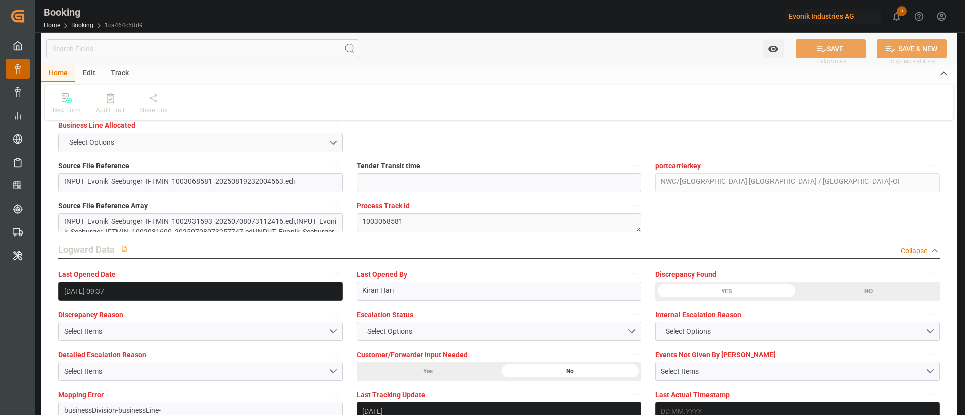
scroll to position [1931, 0]
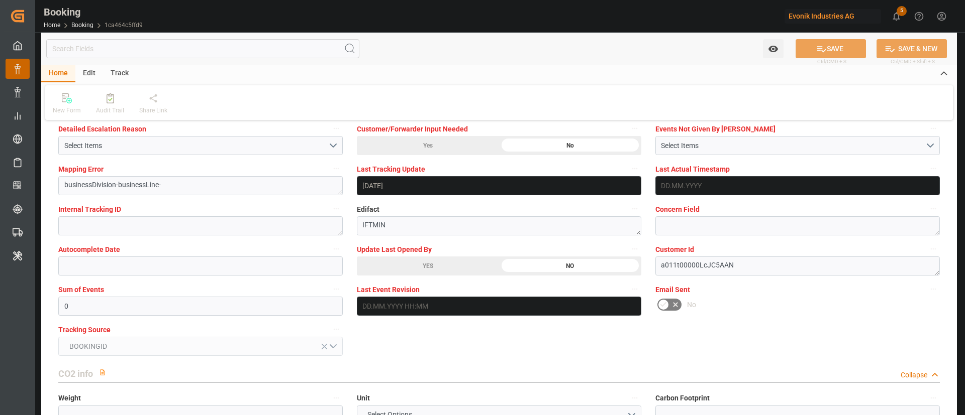
click at [425, 261] on div "YES" at bounding box center [428, 266] width 142 height 19
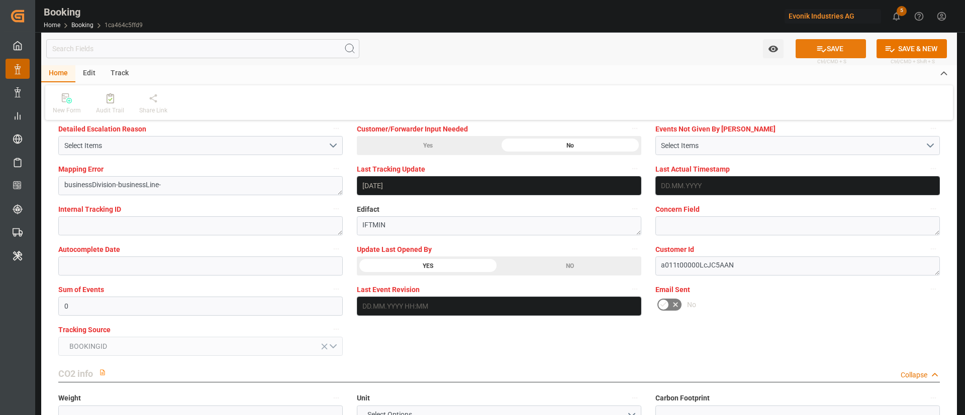
click at [823, 47] on icon at bounding box center [821, 49] width 11 height 11
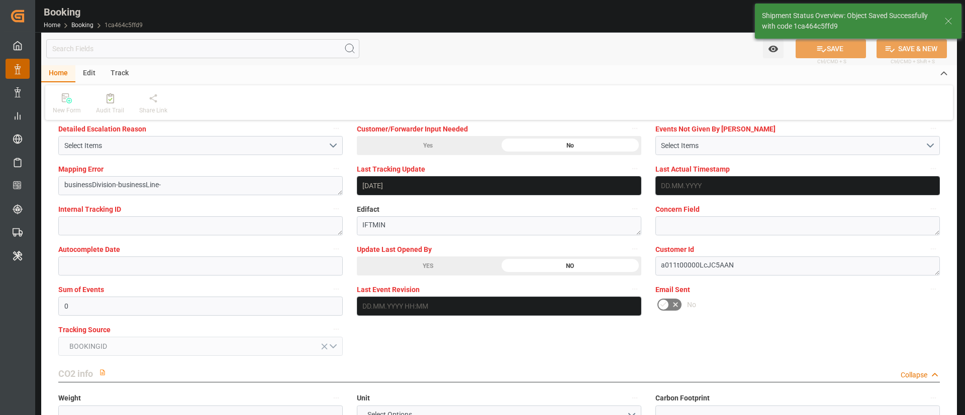
scroll to position [1780, 0]
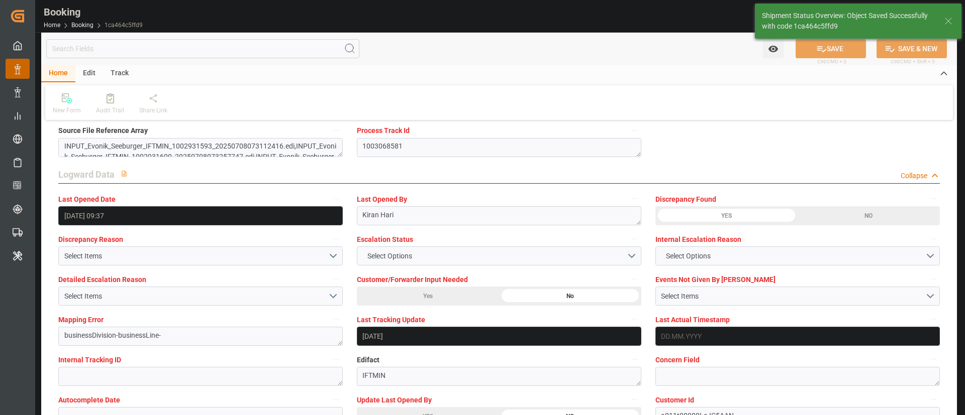
type input "[DATE] 09:40"
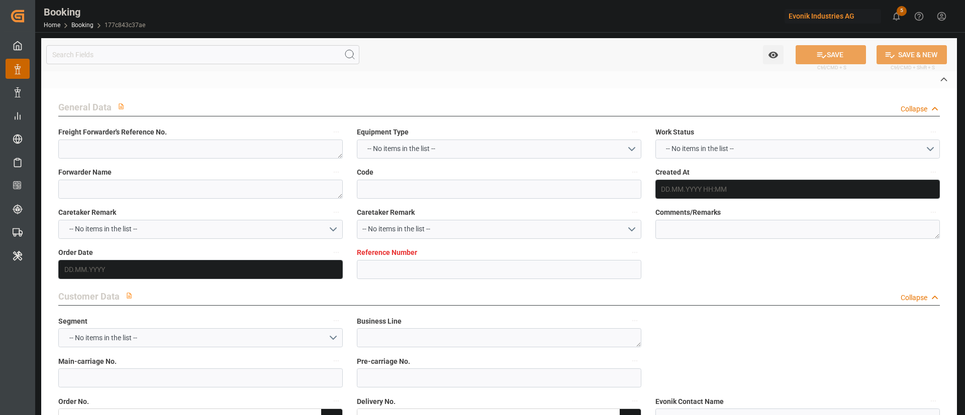
type textarea "250707871892"
type textarea "Leschaco Bremen"
type input "177c843c37ae"
type input "7001204530"
type textarea "CU-KA"
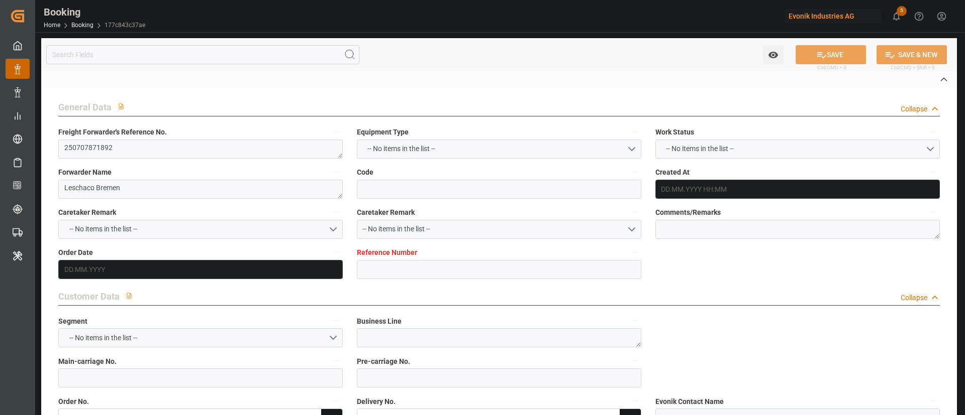
type input "7001204520"
type textarea "[EMAIL_ADDRESS][DOMAIN_NAME]"
type textarea "CIF"
type textarea "[GEOGRAPHIC_DATA]"
type textarea "3"
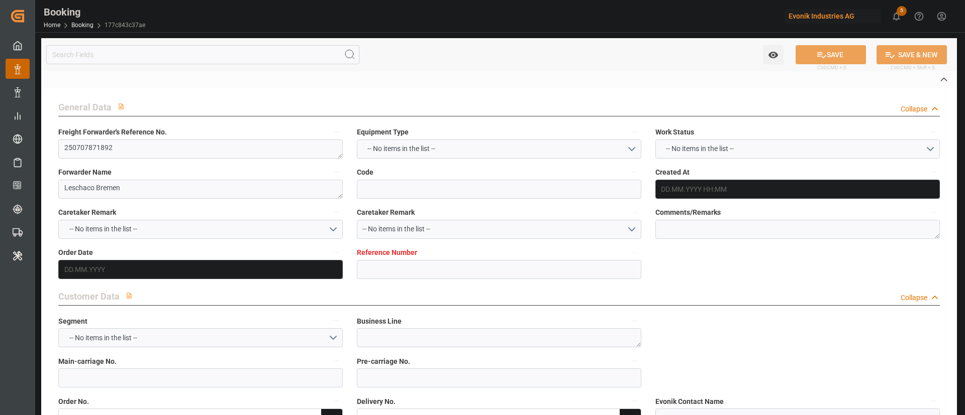
type textarea "Niederkassel"
type textarea "EXFU5512062"
type input "[PERSON_NAME]"
type input "9632090"
type input "[PERSON_NAME]"
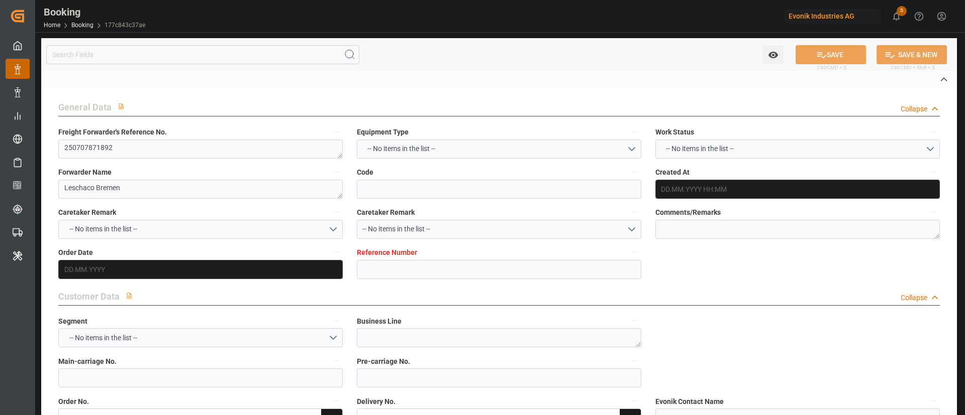
type input "9632090"
type input "MAEU"
type input "Maersk"
type input "Maersk Line AS"
type textarea "256594263"
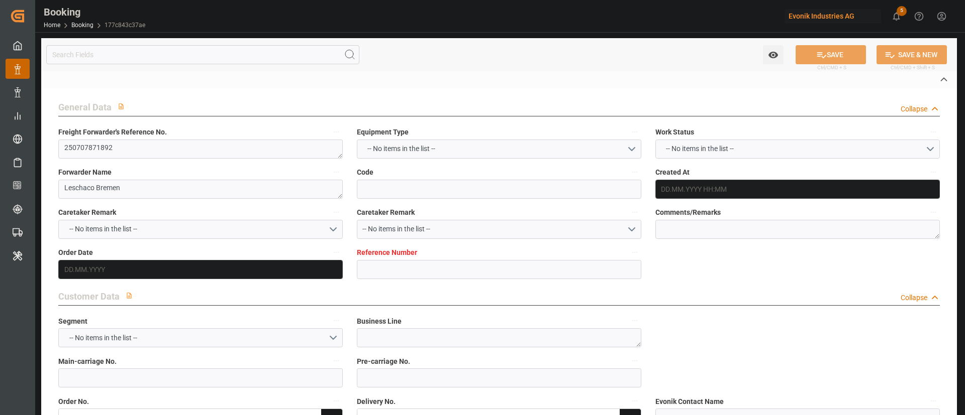
type input "NLRTM"
type input "[GEOGRAPHIC_DATA]"
type input "IDJKT"
type input "[GEOGRAPHIC_DATA], [GEOGRAPHIC_DATA]"
type input "MYTPP"
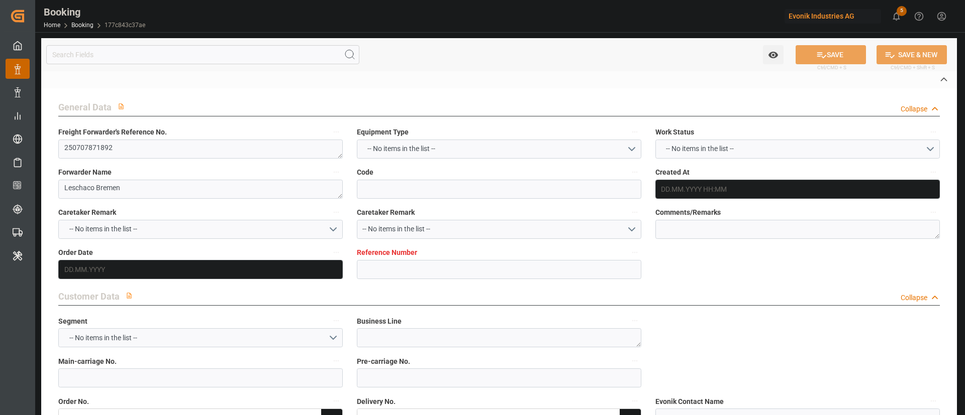
type input "TANJUNG PELEPAS"
type textarea "vesselName etd eta"
type textarea "INPUT_Evonik_Seeburger_IFTMIN_1003068435_20250819221952729.edi"
type textarea "NWC/[GEOGRAPHIC_DATA] [GEOGRAPHIC_DATA] Continent / [GEOGRAPHIC_DATA]-KA"
type textarea "INPUT_Evonik_Seeburger_IFTMIN_1002893890_20250625131347434.edi,INPUT_Evonik_See…"
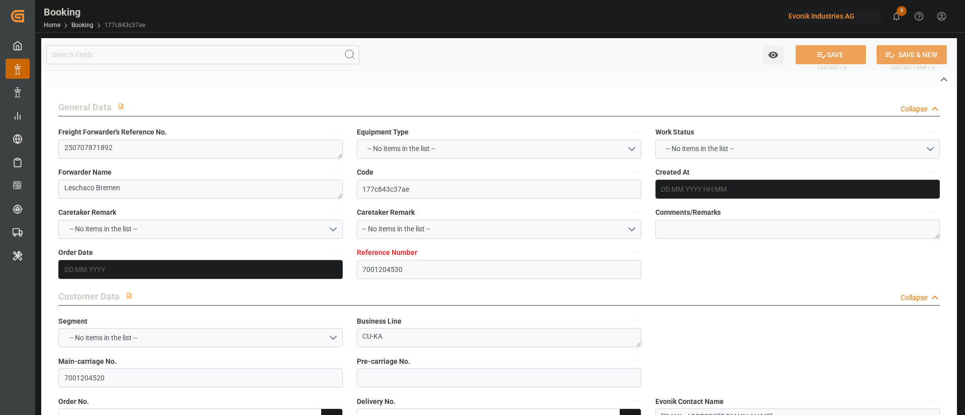
type textarea "1003068435"
type textarea "Logward System"
type textarea "businessLine-"
type textarea "IFTSTA"
type textarea "a011t00000LcJC5AAN"
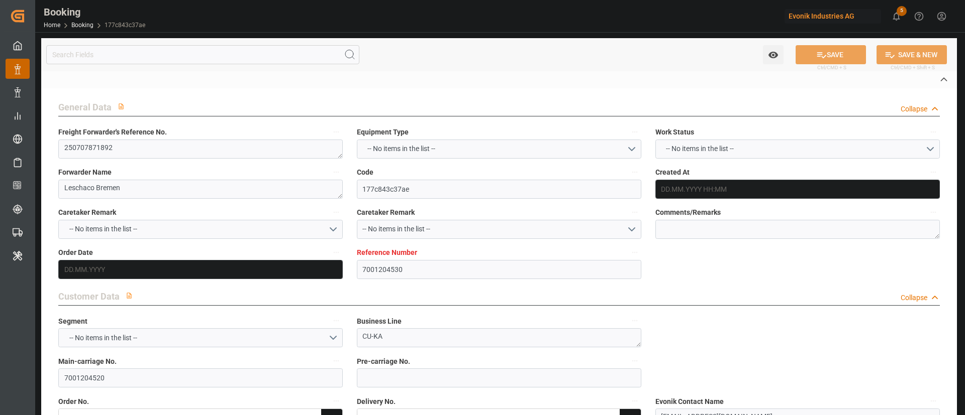
type textarea "Yes"
type input "NLRTM"
type input "[GEOGRAPHIC_DATA]"
type input "IDJKT"
type input "[GEOGRAPHIC_DATA], [GEOGRAPHIC_DATA]"
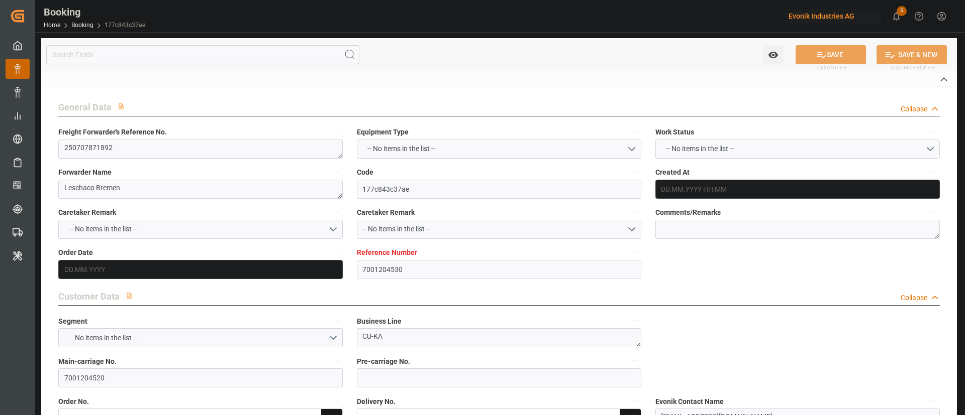
type input "528E"
type input "VESSEL"
type input "MERATUS TOMINI"
type input "9374583"
type input "535E"
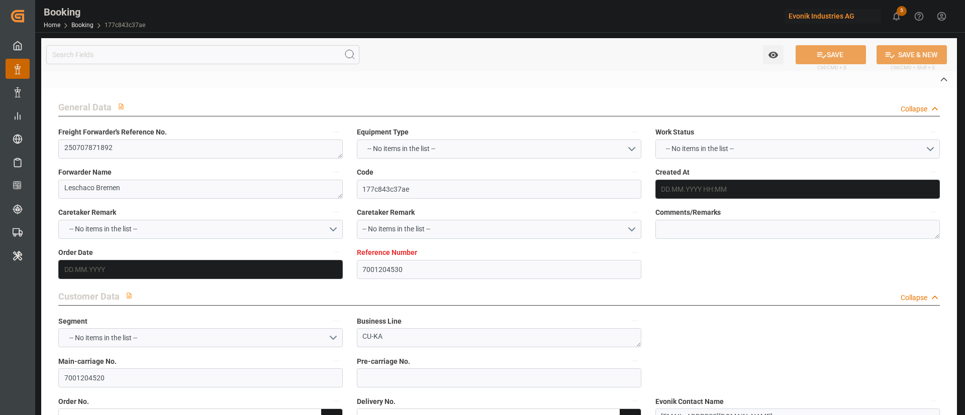
type input "MERATUS TOMINI"
type input "9374583"
type input "TRUCK"
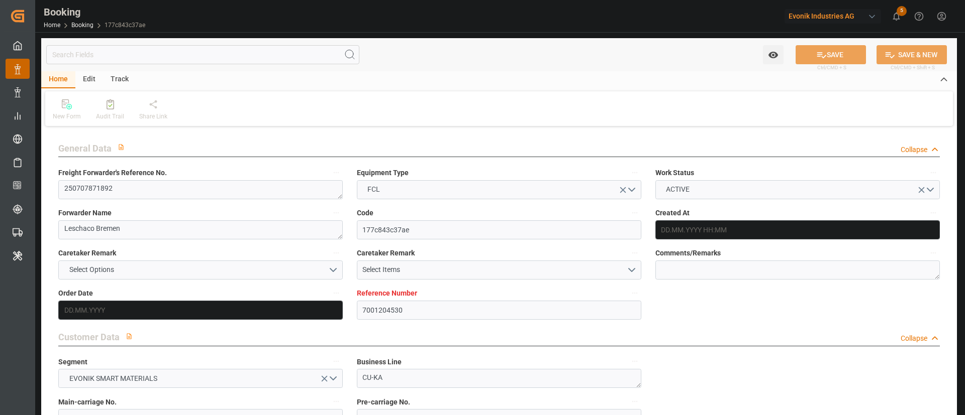
type input "7001204530"
type input "9632090"
type input "Maersk"
type input "Maersk Line AS"
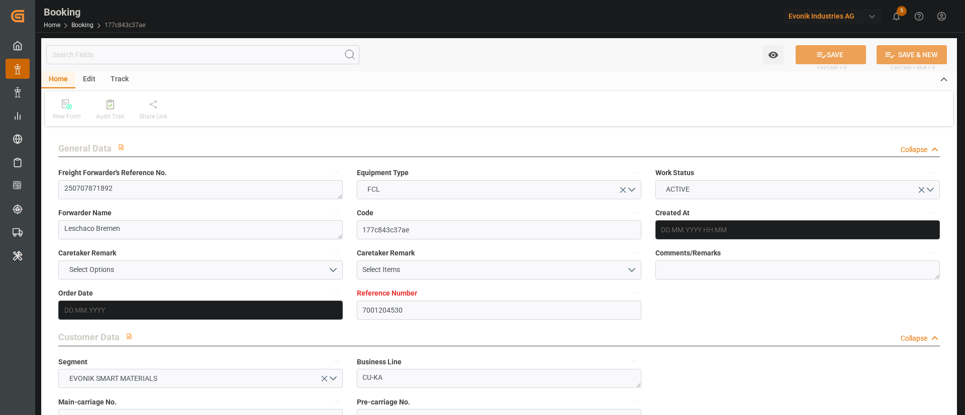
type input "NLRTM"
type input "IDJKT"
type input "41"
type input "MYTPP"
type input "0"
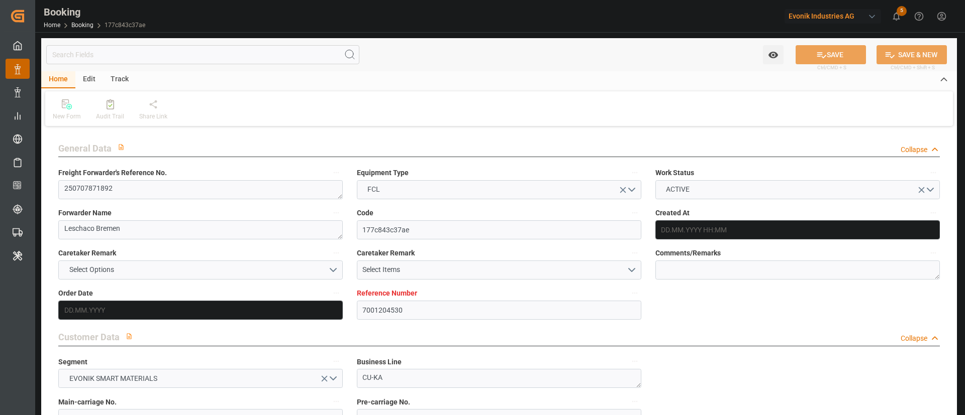
type input "NLRTM"
type input "IDJKT"
type input "9374583"
type input "[DATE] 11:17"
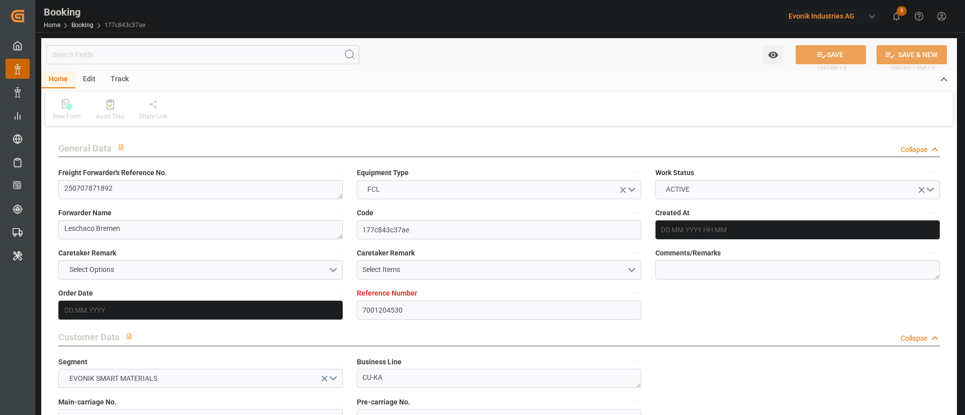
type input "[DATE]"
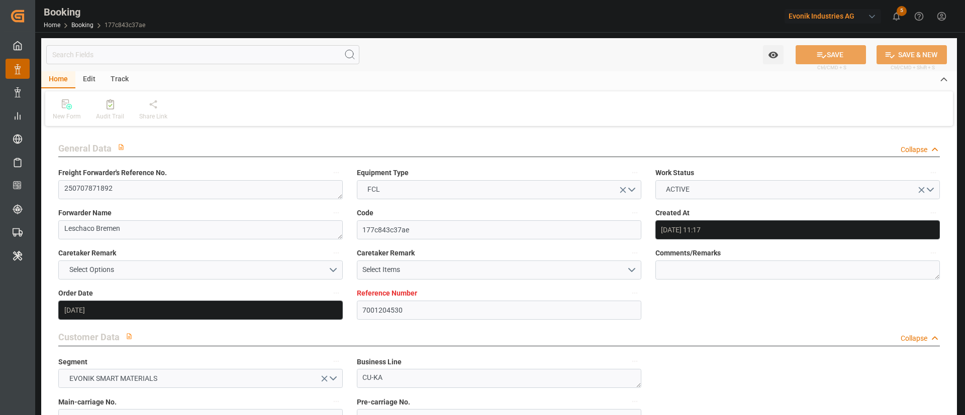
type input "[DATE] 00:00"
type input "[DATE] 11:01"
type input "[DATE] 17:55"
type input "[DATE] 22:00"
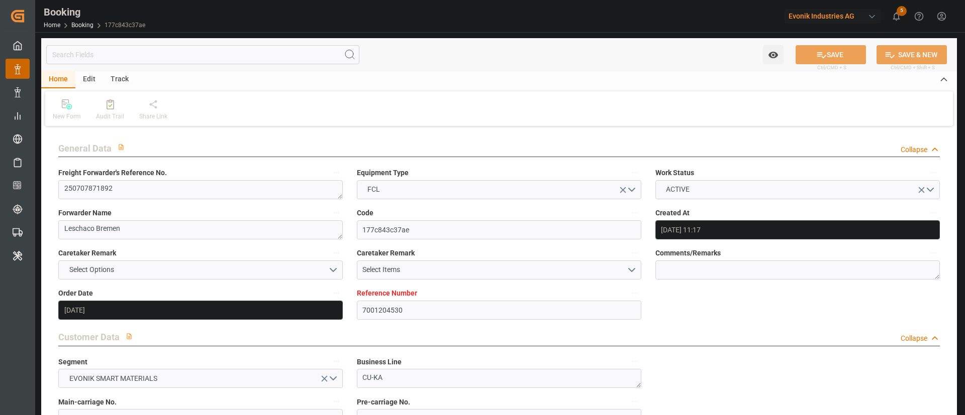
type input "[DATE] 00:00"
type input "[DATE] 20:40"
type input "[DATE] 19:30"
type input "[DATE] 00:00"
type input "[DATE] 19:56"
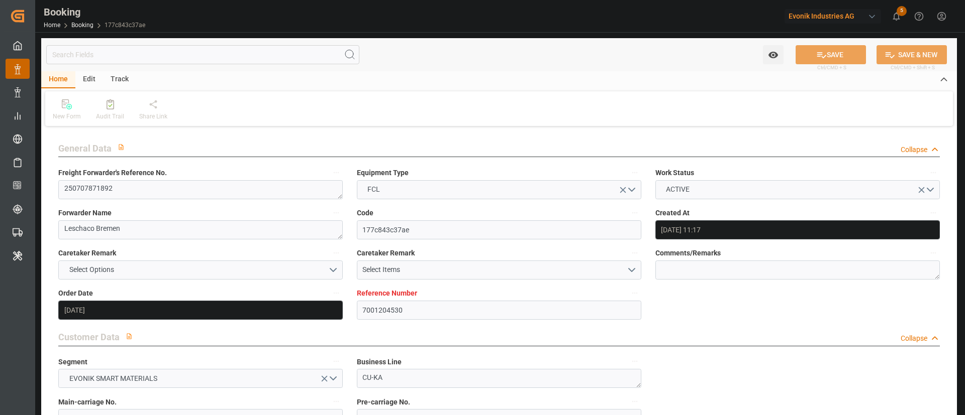
type input "[DATE] 03:00"
type input "[DATE] 00:00"
type input "[DATE] 03:21"
type input "[DATE] 13:31"
type input "[DATE]"
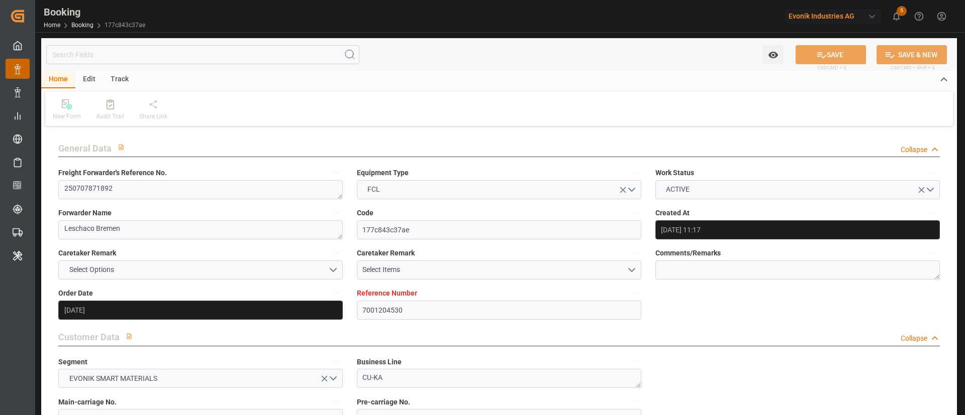
type input "[DATE] 00:29"
type input "[DATE]"
type input "[DATE] 09:14"
type input "[DATE] 12:33"
type input "[DATE] 19:30"
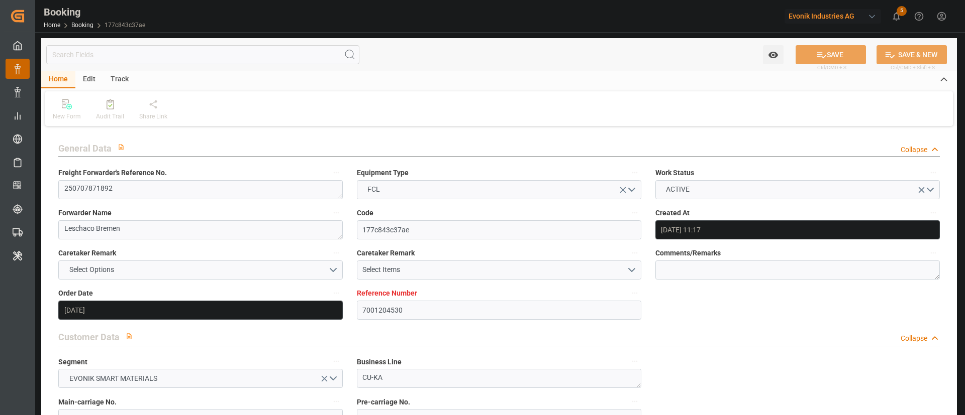
type input "[DATE] 19:21"
type input "[DATE] 12:32"
type input "[DATE] 21:56"
type input "[DATE] 00:07"
type input "[DATE] 03:00"
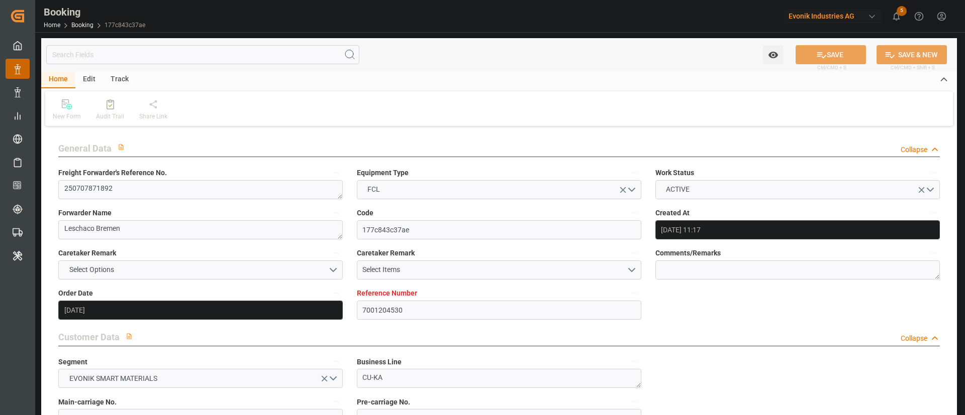
type input "[DATE] 03:39"
type input "[DATE] 22:00"
type input "[DATE] 20:11"
type input "[DATE] 06:49"
type input "[DATE] 22:40"
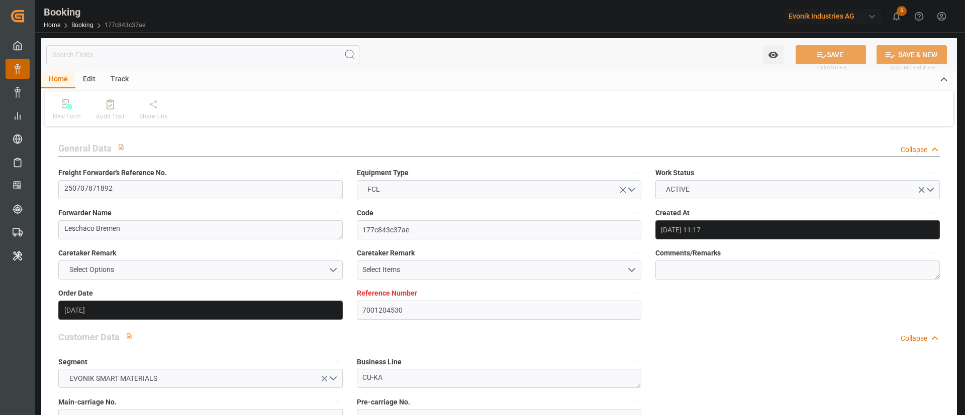
type input "[DATE] 22:40"
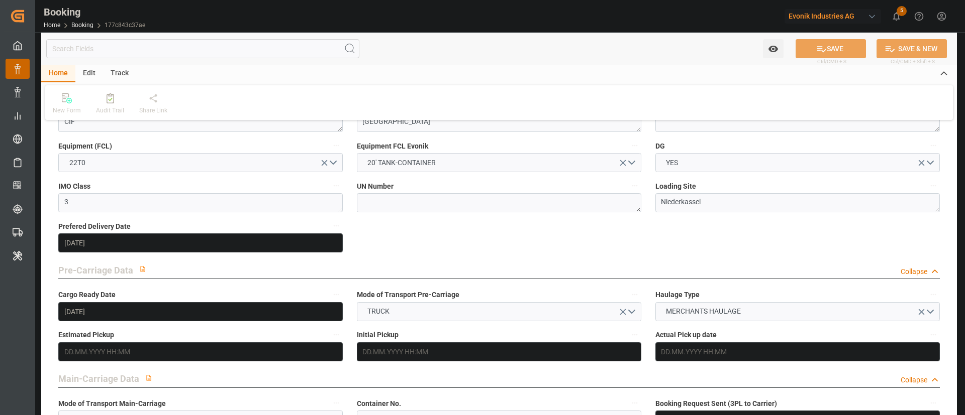
scroll to position [226, 0]
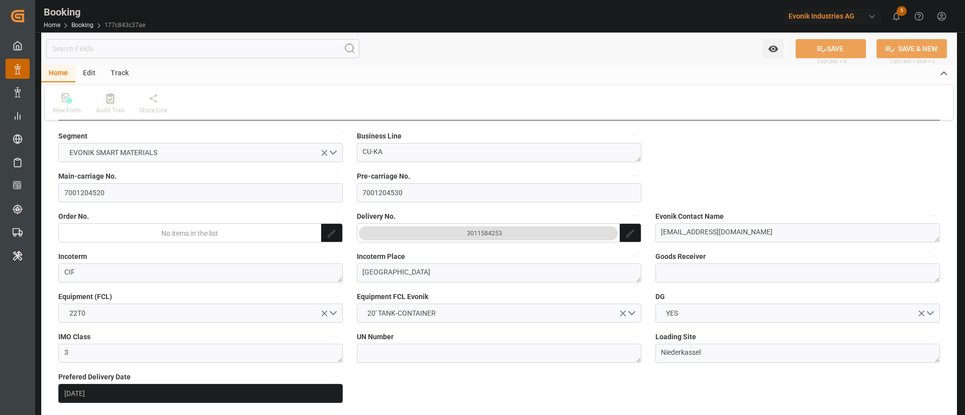
click at [113, 104] on div "Audit Trail" at bounding box center [109, 104] width 43 height 22
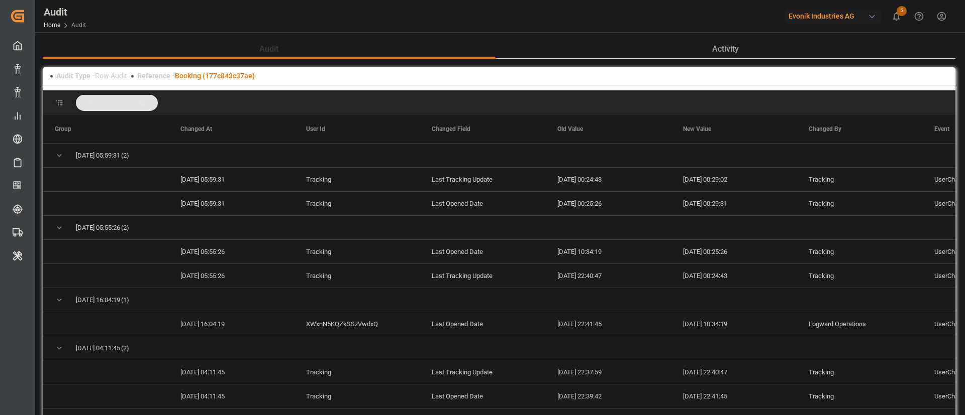
click at [209, 69] on div "Audit Type - Row Audit Reference - Booking (177c843c37ae)" at bounding box center [499, 76] width 912 height 18
click at [220, 68] on div "Audit Type - Row Audit Reference - Booking (177c843c37ae)" at bounding box center [499, 76] width 912 height 18
click at [238, 75] on link "Booking (177c843c37ae)" at bounding box center [215, 76] width 80 height 8
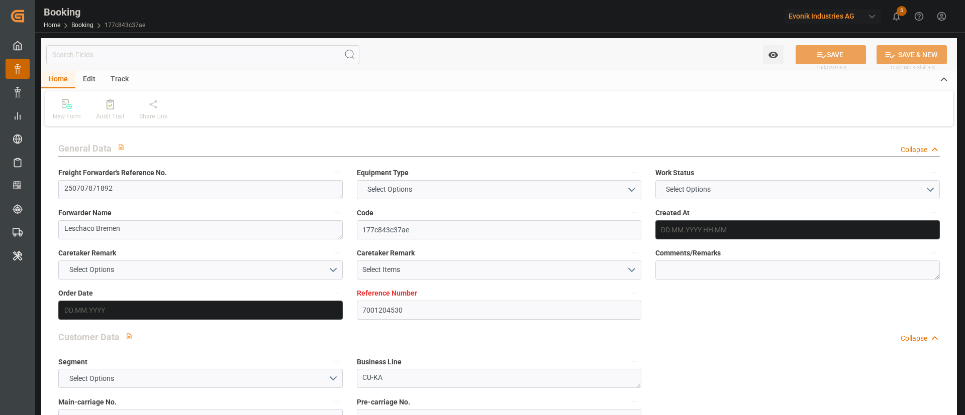
type textarea "250707871892"
type textarea "Leschaco Bremen"
type input "177c843c37ae"
type input "7001204530"
type textarea "CU-KA"
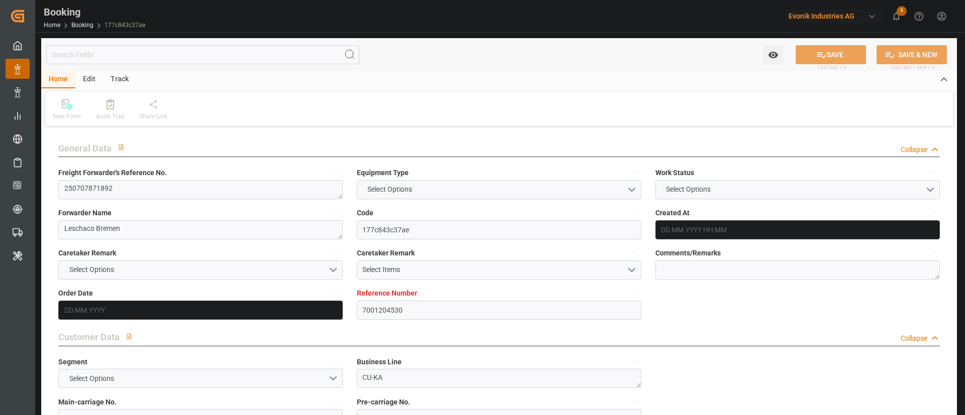
type input "7001204520"
type textarea "[EMAIL_ADDRESS][DOMAIN_NAME]"
type textarea "CIF"
type textarea "[GEOGRAPHIC_DATA]"
type textarea "3"
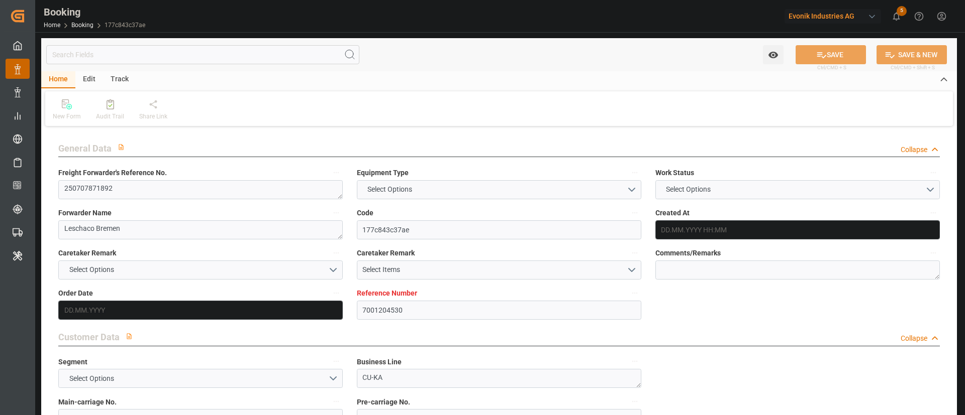
type textarea "Niederkassel"
type textarea "EXFU5512062"
type input "[PERSON_NAME]"
type input "MAEU"
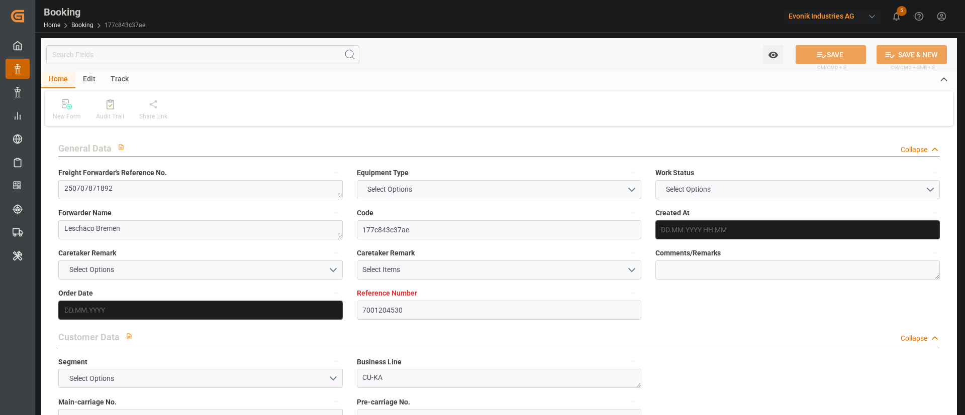
type textarea "256594263"
type input "[GEOGRAPHIC_DATA]"
type input "[GEOGRAPHIC_DATA], [GEOGRAPHIC_DATA]"
type input "TANJUNG PELEPAS"
type textarea "vesselName etd eta"
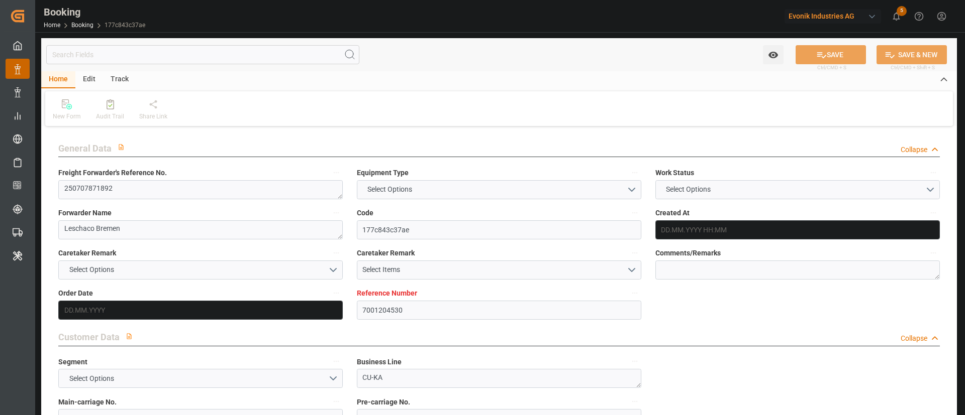
type textarea "INPUT_Evonik_Seeburger_IFTMIN_1003068435_20250819221952729.edi"
type textarea "NWC/[GEOGRAPHIC_DATA] [GEOGRAPHIC_DATA] Continent / [GEOGRAPHIC_DATA]-KA"
type textarea "INPUT_Evonik_Seeburger_IFTMIN_1002893890_20250625131347434.edi,INPUT_Evonik_See…"
type textarea "1003068435"
type textarea "Logward System"
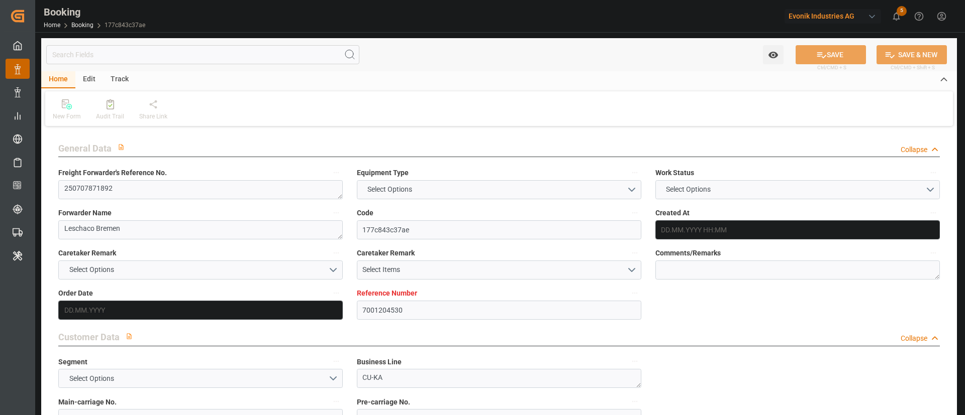
type textarea "businessLine-"
type textarea "IFTSTA"
type textarea "a011t00000LcJC5AAN"
type textarea "Yes"
type input "[GEOGRAPHIC_DATA]"
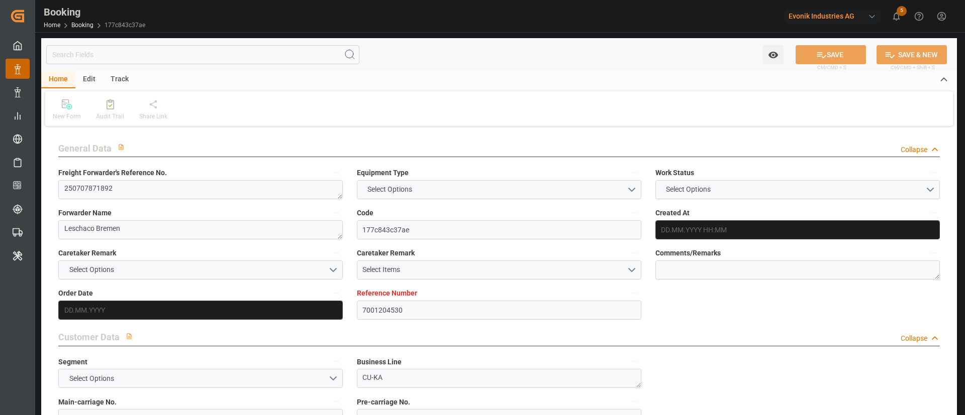
type input "[GEOGRAPHIC_DATA], [GEOGRAPHIC_DATA]"
type input "528E"
type input "VESSEL"
type input "MERATUS TOMINI"
type input "535E"
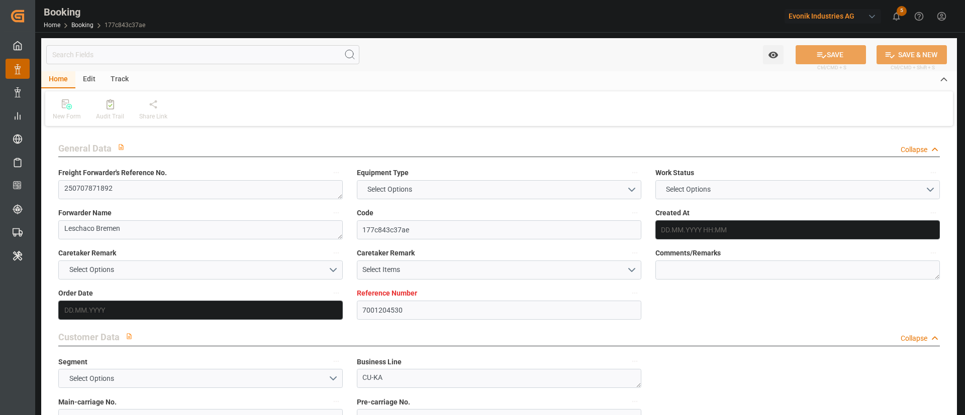
type input "MERATUS TOMINI"
type input "TRUCK"
type input "7001204530"
type input "9632090"
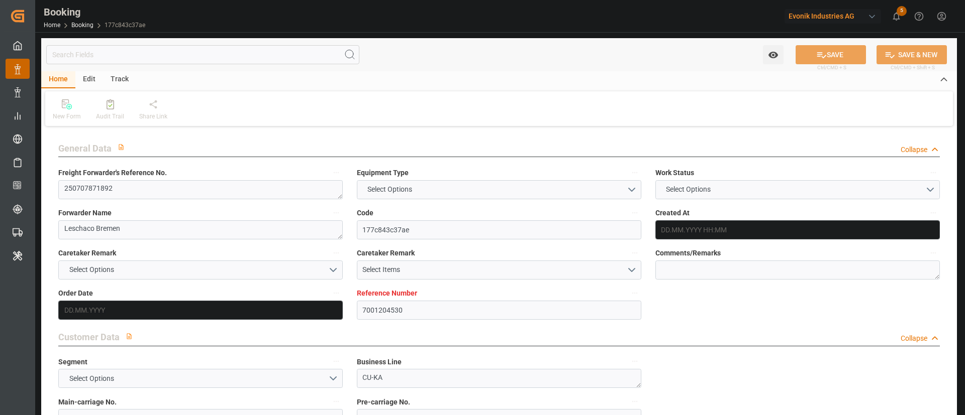
type input "Maersk"
type input "Maersk Line AS"
type input "NLRTM"
type input "IDJKT"
type input "41"
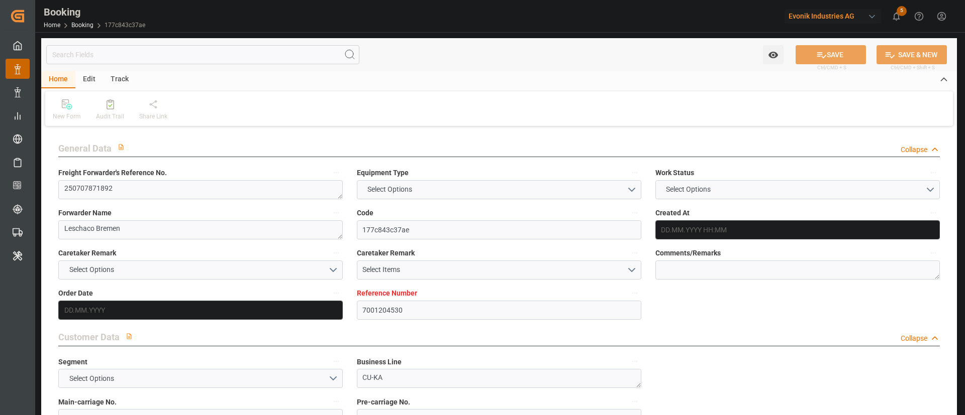
type input "MYTPP"
type input "0"
type input "NLRTM"
type input "IDJKT"
type input "9374583"
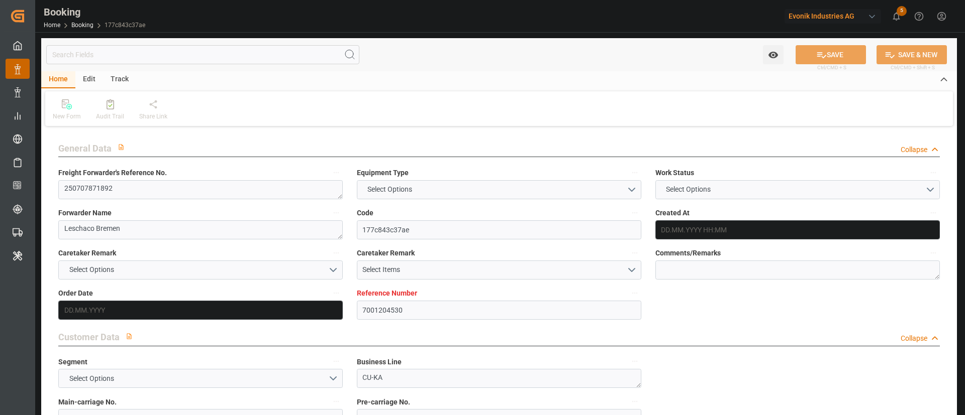
type input "9374583"
type input "25.06.2025 11:17"
type input "25.06.2025"
type input "30.08.2025"
type input "04.07.2025"
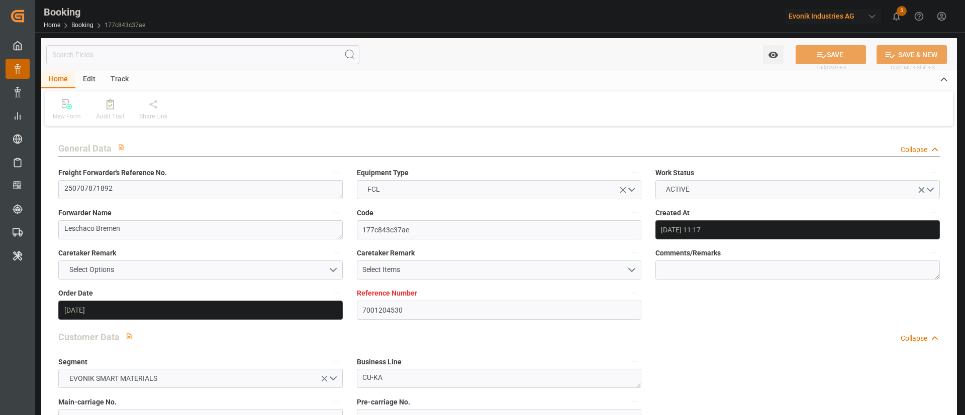
type input "07.07.2025"
type input "09.07.2025"
type input "21.07.2025 00:00"
type input "21.07.2025 11:01"
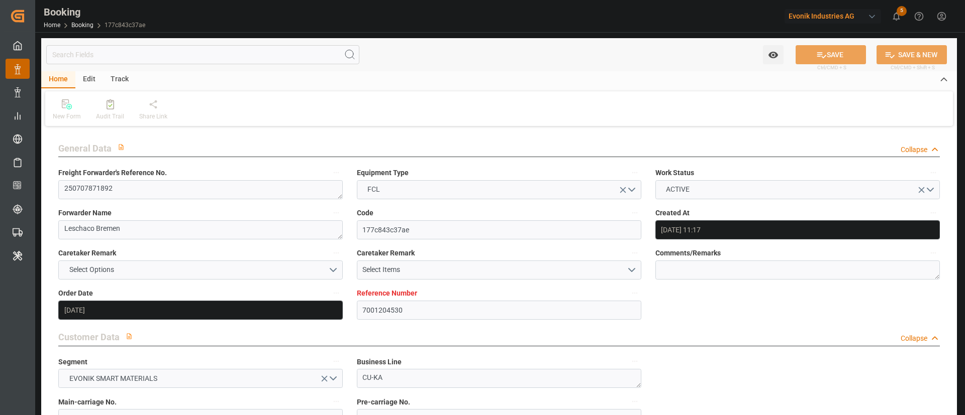
type input "15.07.2025 17:55"
type input "31.08.2025 22:00"
type input "31.08.2025 00:00"
type input "31.08.2025 20:40"
type input "20.08.2025 19:30"
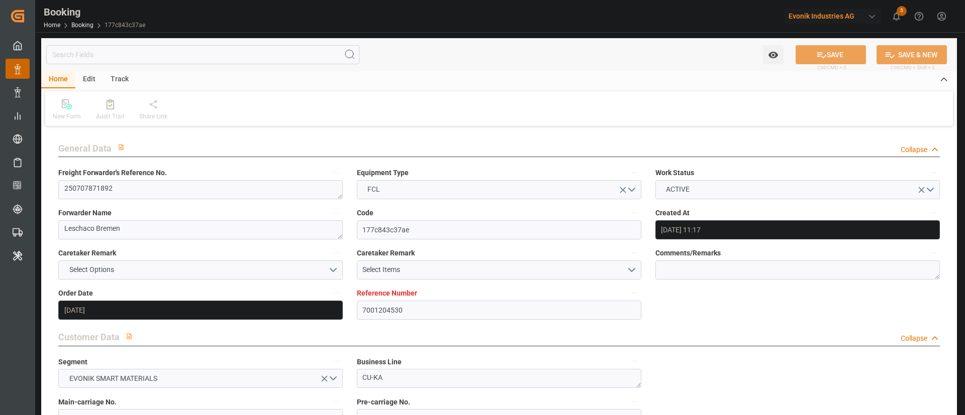
type input "23.08.2025 00:00"
type input "20.08.2025 19:56"
type input "29.08.2025 03:00"
type input "26.08.2025 00:00"
type input "29.08.2025 03:21"
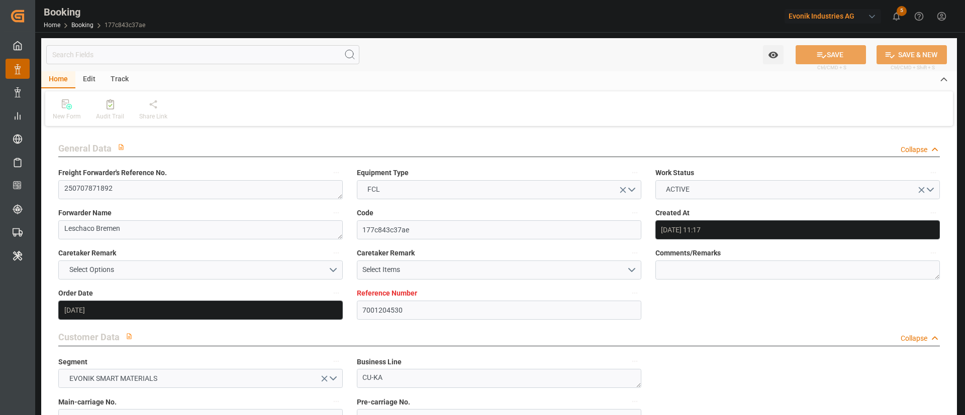
type input "03.09.2025 13:31"
type input "19.08.2025"
type input "26.09.2025 00:29"
type input "26.09.2025"
type input "20.07.2025 09:14"
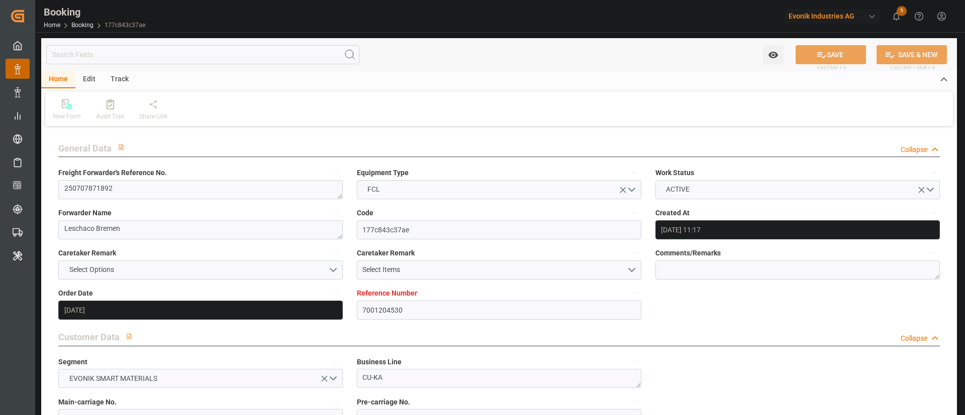
type input "21.07.2025 12:33"
type input "20.08.2025 19:30"
type input "20.08.2025 19:21"
type input "21.08.2025 12:32"
type input "20.08.2025 21:56"
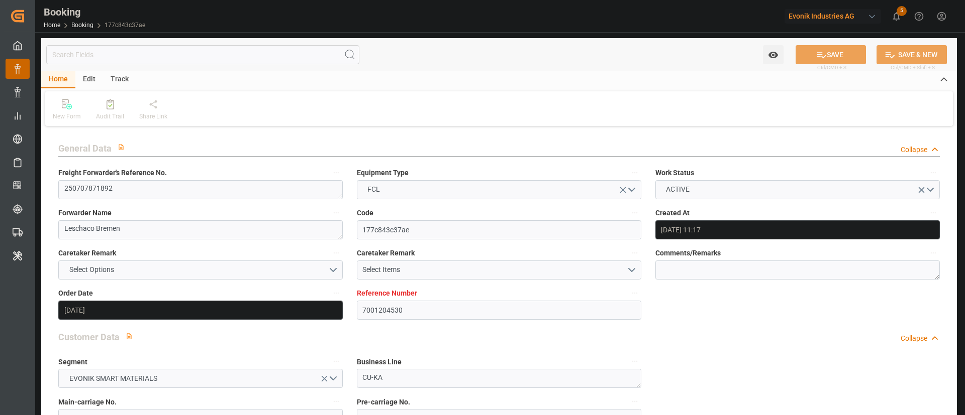
type input "29.08.2025 00:07"
type input "29.08.2025 03:00"
type input "29.08.2025 03:39"
type input "31.08.2025 22:00"
type input "31.08.2025 20:11"
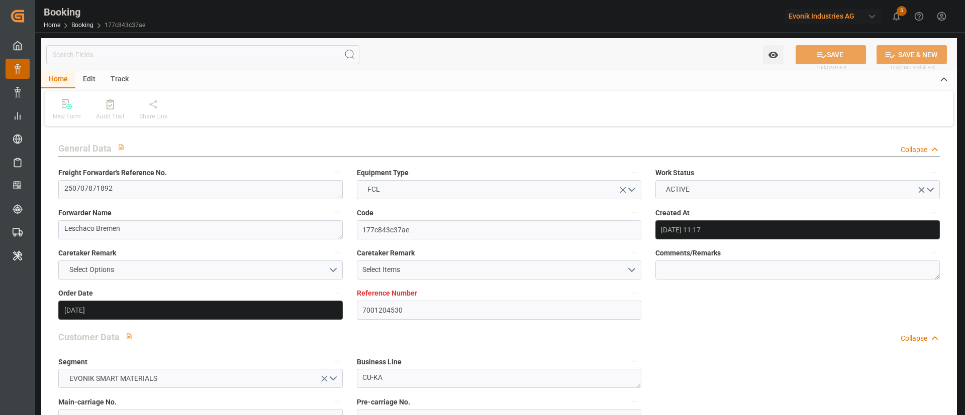
type input "01.09.2025 06:49"
type input "31.08.2025 22:40"
type input "04.09.2025 22:40"
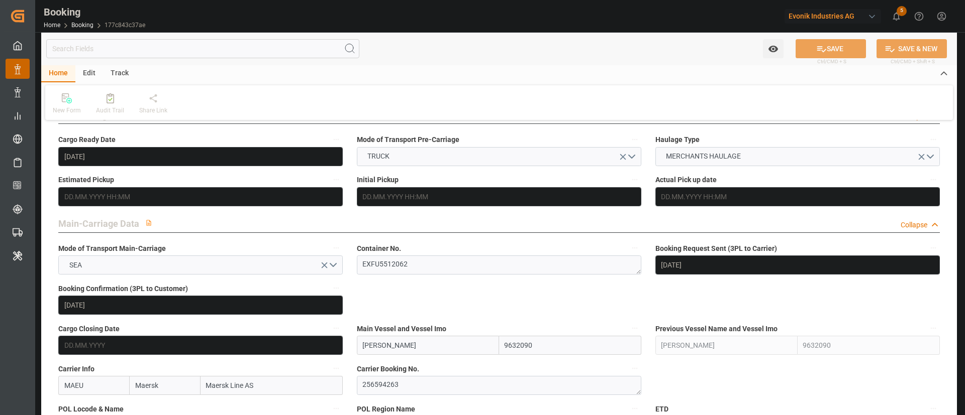
scroll to position [603, 0]
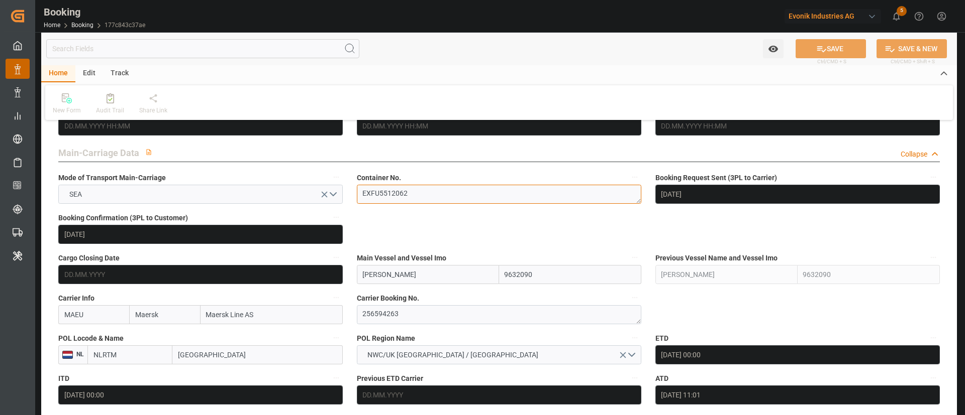
click at [416, 194] on textarea "EXFU5512062" at bounding box center [499, 194] width 284 height 19
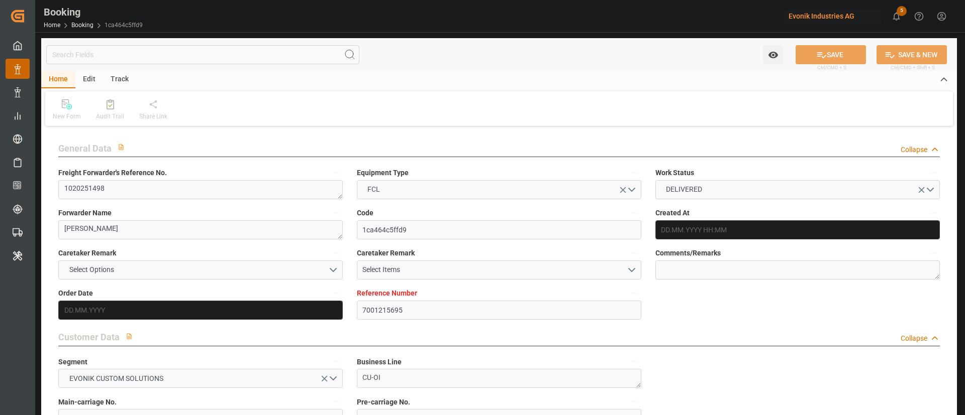
type input "7001215695"
type input "9619983"
type input "Maersk"
type input "Maersk Line AS"
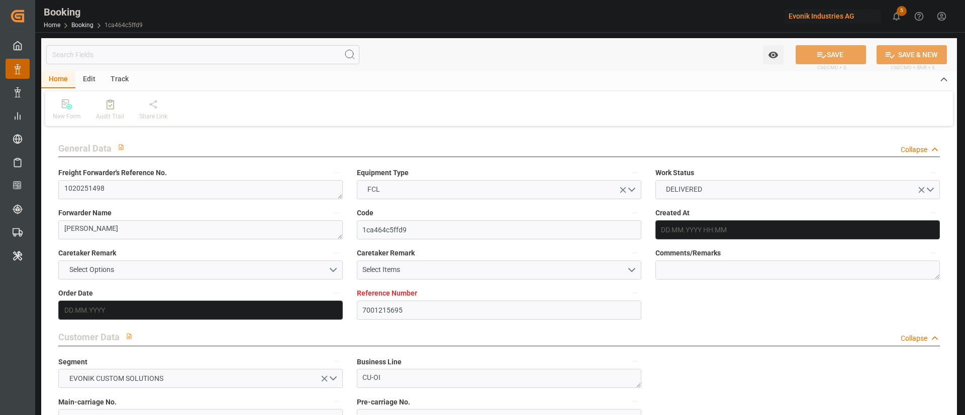
type input "NLRTM"
type input "CNHUA"
type input "55"
type input "MYTPP"
type input "CNNSA"
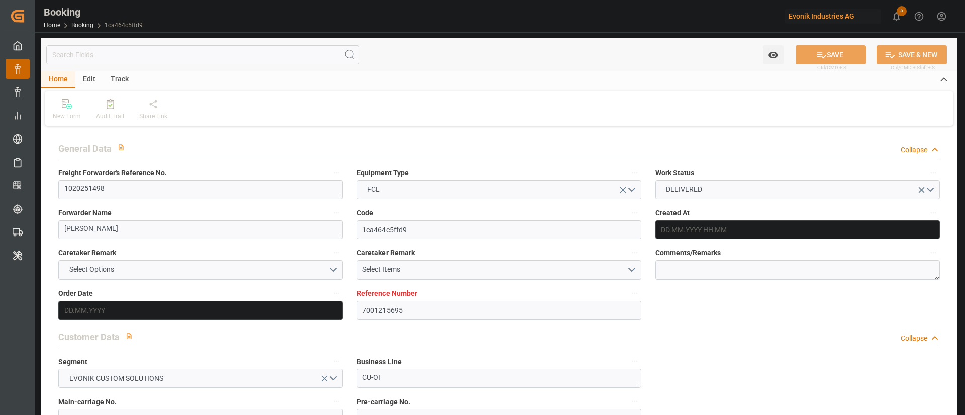
type input "0"
type input "NLRTM"
type input "CNHUA"
type input "9858723"
type input "[DATE] 05:32"
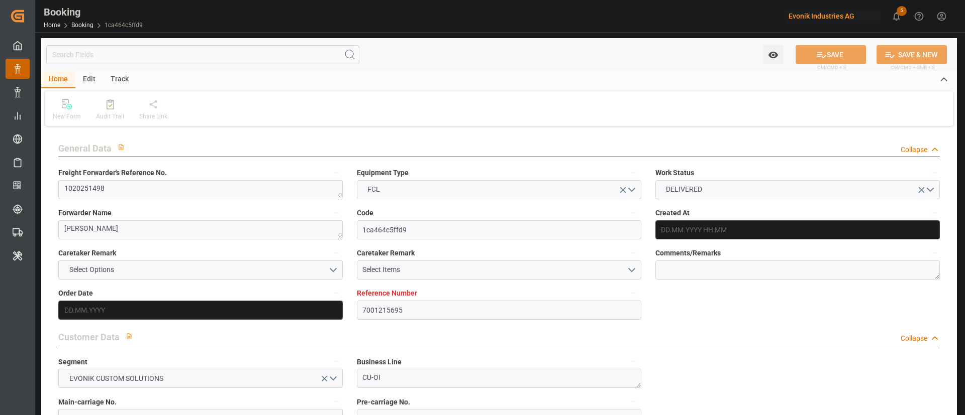
type input "[DATE]"
type input "[DATE] 00:00"
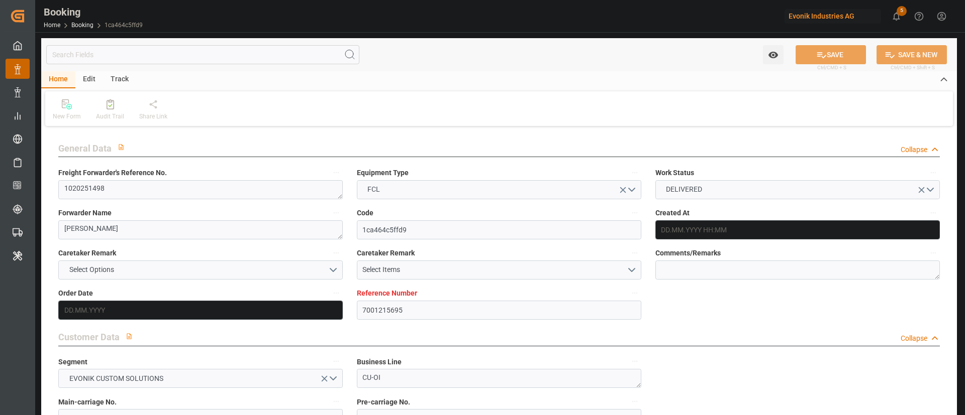
type input "[DATE] 17:25"
type input "[DATE] 20:25"
type input "[DATE] 11:00"
type input "[DATE] 00:00"
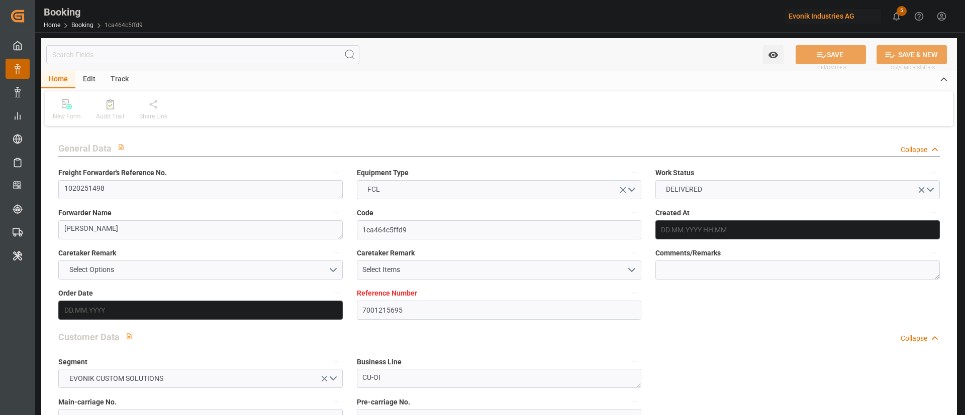
type input "[DATE] 01:30"
type input "[DATE] 00:00"
type input "[DATE] 01:45"
type input "[DATE] 15:00"
type input "[DATE] 00:00"
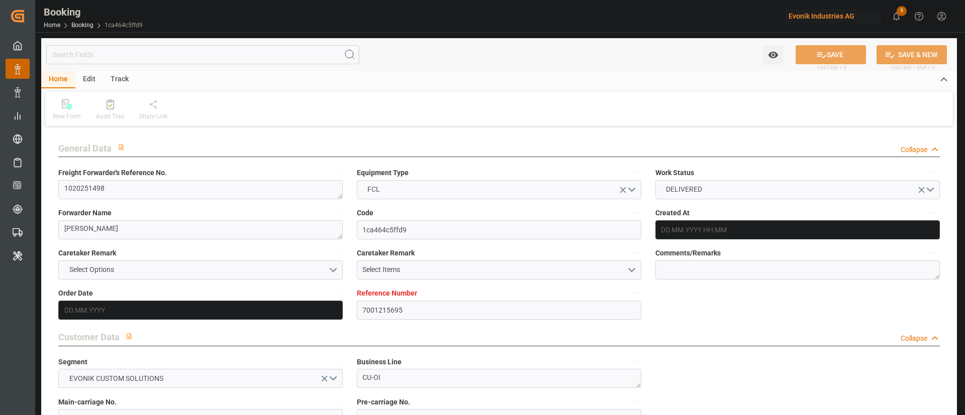
type input "[DATE] 16:36"
type input "[DATE] 09:00"
type input "10.09.2025 00:00"
type input "15.09.2025 07:35"
type input "17.09.2025 00:00"
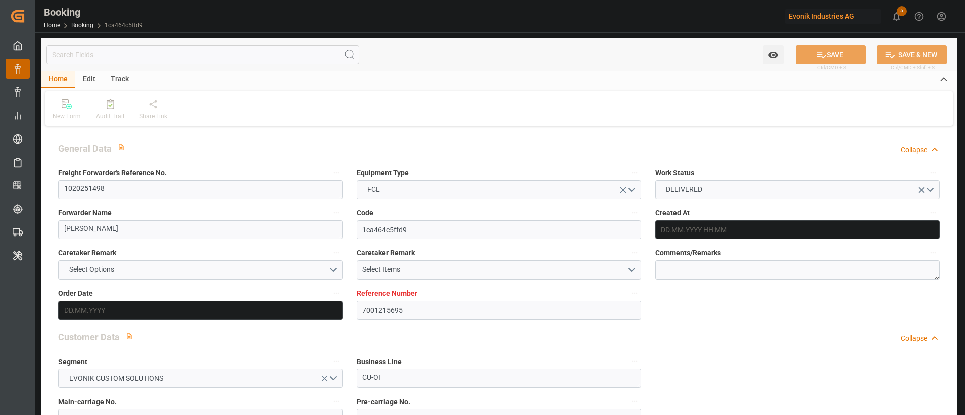
type input "11.09.2025 00:00"
type input "15.09.2025 00:00"
type input "26.09.2025 08:52"
type input "26.09.2025 00:00"
type input "19.08.2025"
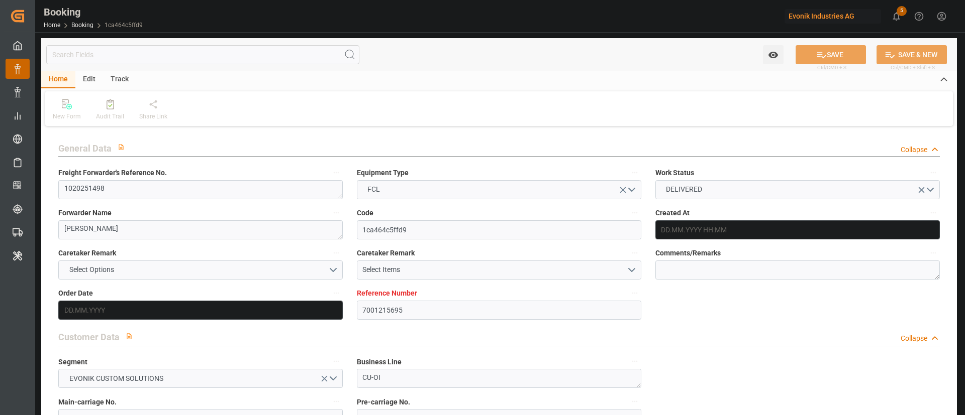
type input "26.09.2025 09:40"
type input "26.09.2025"
type input "22.07.2025 16:54"
type input "24.07.2025 23:59"
type input "27.07.2025 13:19"
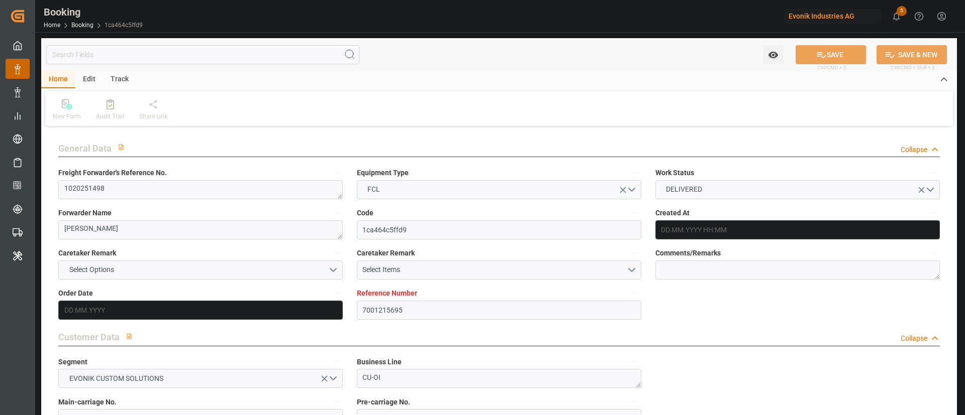
type input "28.07.2025 19:09"
type input "29.08.2025 01:00"
type input "29.08.2025 01:14"
type input "29.08.2025 18:25"
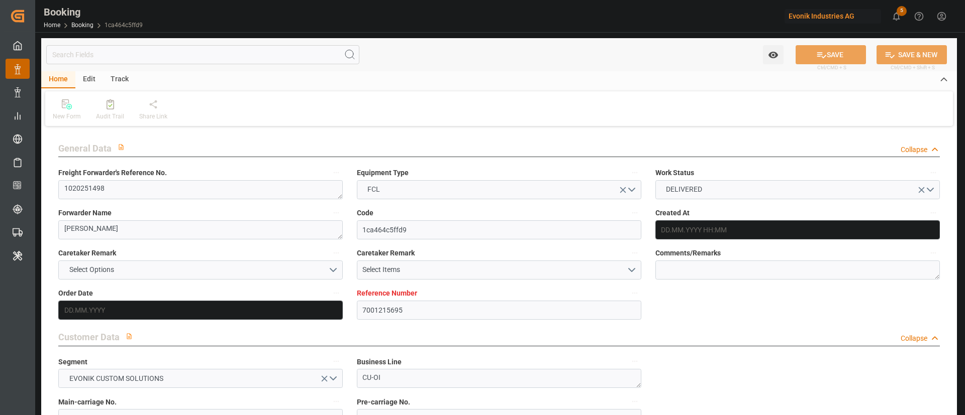
type input "08.09.2025 15:37"
type input "08.09.2025 16:45"
type input "08.09.2025 17:20"
type input "13.09.2025 09:00"
type input "15.09.2025 07:10"
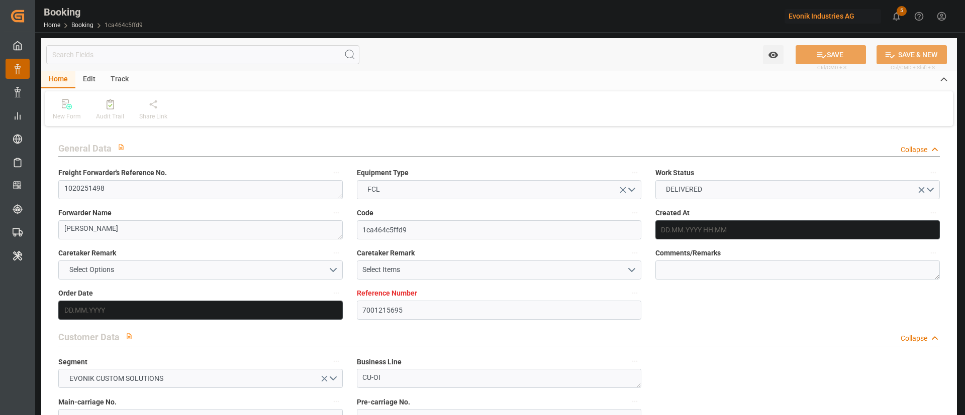
type input "13.09.2025 14:20"
type input "15.09.2025 15:30"
type input "20.09.2025 23:02"
type input "13.09.2025 11:00"
type input "15.09.2025 07:10"
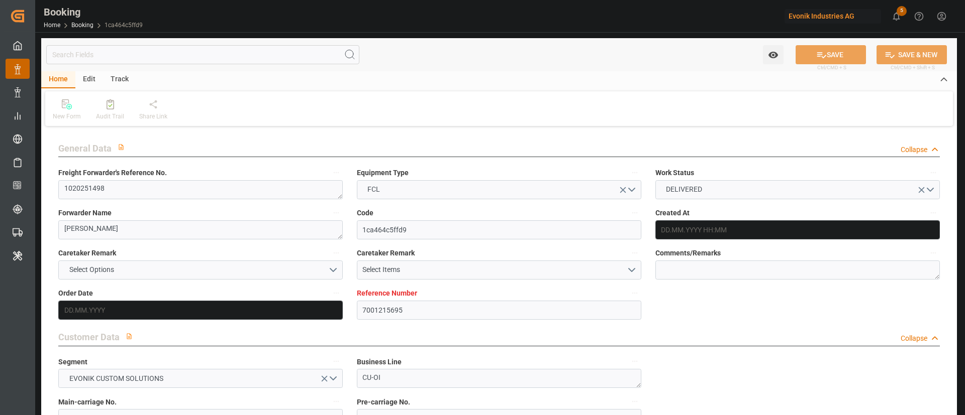
type input "13.09.2025 11:51"
type input "21.09.2025 23:12"
type input "20.09.2025 23:02"
type input "25.09.2025 23:12"
click at [118, 114] on div "Audit Trail" at bounding box center [110, 116] width 28 height 9
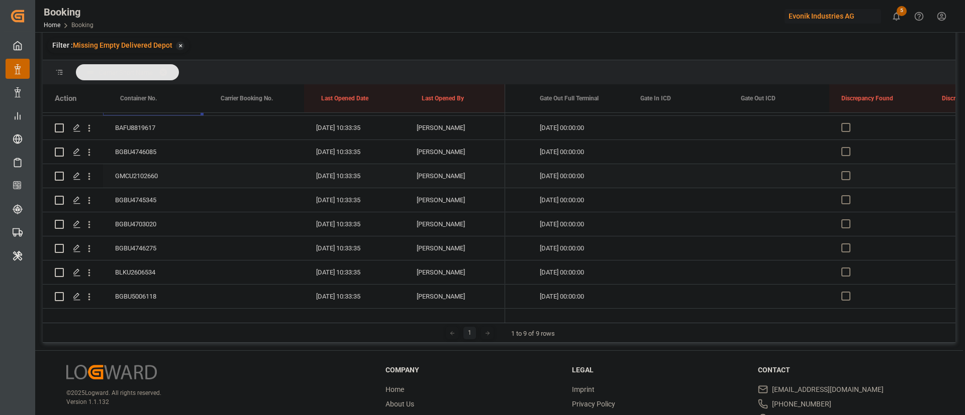
scroll to position [862, 0]
click at [142, 203] on div "BAFU8819617" at bounding box center [153, 203] width 100 height 24
click at [146, 232] on div "BGBU4746085" at bounding box center [153, 228] width 100 height 24
click at [159, 246] on div "GMCU2102660" at bounding box center [153, 252] width 100 height 24
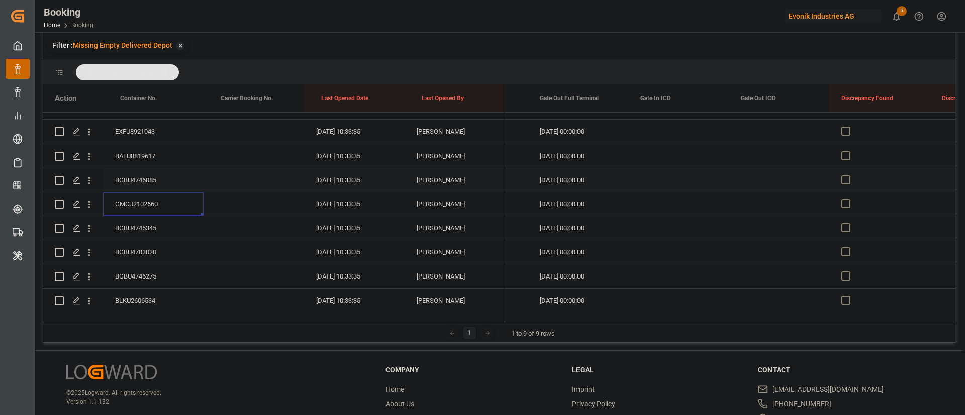
scroll to position [937, 0]
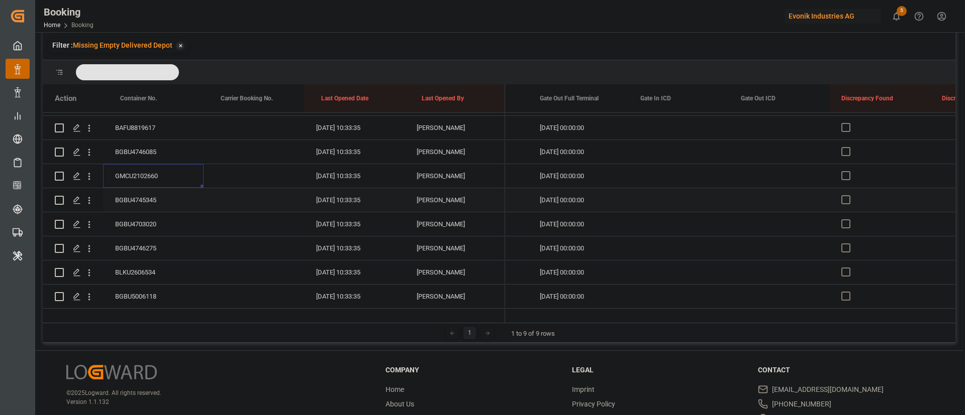
click at [155, 191] on div "BGBU4745345" at bounding box center [153, 200] width 100 height 24
click at [143, 224] on div "BGBU4703020" at bounding box center [153, 224] width 100 height 24
click at [157, 243] on div "BGBU4746275" at bounding box center [153, 249] width 100 height 24
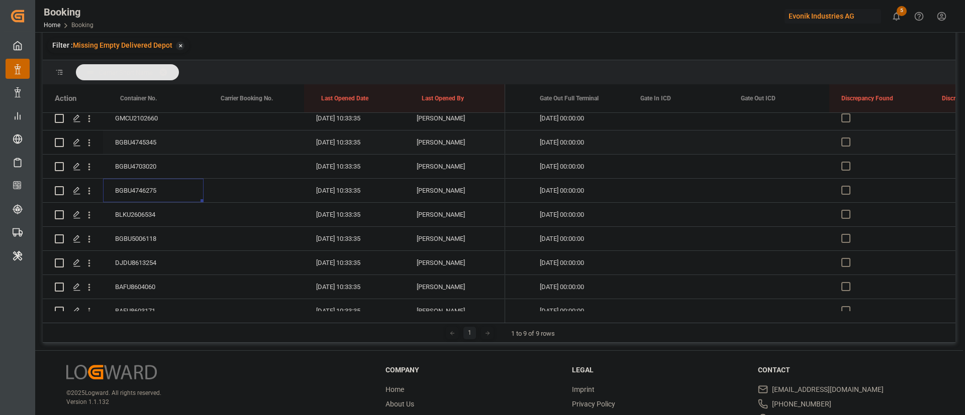
scroll to position [1013, 0]
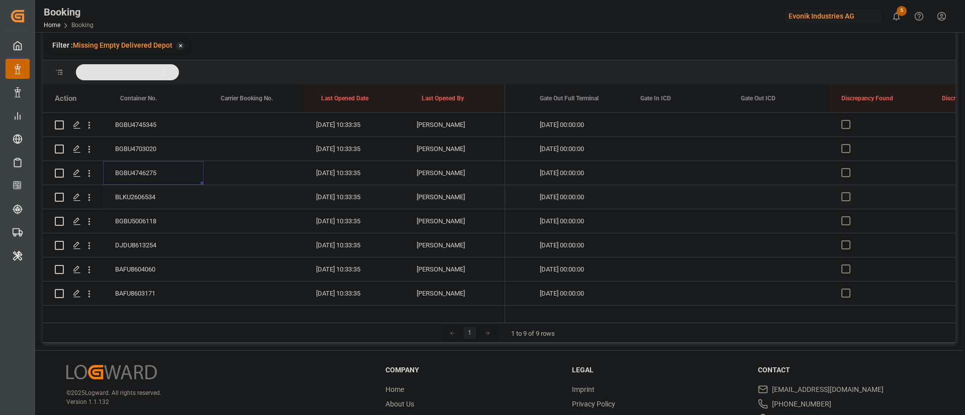
click at [156, 190] on div "BLKU2606534" at bounding box center [153, 197] width 100 height 24
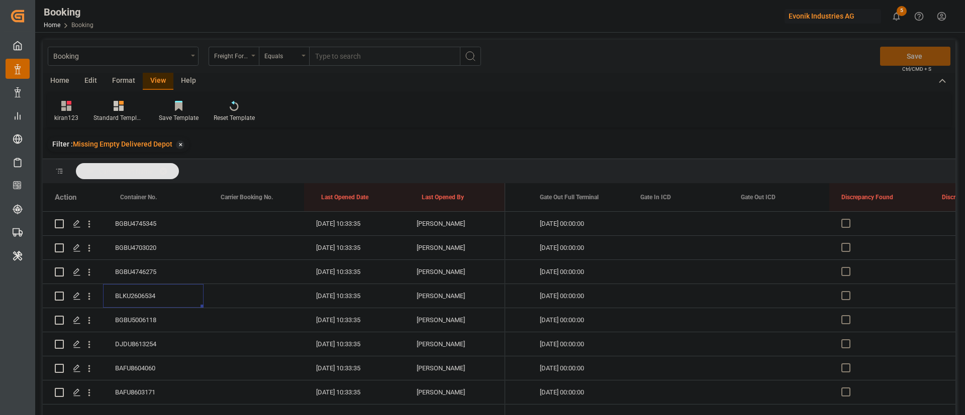
scroll to position [1088, 0]
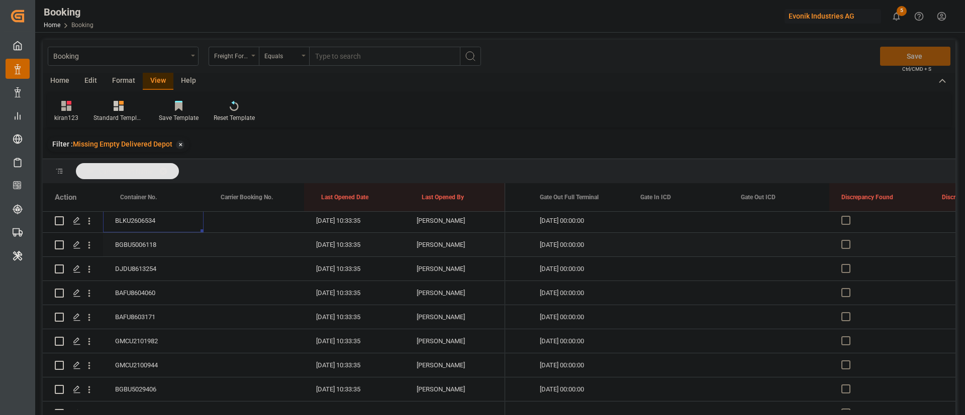
click at [161, 247] on div "BGBU5006118" at bounding box center [153, 245] width 100 height 24
click at [152, 265] on div "DJDU8613254" at bounding box center [153, 269] width 100 height 24
click at [147, 286] on div "BAFU8604060" at bounding box center [153, 293] width 100 height 24
drag, startPoint x: 130, startPoint y: 320, endPoint x: 137, endPoint y: 318, distance: 7.8
click at [129, 320] on div "BAFU8603171" at bounding box center [153, 317] width 100 height 24
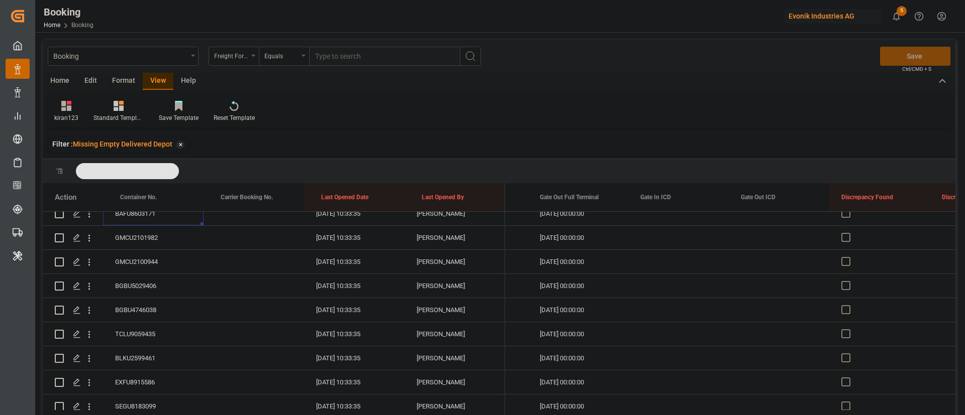
scroll to position [1163, 0]
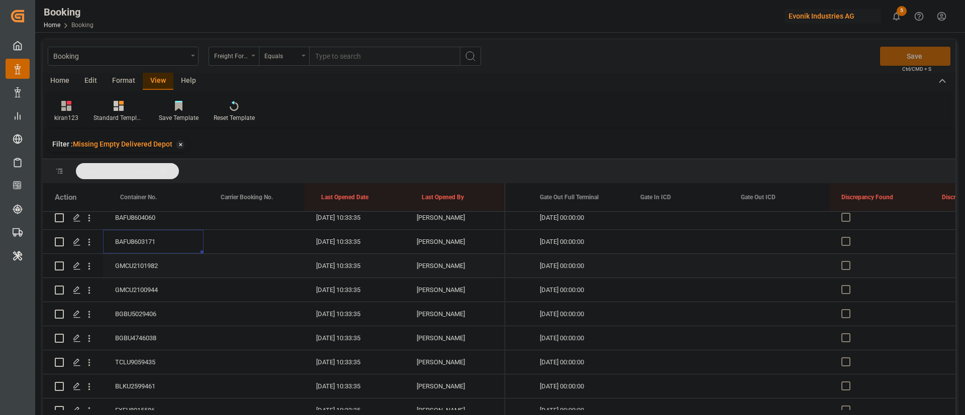
click at [159, 260] on div "GMCU2101982" at bounding box center [153, 266] width 100 height 24
click at [152, 289] on div "GMCU2100944" at bounding box center [153, 290] width 100 height 24
click at [141, 308] on div "BGBU5029406" at bounding box center [153, 314] width 100 height 24
click at [153, 341] on div "BGBU4746038" at bounding box center [153, 339] width 100 height 24
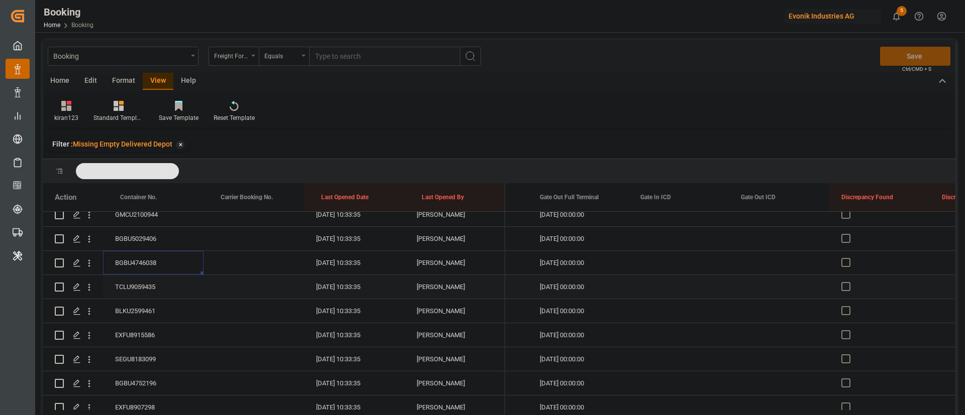
click at [138, 283] on div "TCLU9059435" at bounding box center [153, 287] width 100 height 24
click at [149, 310] on div "BLKU2599461" at bounding box center [153, 311] width 100 height 24
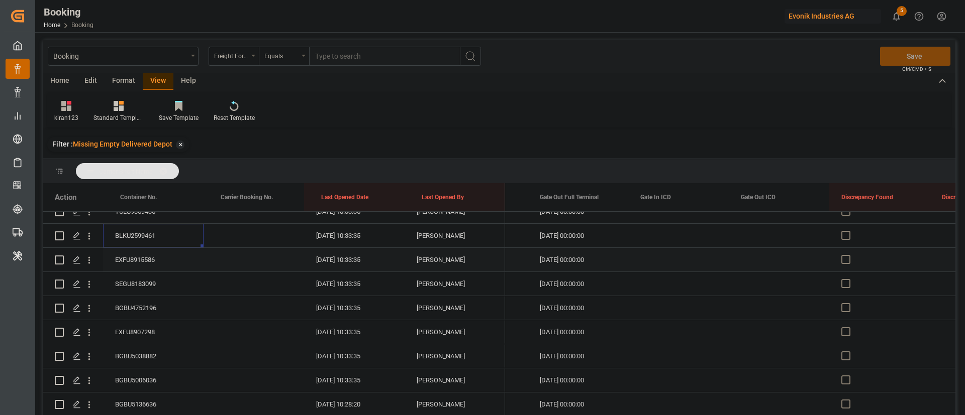
click at [157, 261] on div "EXFU8915586" at bounding box center [153, 260] width 100 height 24
click at [153, 280] on div "SEGU8183099" at bounding box center [153, 284] width 100 height 24
click at [141, 304] on div "BGBU4752196" at bounding box center [153, 308] width 100 height 24
click at [153, 257] on div "EXFU8907298" at bounding box center [153, 257] width 100 height 24
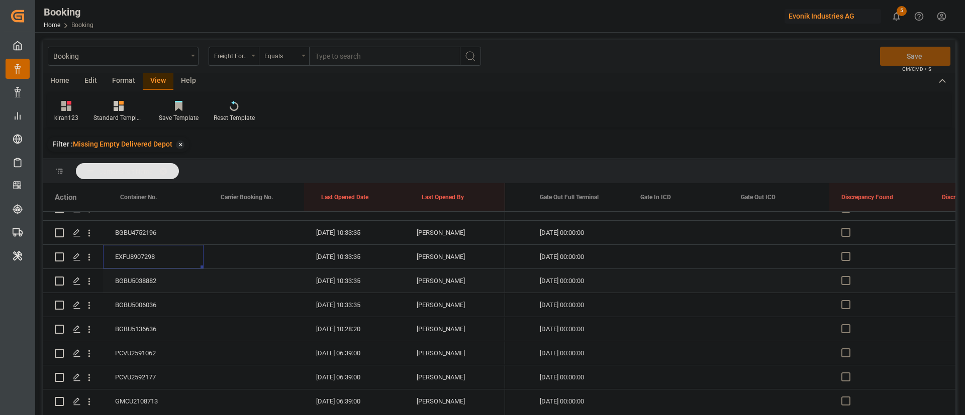
click at [147, 283] on div "BGBU5038882" at bounding box center [153, 281] width 100 height 24
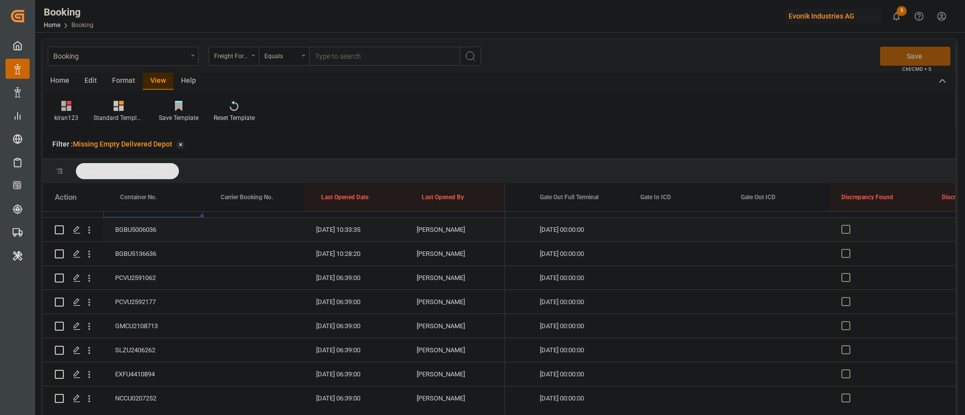
click at [153, 236] on div "BGBU5006036" at bounding box center [153, 230] width 100 height 24
click at [143, 254] on div "BGBU5136636" at bounding box center [153, 254] width 100 height 24
click at [149, 275] on div "PCVU2591062" at bounding box center [153, 278] width 100 height 24
click at [135, 302] on div "PCVU2592177" at bounding box center [153, 302] width 100 height 24
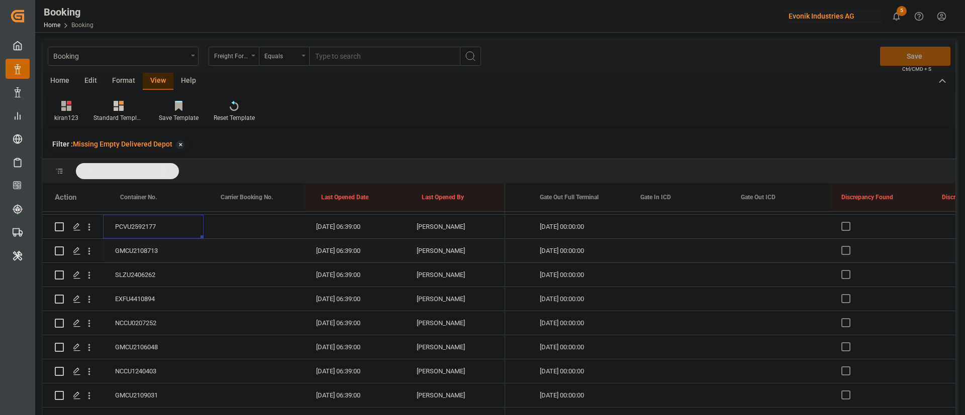
click at [152, 251] on div "GMCU2108713" at bounding box center [153, 251] width 100 height 24
click at [139, 271] on div "SLZU2406262" at bounding box center [153, 275] width 100 height 24
click at [165, 293] on div "EXFU4410894" at bounding box center [153, 299] width 100 height 24
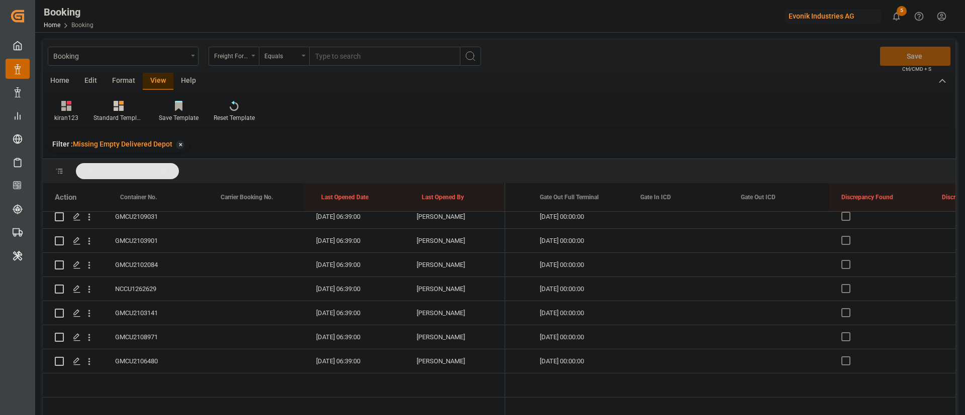
scroll to position [1616, 0]
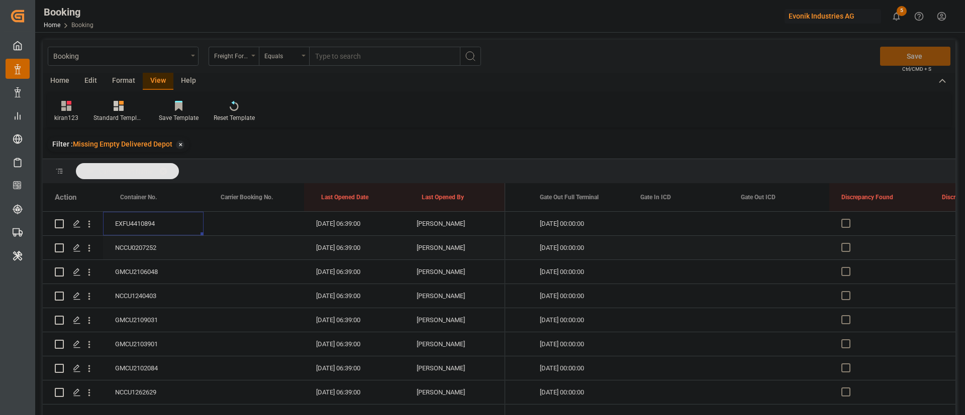
click at [157, 247] on div "NCCU0207252" at bounding box center [153, 248] width 100 height 24
click at [158, 274] on div "GMCU2106048" at bounding box center [153, 272] width 100 height 24
click at [148, 295] on div "NCCU1240403" at bounding box center [153, 296] width 100 height 24
click at [156, 320] on div "GMCU2109031" at bounding box center [153, 320] width 100 height 24
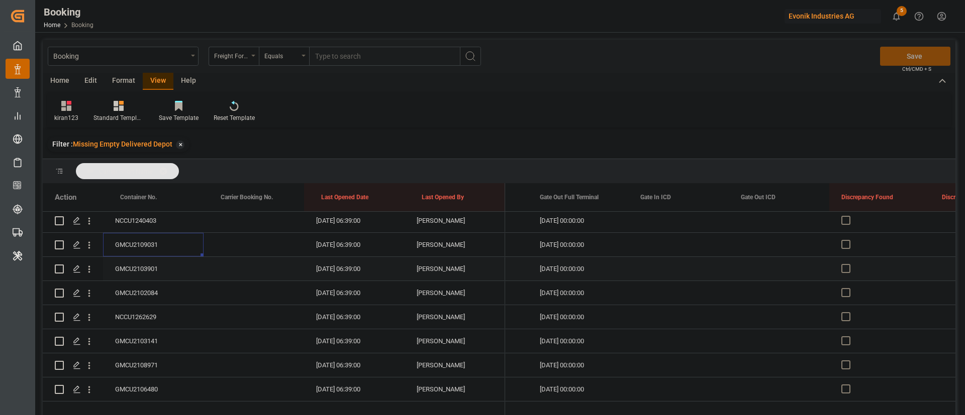
click at [152, 268] on div "GMCU2103901" at bounding box center [153, 269] width 100 height 24
click at [140, 295] on div "GMCU2102084" at bounding box center [153, 293] width 100 height 24
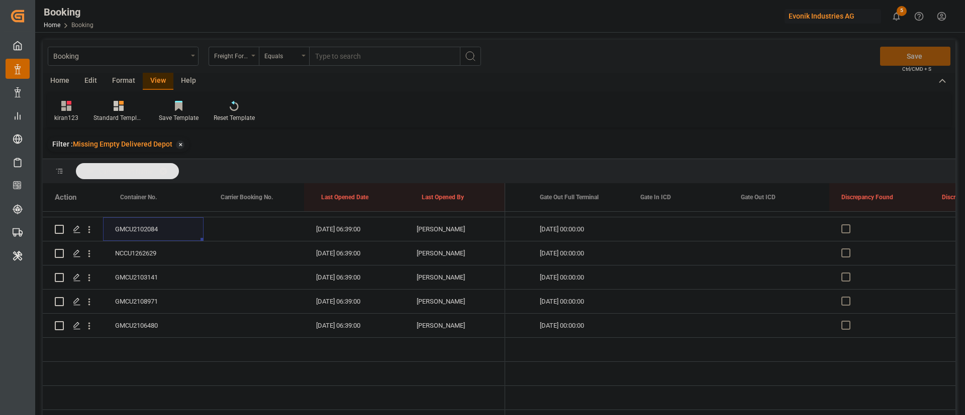
click at [140, 244] on div "NCCU1262629" at bounding box center [153, 254] width 100 height 24
click at [149, 273] on div "GMCU2103141" at bounding box center [153, 278] width 100 height 24
click at [158, 290] on div "GMCU2108971" at bounding box center [153, 302] width 100 height 24
click at [150, 319] on div "GMCU2106480" at bounding box center [153, 326] width 100 height 24
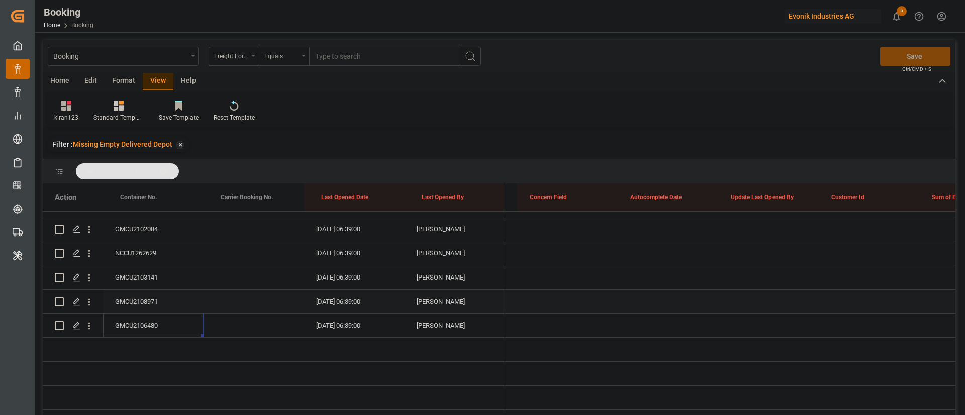
scroll to position [0, 0]
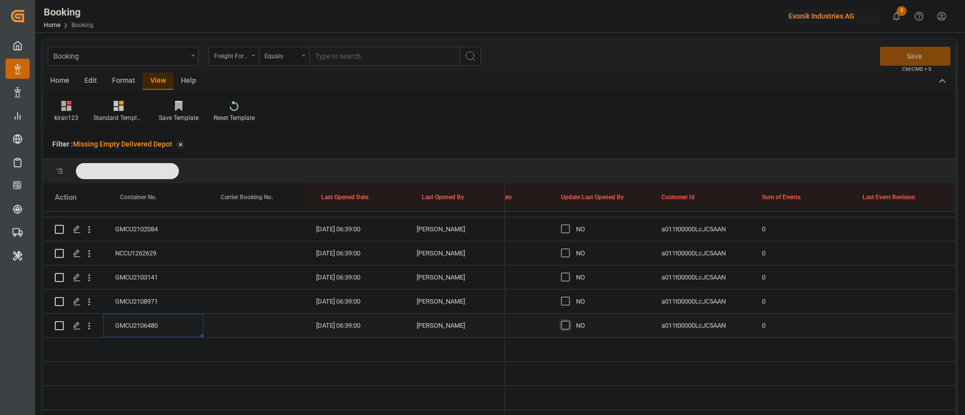
click at [567, 321] on span "Press SPACE to select this row." at bounding box center [565, 325] width 9 height 9
click at [568, 321] on input "Press SPACE to select this row." at bounding box center [568, 321] width 0 height 0
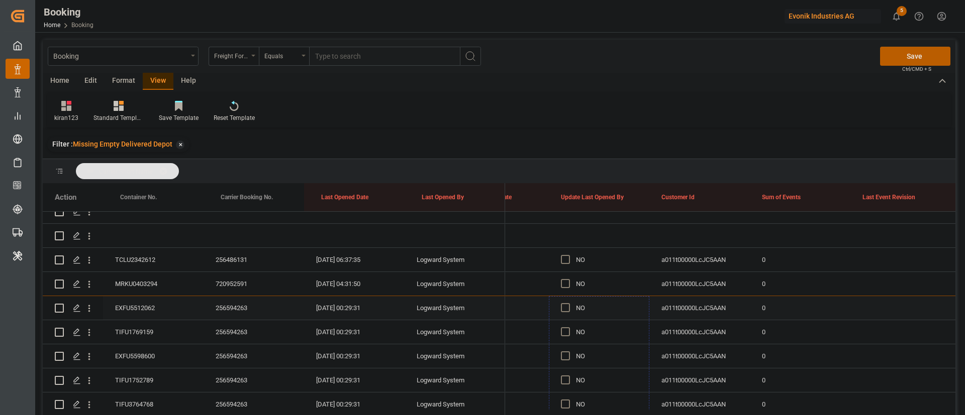
drag, startPoint x: 647, startPoint y: 324, endPoint x: 561, endPoint y: 259, distance: 107.3
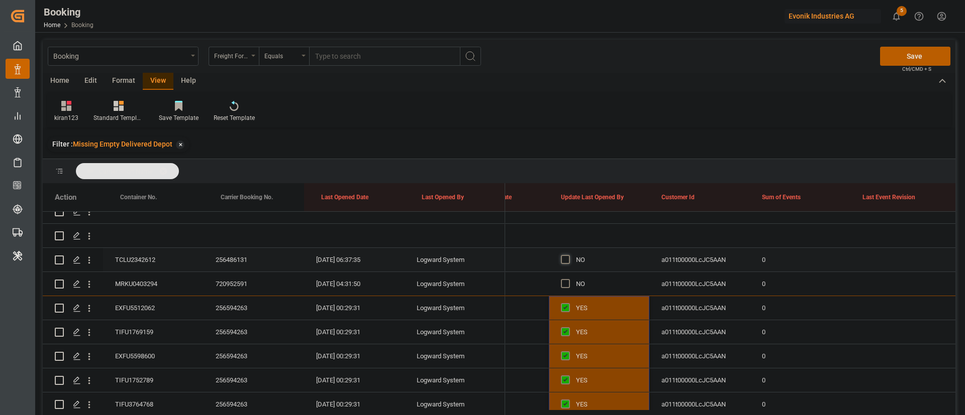
click at [563, 259] on span "Press SPACE to select this row." at bounding box center [565, 259] width 9 height 9
click at [568, 255] on input "Press SPACE to select this row." at bounding box center [568, 255] width 0 height 0
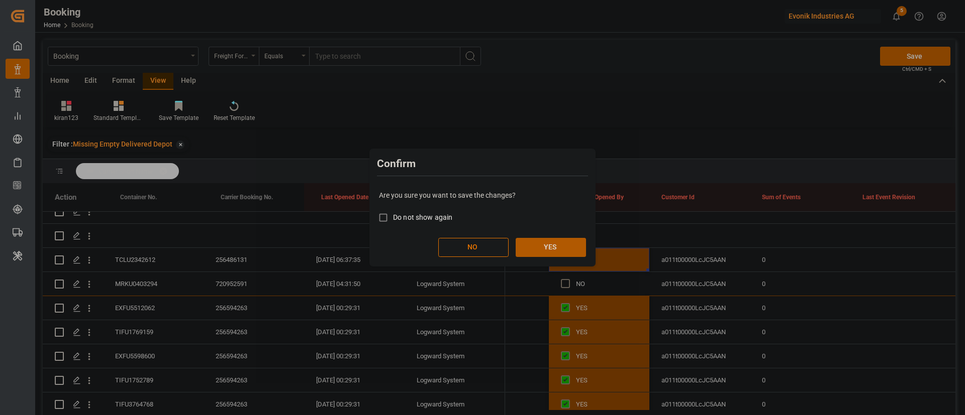
click at [564, 242] on button "YES" at bounding box center [550, 247] width 70 height 19
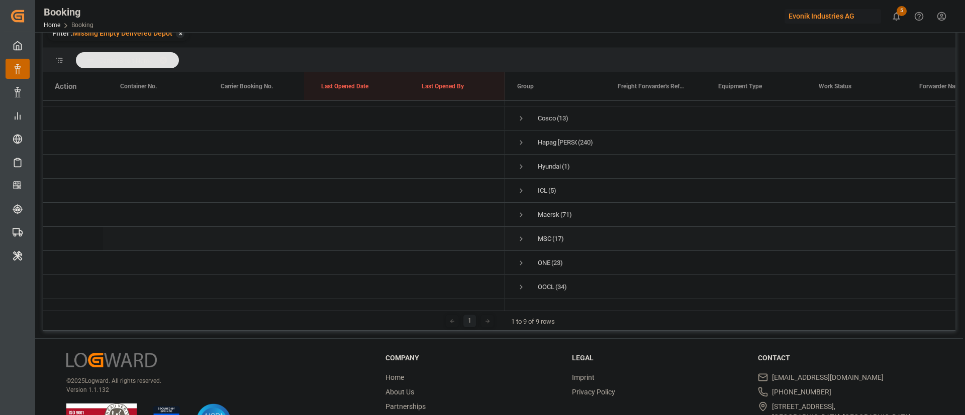
scroll to position [149, 0]
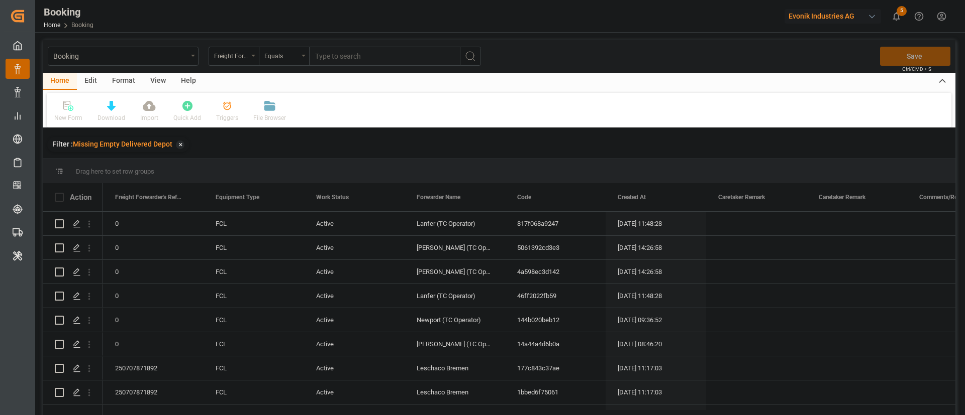
click at [130, 78] on div "Format" at bounding box center [123, 81] width 38 height 17
click at [74, 110] on div at bounding box center [69, 105] width 30 height 11
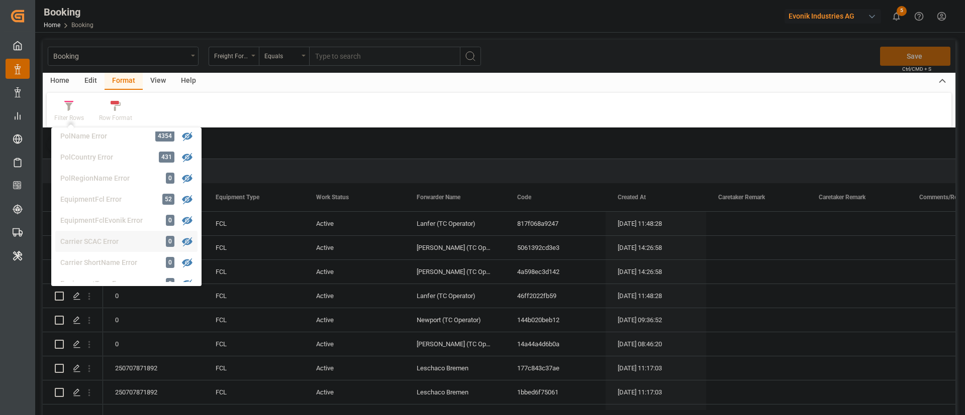
scroll to position [758, 0]
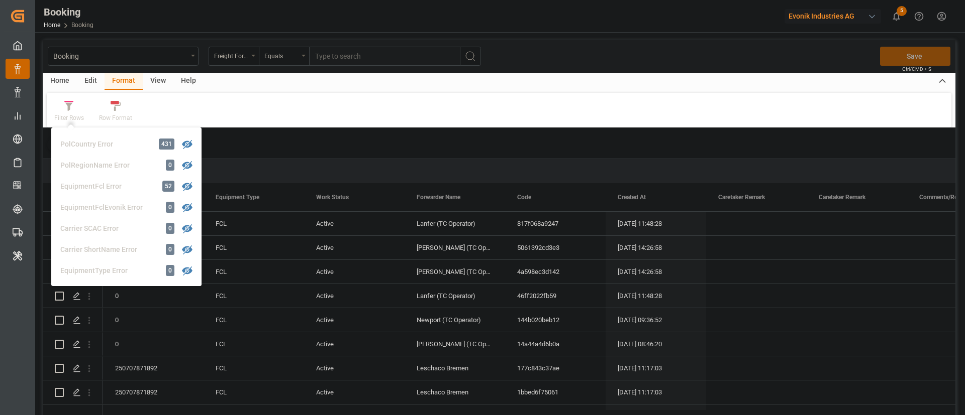
click at [309, 119] on div "Filter Rows GHM Tracking 2944 Karl gross 0 Evonik3rdParty 0 Business Line to be…" at bounding box center [499, 110] width 904 height 35
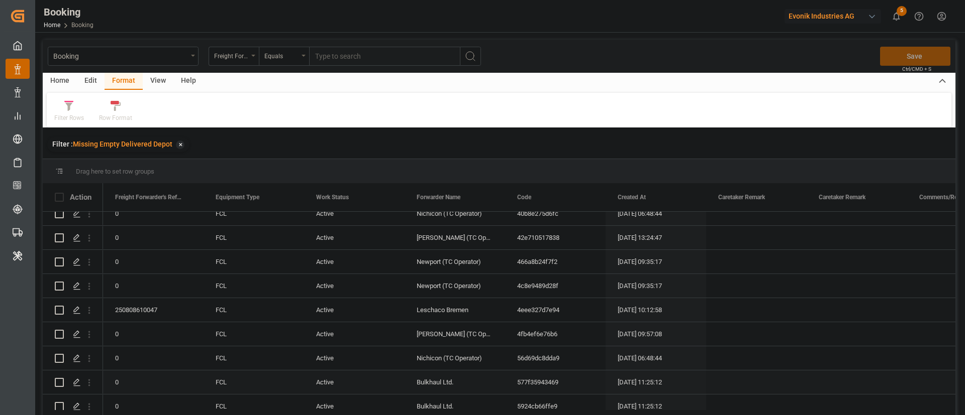
scroll to position [527, 0]
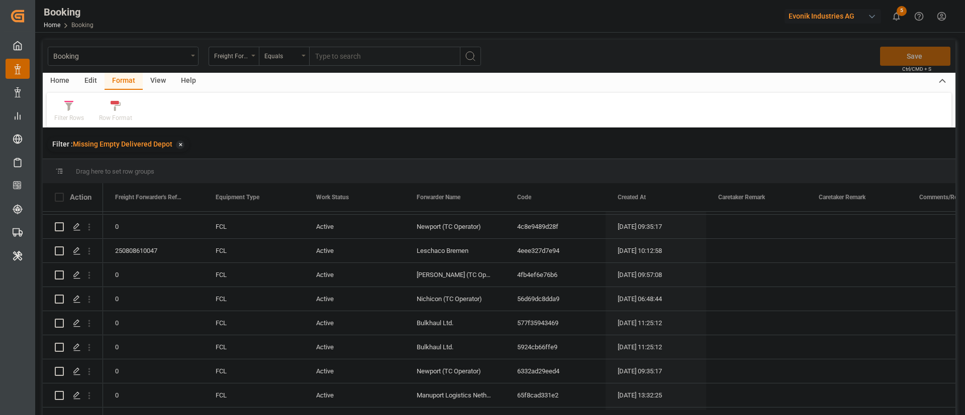
click at [157, 84] on div "View" at bounding box center [158, 81] width 31 height 17
click at [70, 118] on div "Default" at bounding box center [64, 118] width 20 height 9
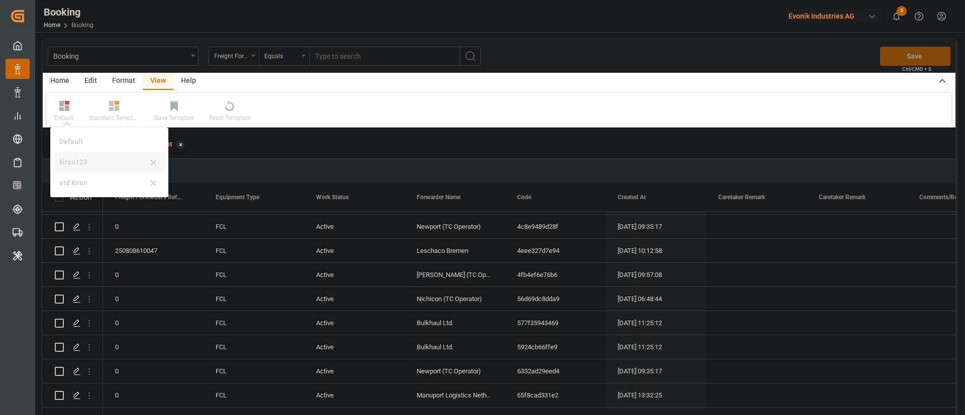
click at [105, 162] on div "kiran123" at bounding box center [103, 162] width 88 height 11
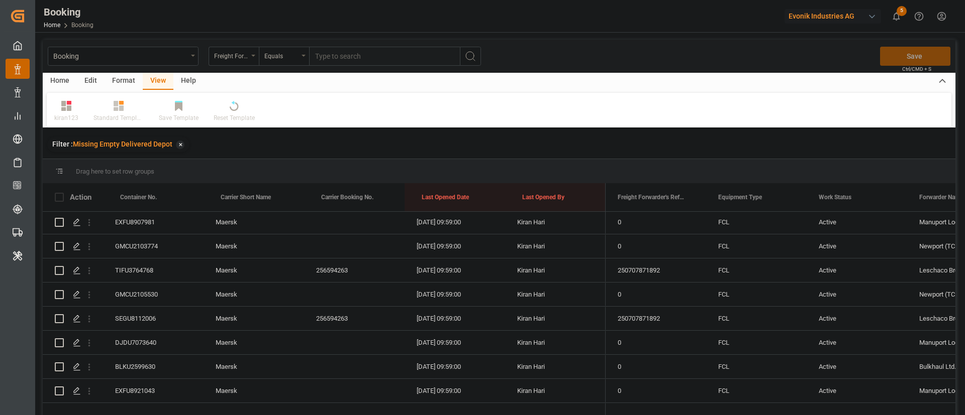
scroll to position [829, 0]
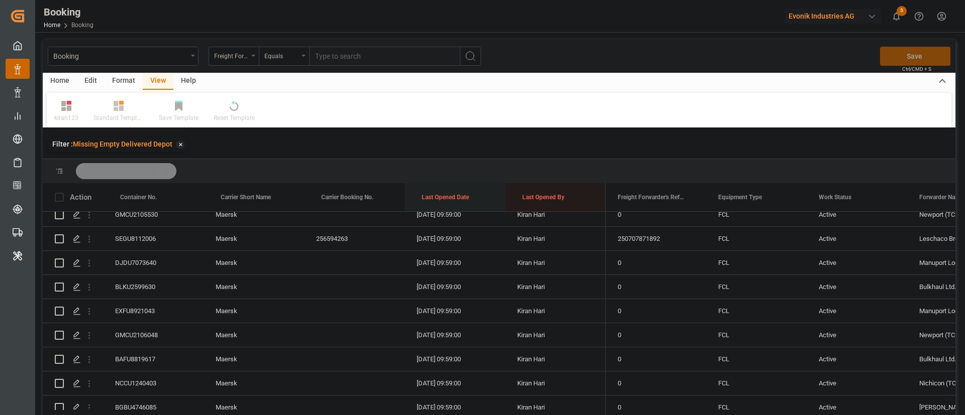
drag, startPoint x: 437, startPoint y: 193, endPoint x: 446, endPoint y: 168, distance: 26.1
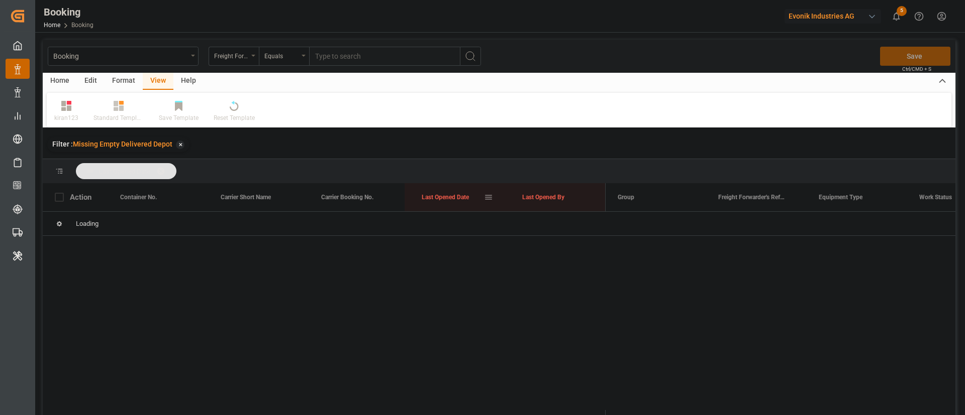
scroll to position [0, 0]
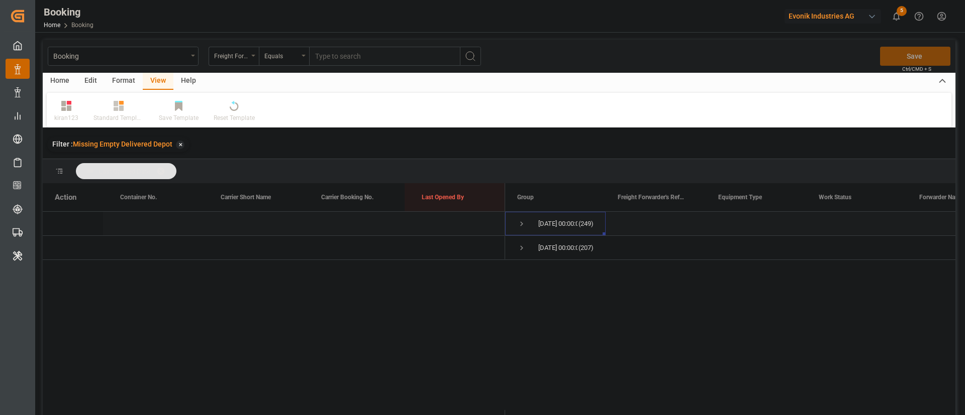
click at [520, 224] on span "Press SPACE to select this row." at bounding box center [521, 224] width 9 height 9
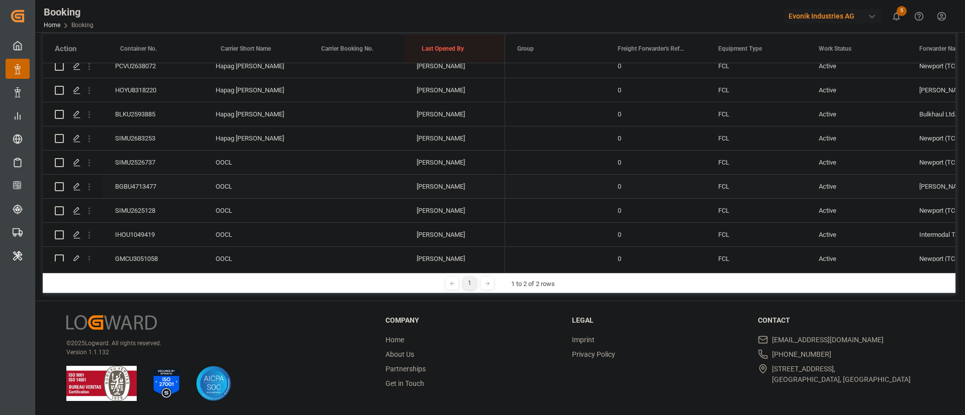
scroll to position [4811, 0]
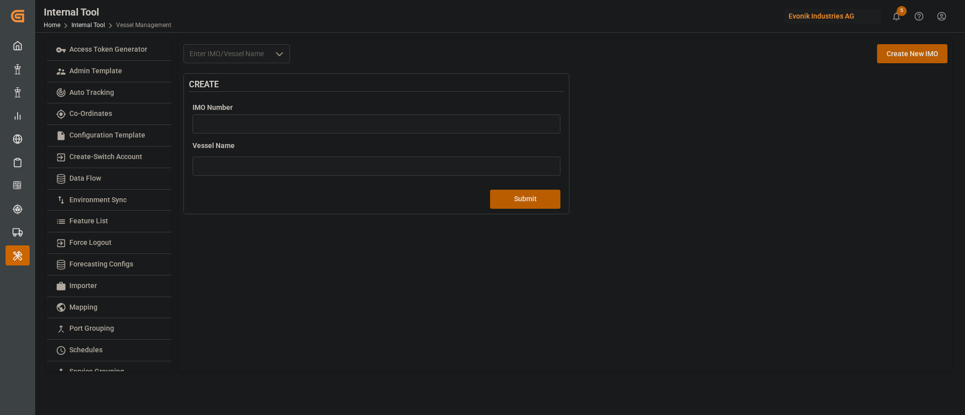
scroll to position [207, 0]
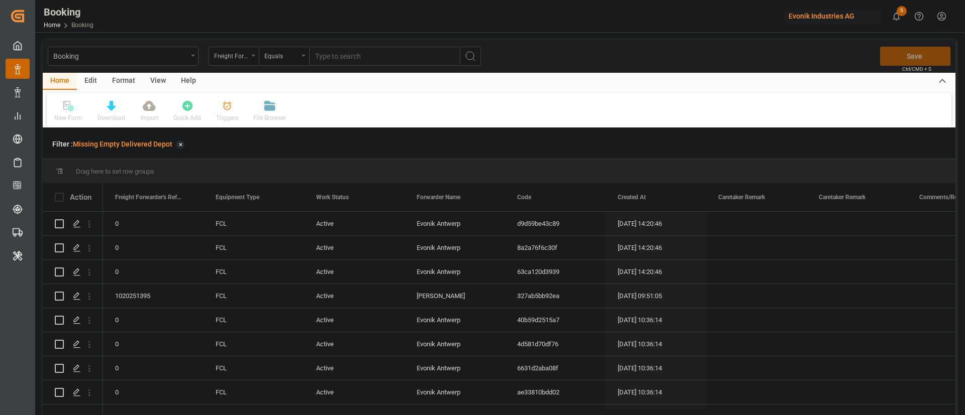
click at [126, 79] on div "Format" at bounding box center [123, 81] width 38 height 17
click at [66, 115] on div "Filter Rows" at bounding box center [69, 118] width 30 height 9
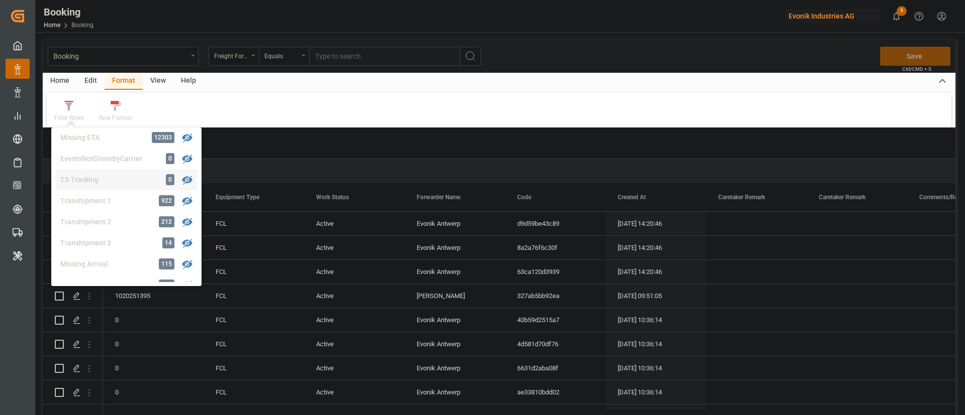
scroll to position [306, 0]
click at [300, 130] on div "Booking Freight Forwarder's Reference No. Equals Save Ctrl/CMD + S Home Edit Fo…" at bounding box center [499, 241] width 912 height 402
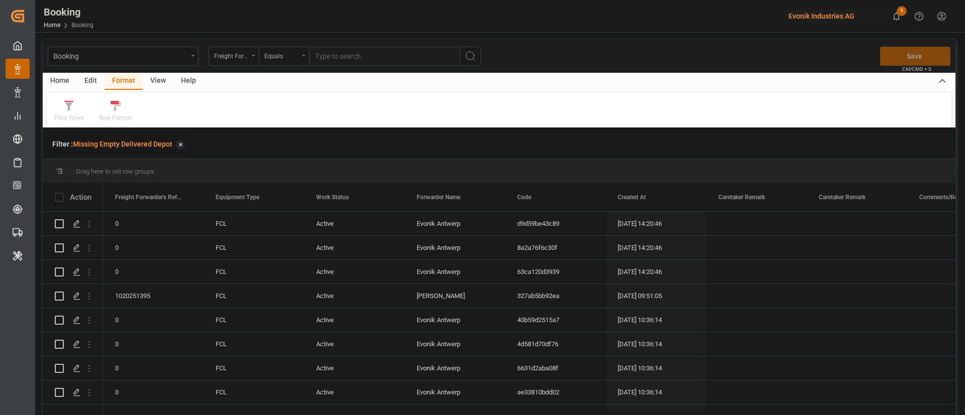
click at [154, 85] on div "View" at bounding box center [158, 81] width 31 height 17
click at [72, 111] on div at bounding box center [64, 105] width 20 height 11
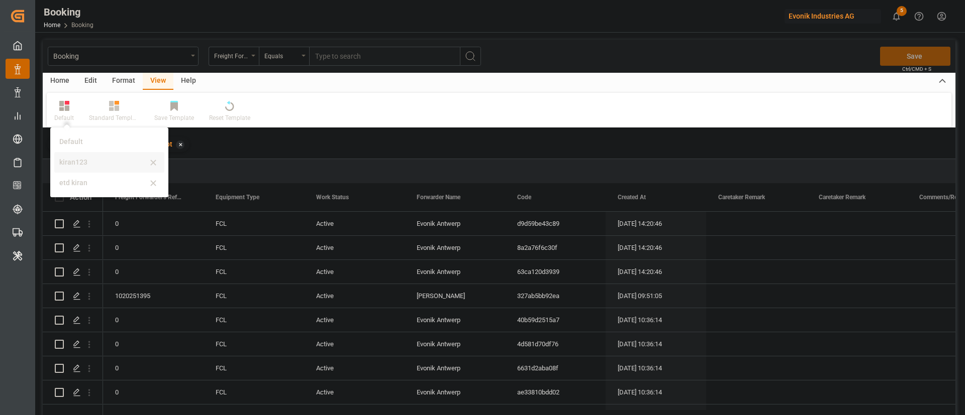
click at [94, 164] on div "kiran123" at bounding box center [103, 162] width 88 height 11
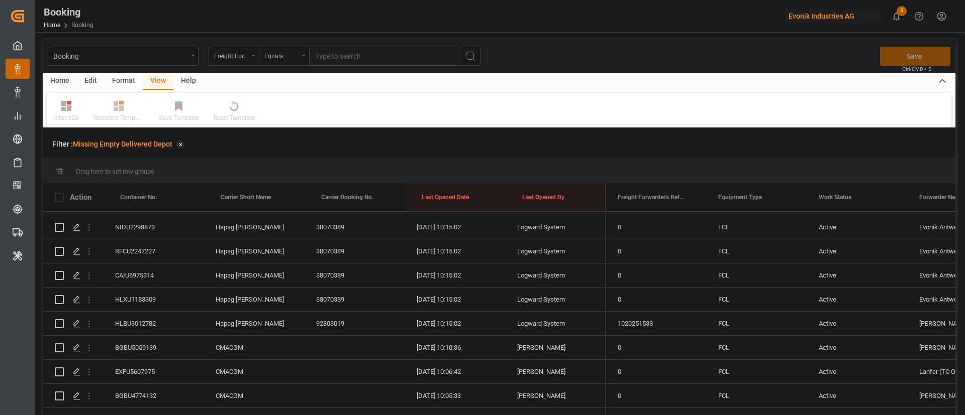
scroll to position [151, 0]
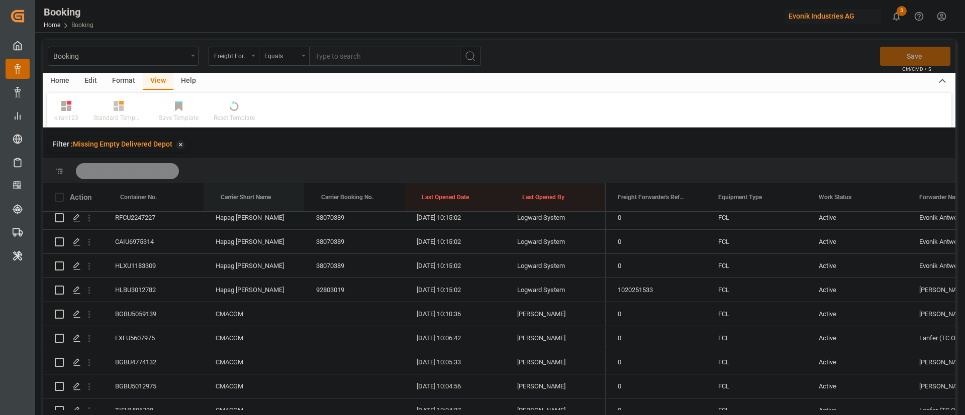
drag, startPoint x: 257, startPoint y: 184, endPoint x: 260, endPoint y: 177, distance: 7.7
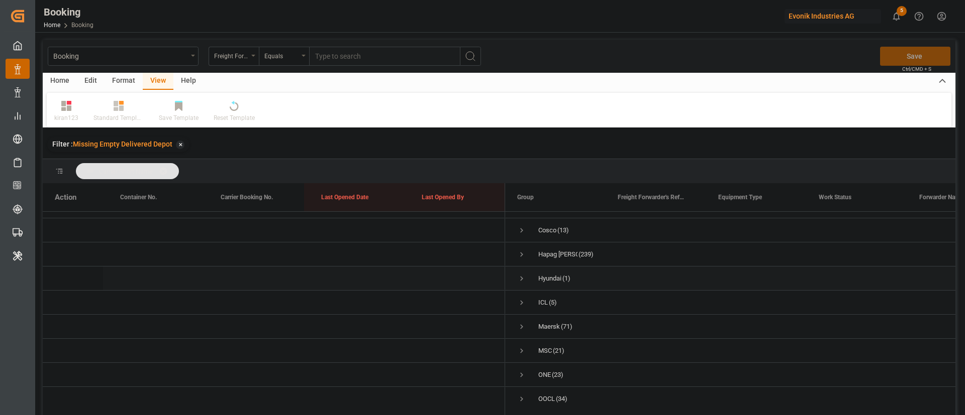
scroll to position [30, 0]
click at [522, 394] on span "Press SPACE to select this row." at bounding box center [521, 398] width 9 height 9
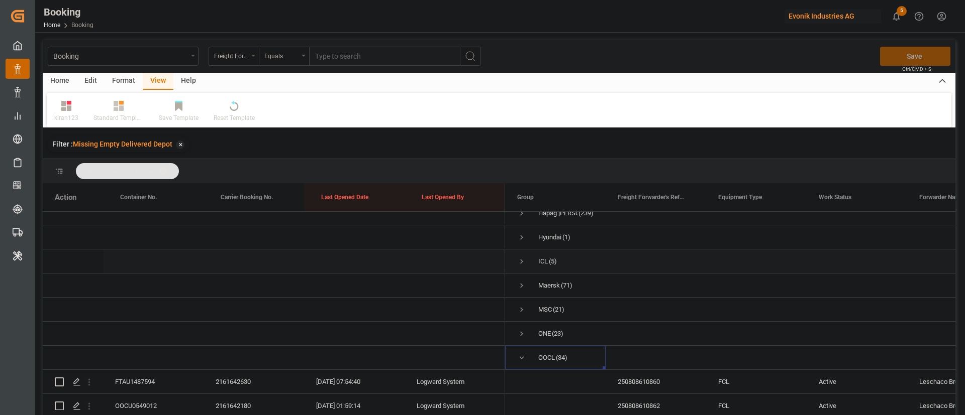
scroll to position [151, 0]
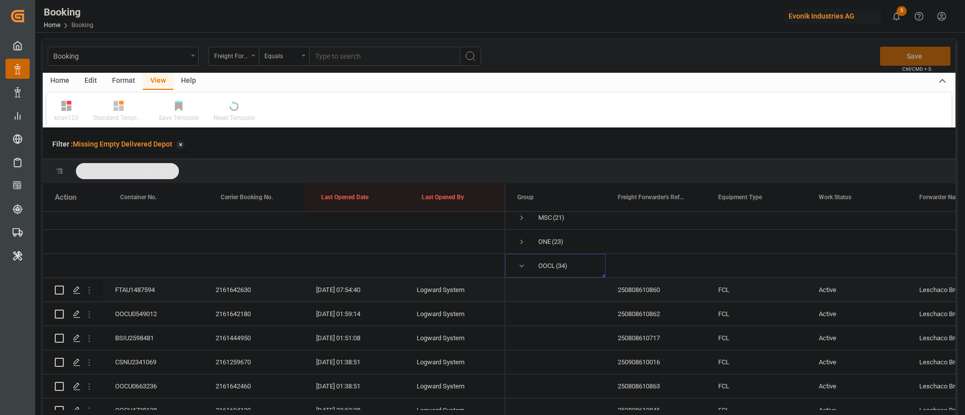
click at [126, 286] on div "FTAU1487594" at bounding box center [153, 290] width 100 height 24
click at [132, 314] on div "OOCU0549012" at bounding box center [153, 314] width 100 height 24
click at [140, 327] on div "BSIU2598481" at bounding box center [153, 339] width 100 height 24
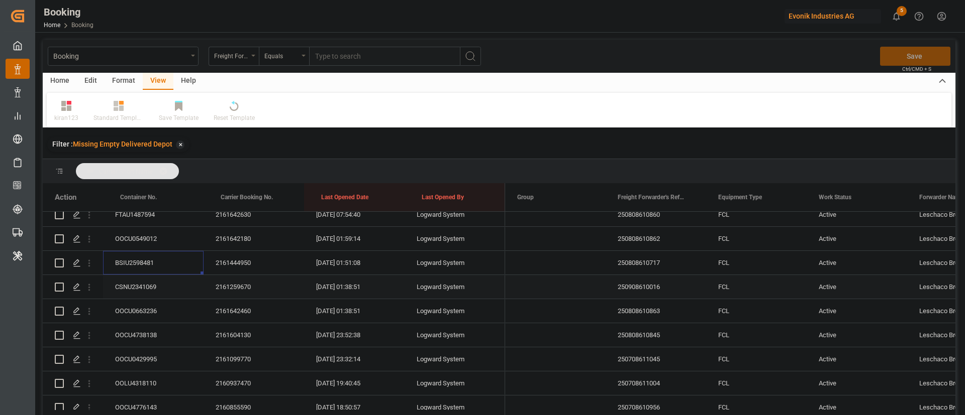
click at [165, 286] on div "CSNU2341069" at bounding box center [153, 287] width 100 height 24
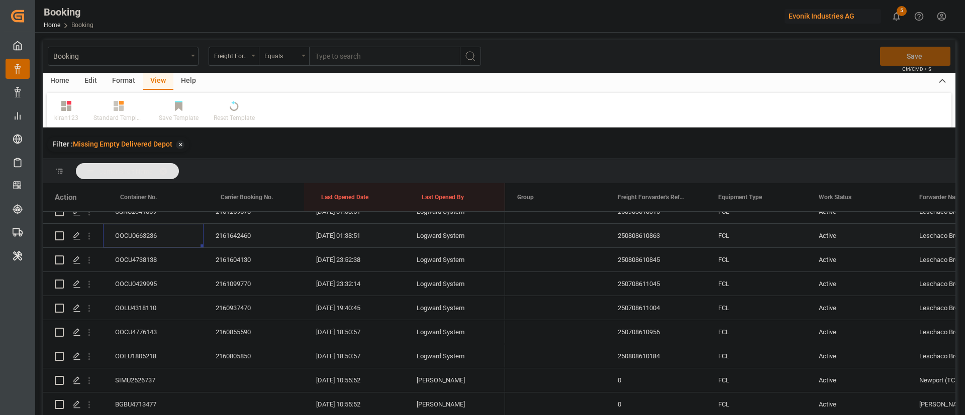
click at [139, 236] on div "OOCU0663236" at bounding box center [153, 236] width 100 height 24
click at [161, 260] on div "OOCU4738138" at bounding box center [153, 260] width 100 height 24
click at [132, 286] on div "OOCU0429995" at bounding box center [153, 284] width 100 height 24
click at [92, 286] on icon "open menu" at bounding box center [89, 284] width 11 height 11
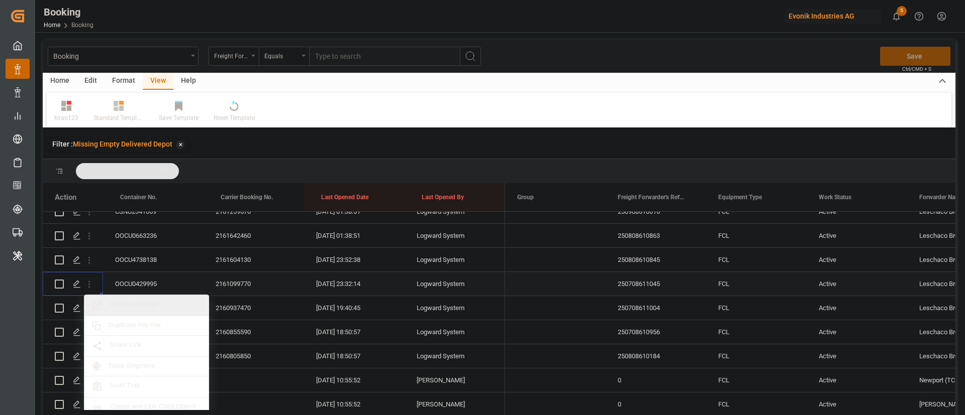
click at [147, 304] on span "Open in new tab" at bounding box center [155, 305] width 91 height 11
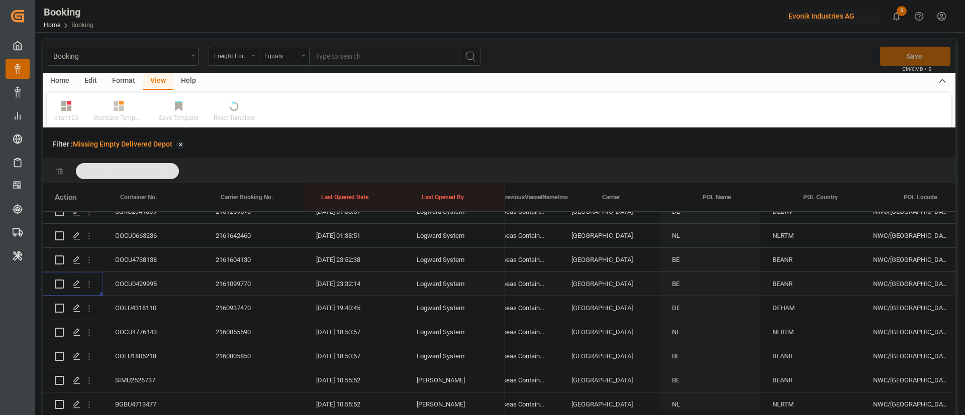
scroll to position [0, 0]
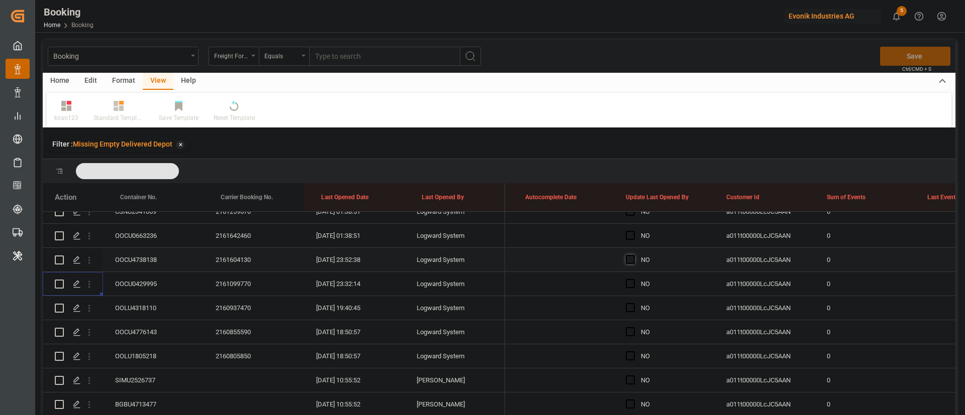
click at [630, 257] on span "Press SPACE to select this row." at bounding box center [629, 259] width 9 height 9
click at [633, 255] on input "Press SPACE to select this row." at bounding box center [633, 255] width 0 height 0
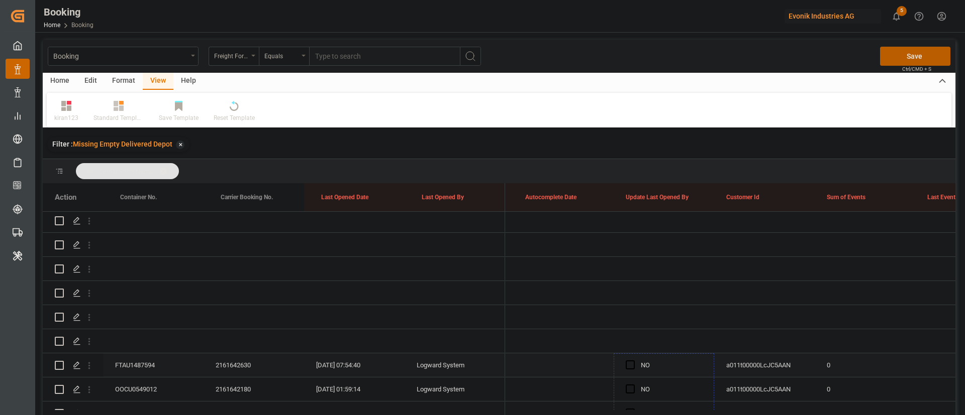
drag, startPoint x: 712, startPoint y: 269, endPoint x: 488, endPoint y: 298, distance: 225.4
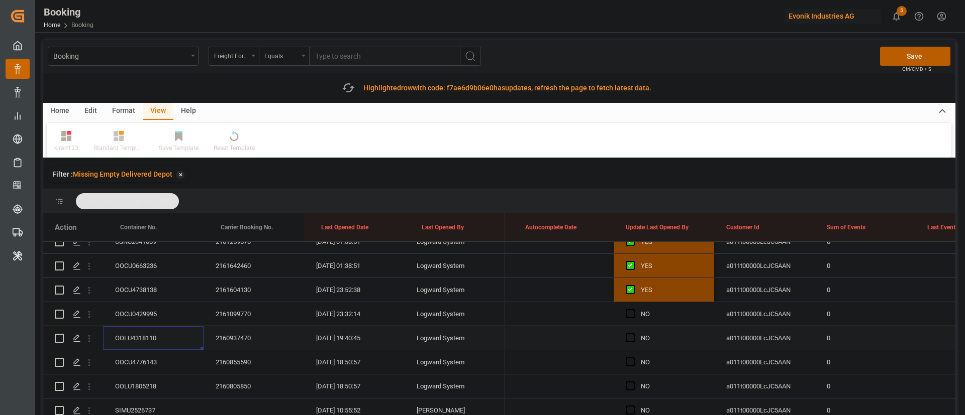
click at [150, 342] on div "OOLU4318110" at bounding box center [153, 339] width 100 height 24
click at [122, 362] on div "OOCU4776143" at bounding box center [153, 363] width 100 height 24
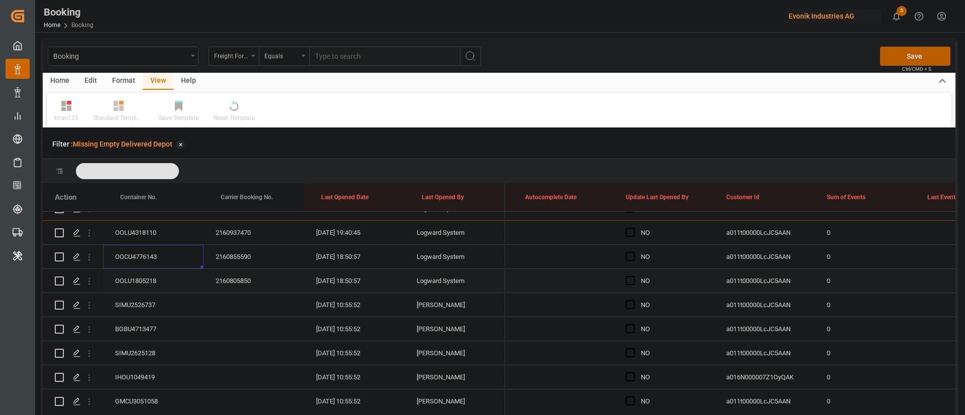
click at [168, 287] on div "OOLU1805218" at bounding box center [153, 281] width 100 height 24
click at [94, 283] on icon "open menu" at bounding box center [89, 281] width 11 height 11
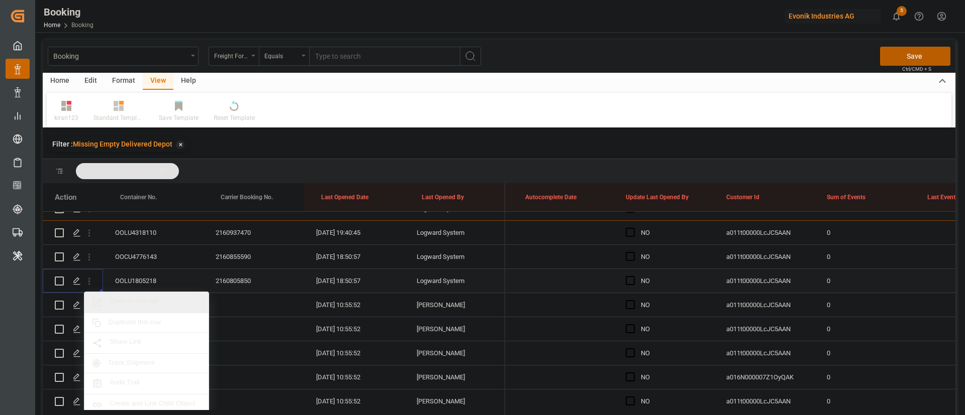
click at [153, 295] on div "Open in new tab" at bounding box center [146, 302] width 124 height 21
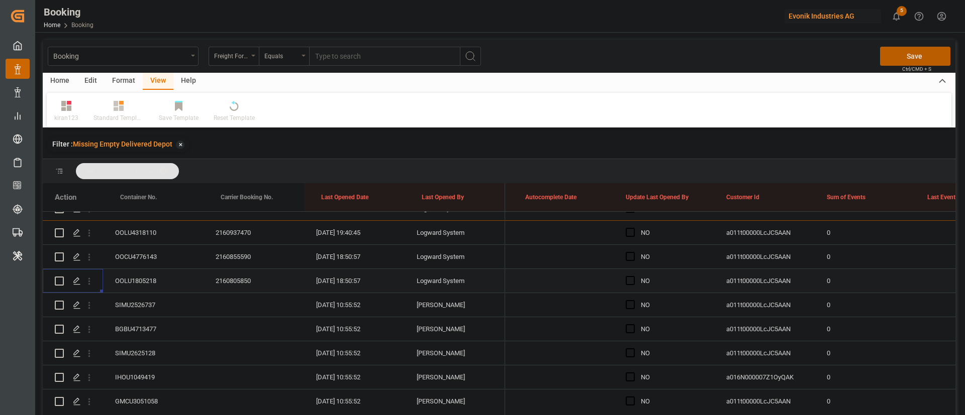
click at [629, 278] on span "Press SPACE to select this row." at bounding box center [629, 280] width 9 height 9
click at [633, 276] on input "Press SPACE to select this row." at bounding box center [633, 276] width 0 height 0
click at [629, 284] on span "Press SPACE to select this row." at bounding box center [629, 280] width 9 height 9
click at [633, 276] on input "Press SPACE to select this row." at bounding box center [633, 276] width 0 height 0
click at [629, 259] on span "Press SPACE to select this row." at bounding box center [629, 256] width 9 height 9
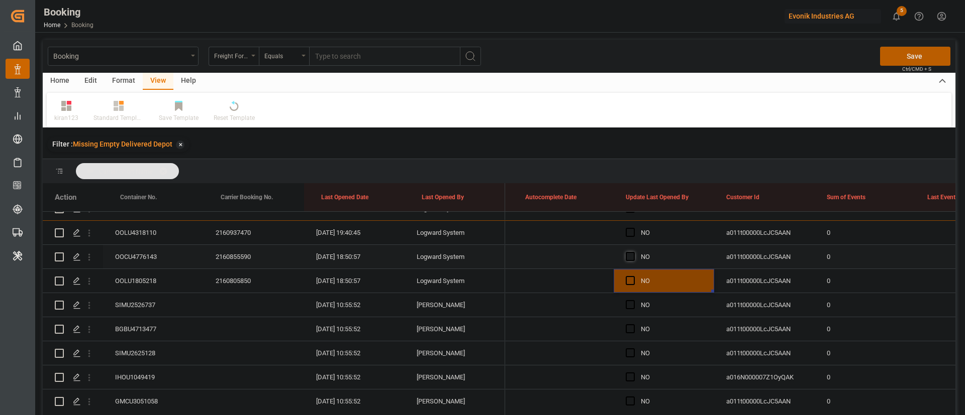
click at [633, 252] on input "Press SPACE to select this row." at bounding box center [633, 252] width 0 height 0
click at [632, 231] on span "Press SPACE to select this row." at bounding box center [629, 232] width 9 height 9
click at [633, 228] on input "Press SPACE to select this row." at bounding box center [633, 228] width 0 height 0
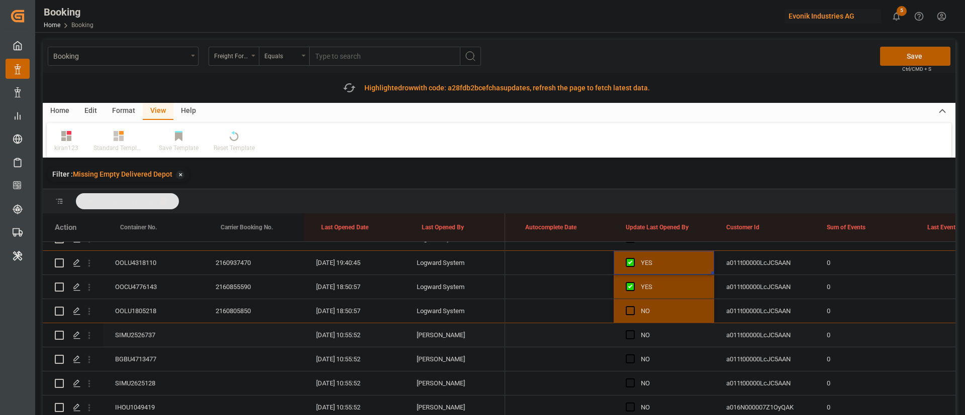
click at [144, 331] on div "SIMU2526737" at bounding box center [153, 336] width 100 height 24
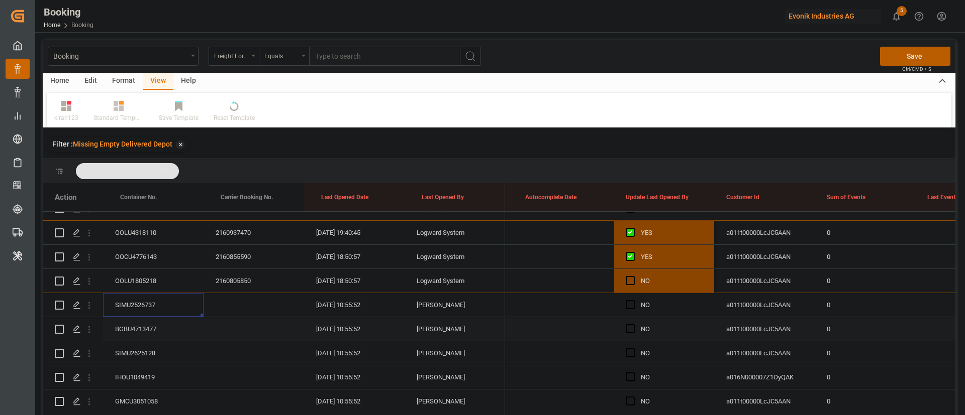
click at [144, 324] on div "BGBU4713477" at bounding box center [153, 329] width 100 height 24
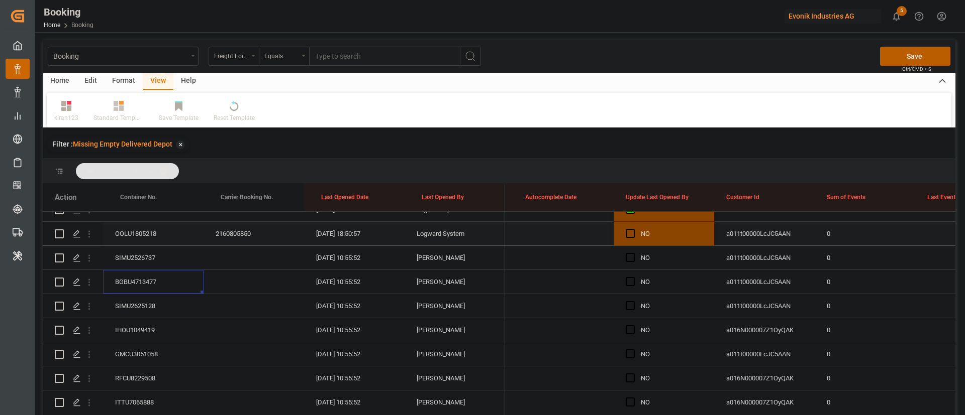
scroll to position [452, 0]
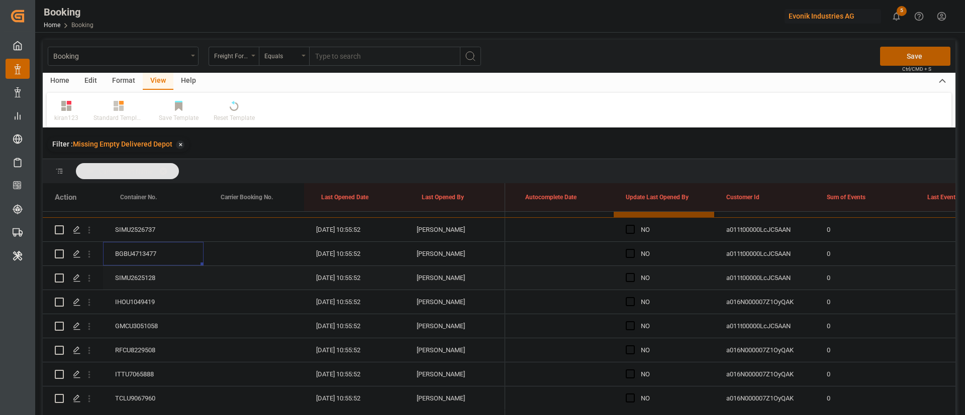
click at [137, 276] on div "SIMU2625128" at bounding box center [153, 278] width 100 height 24
click at [153, 305] on div "IHOU1049419" at bounding box center [153, 302] width 100 height 24
click at [150, 323] on div "GMCU3051058" at bounding box center [153, 326] width 100 height 24
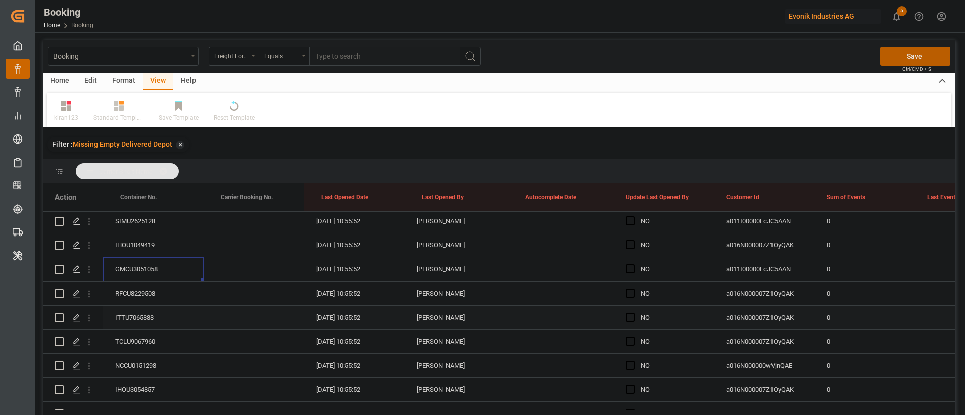
scroll to position [527, 0]
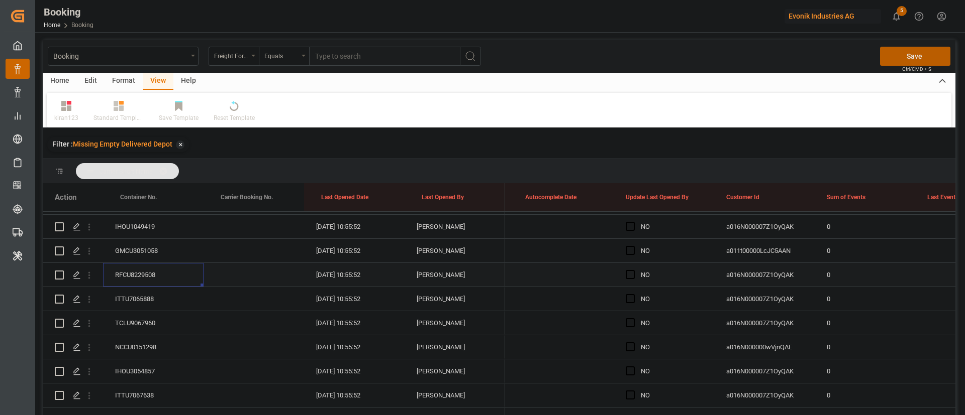
click at [143, 266] on div "RFCU8229508" at bounding box center [153, 275] width 100 height 24
click at [140, 299] on div "ITTU7065888" at bounding box center [153, 299] width 100 height 24
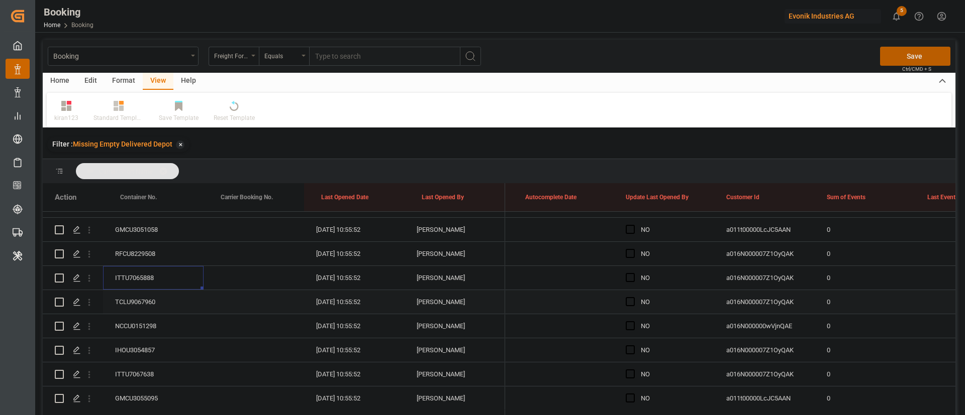
click at [141, 300] on div "TCLU9067960" at bounding box center [153, 302] width 100 height 24
click at [141, 329] on div "NCCU0151298" at bounding box center [153, 326] width 100 height 24
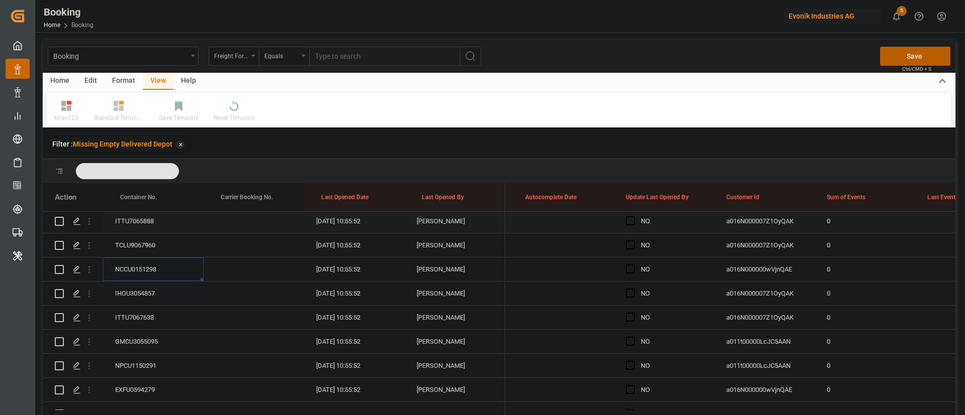
scroll to position [624, 0]
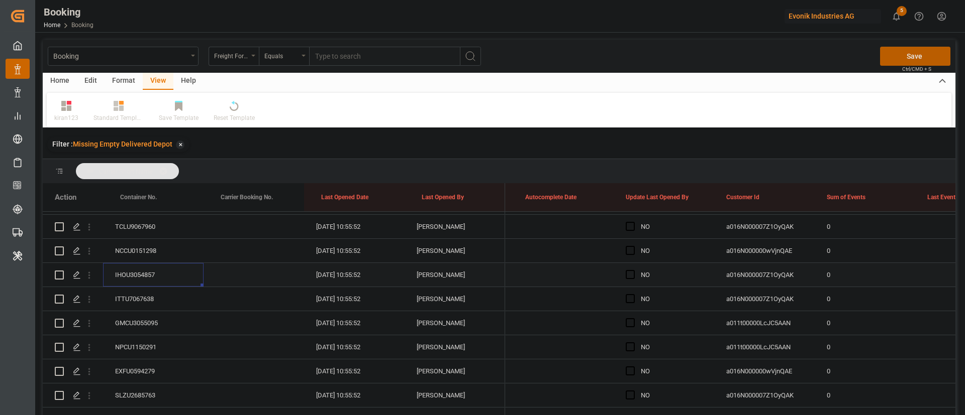
click at [142, 282] on div "IHOU3054857" at bounding box center [153, 275] width 100 height 24
click at [144, 305] on div "ITTU7067638" at bounding box center [153, 299] width 100 height 24
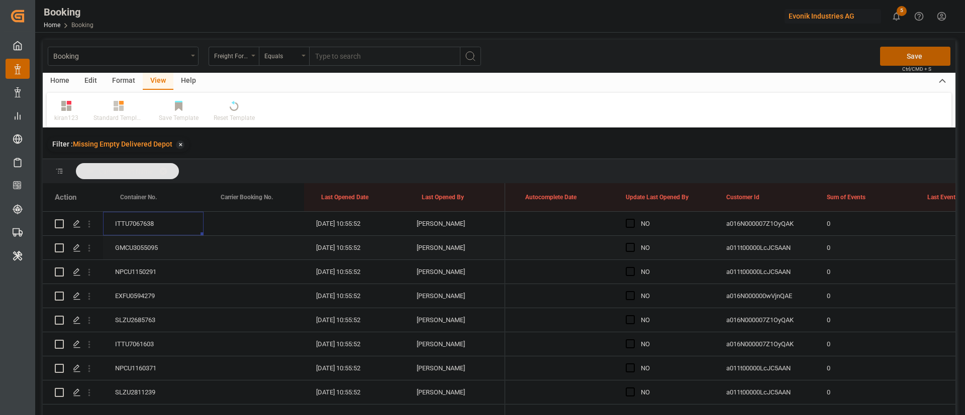
click at [132, 245] on div "GMCU3055095" at bounding box center [153, 248] width 100 height 24
click at [138, 269] on div "NPCU1150291" at bounding box center [153, 272] width 100 height 24
click at [146, 293] on div "EXFU0594279" at bounding box center [153, 296] width 100 height 24
click at [133, 323] on div "SLZU2685763" at bounding box center [153, 320] width 100 height 24
click at [129, 340] on div "ITTU7061603" at bounding box center [153, 345] width 100 height 24
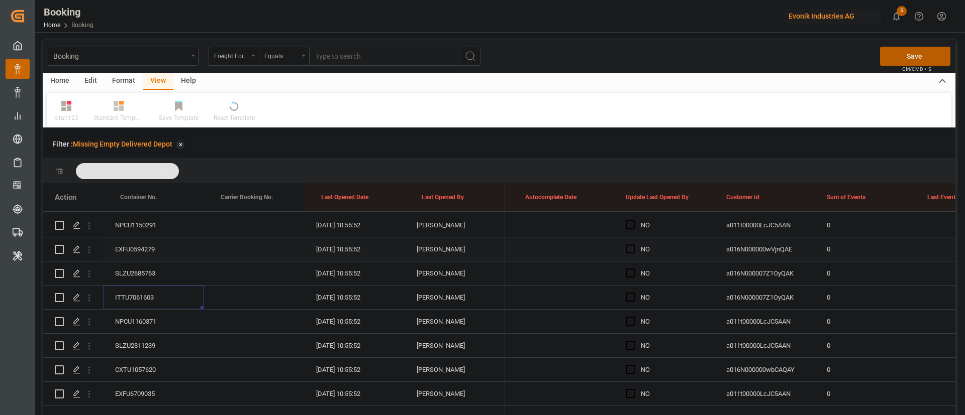
scroll to position [775, 0]
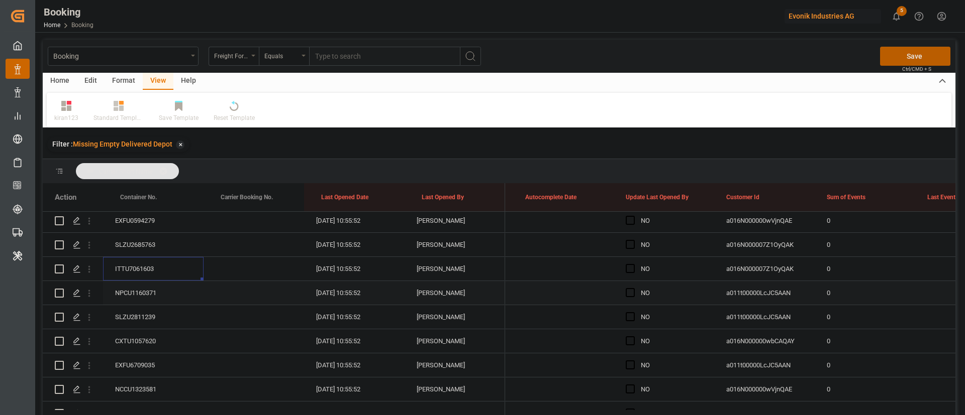
click at [148, 287] on div "NPCU1160371" at bounding box center [153, 293] width 100 height 24
click at [144, 319] on div "SLZU2811239" at bounding box center [153, 317] width 100 height 24
click at [135, 342] on div "CXTU1057620" at bounding box center [153, 342] width 100 height 24
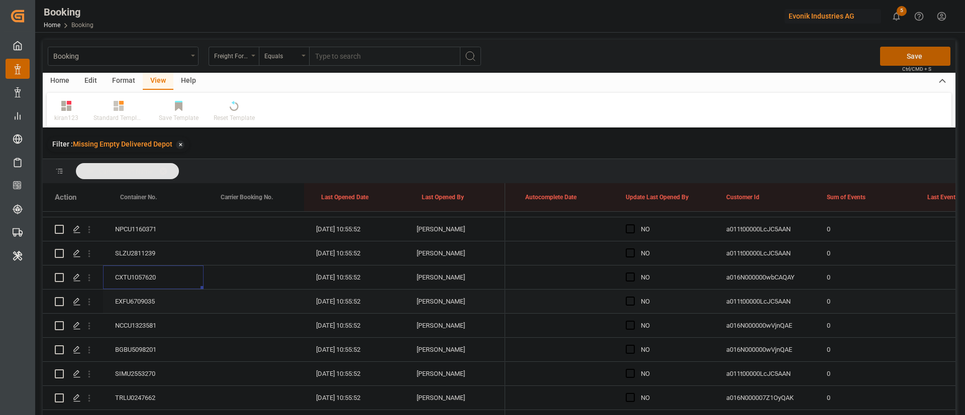
click at [149, 290] on div "EXFU6709035" at bounding box center [153, 302] width 100 height 24
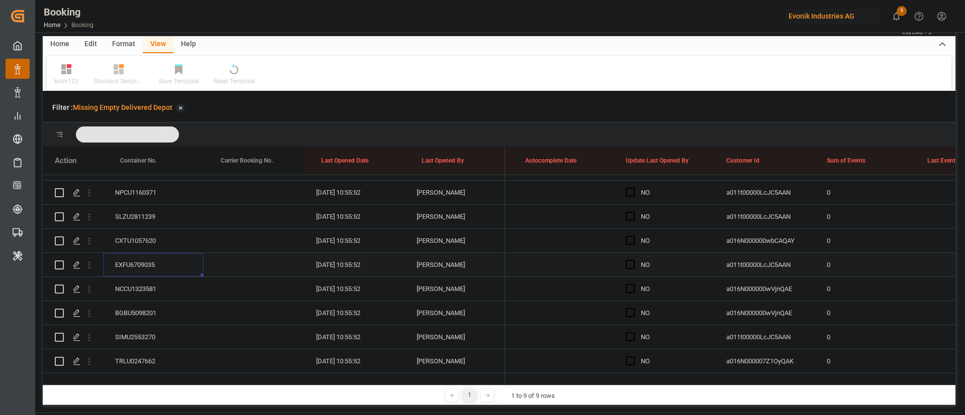
scroll to position [75, 0]
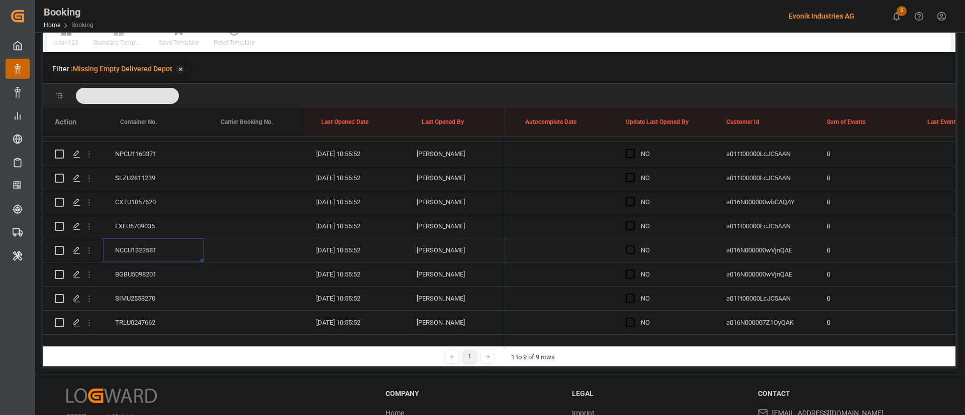
click at [139, 239] on div "NCCU1323581" at bounding box center [153, 251] width 100 height 24
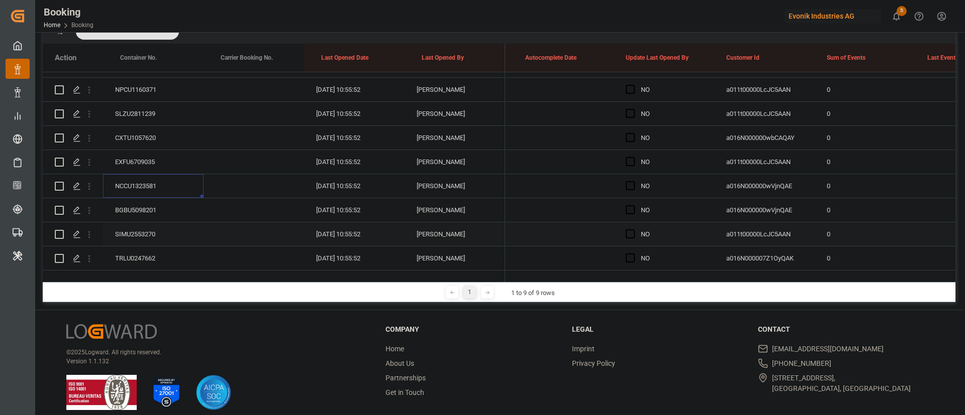
scroll to position [149, 0]
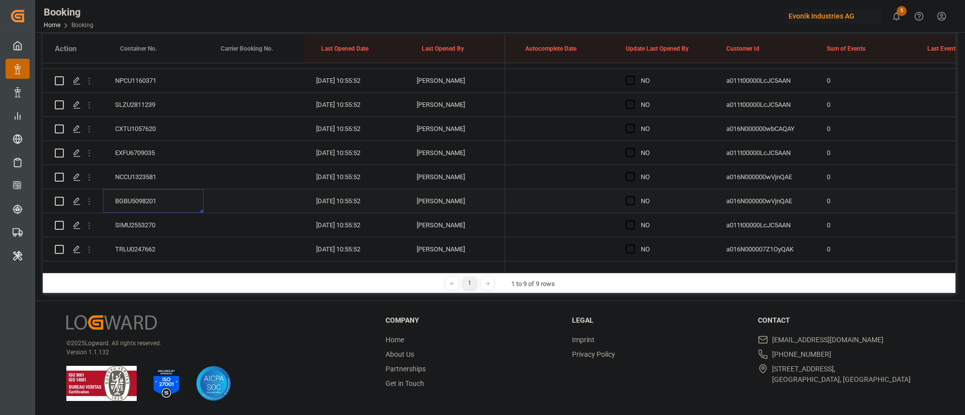
click at [121, 189] on div "BGBU5098201" at bounding box center [153, 201] width 100 height 24
click at [134, 216] on div "SIMU2553270" at bounding box center [153, 226] width 100 height 24
click at [143, 238] on div "TRLU0247662" at bounding box center [153, 250] width 100 height 24
click at [628, 245] on span "Press SPACE to select this row." at bounding box center [629, 249] width 9 height 9
click at [633, 245] on input "Press SPACE to select this row." at bounding box center [633, 245] width 0 height 0
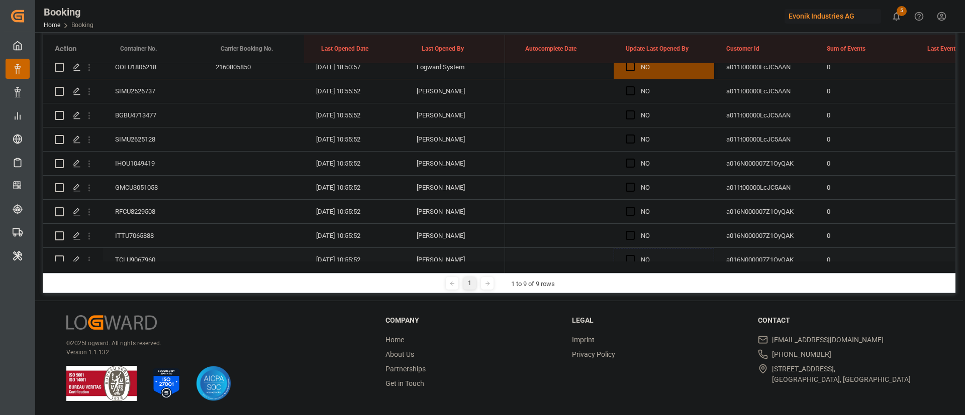
scroll to position [398, 0]
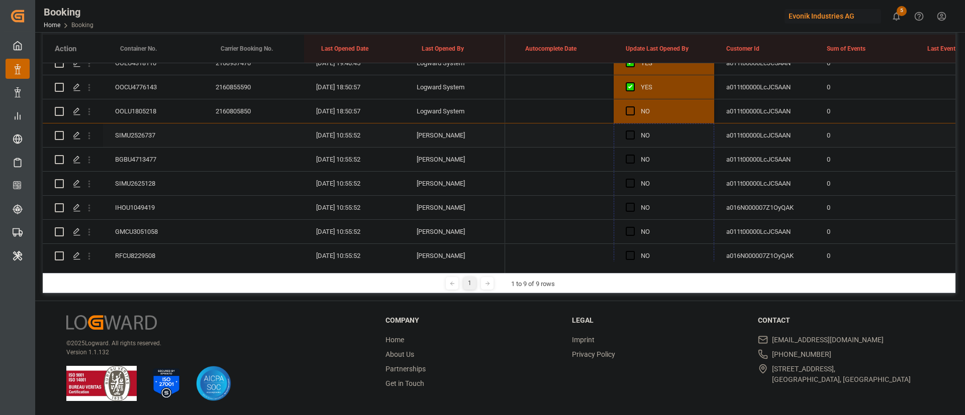
drag, startPoint x: 713, startPoint y: 248, endPoint x: 667, endPoint y: 132, distance: 125.4
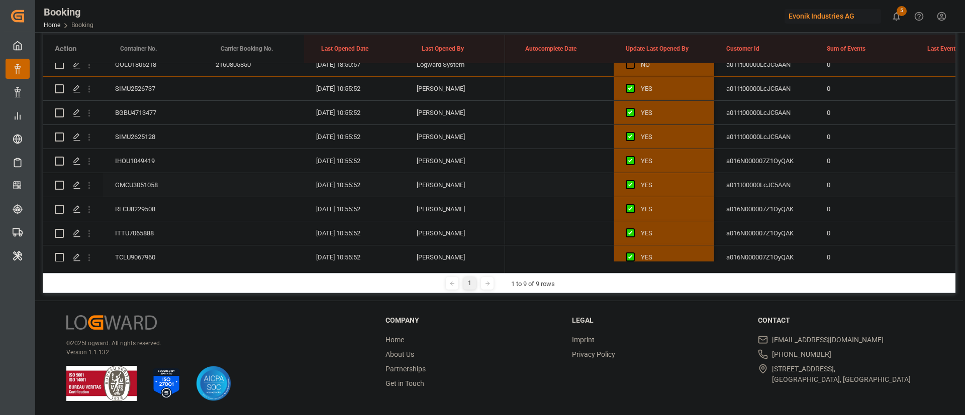
scroll to position [473, 0]
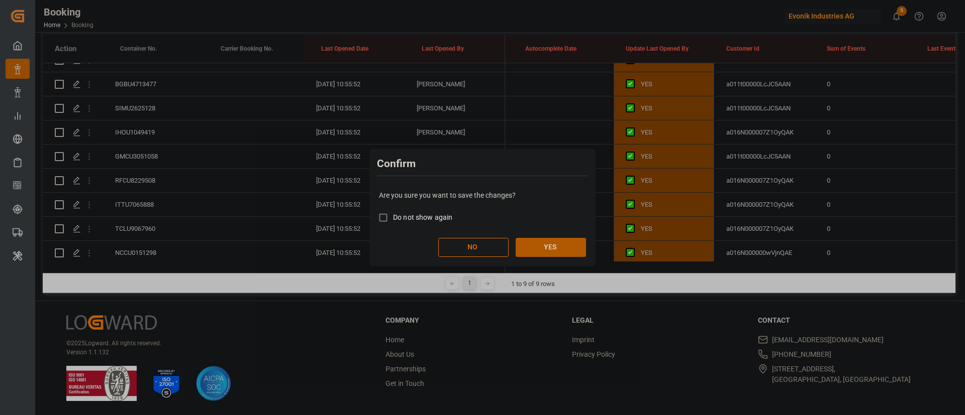
click at [531, 245] on button "YES" at bounding box center [550, 247] width 70 height 19
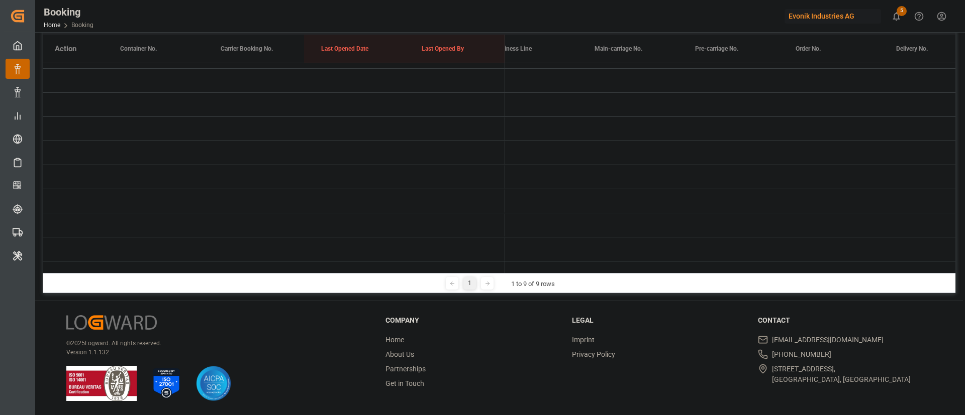
scroll to position [0, 1]
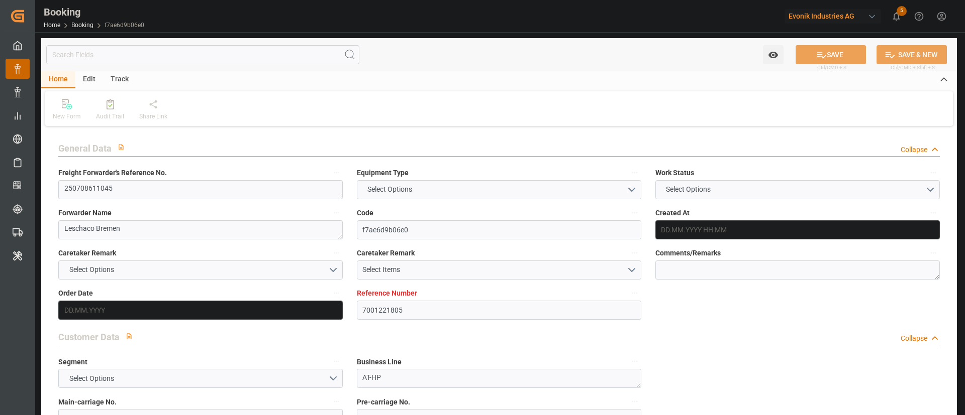
type input "7001221805"
type input "9795634"
type input "OOCL"
type input "Orient Overseas Container Line Ltd"
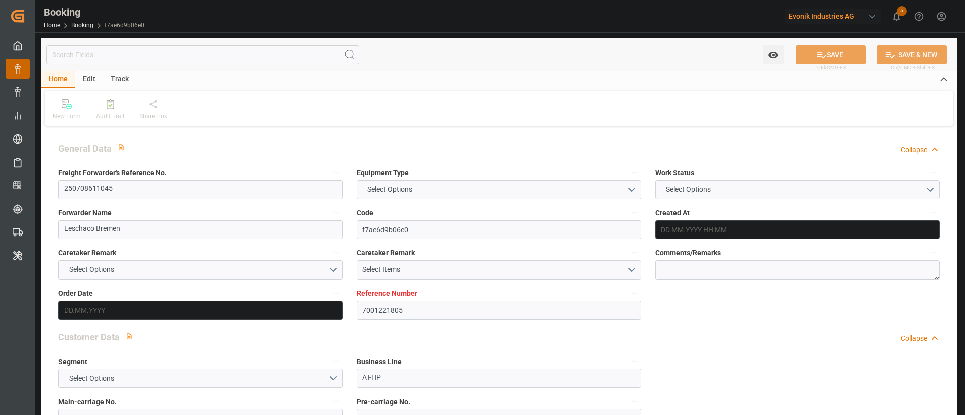
type input "BEANR"
type input "KRPUS"
type input "43"
type input "CNSHG"
type input "0"
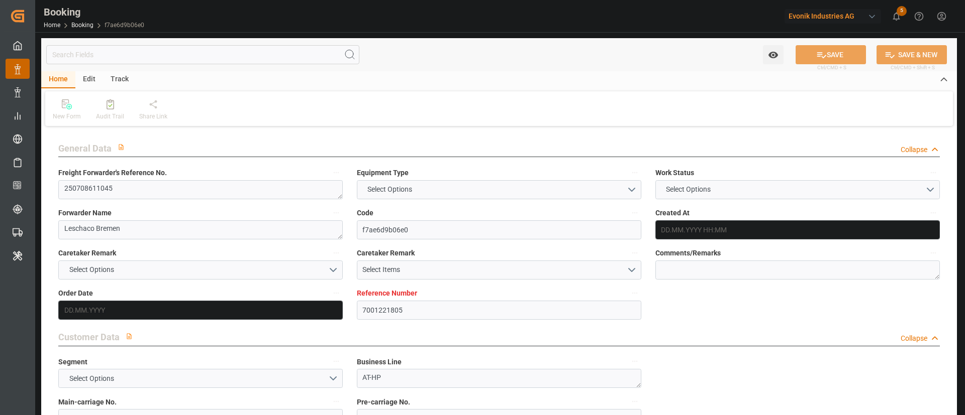
type input "BEANR"
type input "KRPUS"
type input "9926192"
type input "9516454"
type input "[DATE] 11:56"
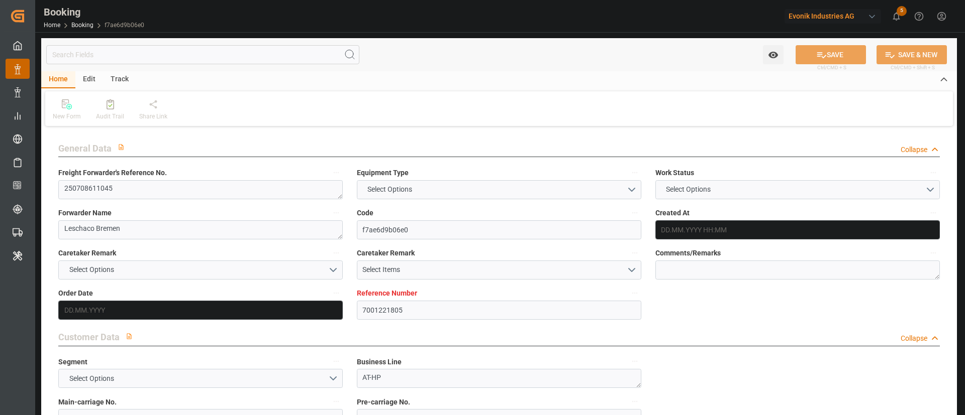
type input "[DATE]"
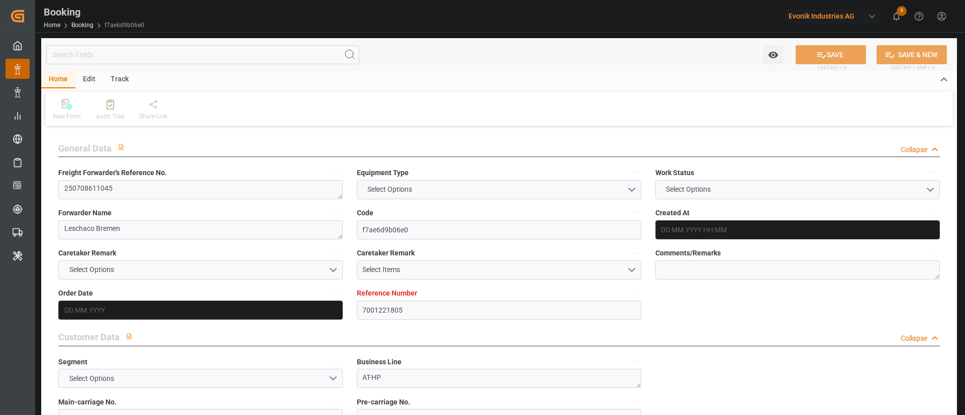
type input "[DATE] 13:30"
type input "[DATE] 00:00"
type input "[DATE] 15:21"
type input "[DATE] 17:51"
type input "[DATE] 06:00"
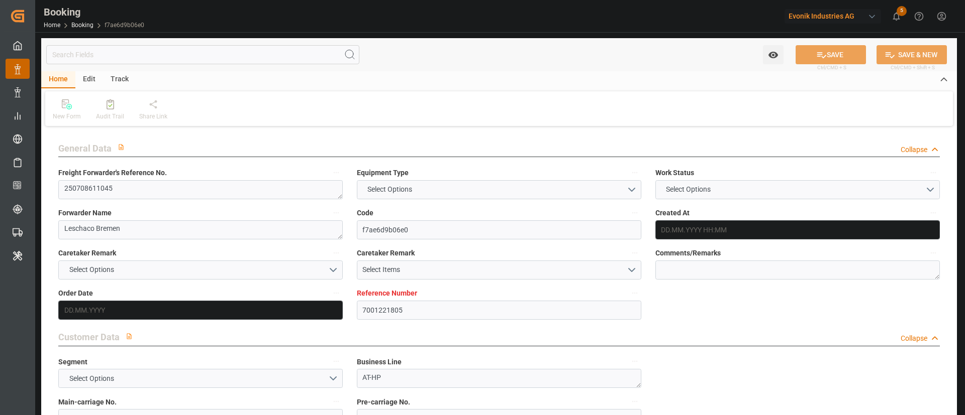
type input "[DATE] 00:00"
type input "[DATE] 23:00"
type input "23.09.2025 00:00"
type input "[DATE] 02:58"
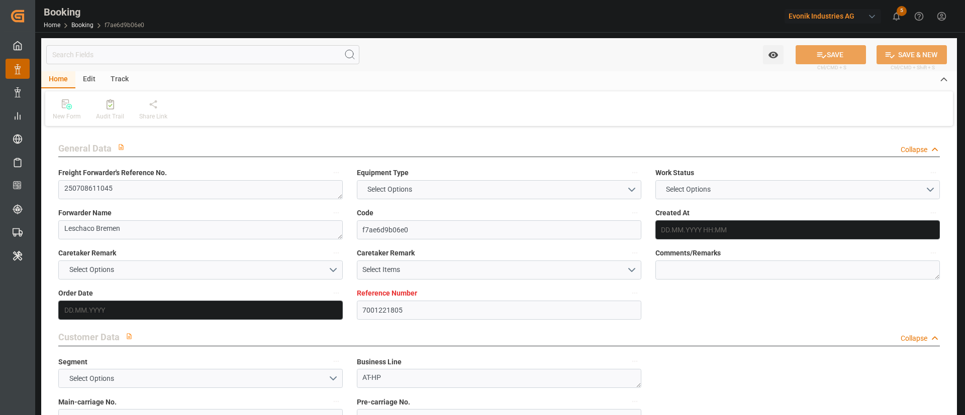
type input "[DATE] 15:00"
type input "29.09.2025 00:00"
type input "[DATE] 15:14"
type input "19.09.2025 14:38"
type input "19.08.2025"
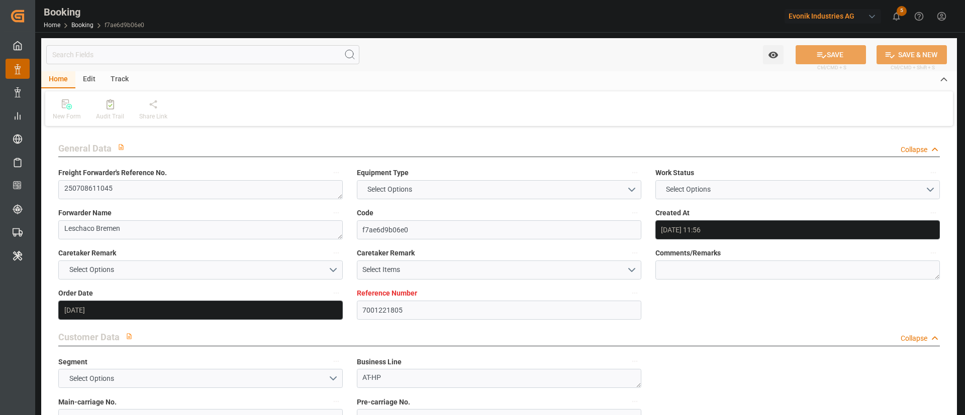
type input "25.09.2025 23:32"
type input "[DATE]"
type input "31.07.2025 14:22"
type input "03.08.2025 23:45"
type input "[DATE] 13:30"
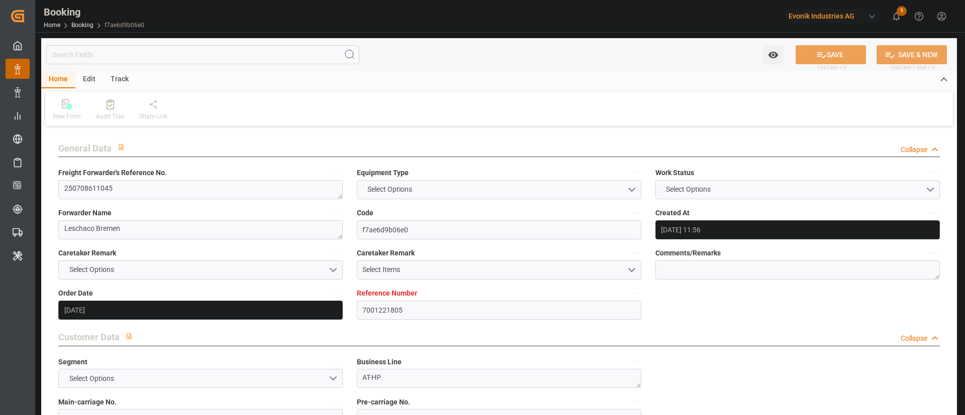
type input "[DATE] 16:06"
type input "[DATE] 23:00"
type input "[DATE] 02:51"
type input "10.09.2025 11:35"
type input "11.09.2025 12:03"
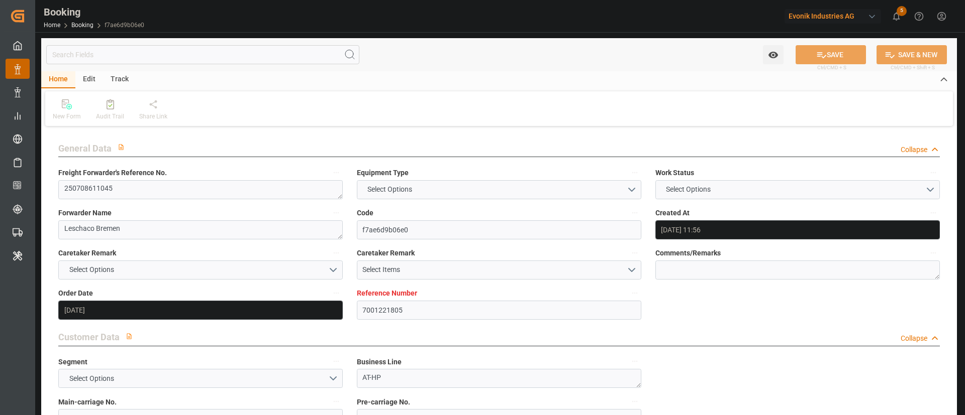
type input "15.09.2025 05:37"
type input "[DATE] 15:00"
type input "[DATE] 15:44"
type input "[DATE] 06:00"
type input "[DATE] 03:08"
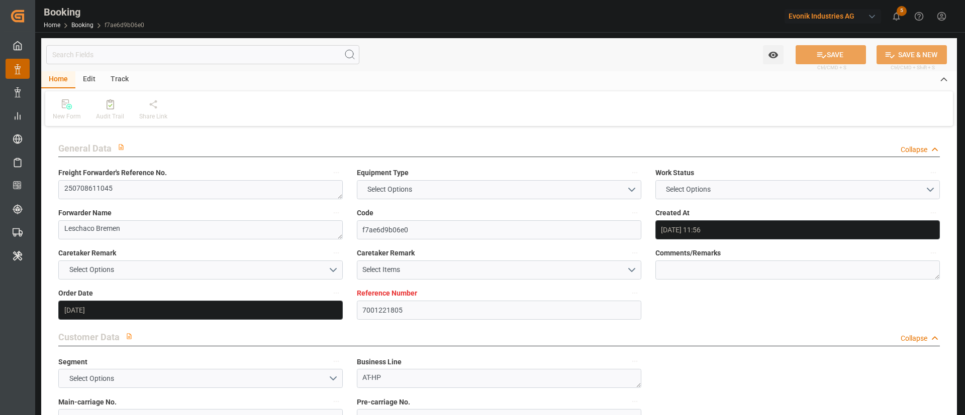
type input "[DATE] 16:41"
type input "17.09.2025 07:50"
type input "21.09.2025 07:50"
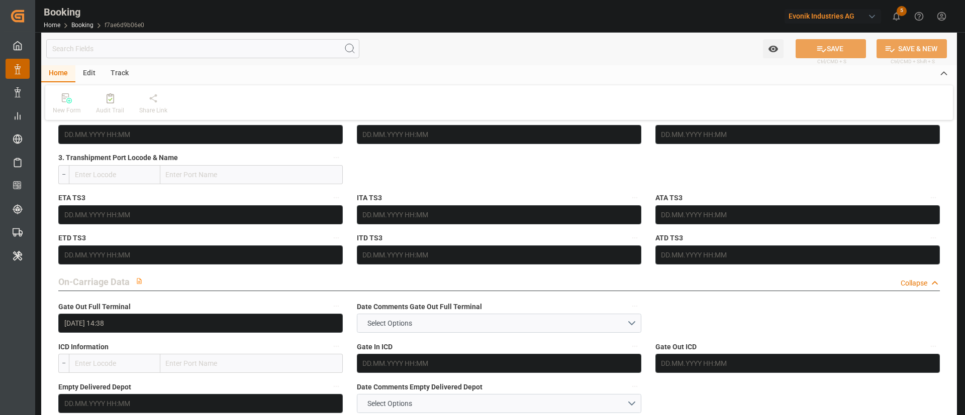
scroll to position [1432, 0]
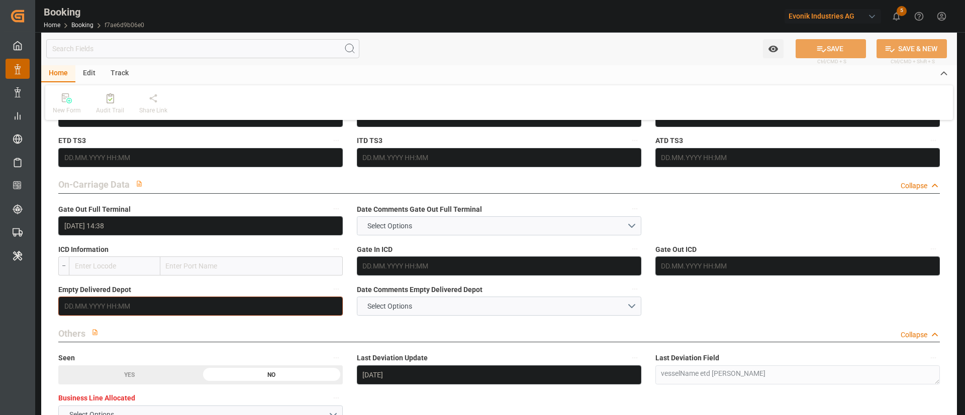
click at [126, 310] on input "text" at bounding box center [200, 306] width 284 height 19
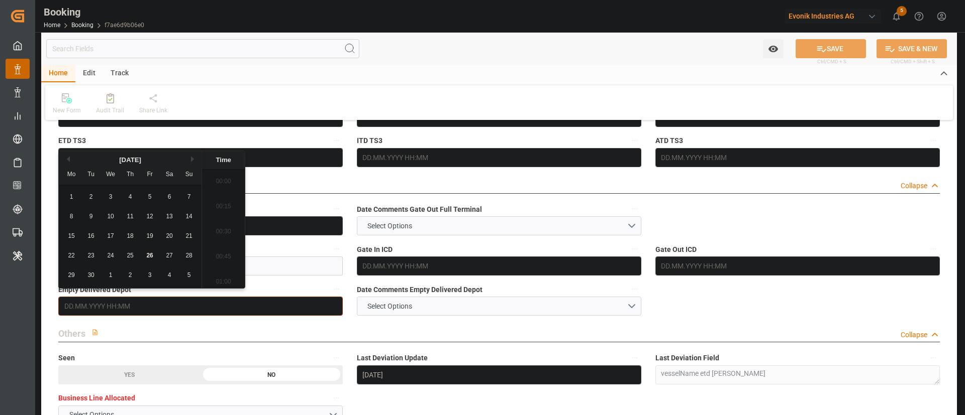
scroll to position [1561, 0]
click at [152, 257] on span "26" at bounding box center [149, 255] width 7 height 7
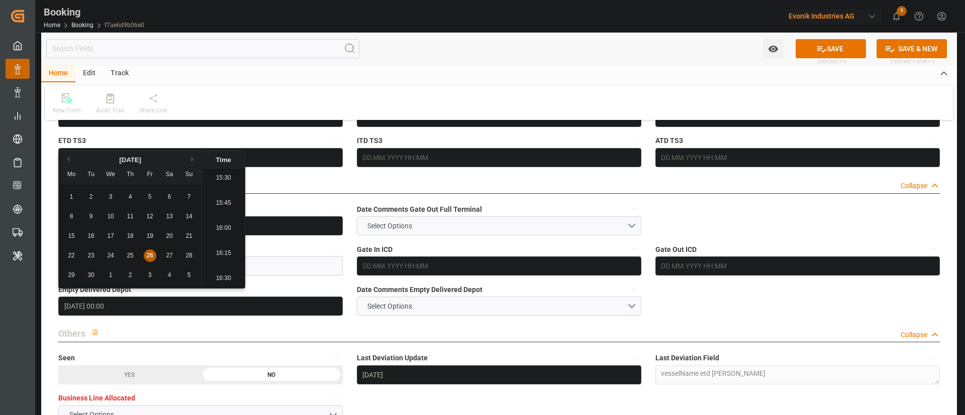
type input "[DATE] 00:00"
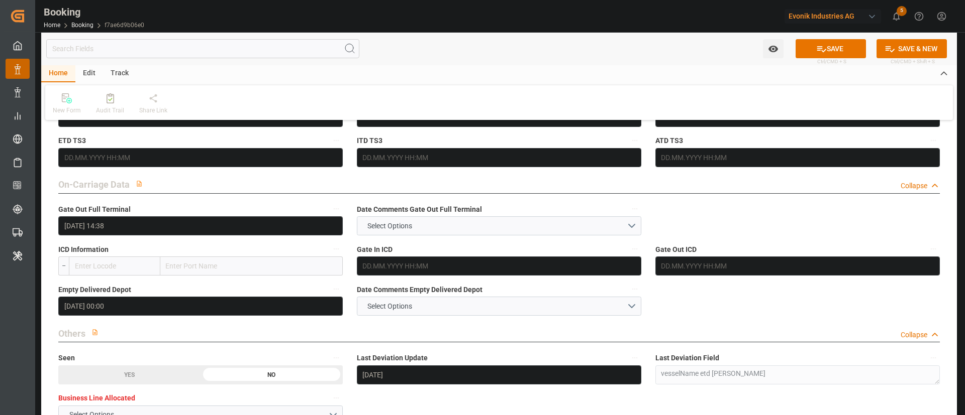
click at [816, 46] on icon at bounding box center [821, 49] width 11 height 11
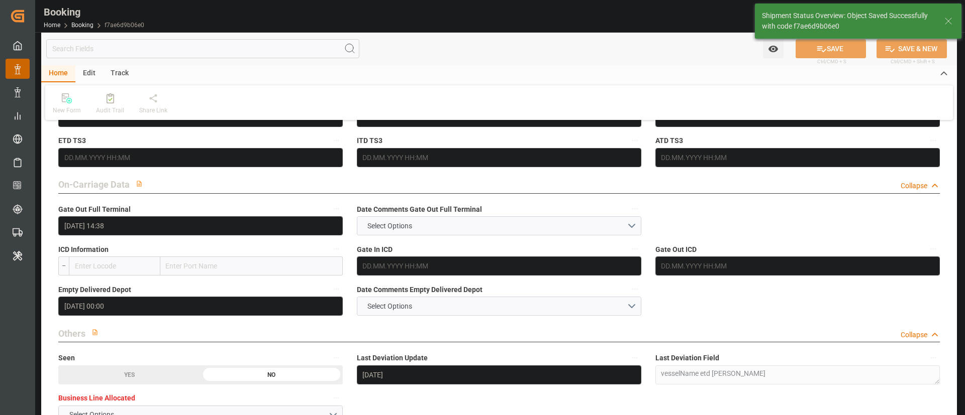
type textarea "Kiran Hari"
type input "26.09.2025 10:36"
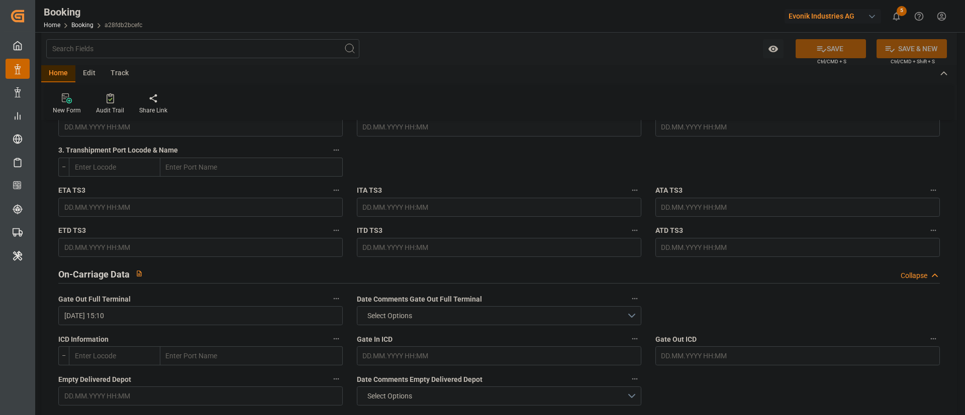
scroll to position [1432, 0]
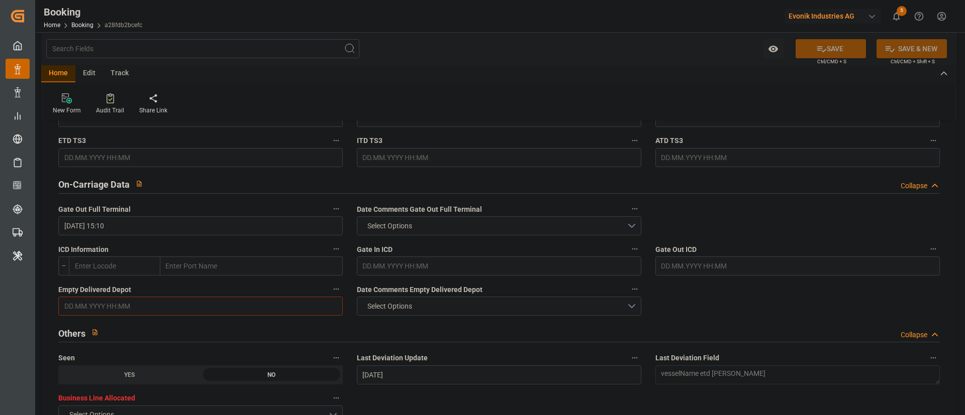
click at [127, 276] on input "text" at bounding box center [200, 306] width 284 height 19
click at [149, 263] on div "22 23 24 25 26 27 28" at bounding box center [130, 256] width 137 height 20
click at [153, 255] on span "26" at bounding box center [149, 255] width 7 height 7
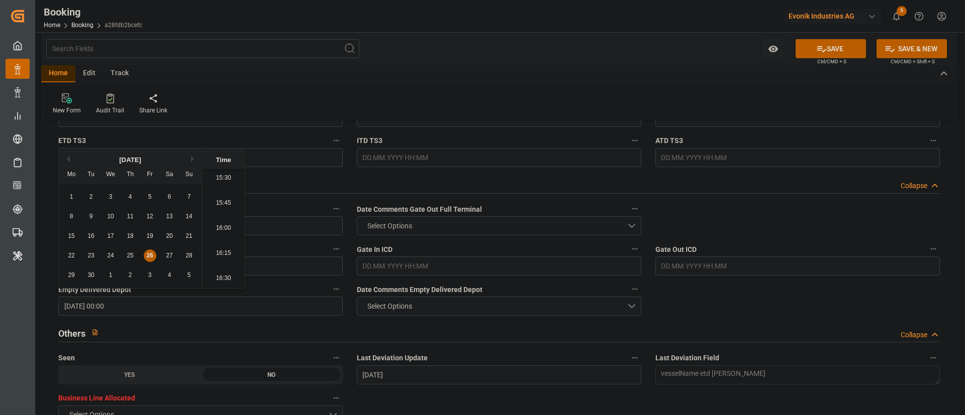
type input "[DATE] 00:00"
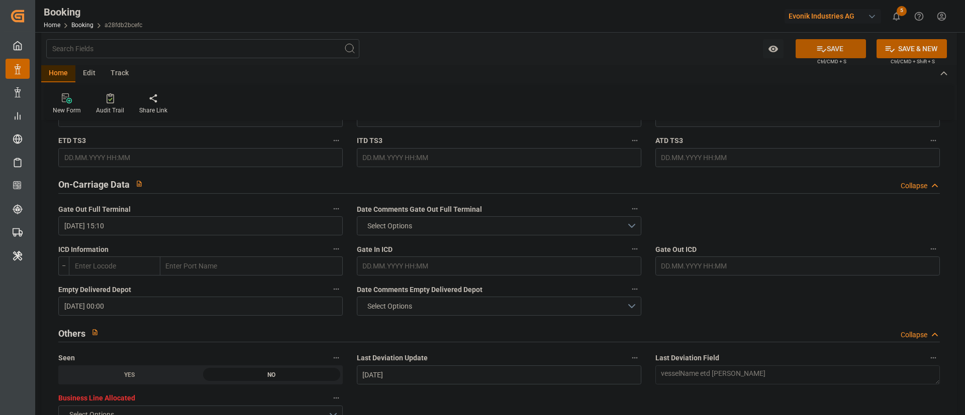
click at [643, 49] on button "SAVE" at bounding box center [830, 48] width 70 height 19
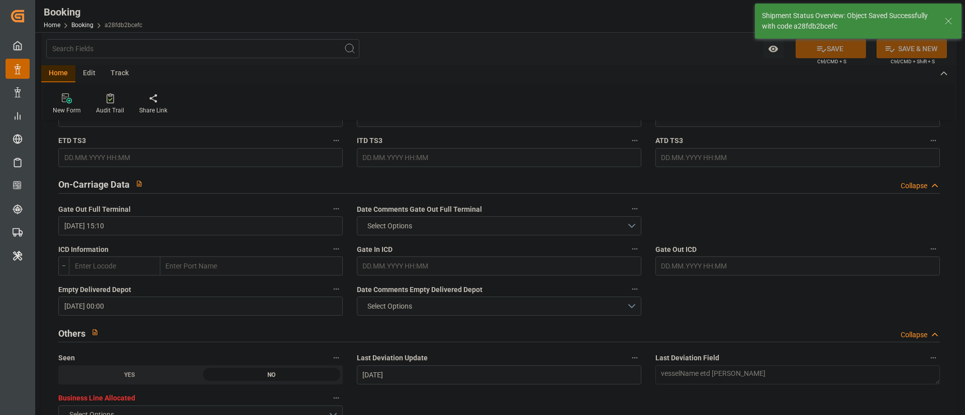
type textarea "Kiran Hari"
type input "26.09.2025 10:38"
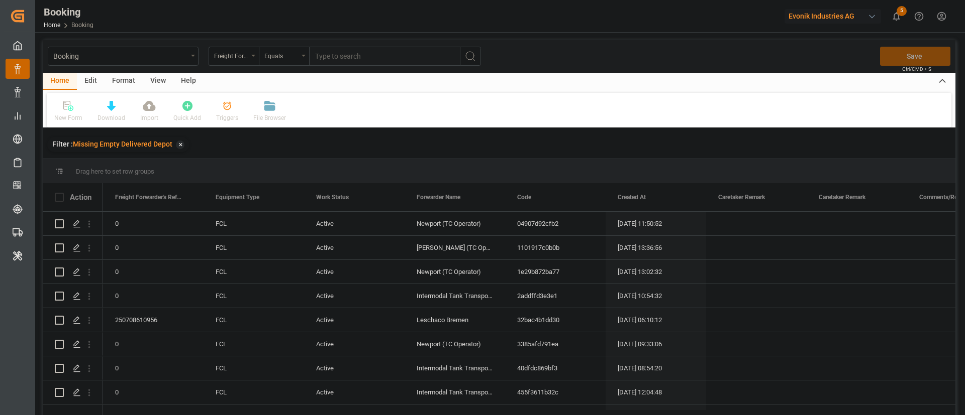
click at [158, 77] on div "View" at bounding box center [158, 81] width 31 height 17
click at [73, 113] on div "Default" at bounding box center [64, 111] width 35 height 22
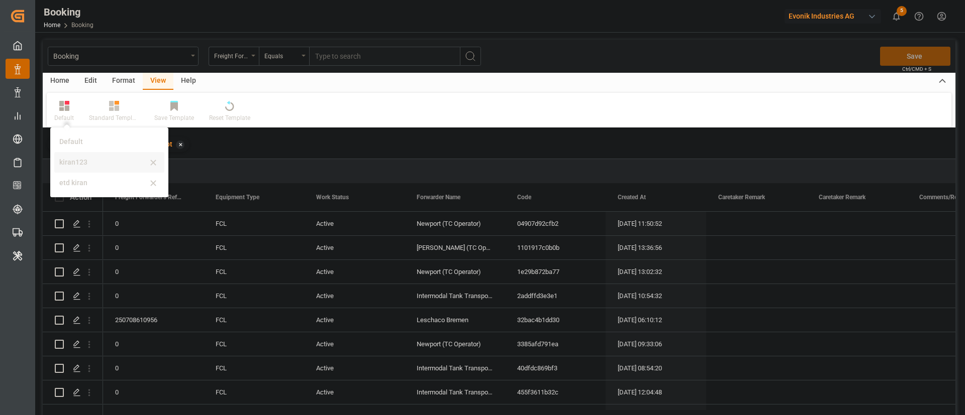
click at [81, 158] on div "kiran123" at bounding box center [103, 162] width 88 height 11
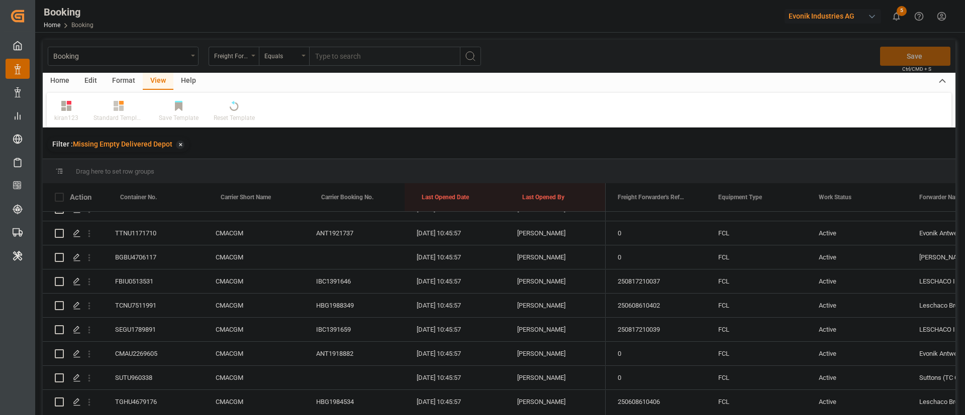
scroll to position [1206, 0]
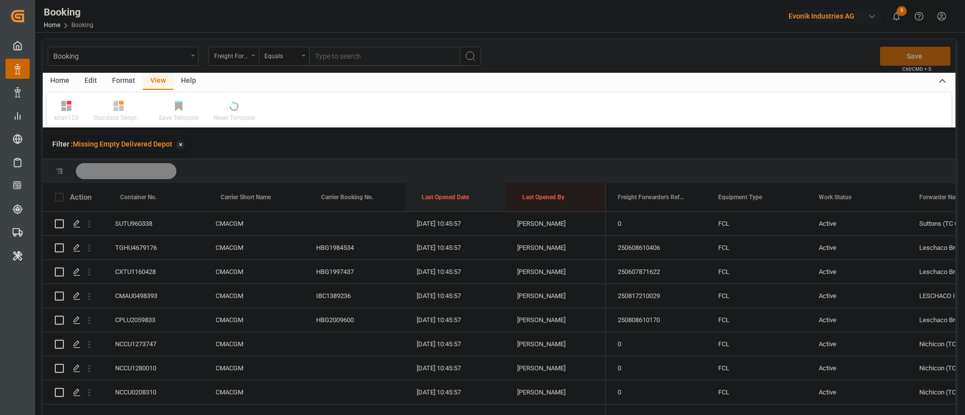
drag, startPoint x: 429, startPoint y: 194, endPoint x: 440, endPoint y: 182, distance: 16.0
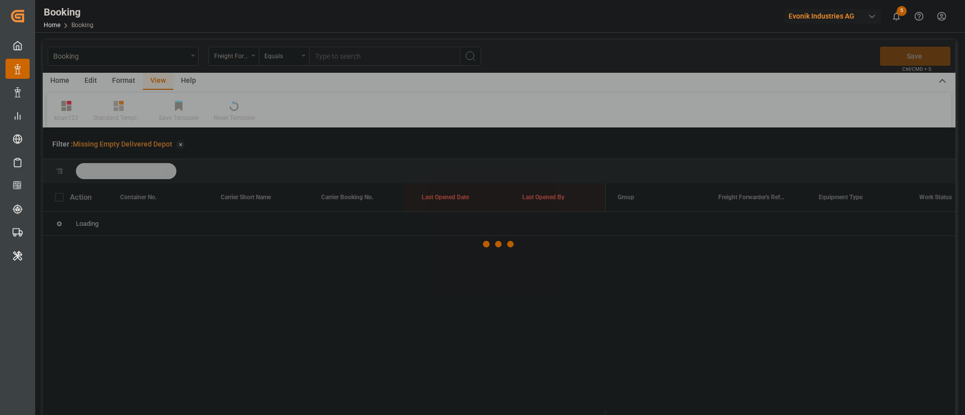
scroll to position [0, 0]
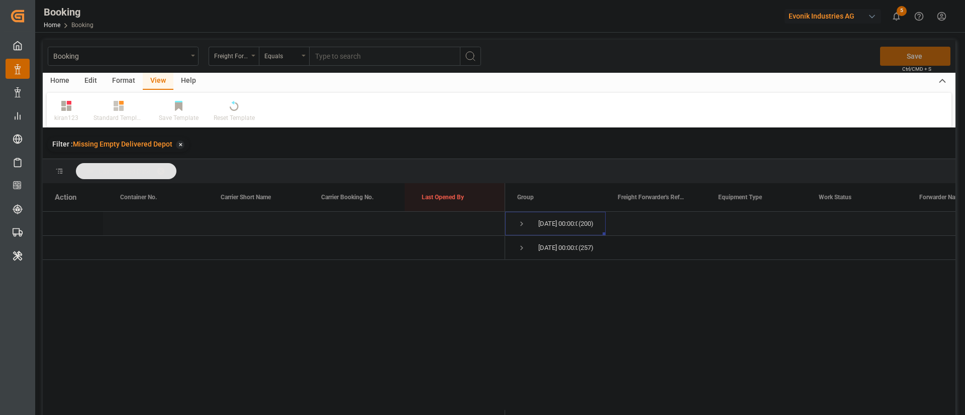
click at [519, 224] on span "Press SPACE to select this row." at bounding box center [521, 224] width 9 height 9
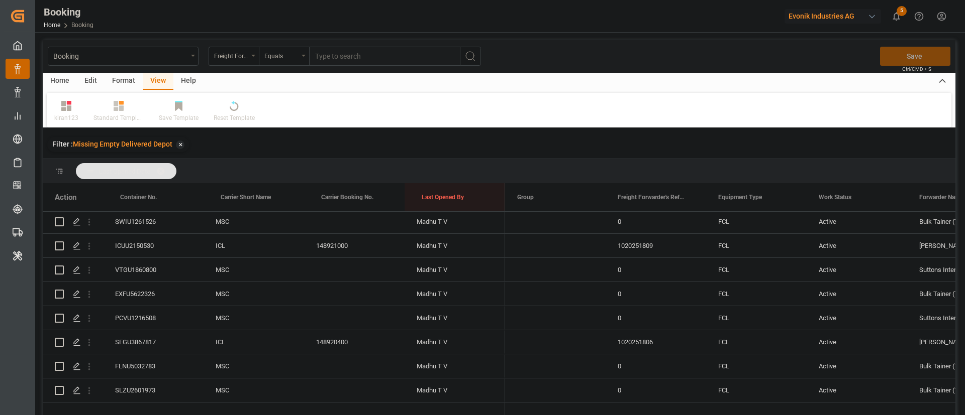
scroll to position [4232, 0]
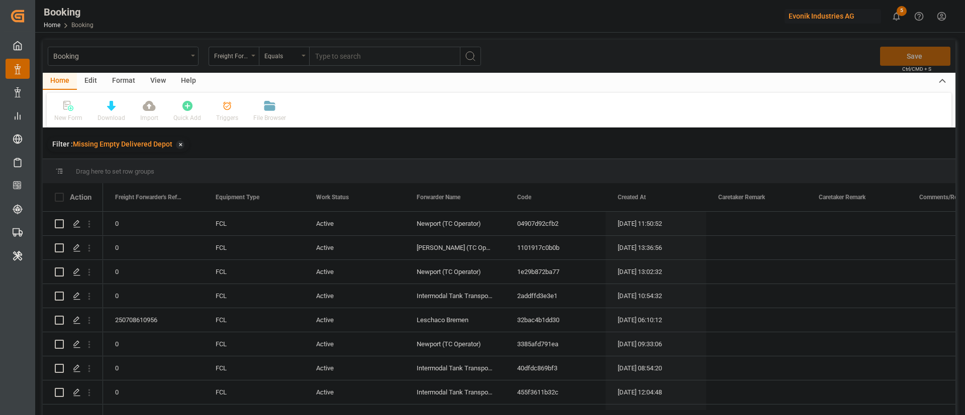
click at [155, 82] on div "View" at bounding box center [158, 81] width 31 height 17
click at [68, 117] on div "Default" at bounding box center [64, 118] width 20 height 9
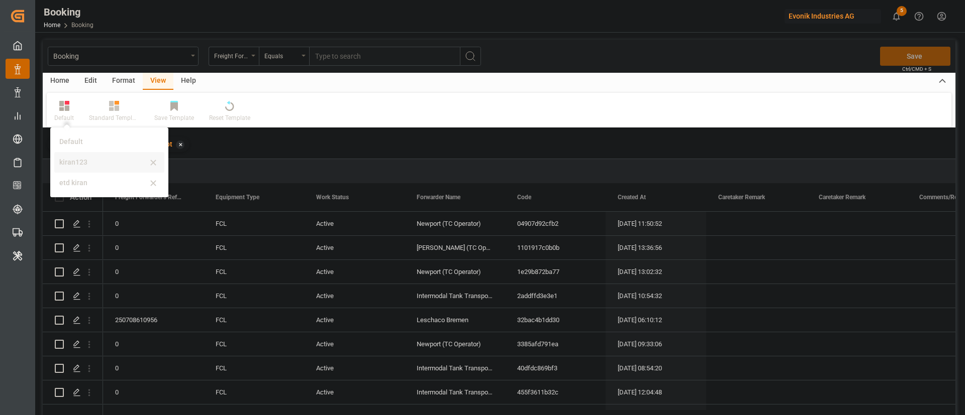
click at [93, 169] on div "kiran123" at bounding box center [109, 162] width 110 height 21
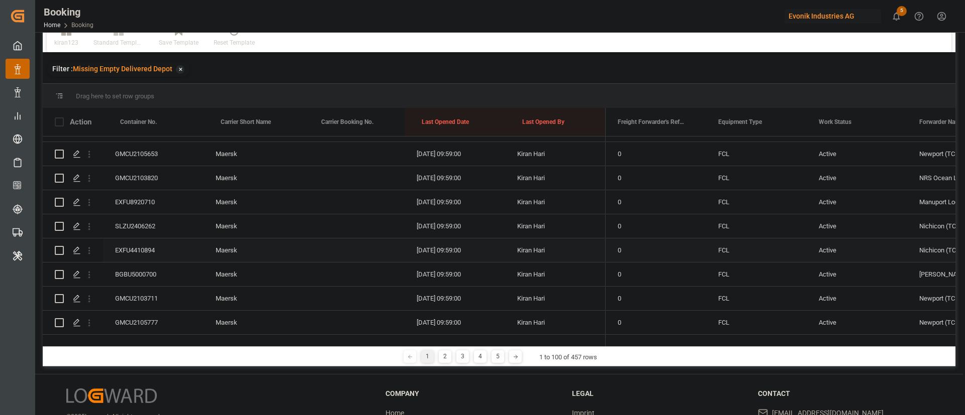
scroll to position [149, 0]
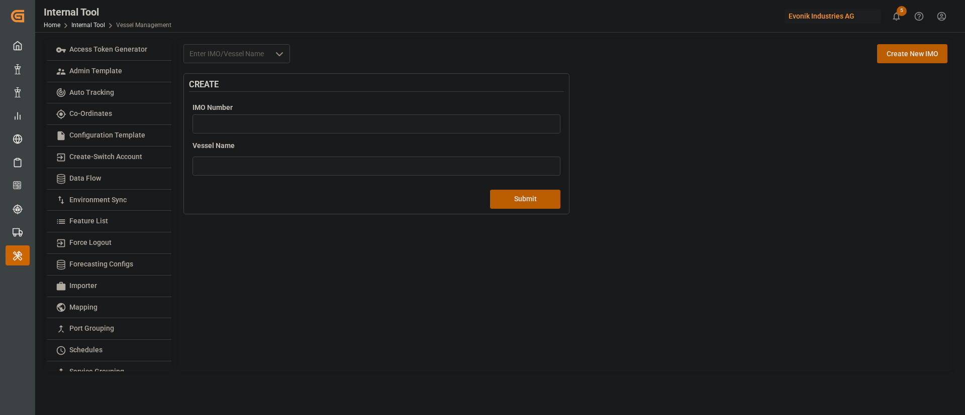
scroll to position [207, 0]
